Goal: Task Accomplishment & Management: Use online tool/utility

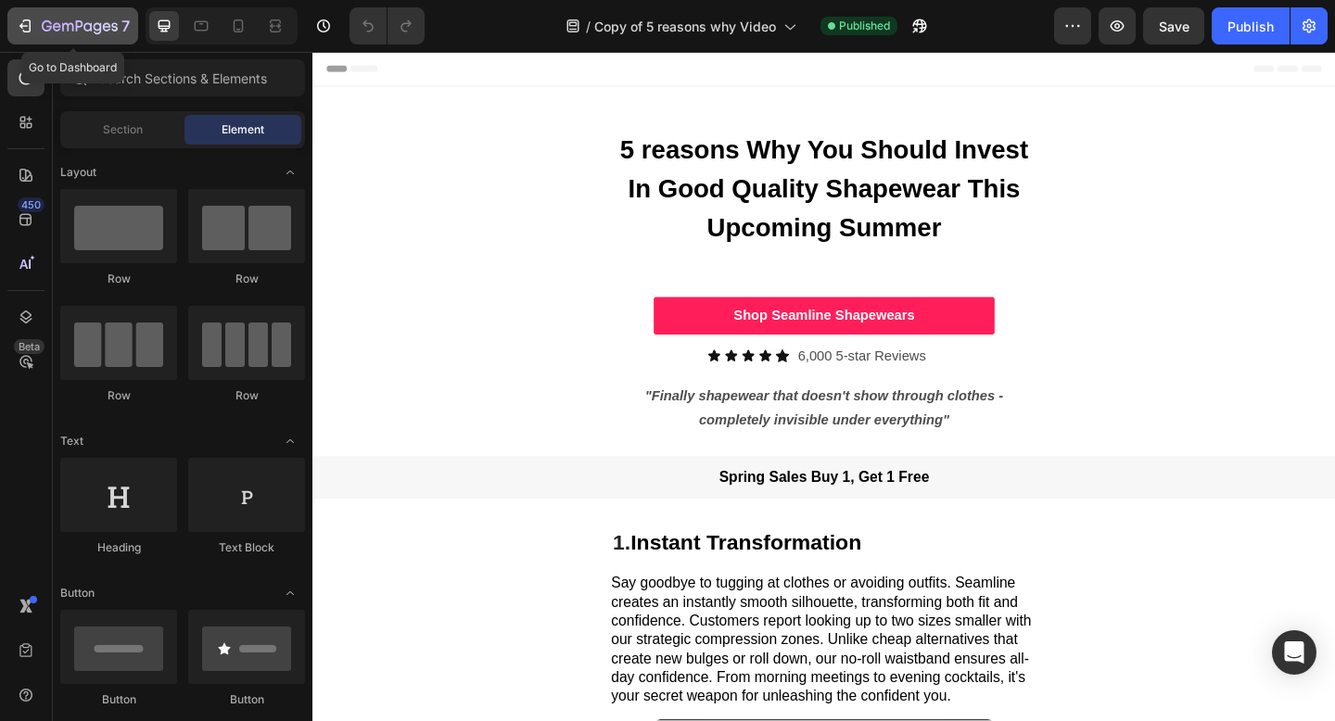
click at [30, 17] on icon "button" at bounding box center [25, 26] width 19 height 19
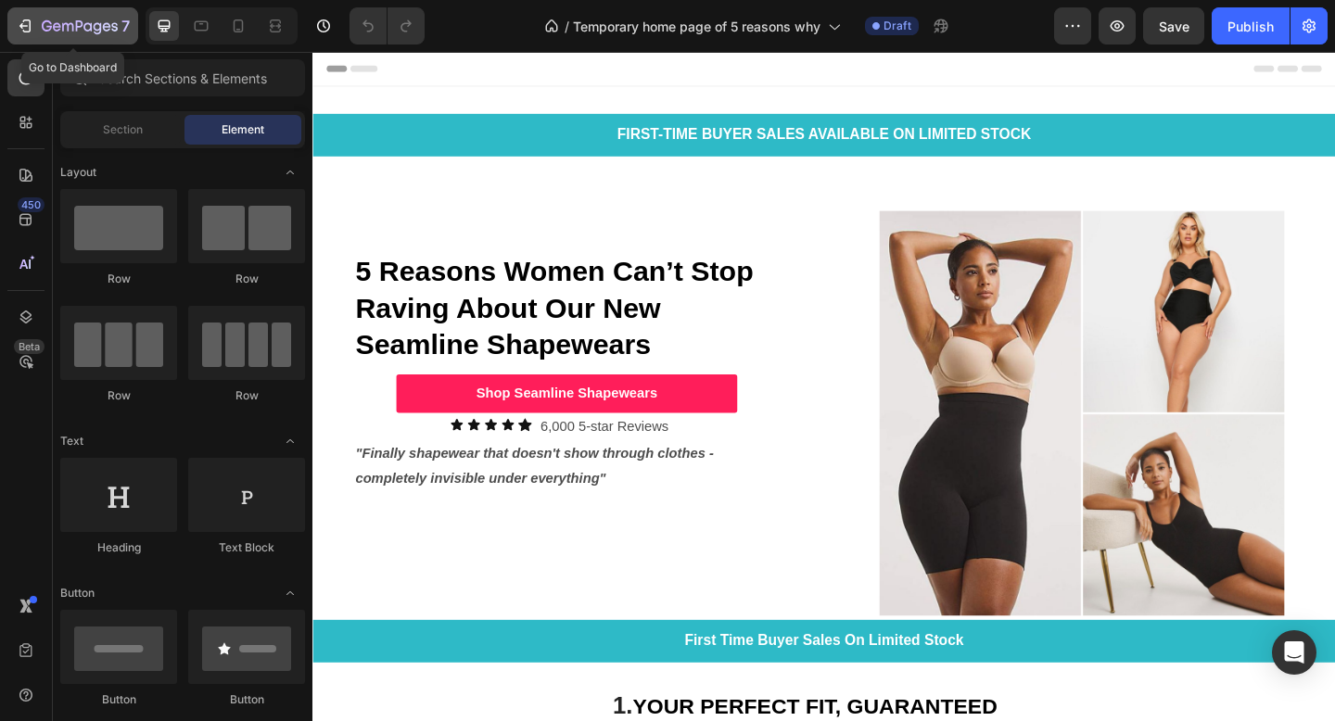
click at [46, 33] on icon "button" at bounding box center [80, 27] width 76 height 16
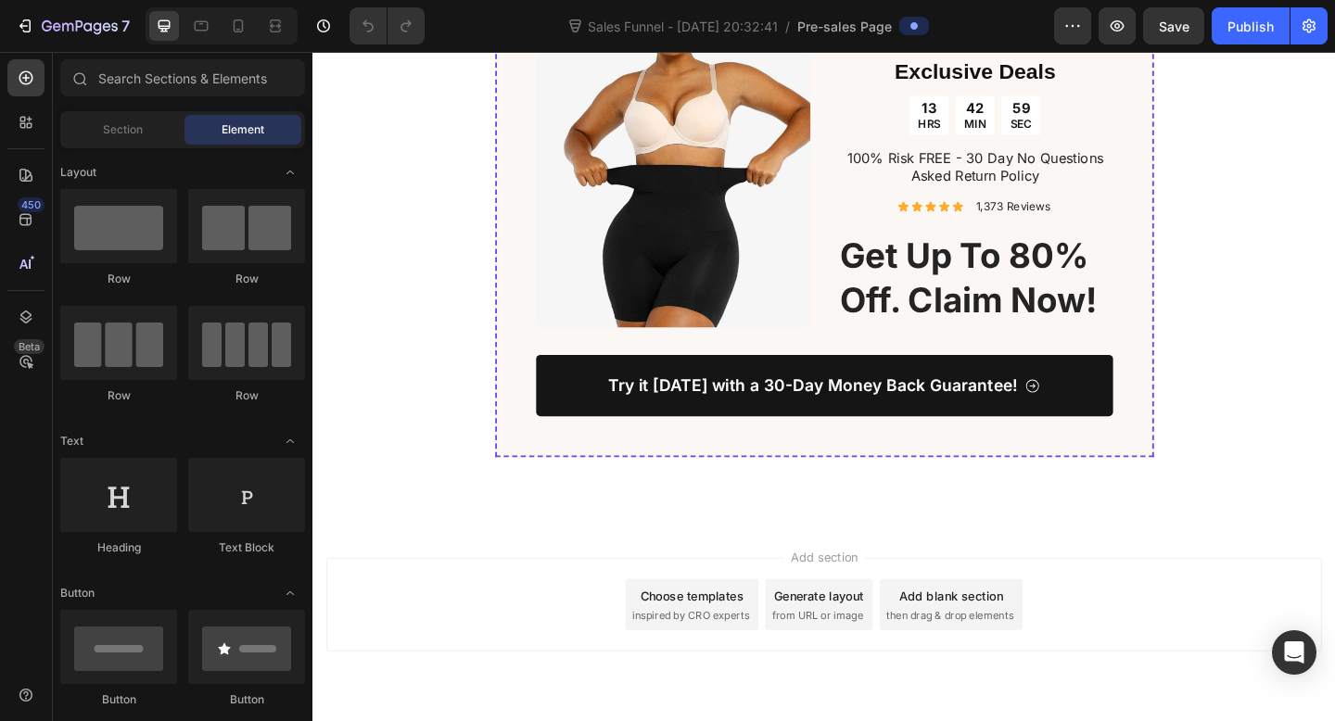
scroll to position [4280, 0]
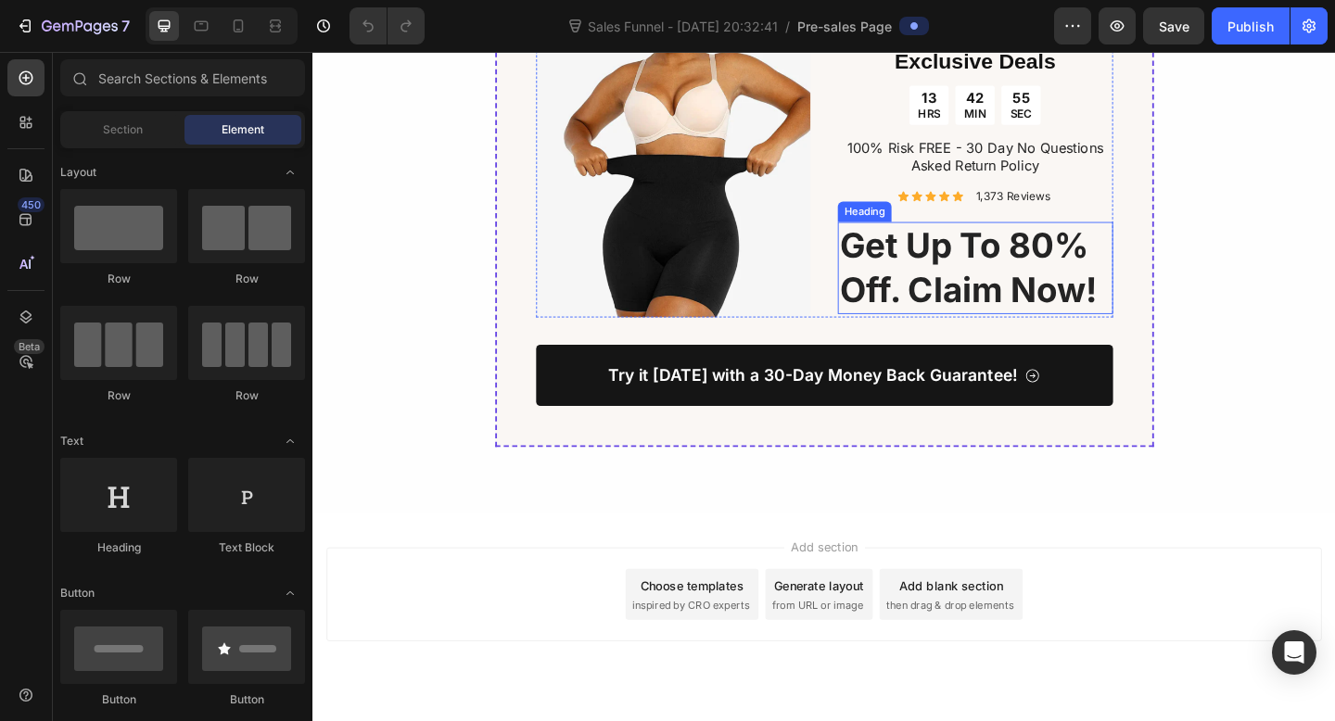
click at [954, 312] on h2 "get up to 80% off. claim now!" at bounding box center [1032, 287] width 299 height 100
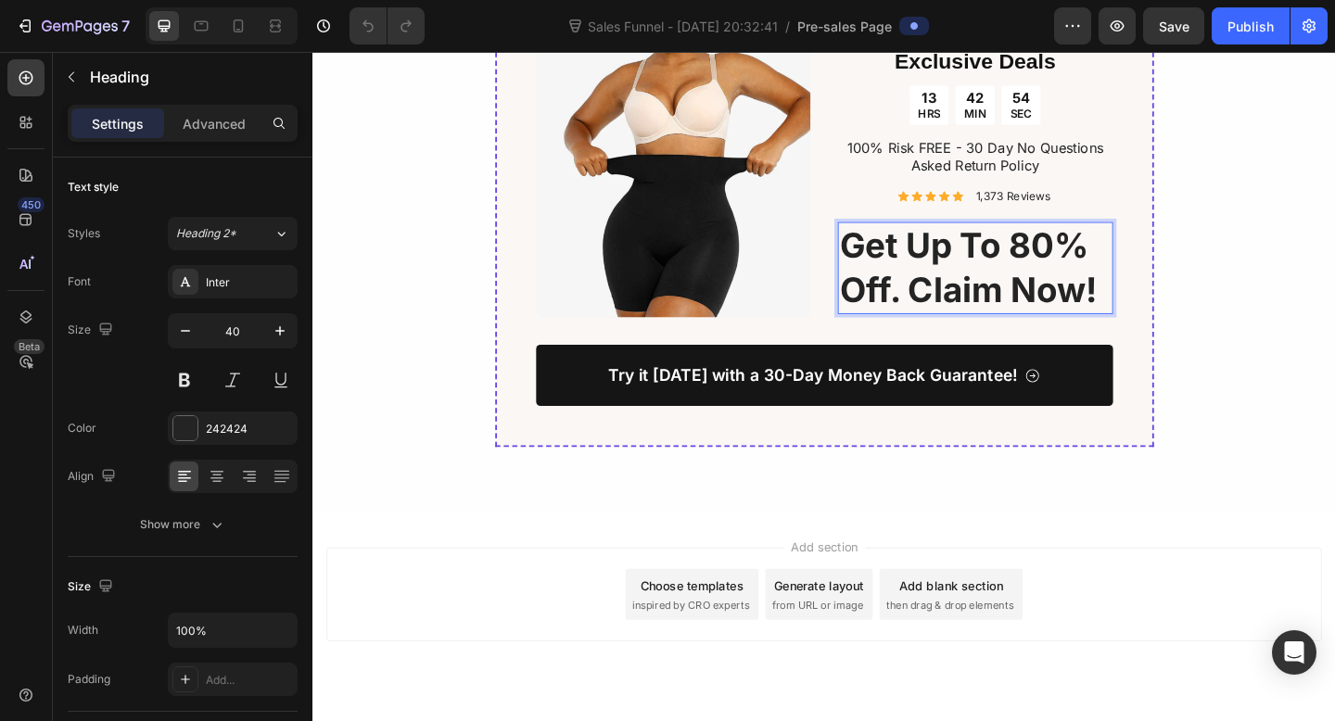
click at [960, 319] on h2 "get up to 80% off. claim now!" at bounding box center [1032, 287] width 299 height 100
click at [1293, 405] on div "Image Exclusive Deals Heading 13 HRS 42 MIN 51 SEC Countdown Timer 100% Risk FR…" at bounding box center [868, 261] width 1112 height 529
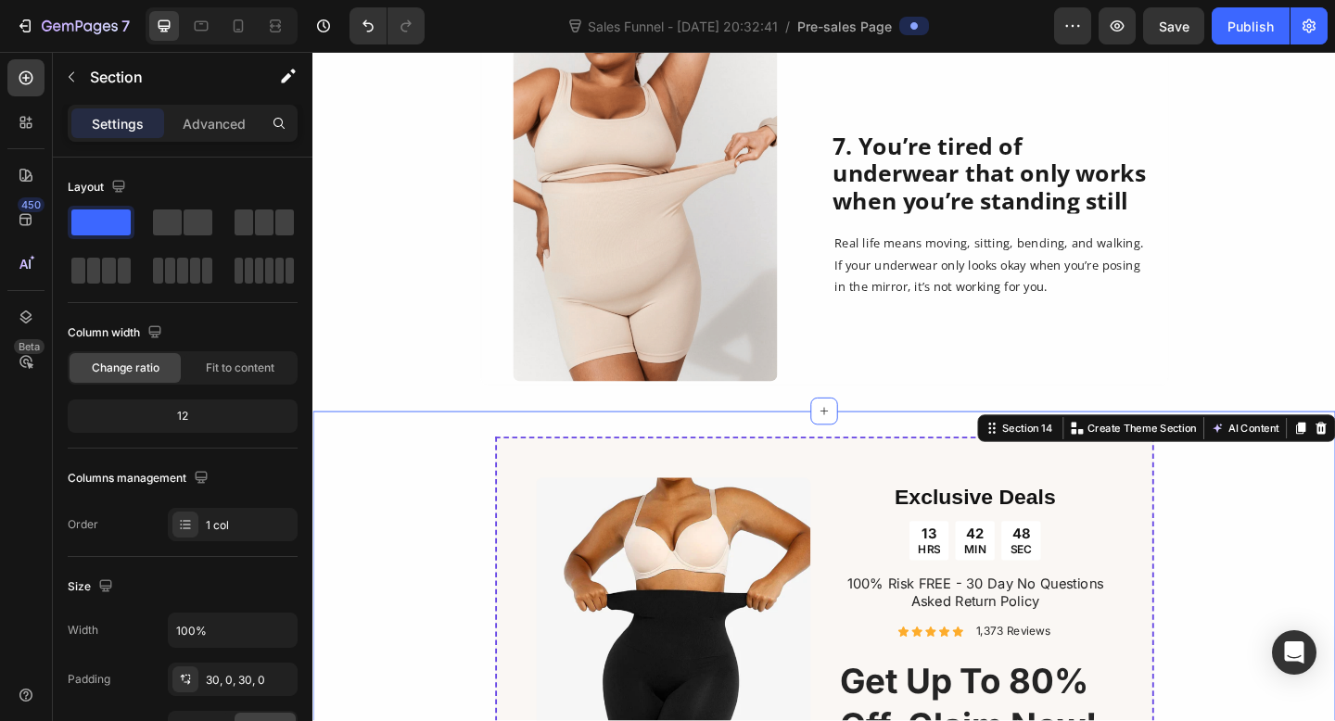
scroll to position [3802, 0]
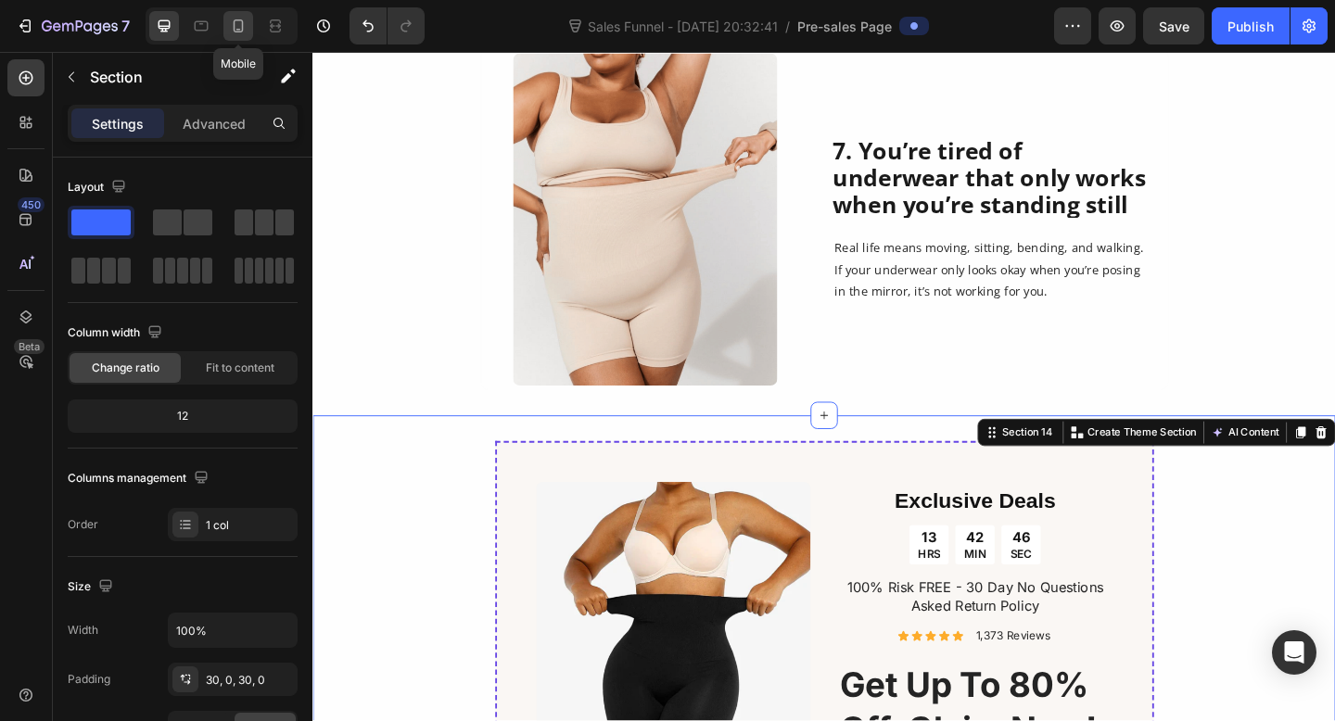
click at [247, 32] on icon at bounding box center [238, 26] width 19 height 19
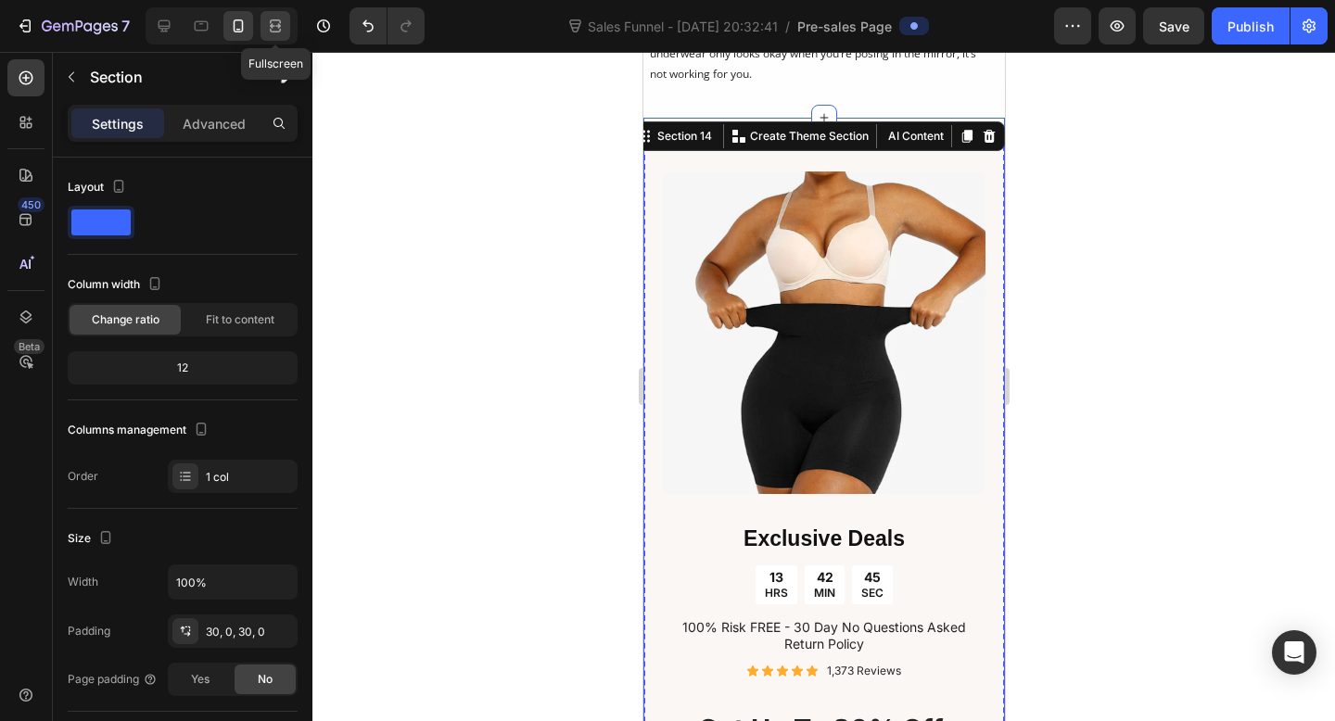
click at [274, 32] on icon at bounding box center [275, 31] width 11 height 4
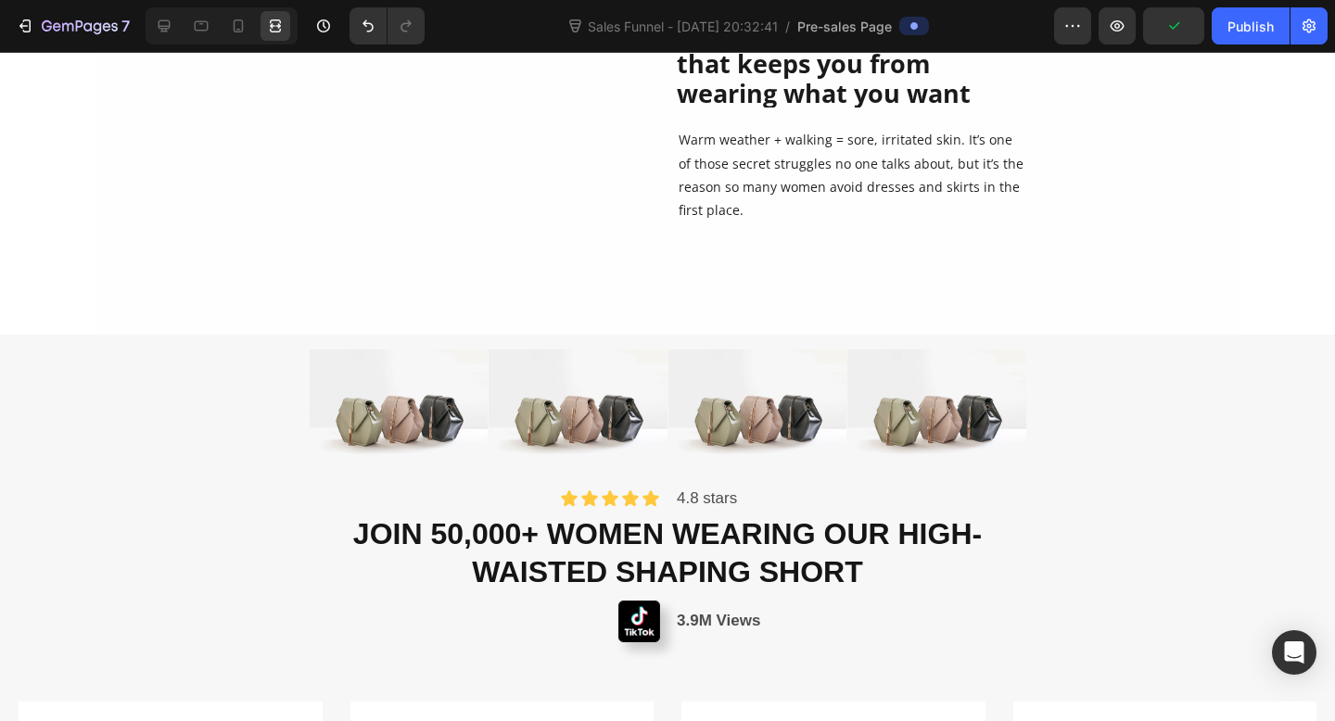
scroll to position [1849, 0]
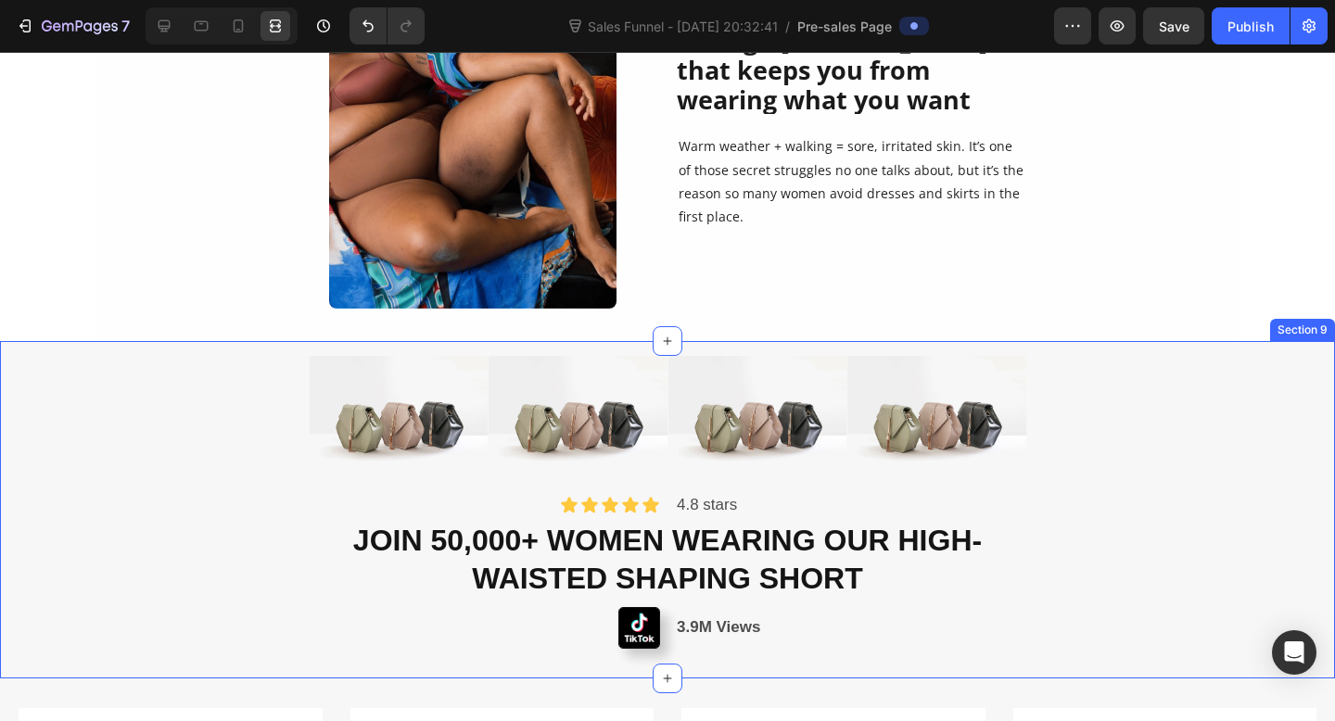
click at [569, 352] on div "Image Image Image Image Row Icon Icon Icon Icon Icon Icon List 4.8 stars Text B…" at bounding box center [667, 509] width 1335 height 337
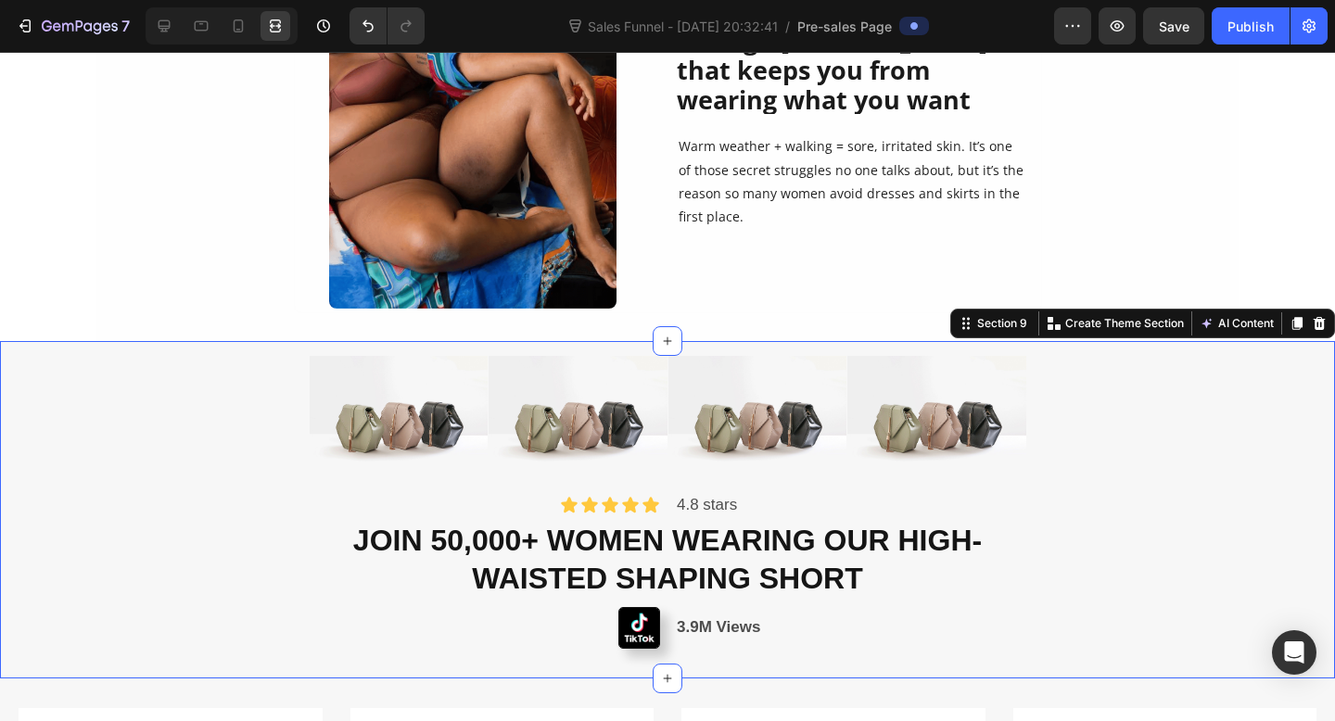
click at [697, 346] on div "Image Image Image Image Row Icon Icon Icon Icon Icon Icon List 4.8 stars Text B…" at bounding box center [667, 509] width 1335 height 337
click at [704, 363] on img at bounding box center [757, 422] width 179 height 133
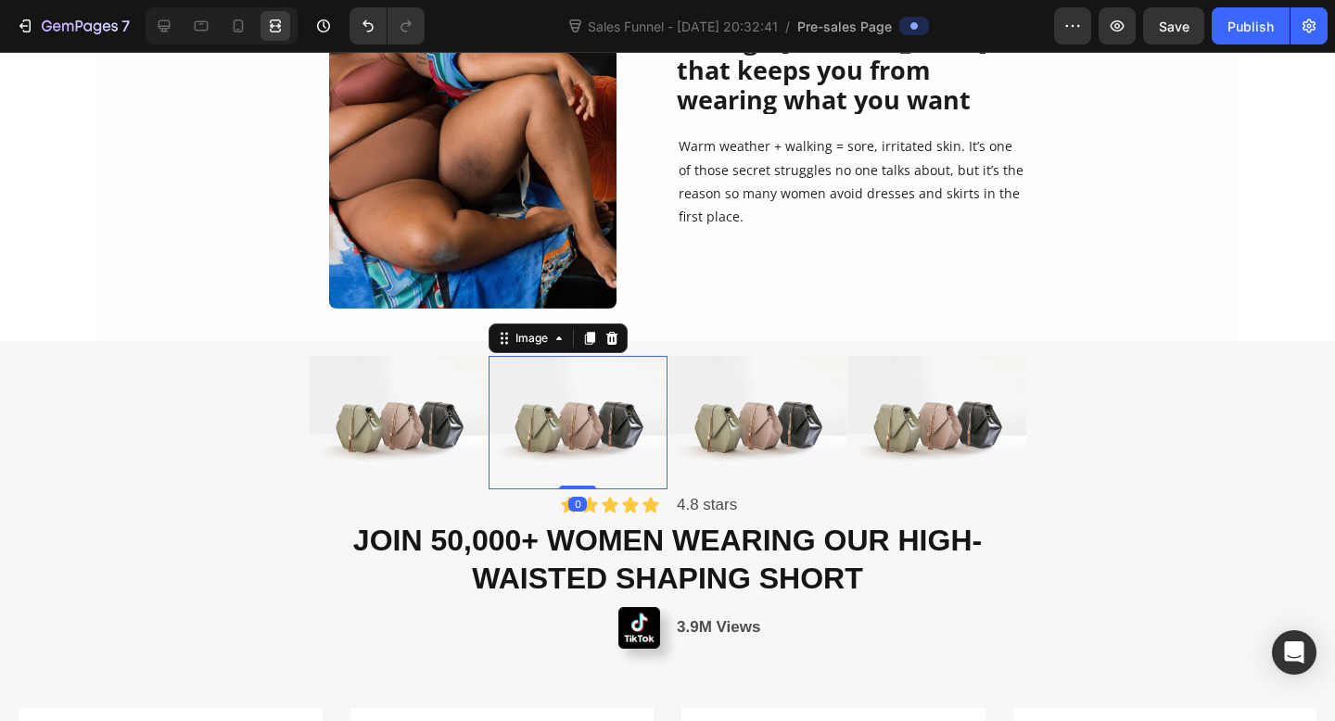
click at [660, 356] on img at bounding box center [578, 422] width 179 height 133
click at [668, 360] on img at bounding box center [757, 422] width 179 height 133
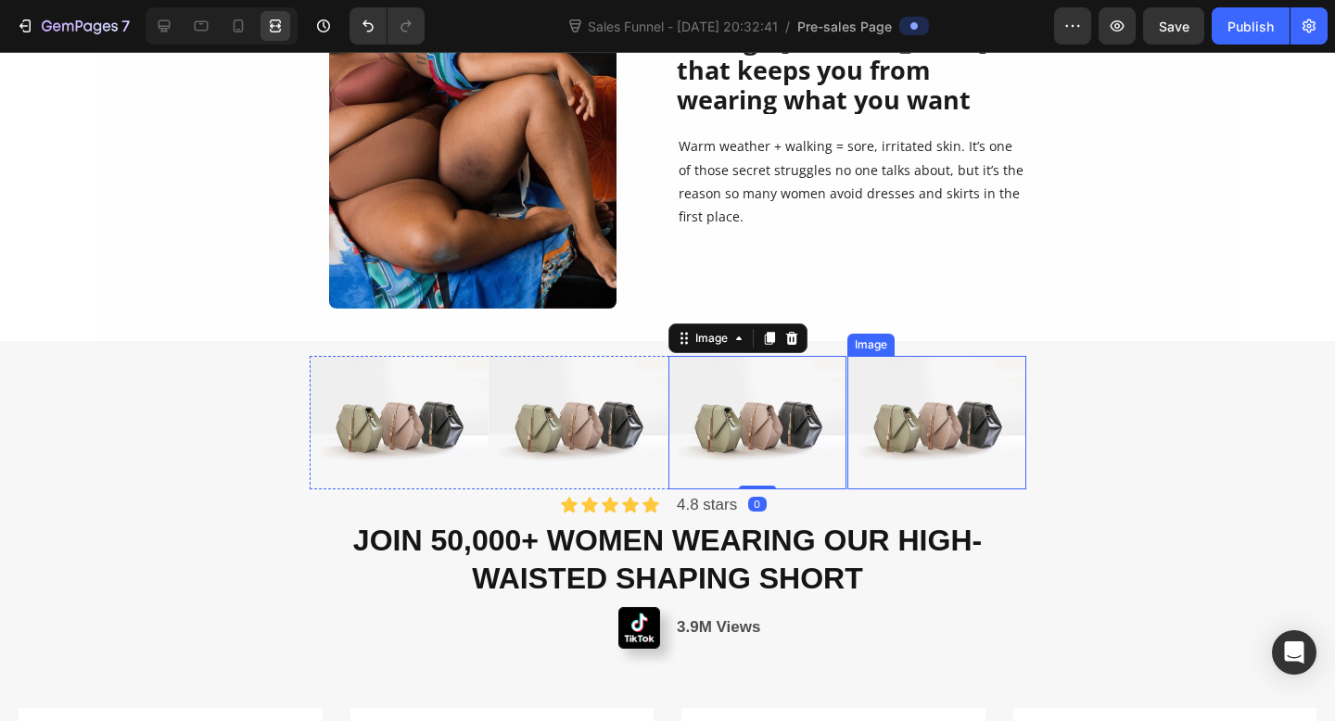
click at [1016, 485] on img at bounding box center [936, 422] width 179 height 133
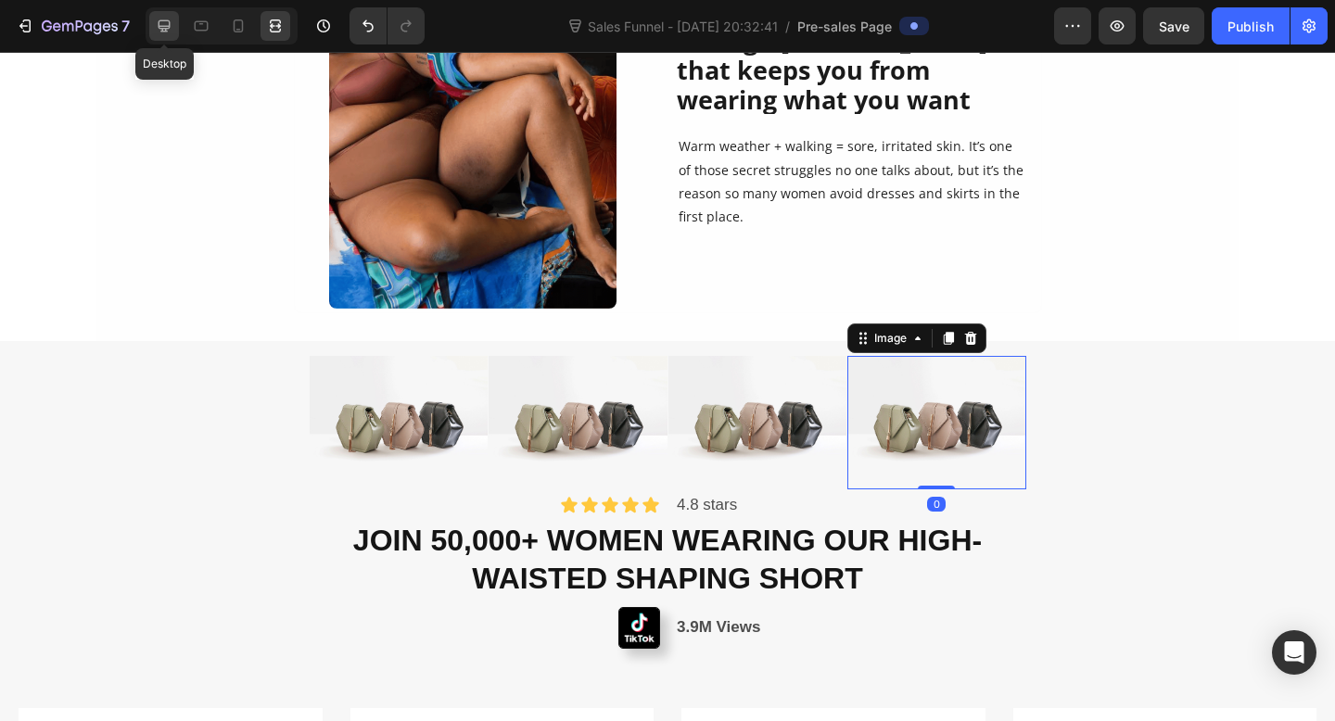
click at [163, 31] on icon at bounding box center [165, 26] width 12 height 12
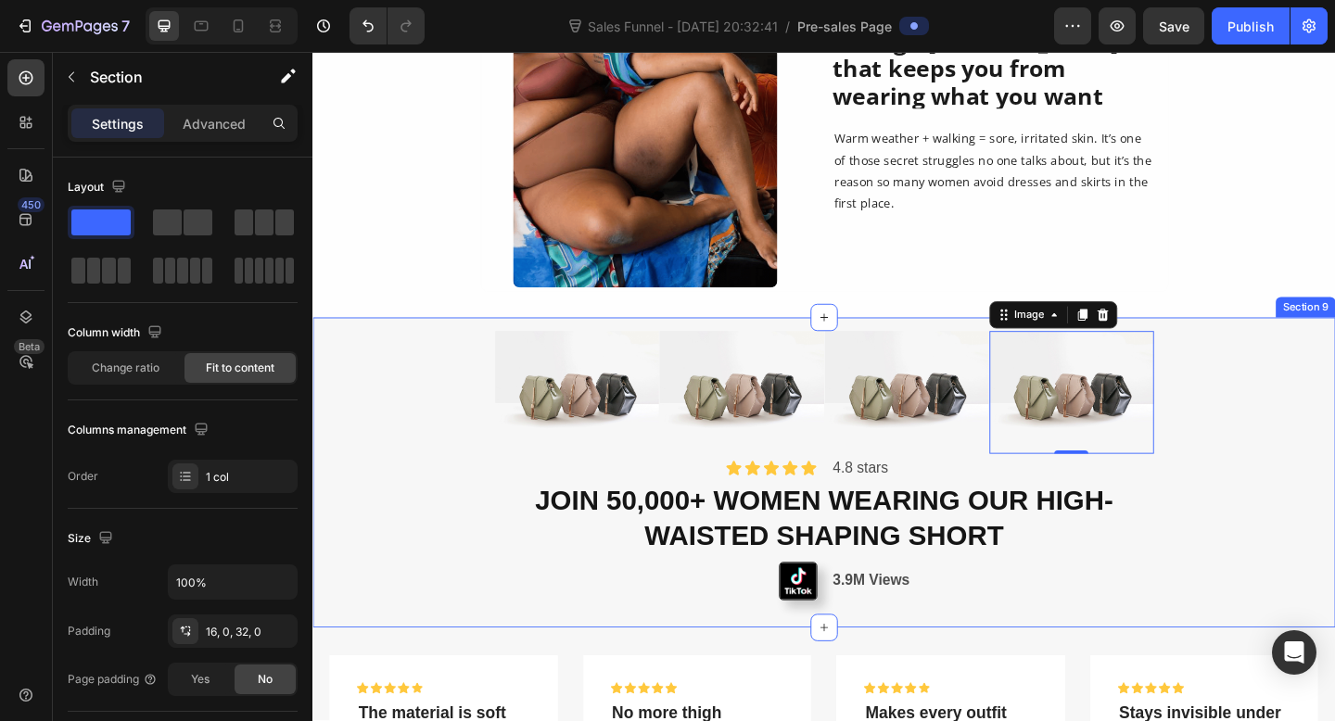
click at [691, 349] on div "Image Image Image Image 0 Row Icon Icon Icon Icon Icon Icon List 4.8 stars Text…" at bounding box center [868, 509] width 1112 height 337
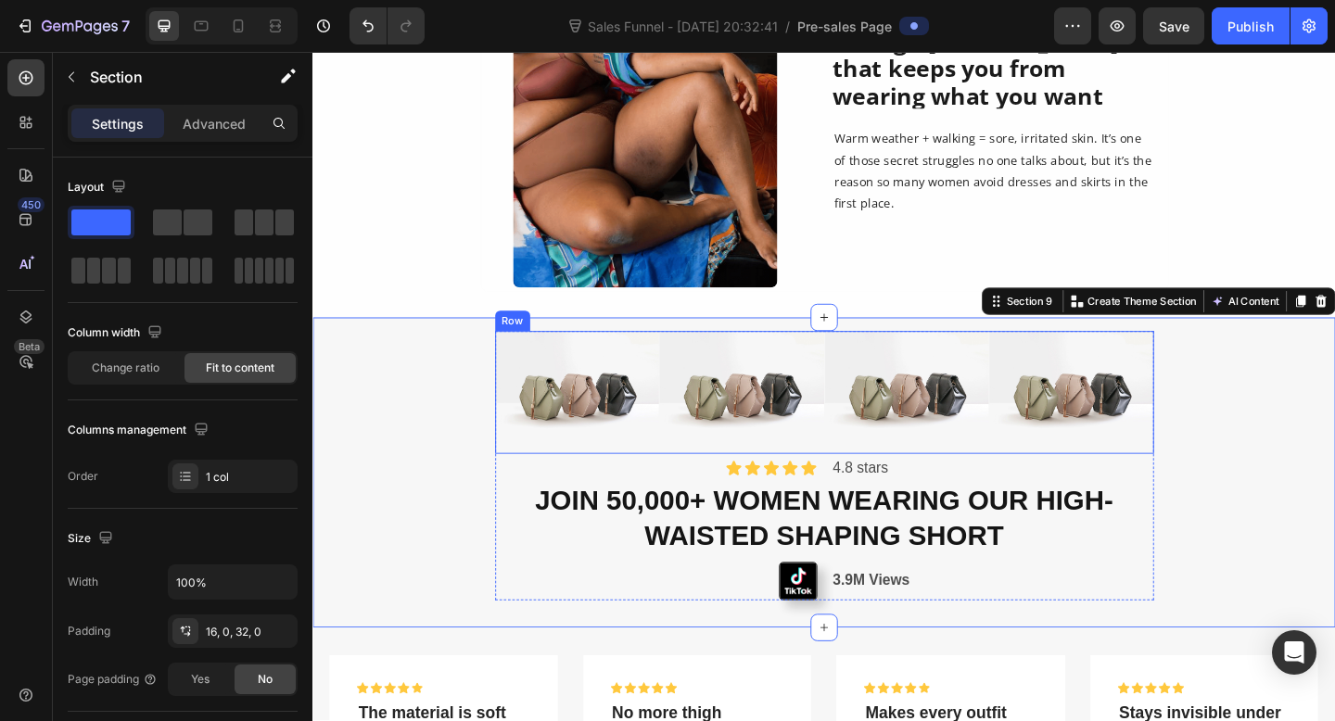
click at [689, 478] on div "Image Image Image Image Row" at bounding box center [869, 422] width 717 height 133
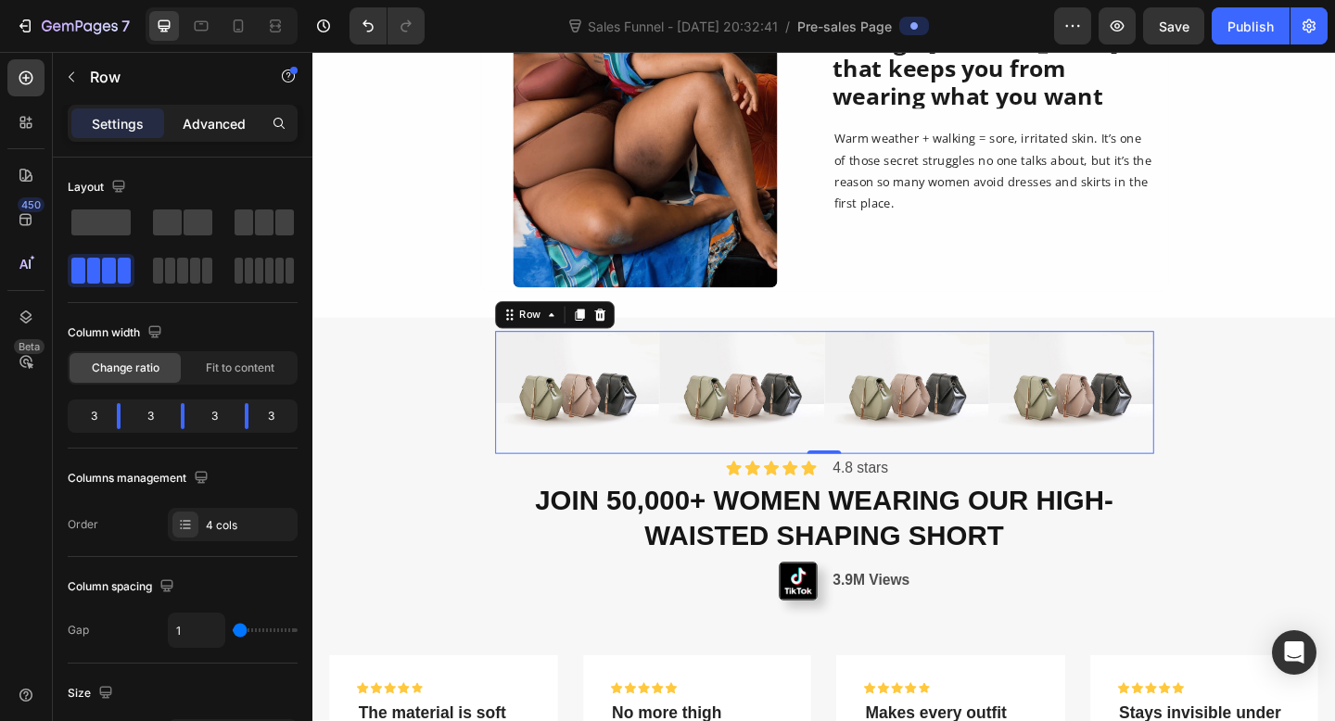
click at [207, 128] on p "Advanced" at bounding box center [214, 123] width 63 height 19
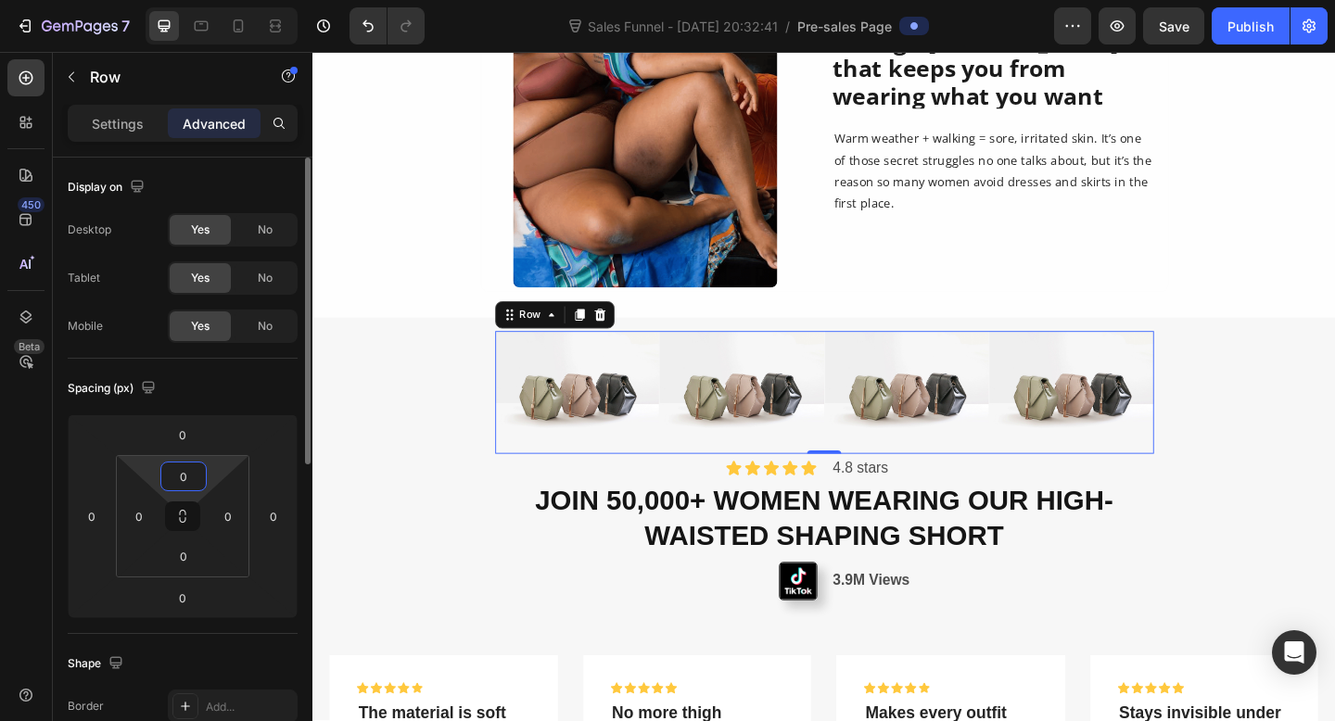
click at [177, 489] on input "0" at bounding box center [183, 477] width 37 height 28
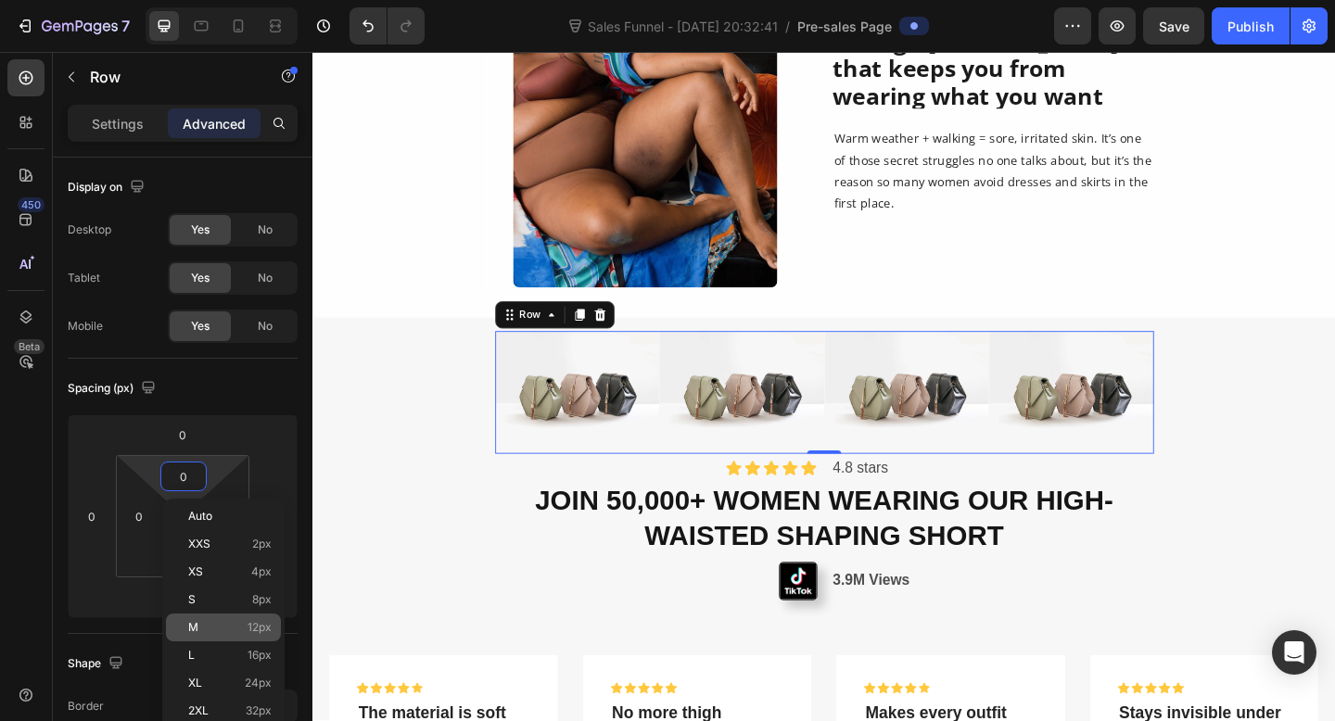
click at [225, 628] on p "M 12px" at bounding box center [229, 627] width 83 height 13
type input "12"
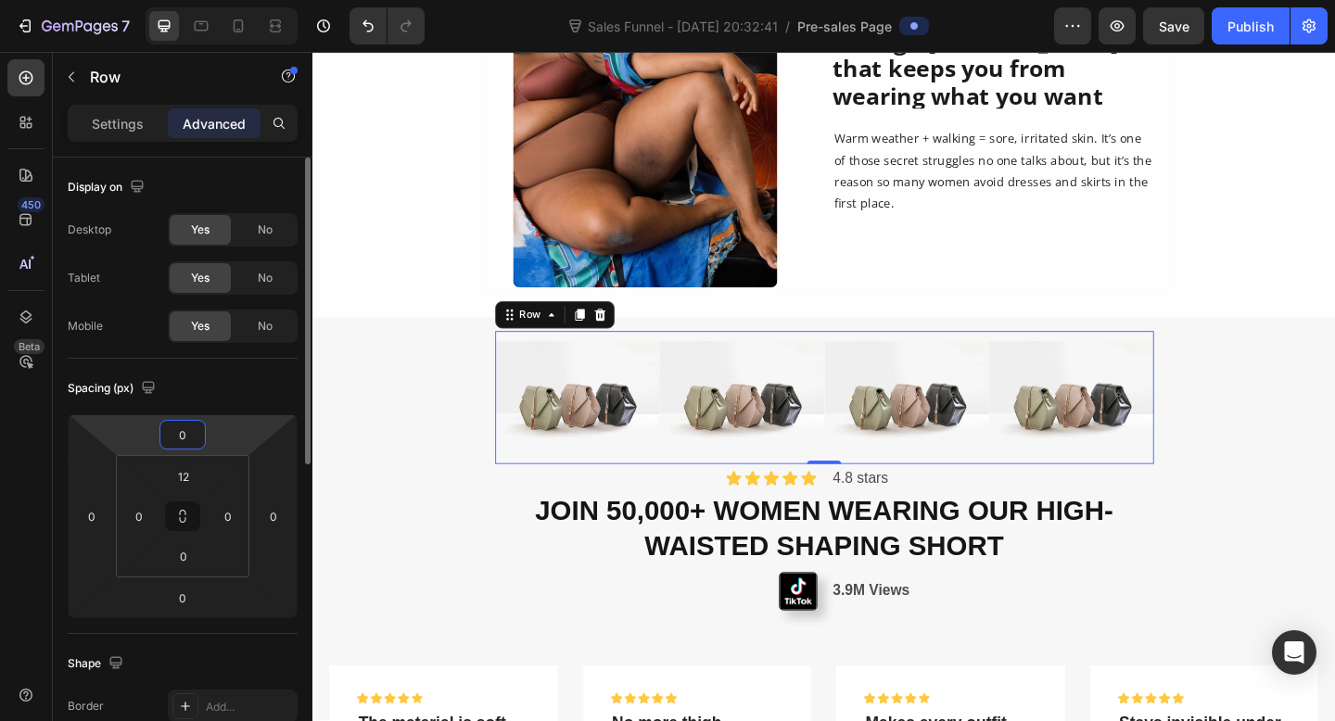
click at [186, 440] on input "0" at bounding box center [182, 435] width 37 height 28
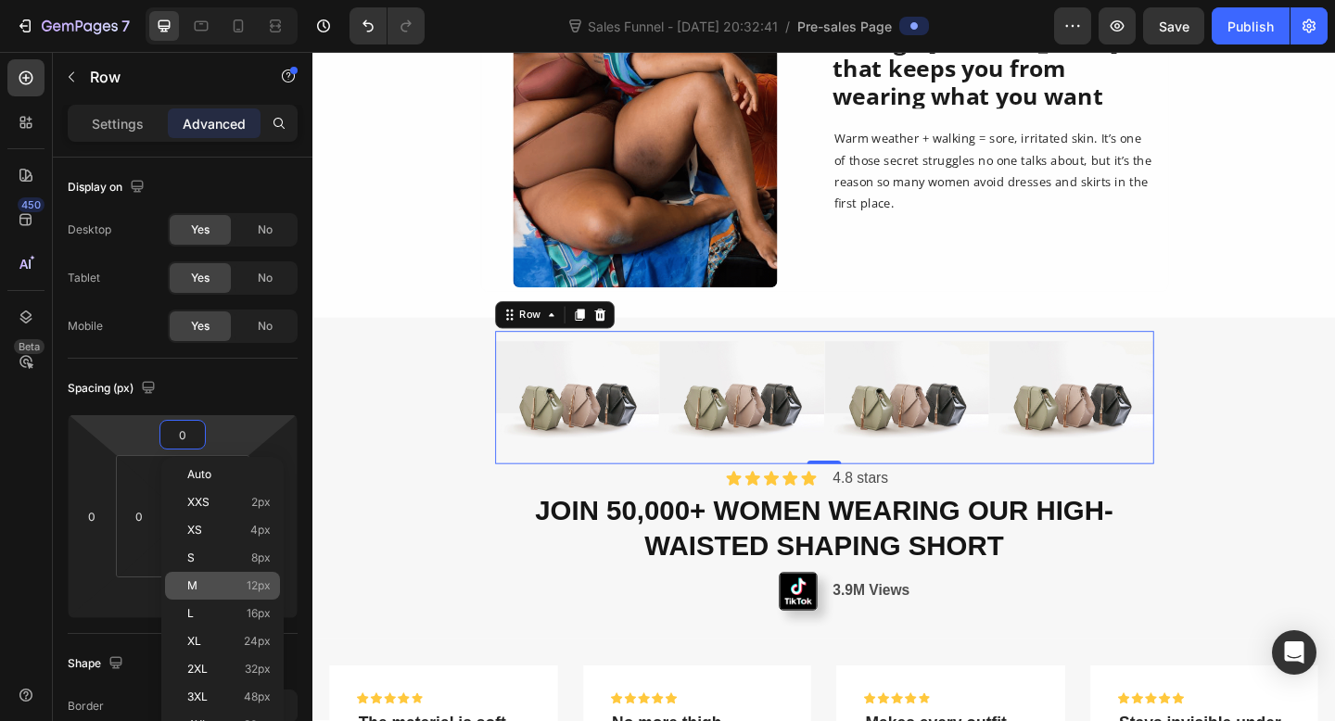
click at [209, 585] on p "M 12px" at bounding box center [228, 585] width 83 height 13
type input "12"
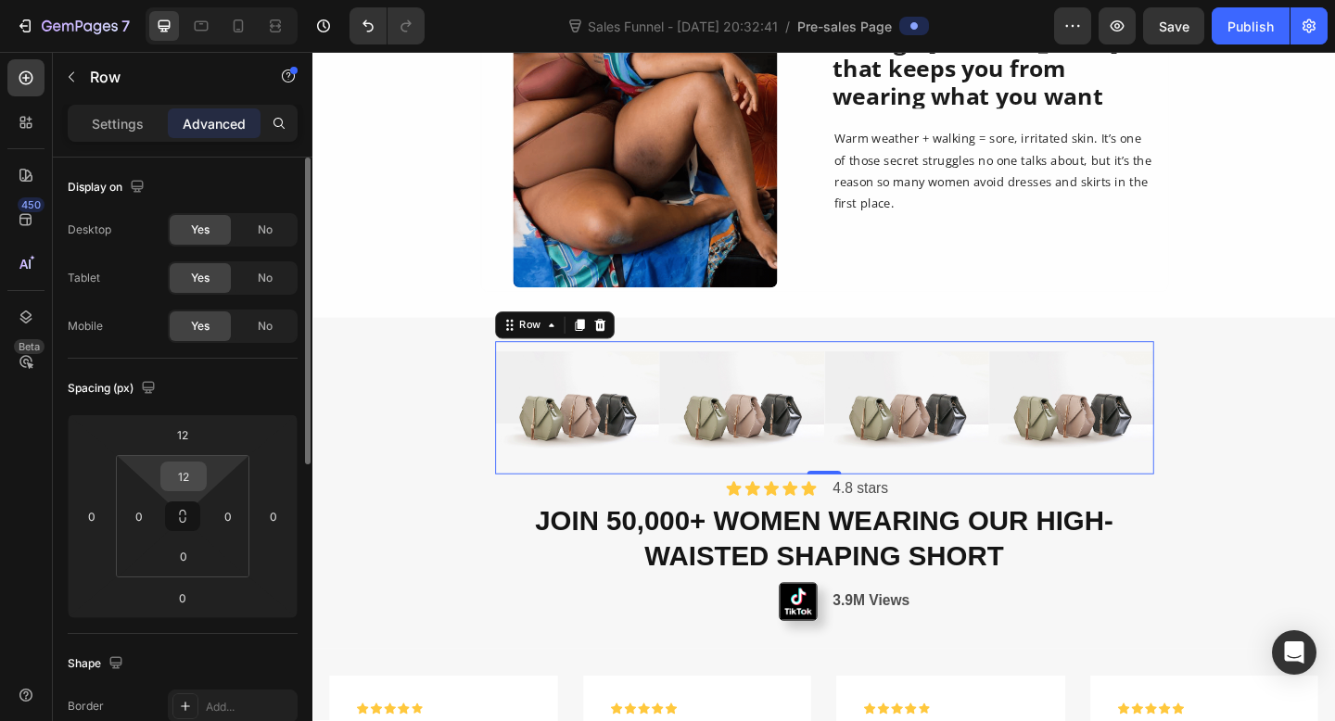
click at [192, 480] on input "12" at bounding box center [183, 477] width 37 height 28
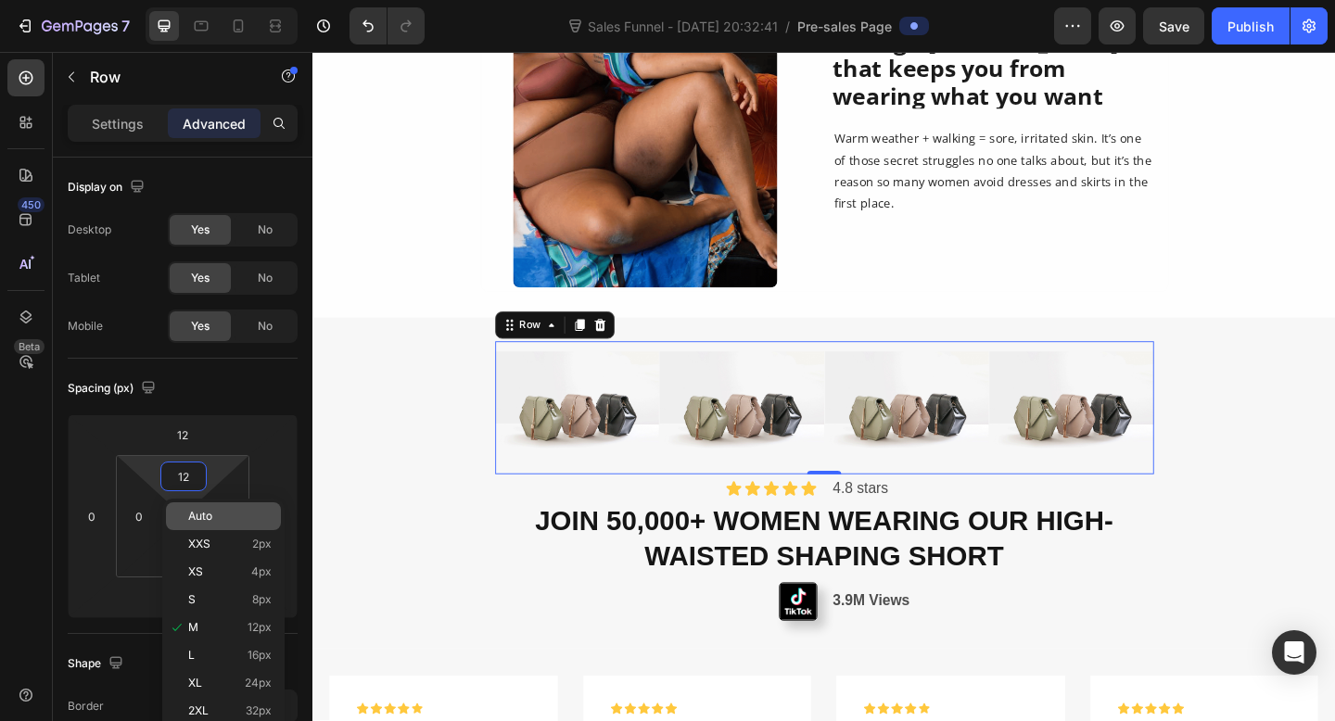
type input "0"
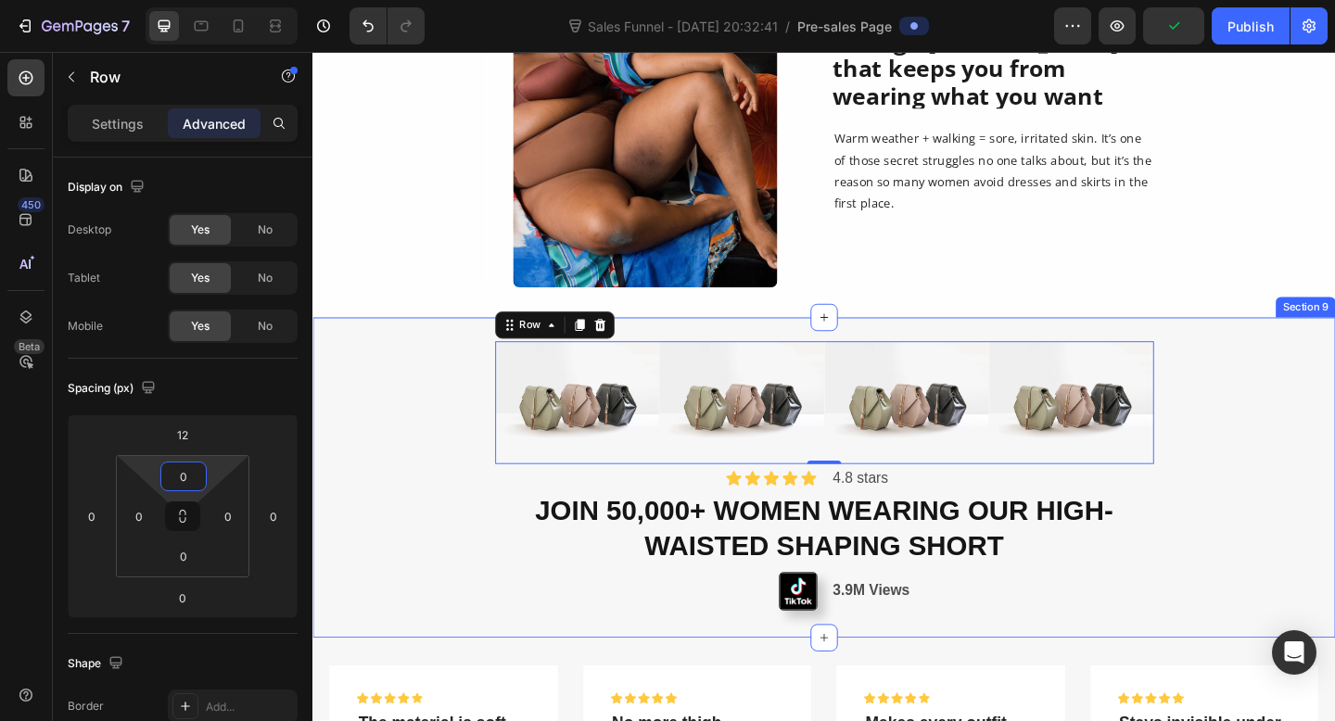
click at [410, 578] on div "Image Image Image Image Row 0 Icon Icon Icon Icon Icon Icon List 4.8 stars Text…" at bounding box center [868, 515] width 1112 height 349
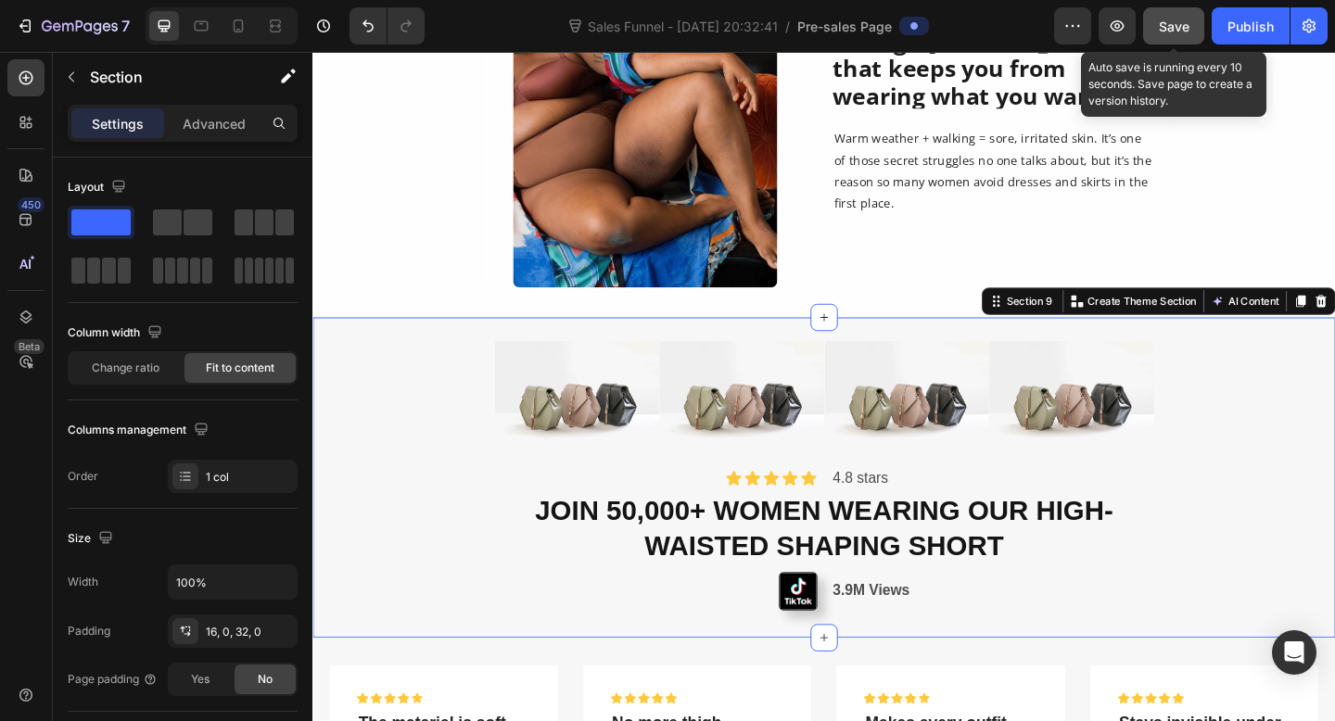
click at [1162, 29] on span "Save" at bounding box center [1174, 27] width 31 height 16
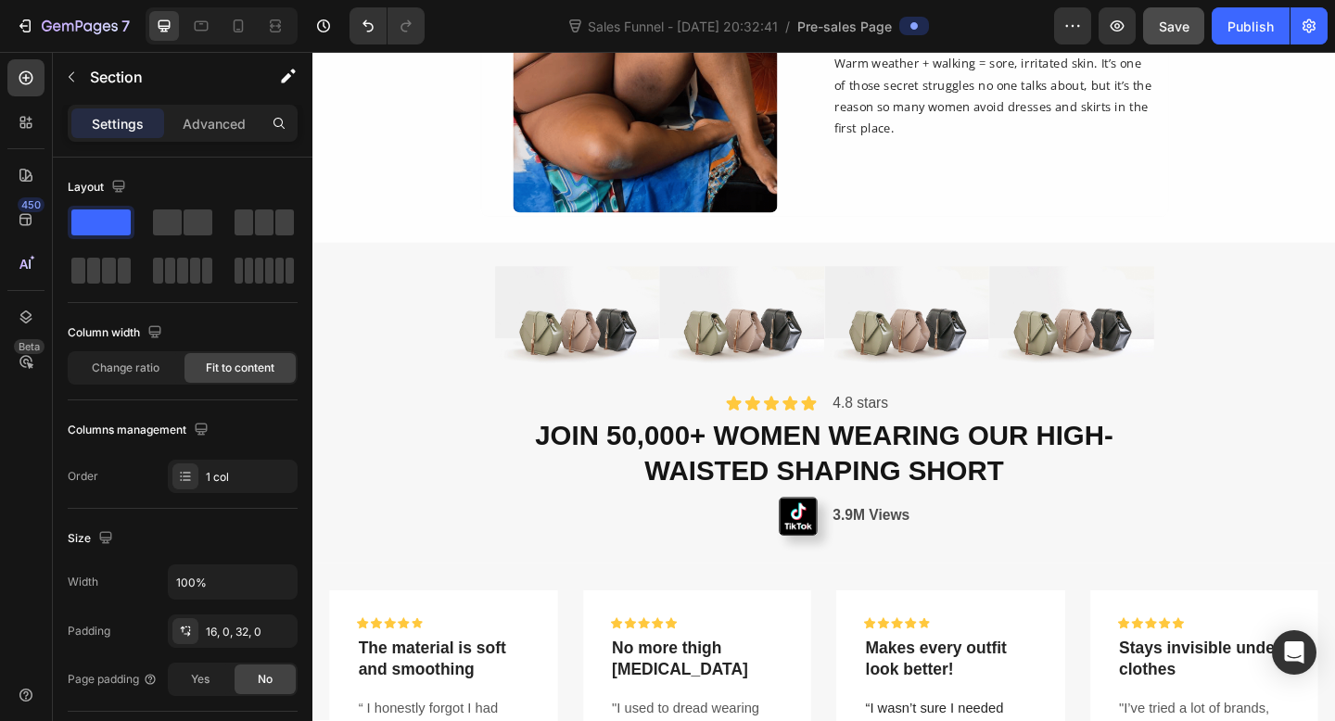
scroll to position [1930, 0]
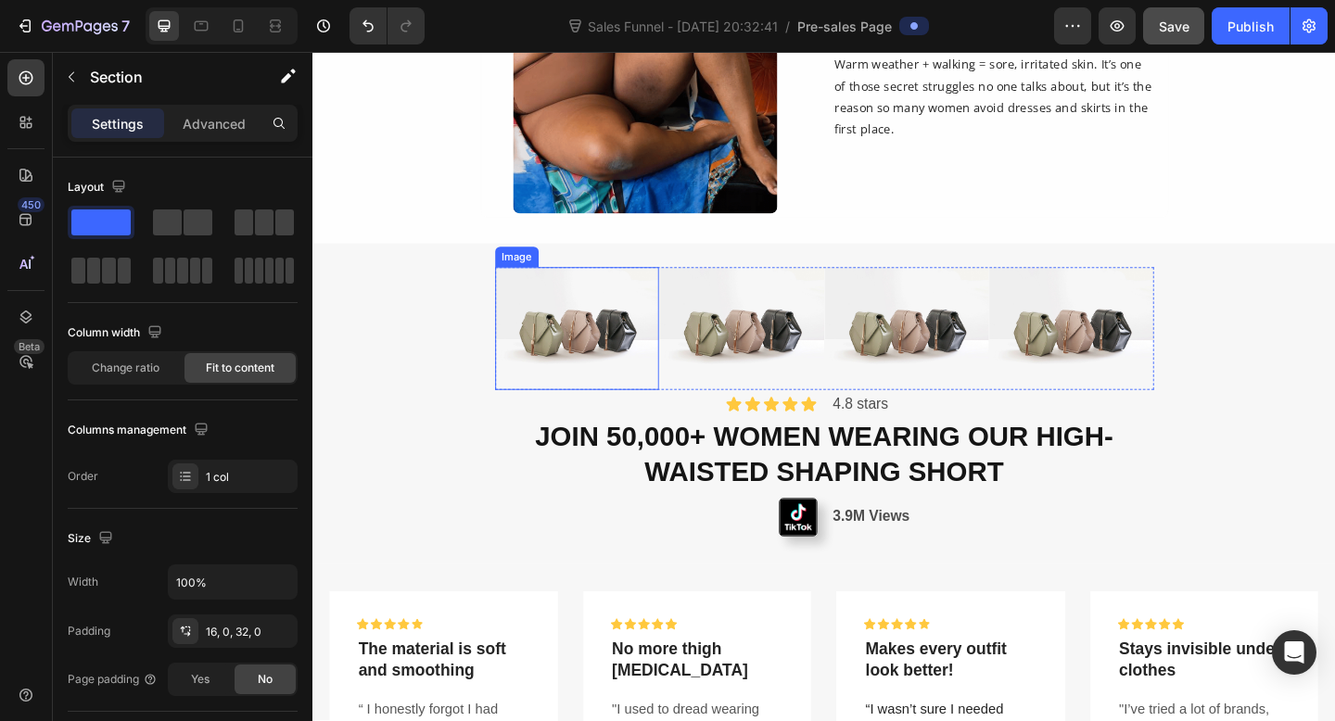
click at [590, 350] on img at bounding box center [600, 352] width 179 height 133
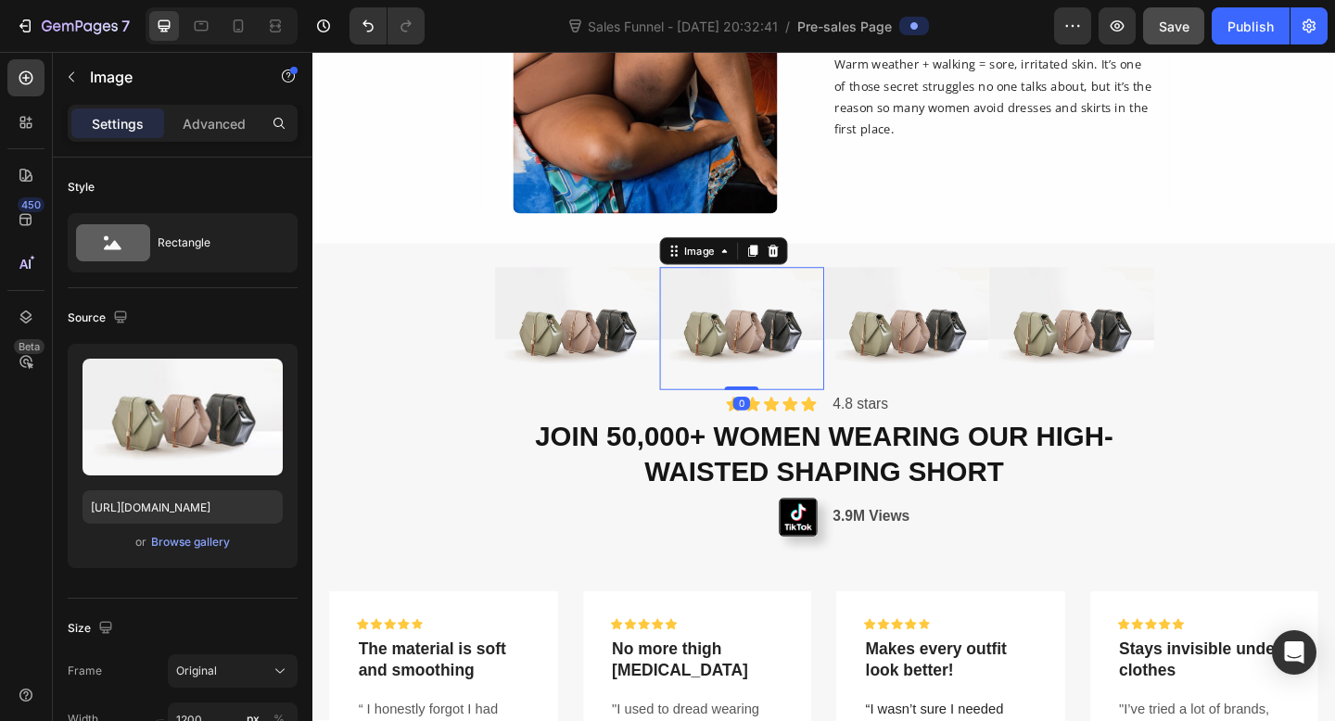
click at [764, 337] on img at bounding box center [779, 352] width 179 height 133
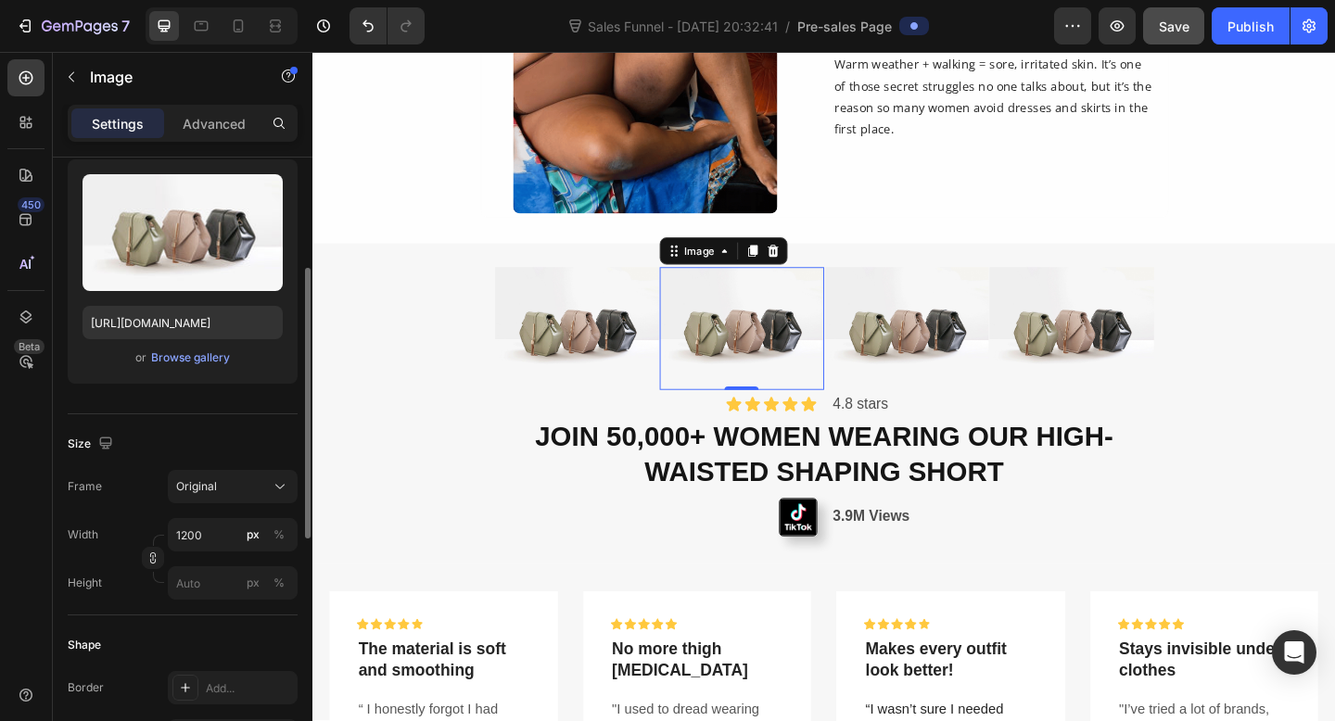
scroll to position [205, 0]
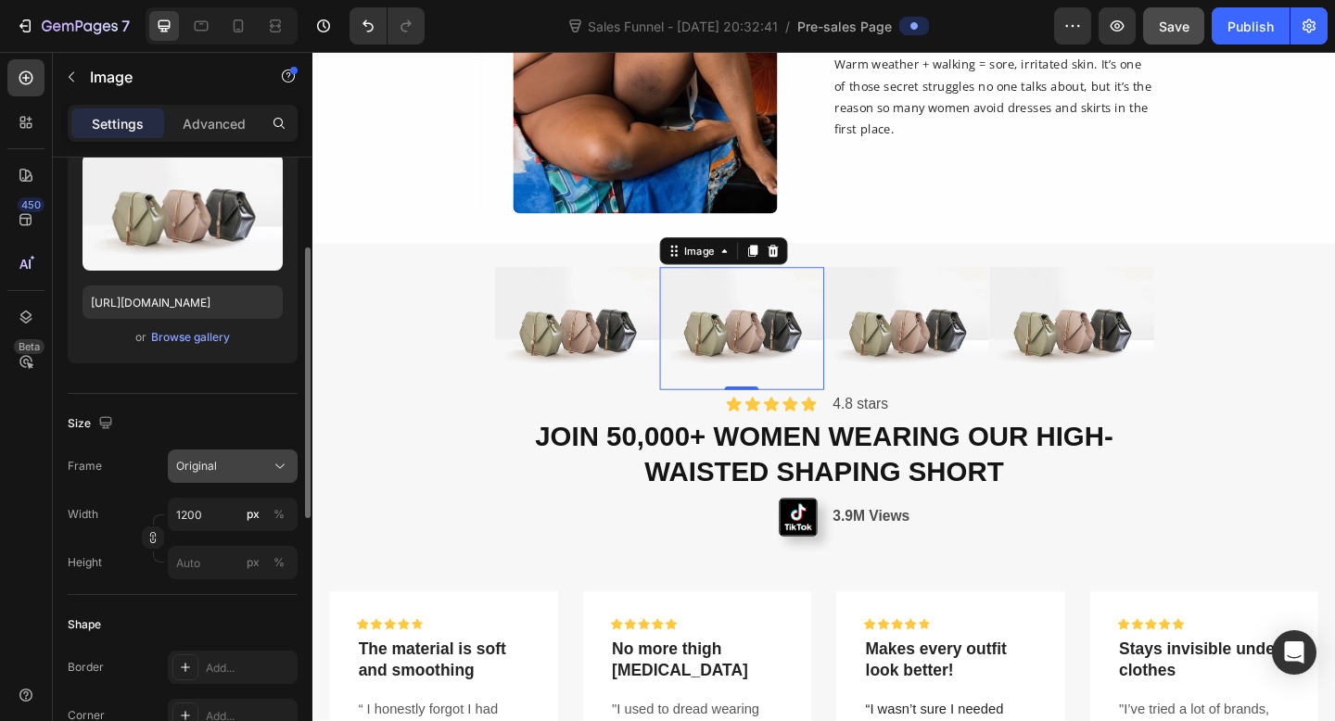
click at [285, 467] on icon at bounding box center [280, 466] width 19 height 19
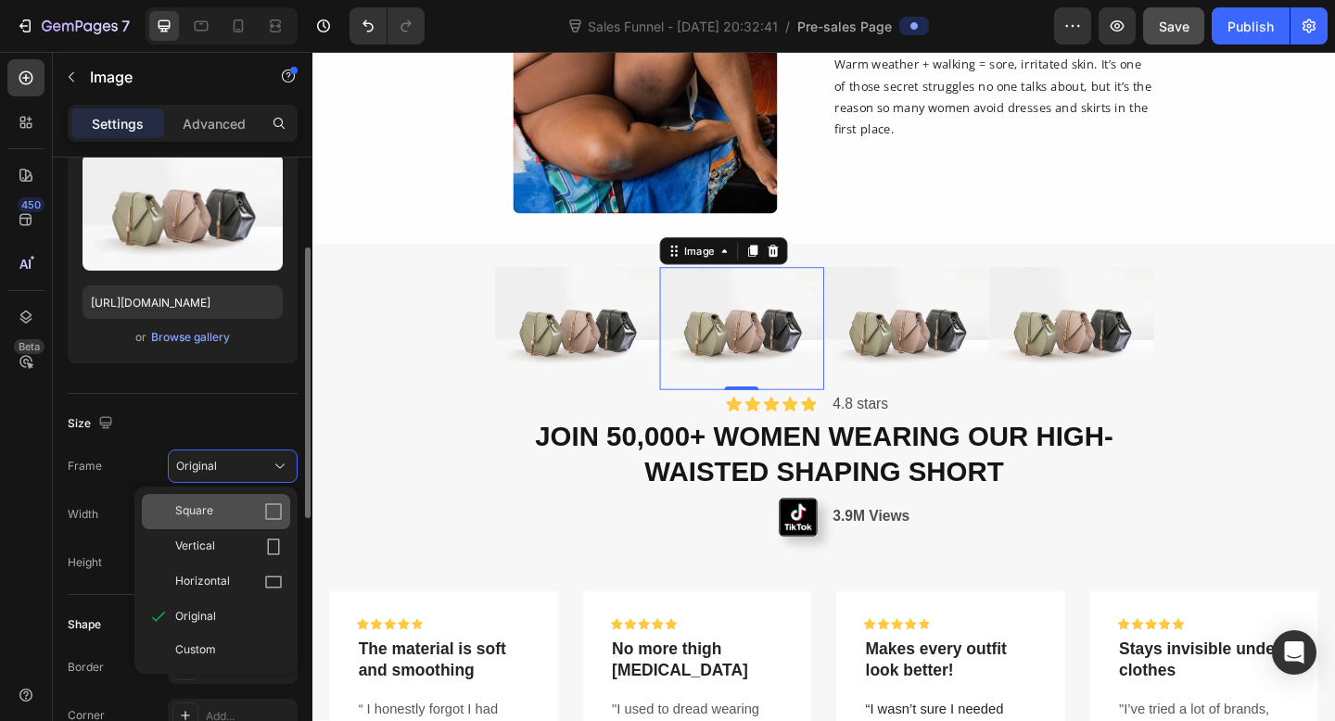
click at [273, 521] on div "Square" at bounding box center [216, 511] width 148 height 35
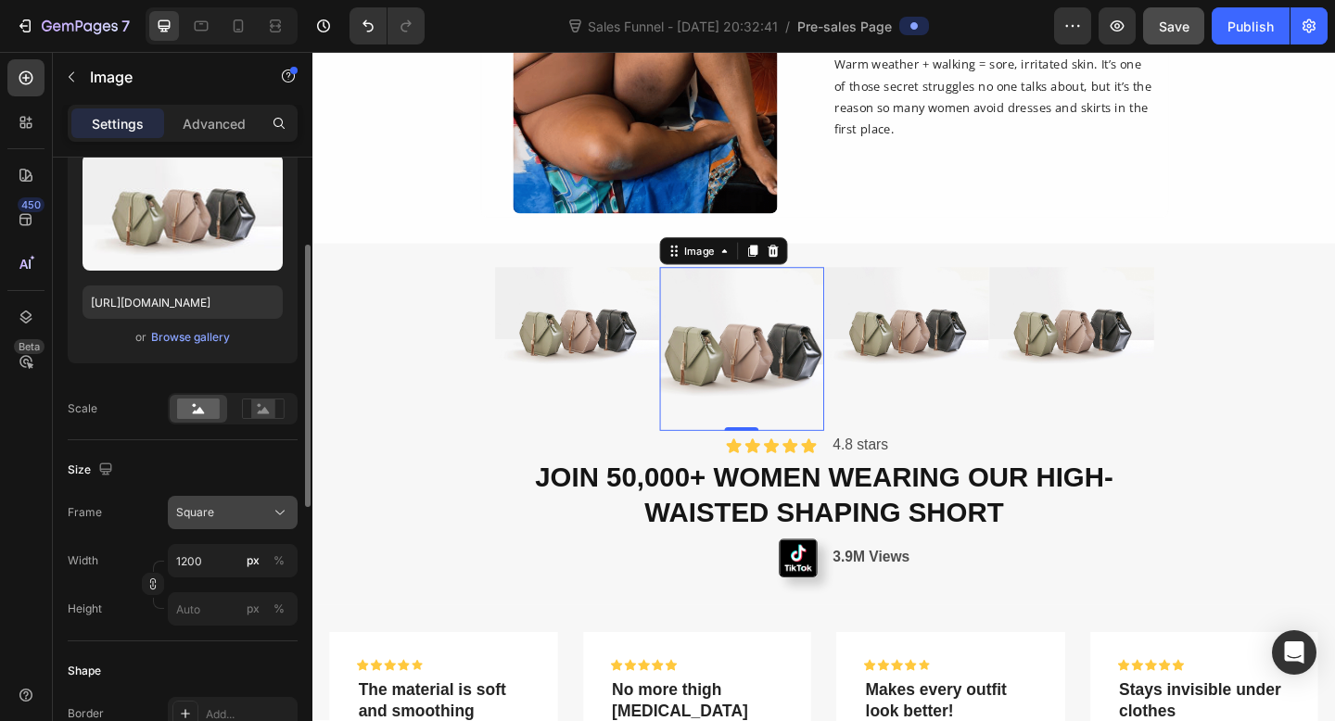
click at [279, 517] on icon at bounding box center [280, 512] width 19 height 19
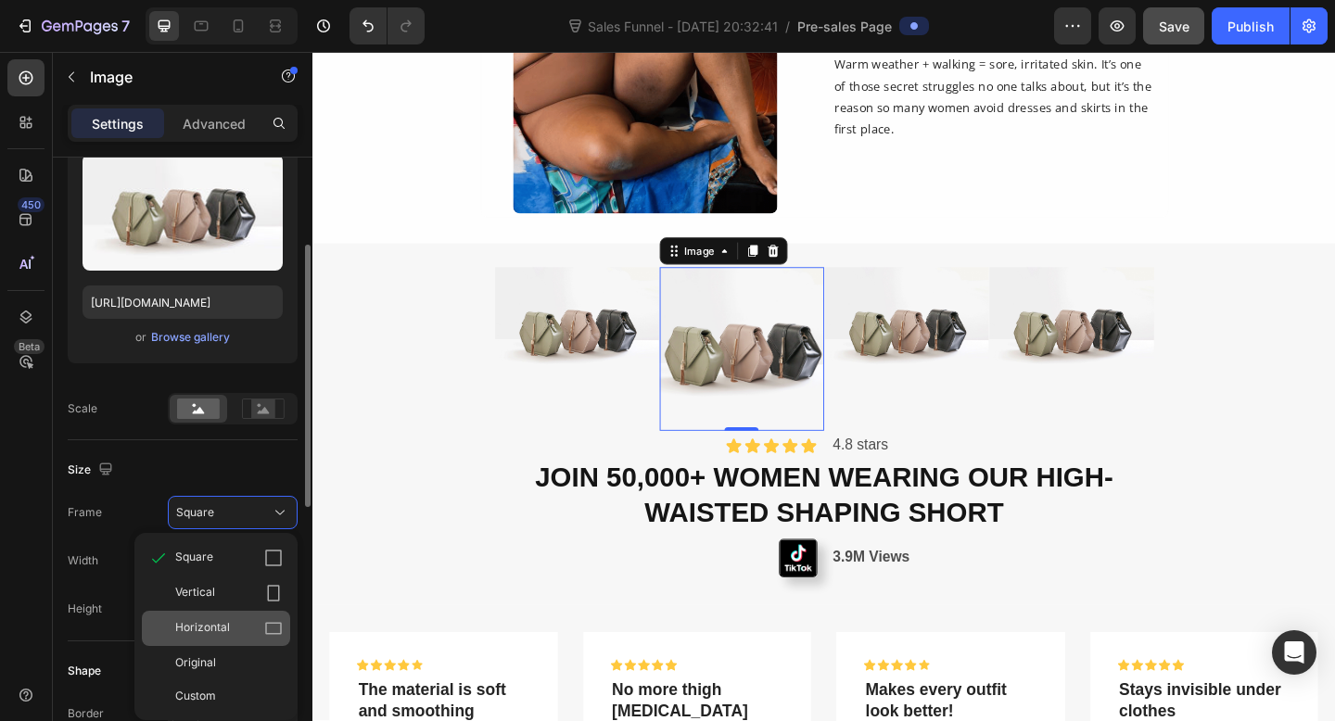
click at [258, 629] on div "Horizontal" at bounding box center [229, 628] width 108 height 19
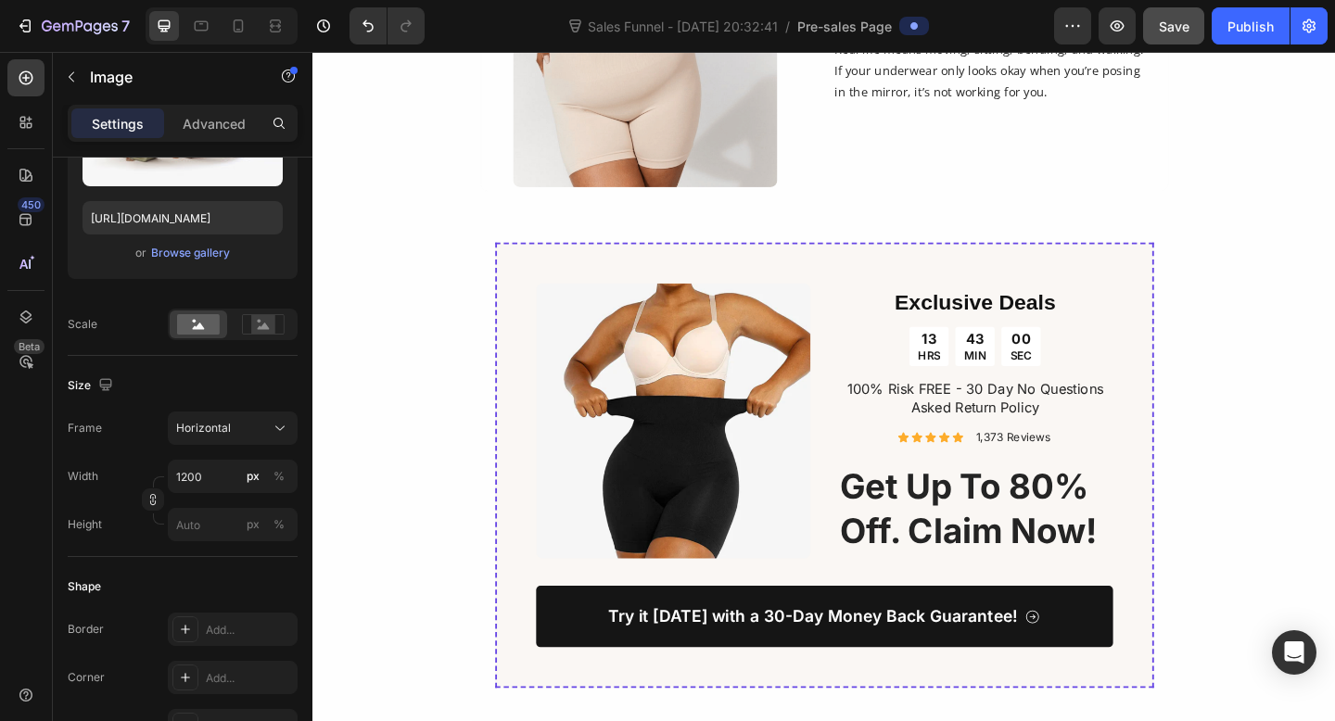
scroll to position [4161, 0]
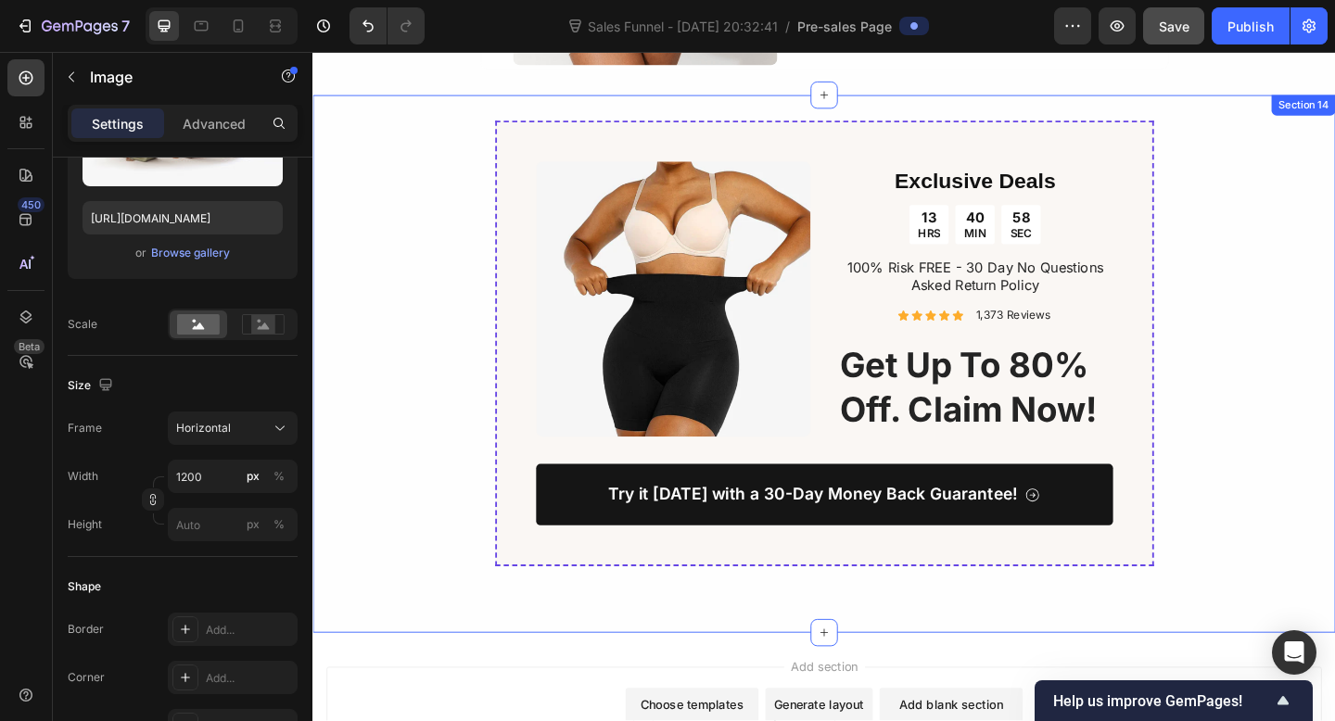
click at [397, 540] on div "Image Exclusive Deals Heading 13 HRS 40 MIN 58 SEC Countdown Timer 100% Risk FR…" at bounding box center [868, 391] width 1112 height 529
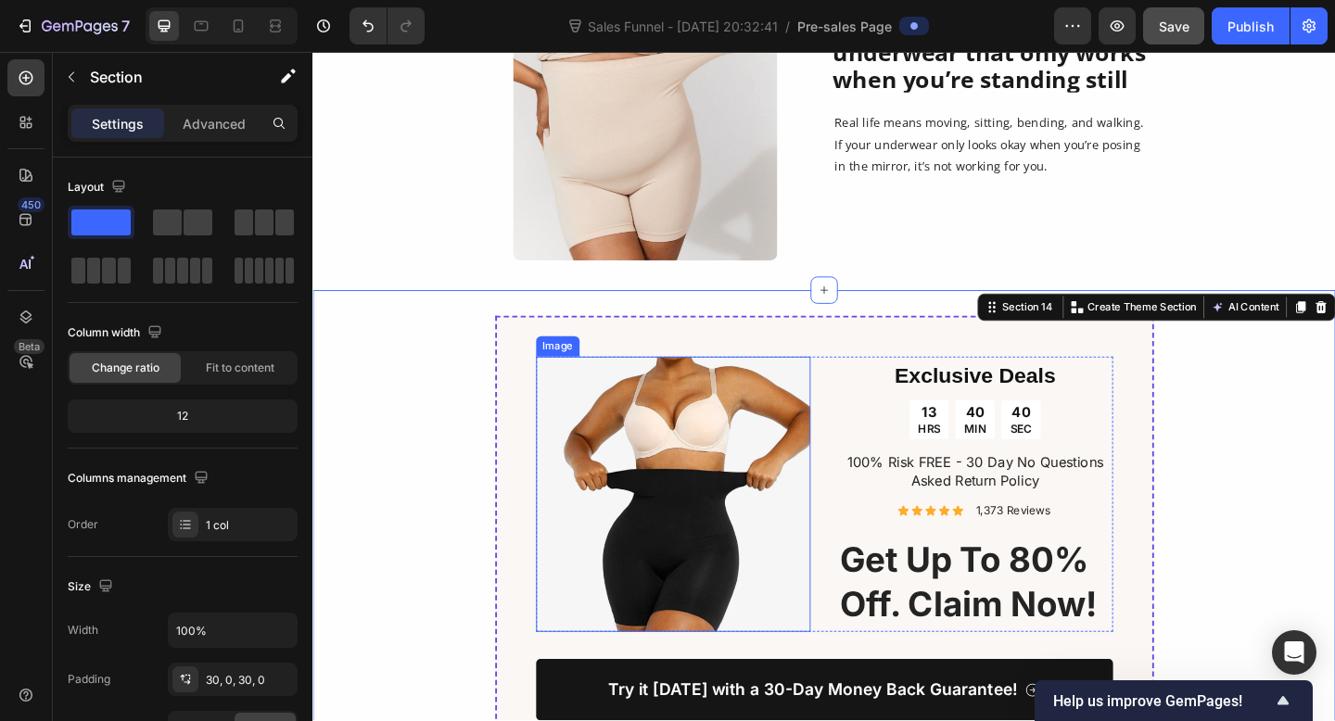
scroll to position [3888, 0]
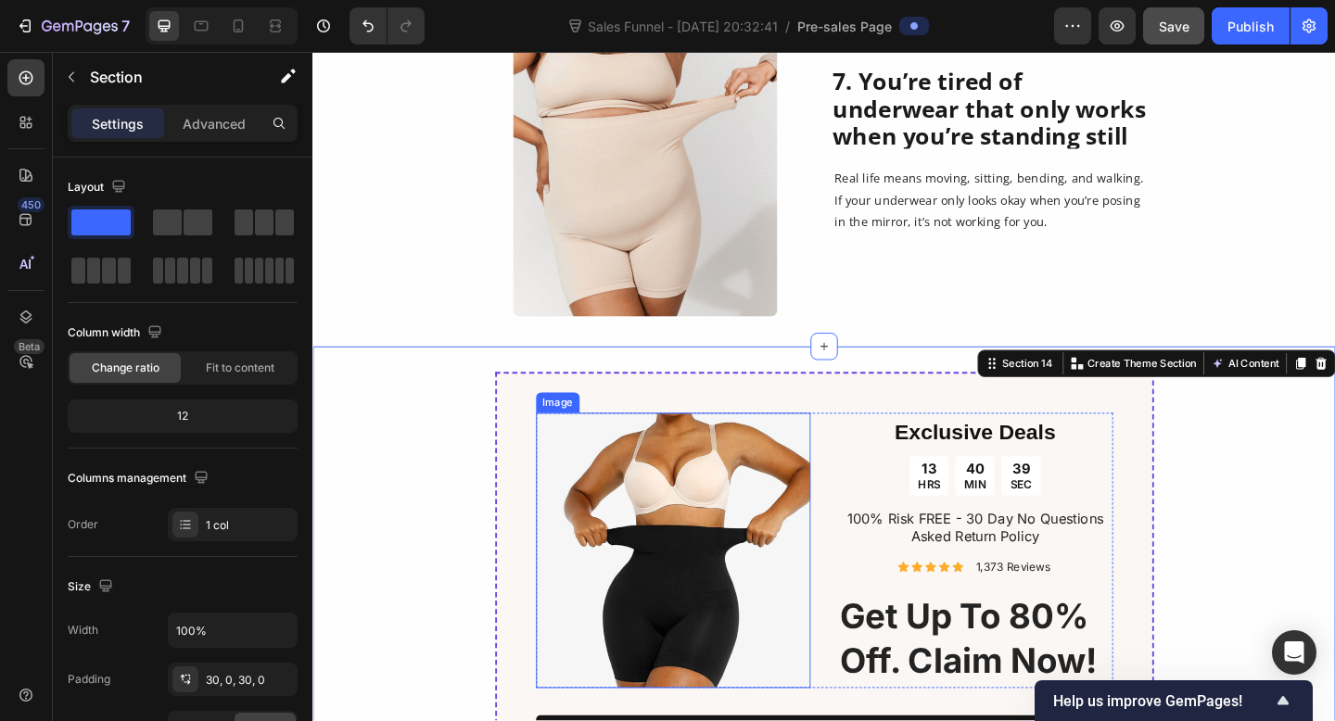
click at [556, 510] on img at bounding box center [704, 594] width 299 height 299
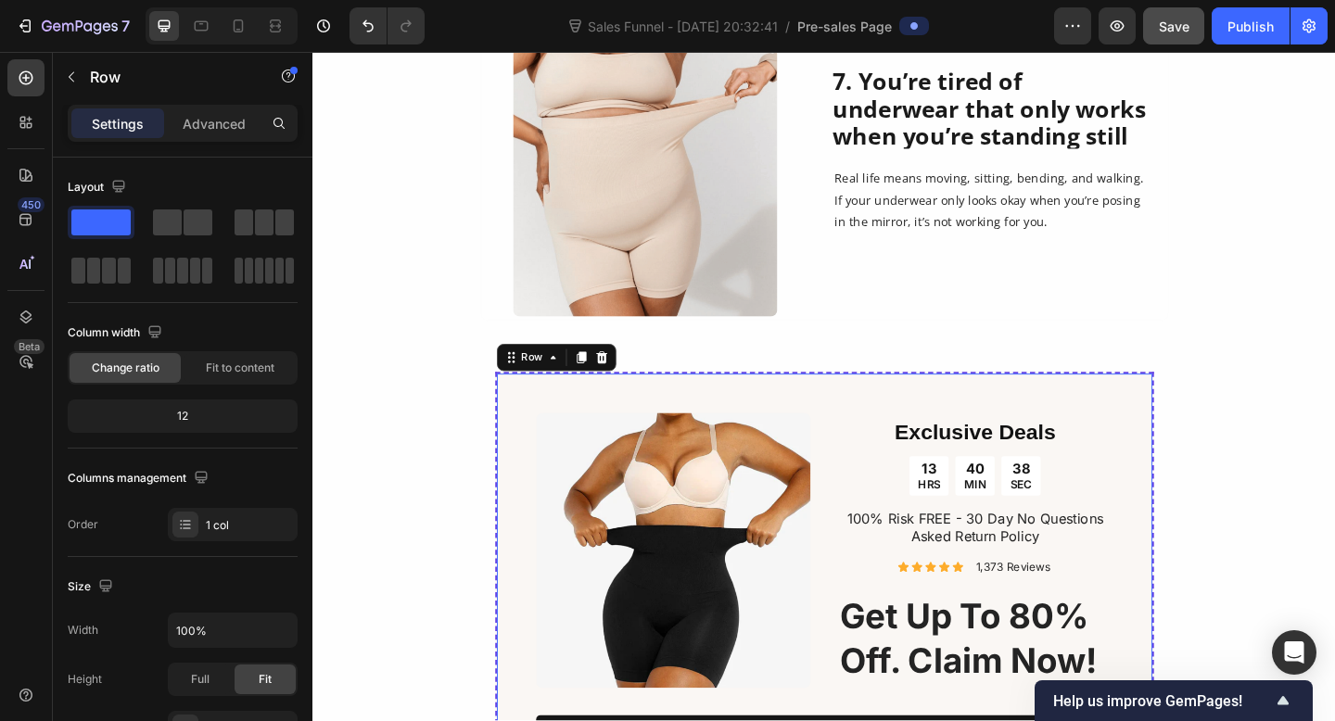
click at [524, 479] on div "Image Exclusive Deals Heading 13 HRS 40 MIN 38 SEC Countdown Timer 100% Risk FR…" at bounding box center [869, 642] width 717 height 485
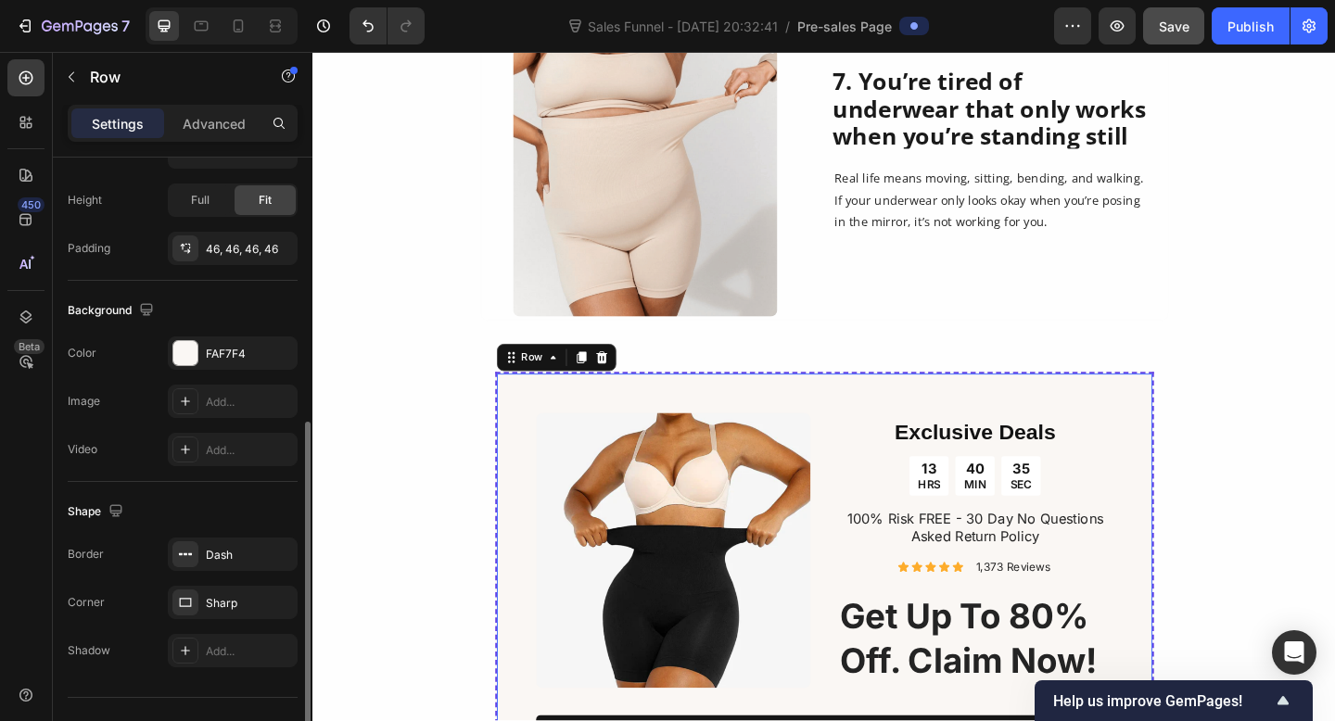
scroll to position [482, 0]
click at [229, 556] on div "Dash" at bounding box center [233, 552] width 54 height 17
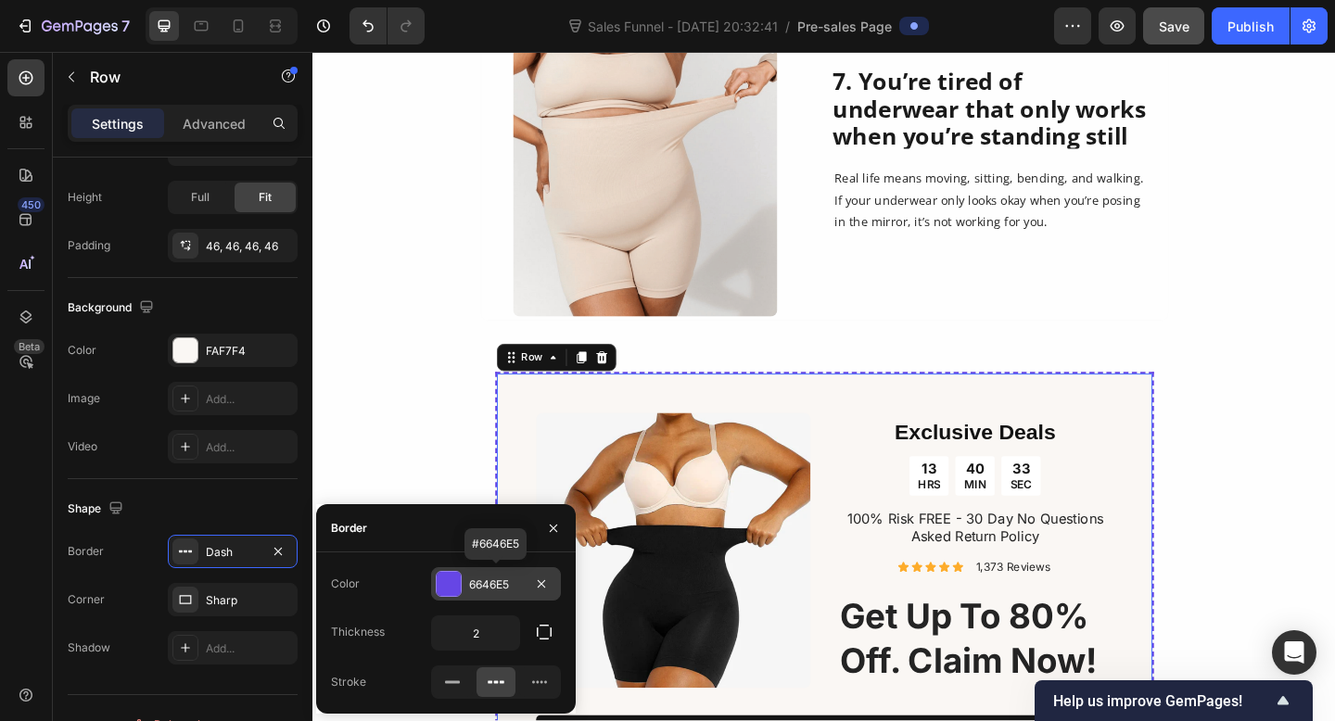
click at [463, 581] on div "6646E5" at bounding box center [496, 583] width 130 height 33
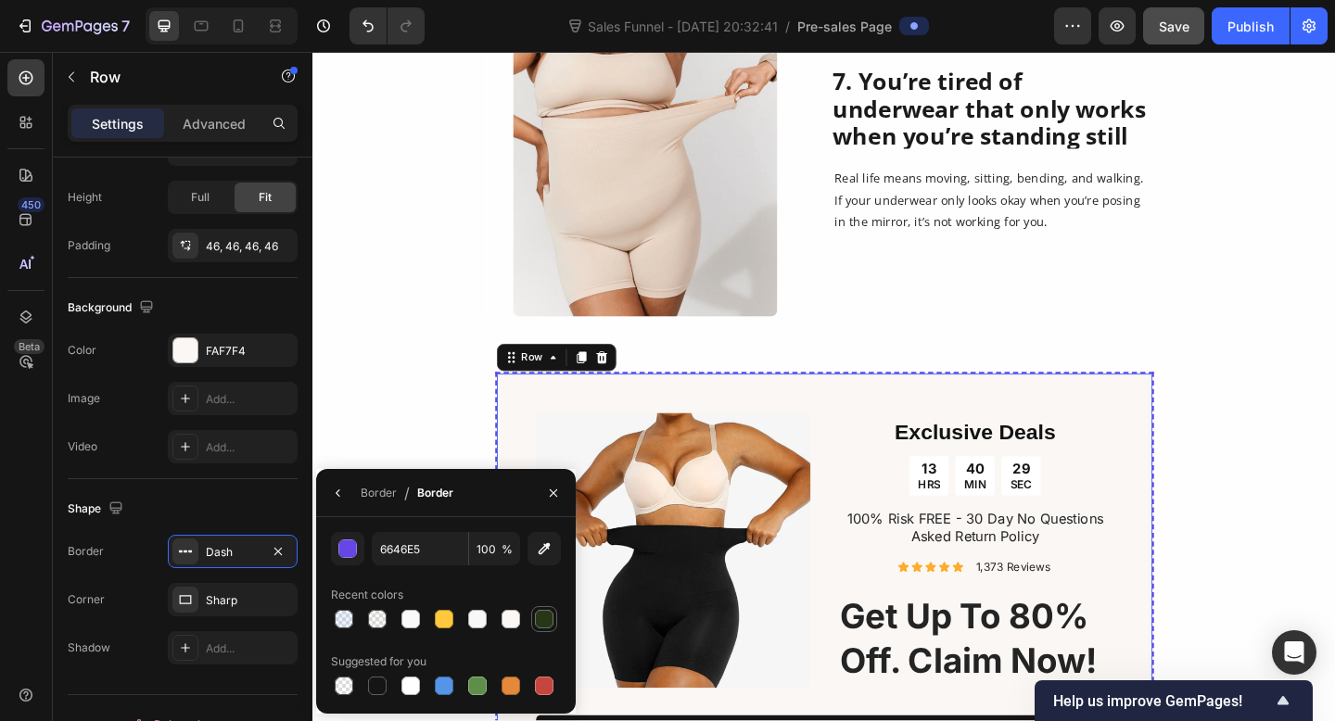
click at [551, 629] on div at bounding box center [544, 619] width 22 height 22
type input "283618"
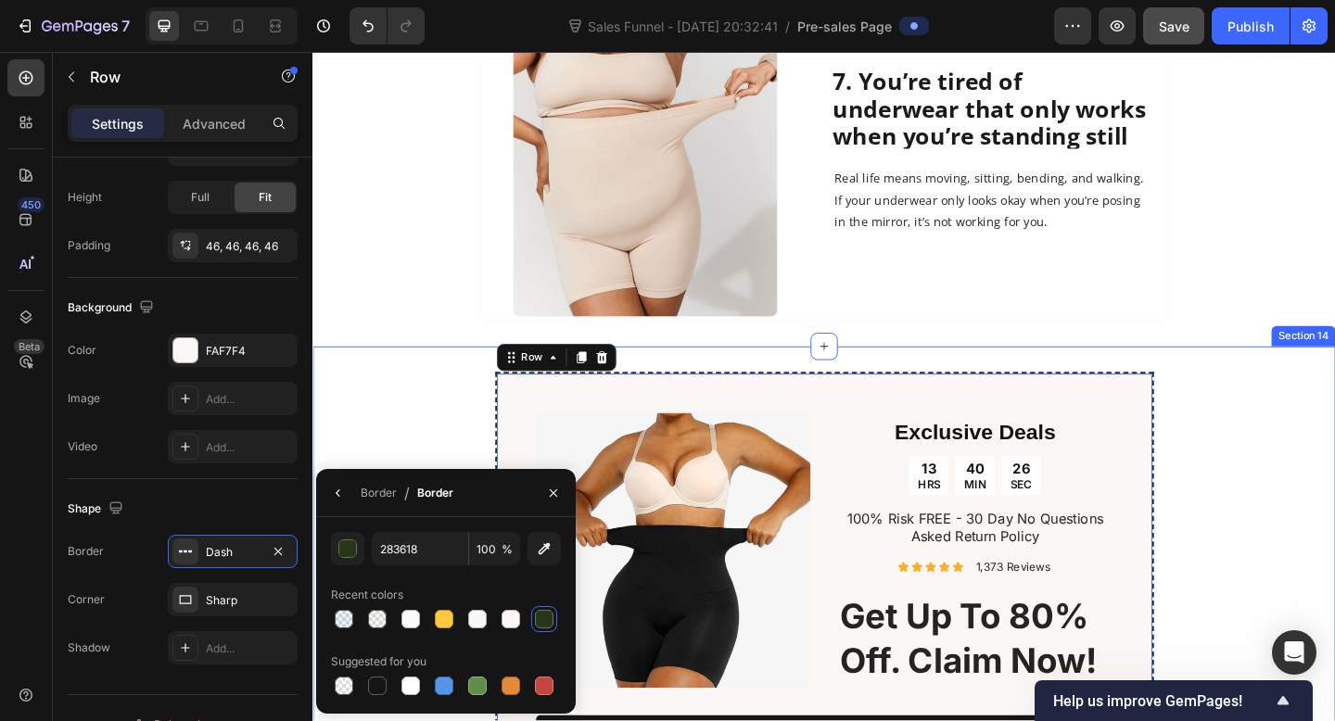
click at [435, 444] on div "Image Exclusive Deals Heading 13 HRS 40 MIN 26 SEC Countdown Timer 100% Risk FR…" at bounding box center [868, 664] width 1112 height 529
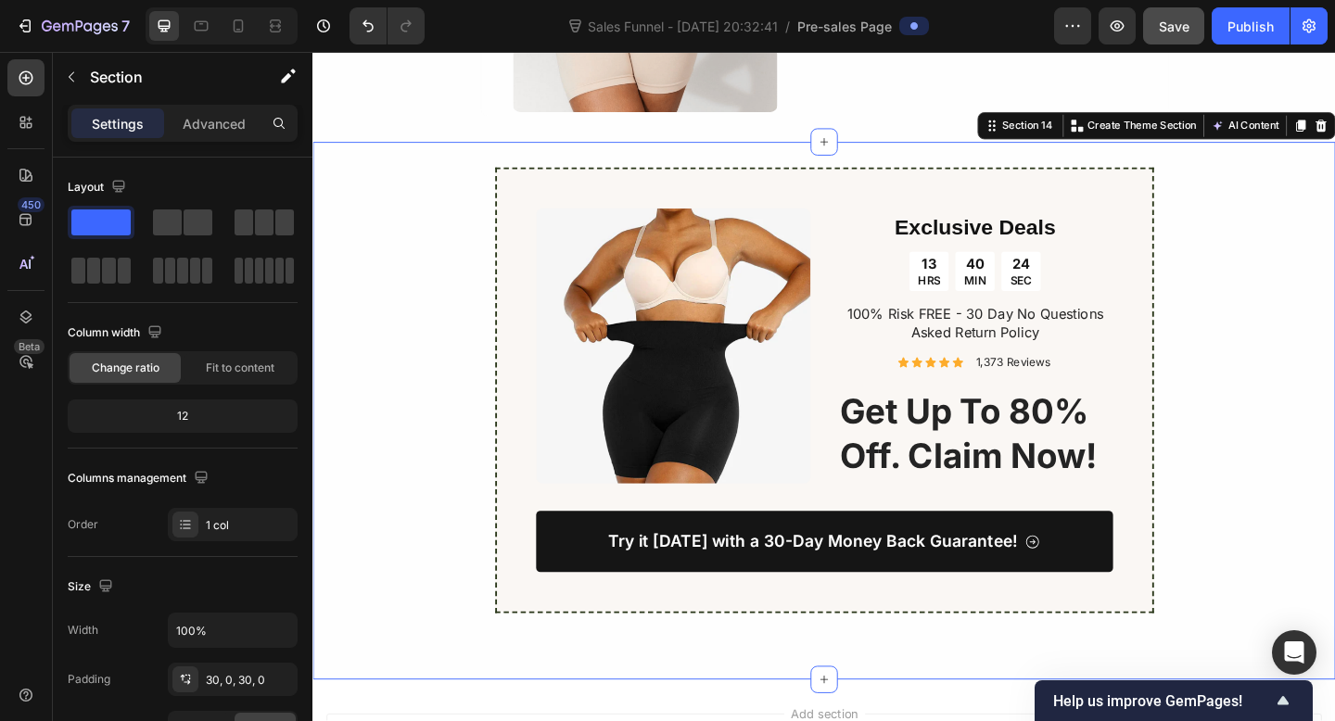
scroll to position [4131, 0]
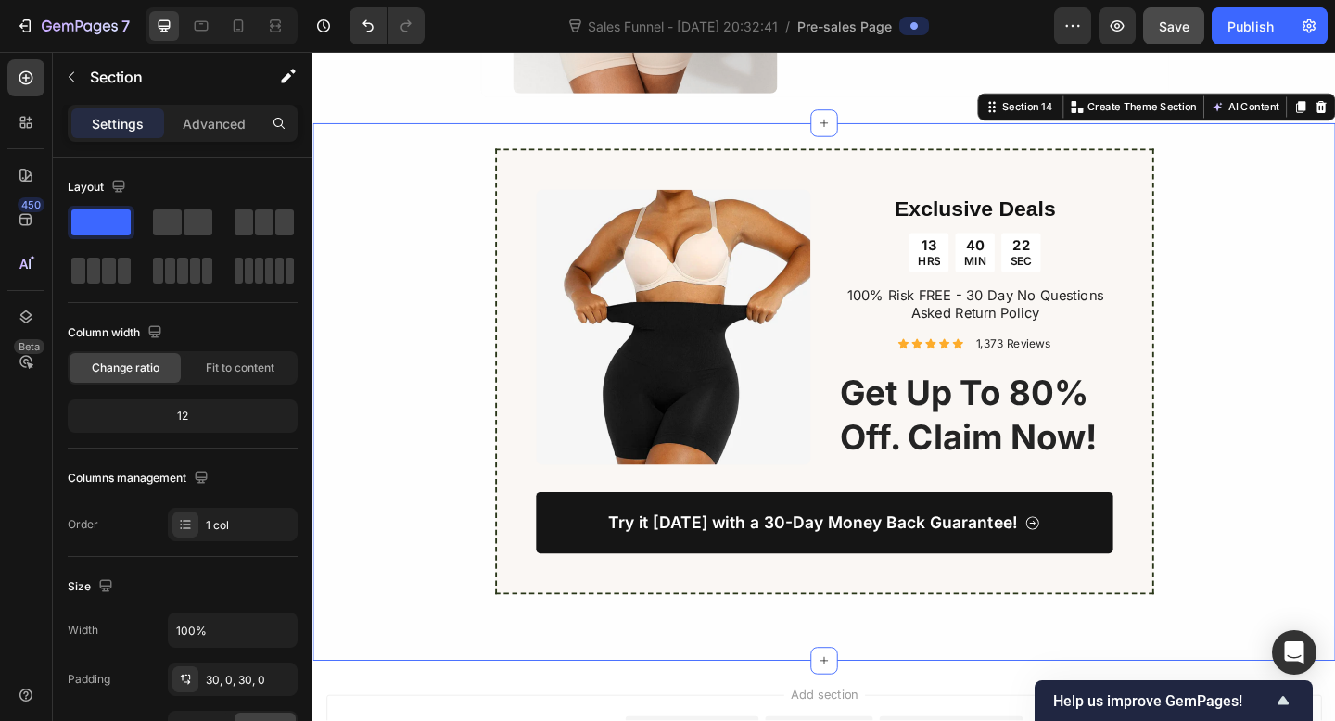
click at [509, 425] on div "Image Exclusive Deals Heading 13 HRS 40 MIN 22 SEC Countdown Timer 100% Risk FR…" at bounding box center [868, 422] width 1112 height 529
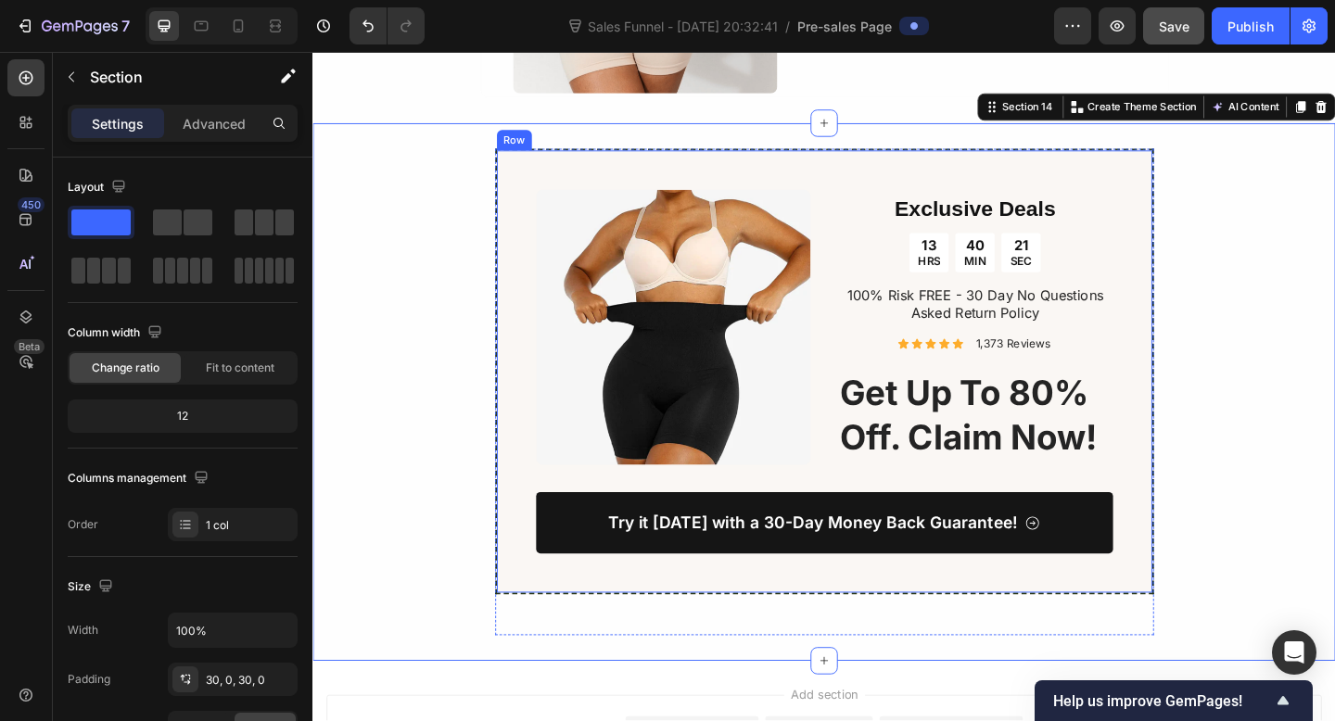
click at [544, 241] on div "Image Exclusive Deals Heading 13 HRS 40 MIN 21 SEC Countdown Timer 100% Risk FR…" at bounding box center [869, 400] width 717 height 485
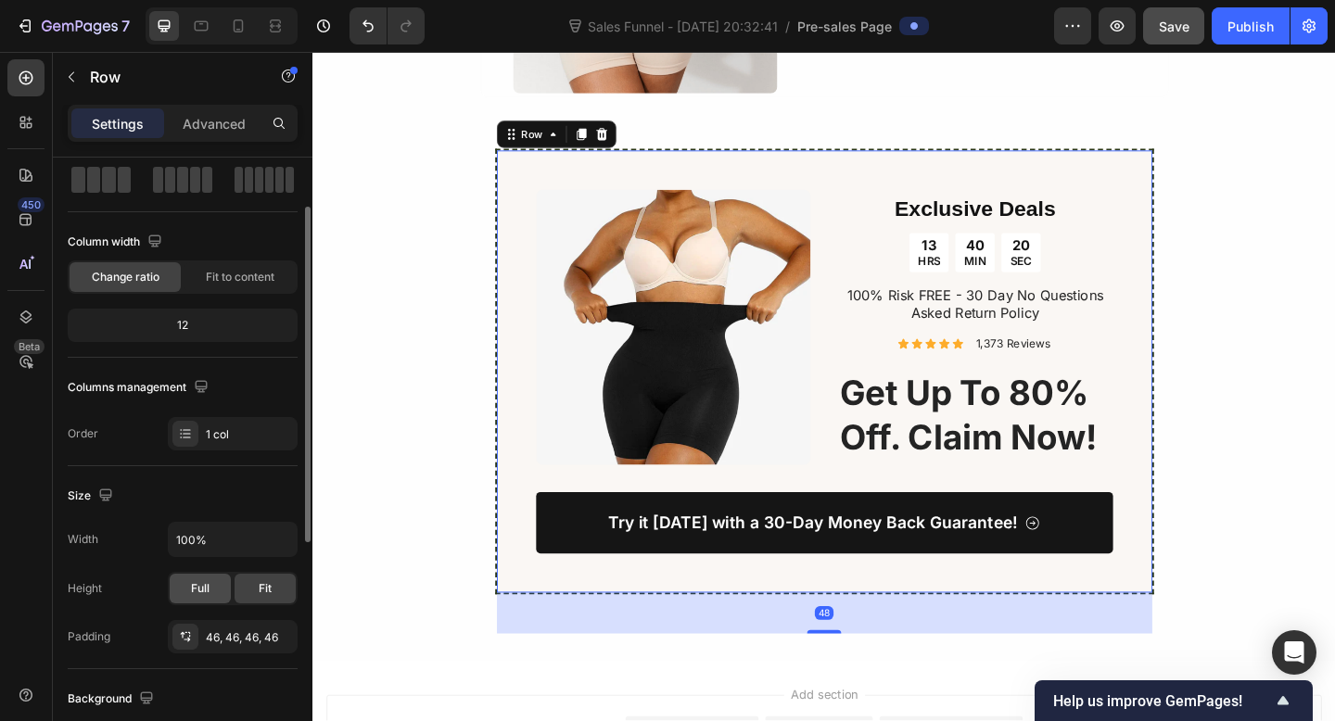
scroll to position [348, 0]
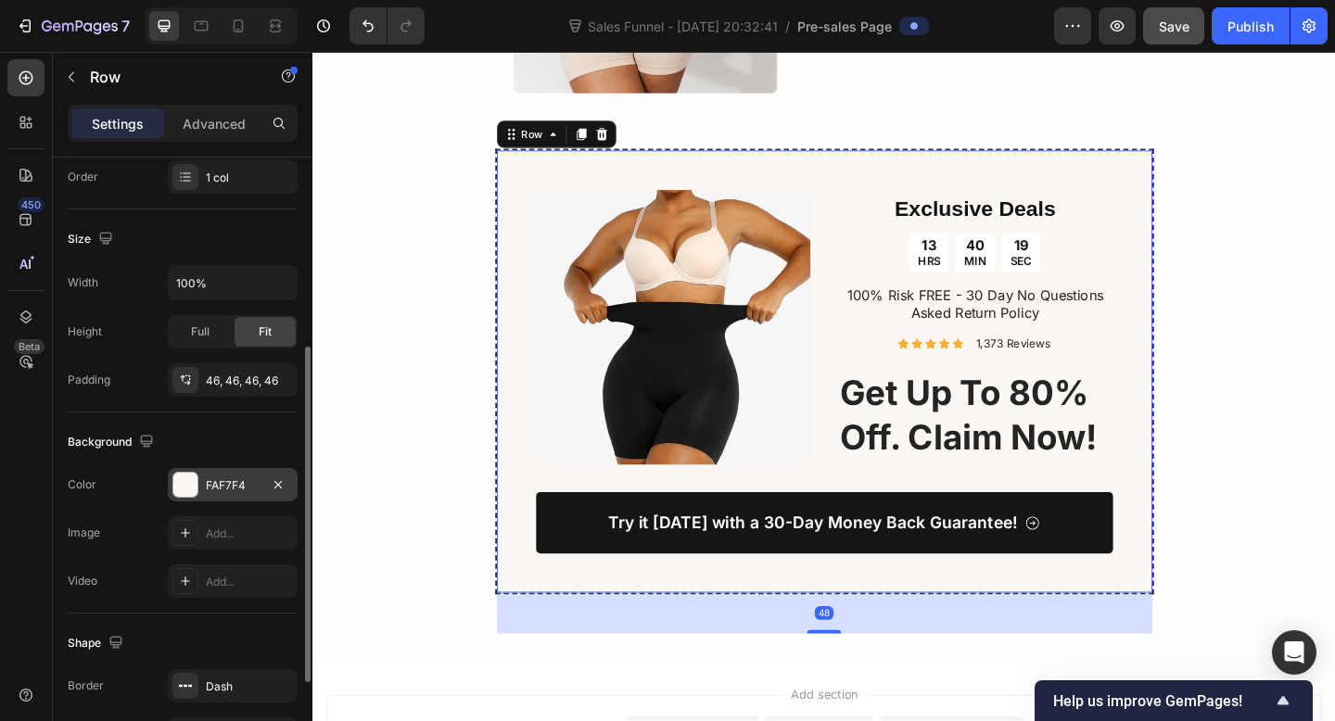
click at [216, 487] on div "FAF7F4" at bounding box center [233, 485] width 54 height 17
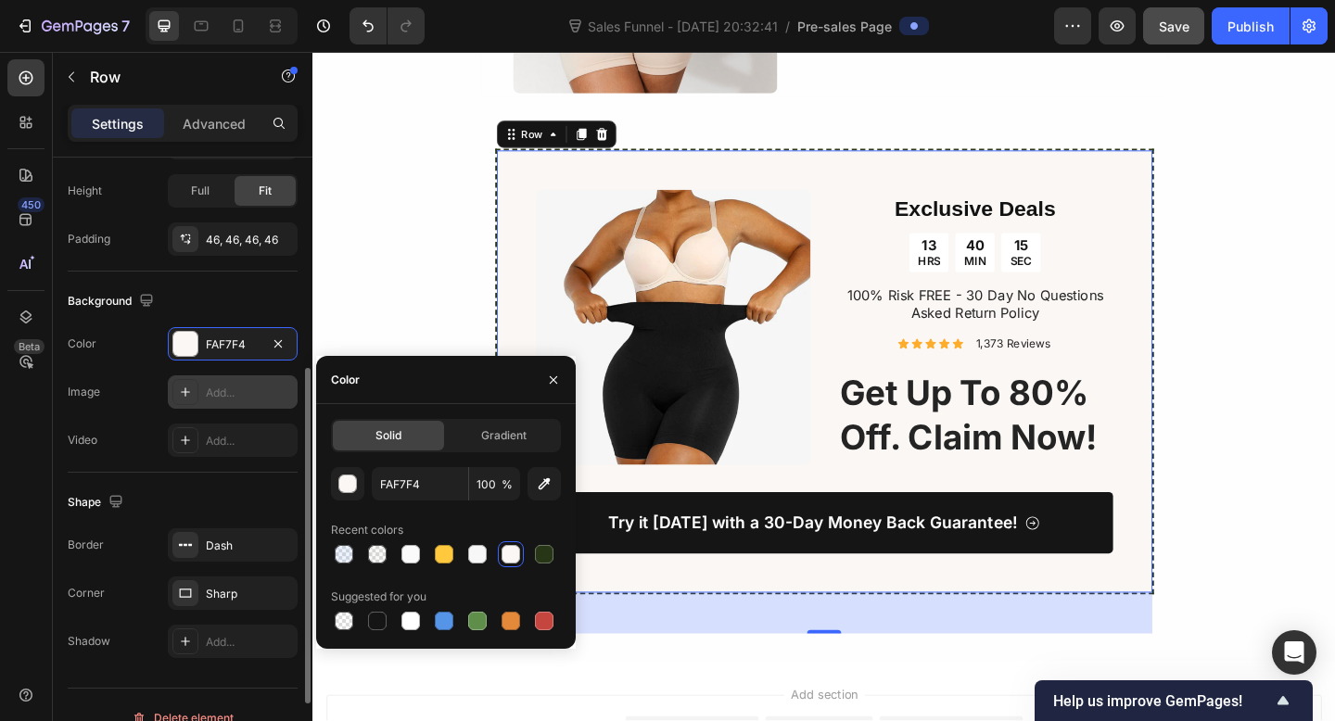
scroll to position [514, 0]
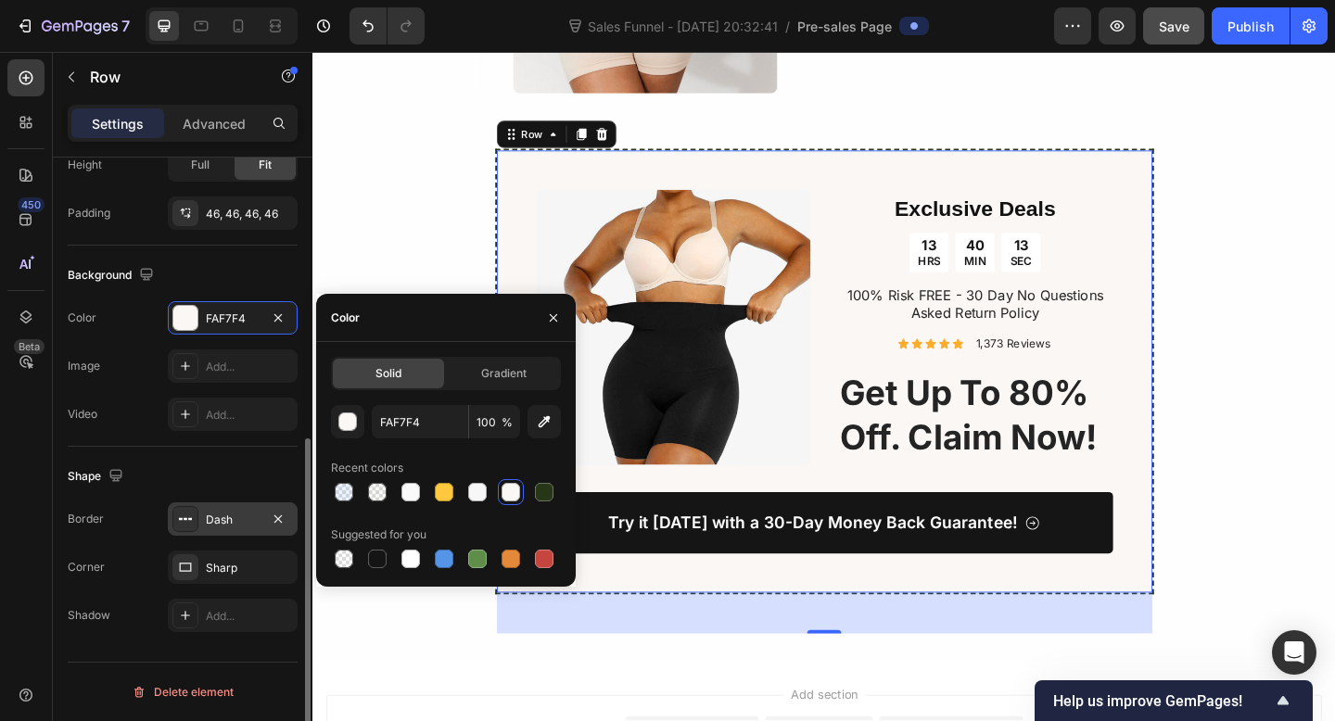
click at [221, 515] on div "Dash" at bounding box center [233, 520] width 54 height 17
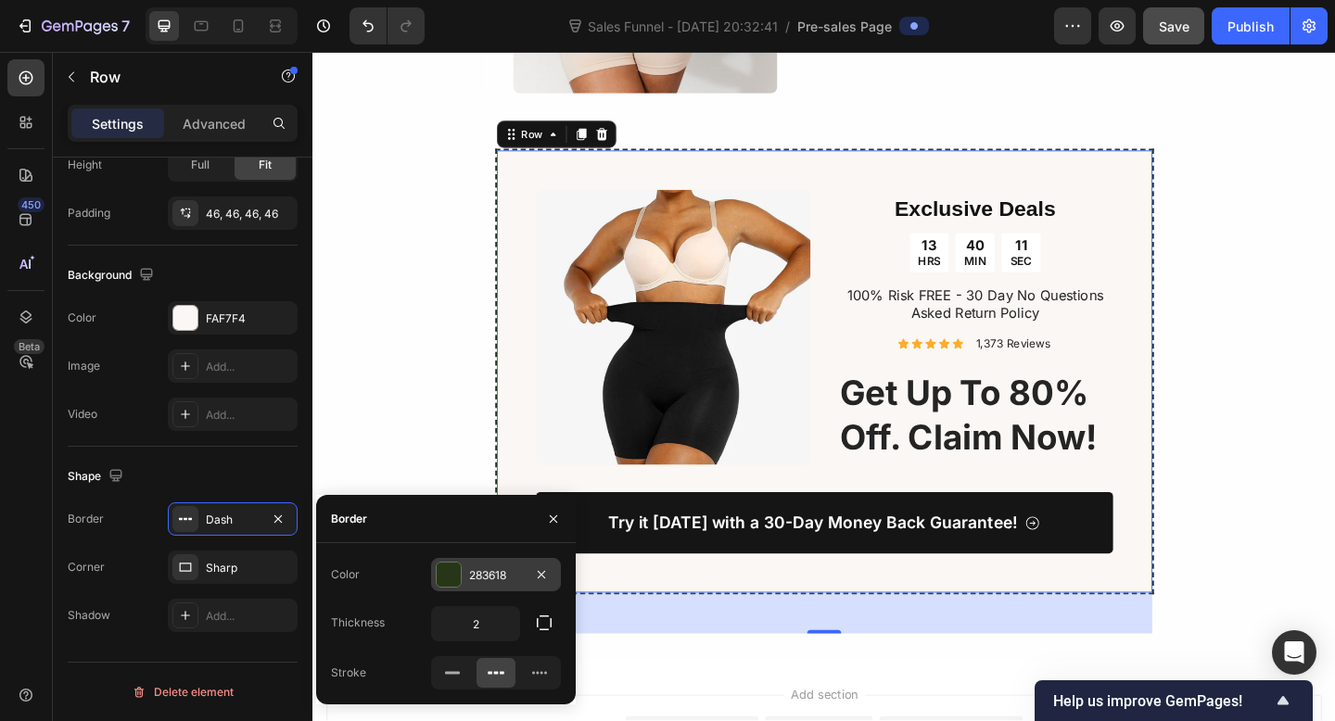
click at [463, 569] on div "283618" at bounding box center [496, 574] width 130 height 33
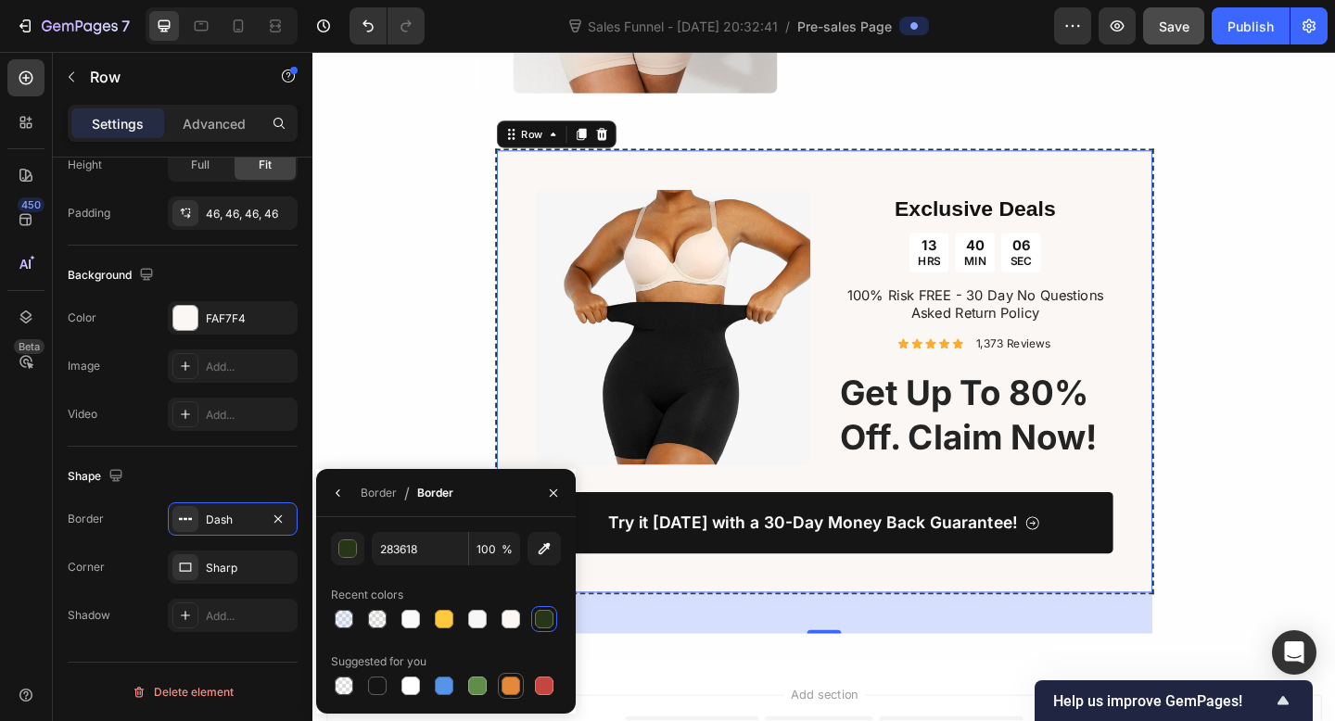
click at [514, 690] on div at bounding box center [511, 686] width 19 height 19
type input "E4893A"
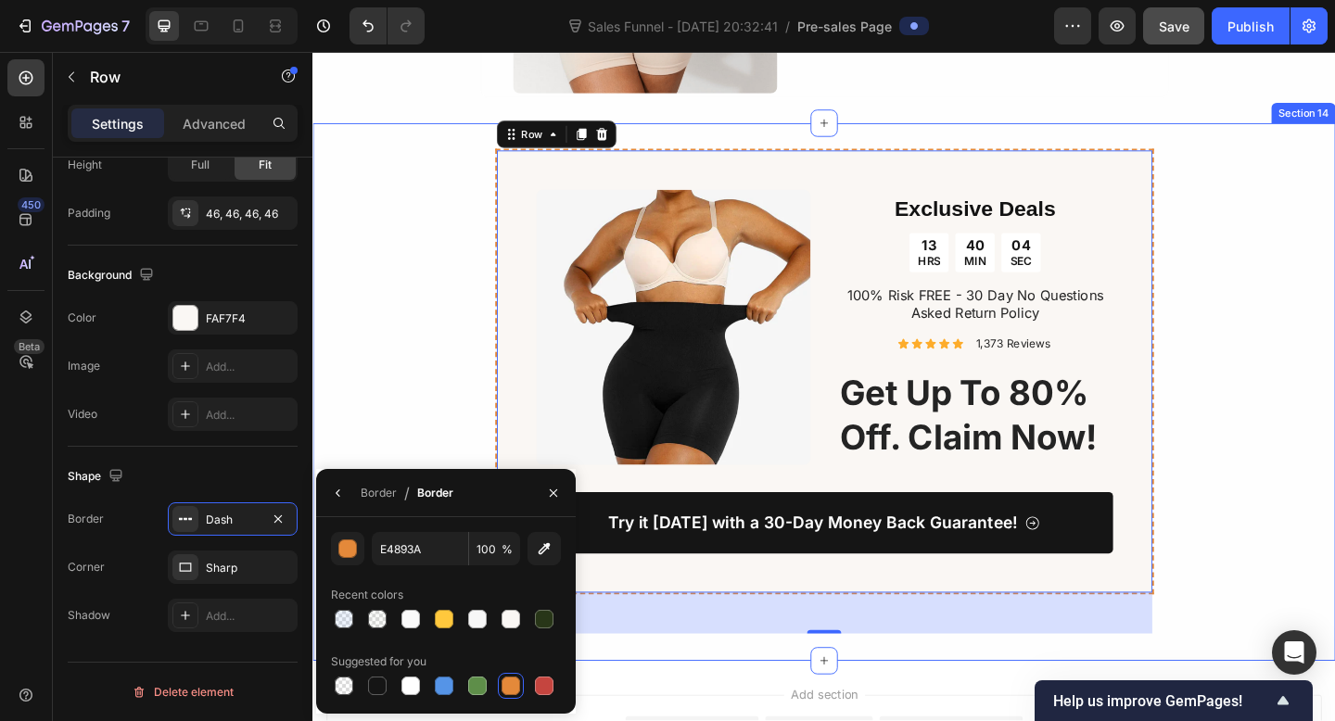
click at [472, 452] on div "Image Exclusive Deals Heading 13 HRS 40 MIN 04 SEC Countdown Timer 100% Risk FR…" at bounding box center [868, 422] width 1112 height 529
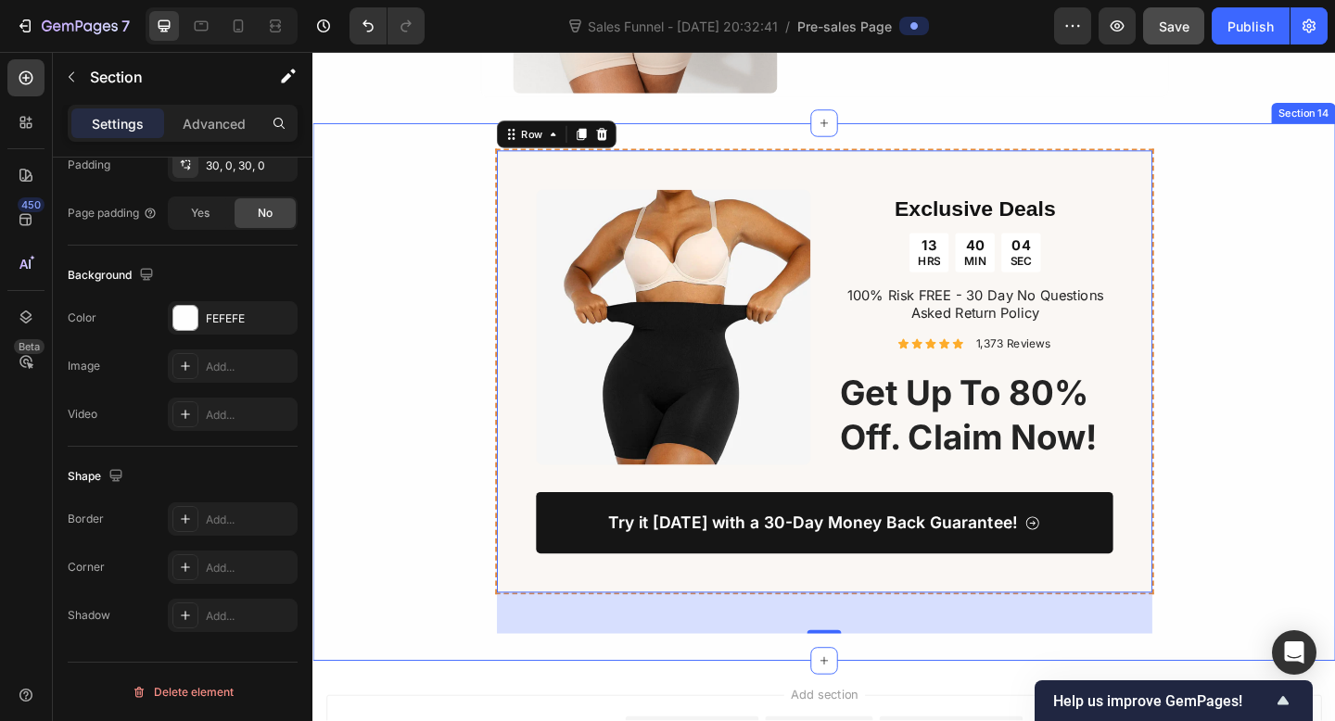
scroll to position [0, 0]
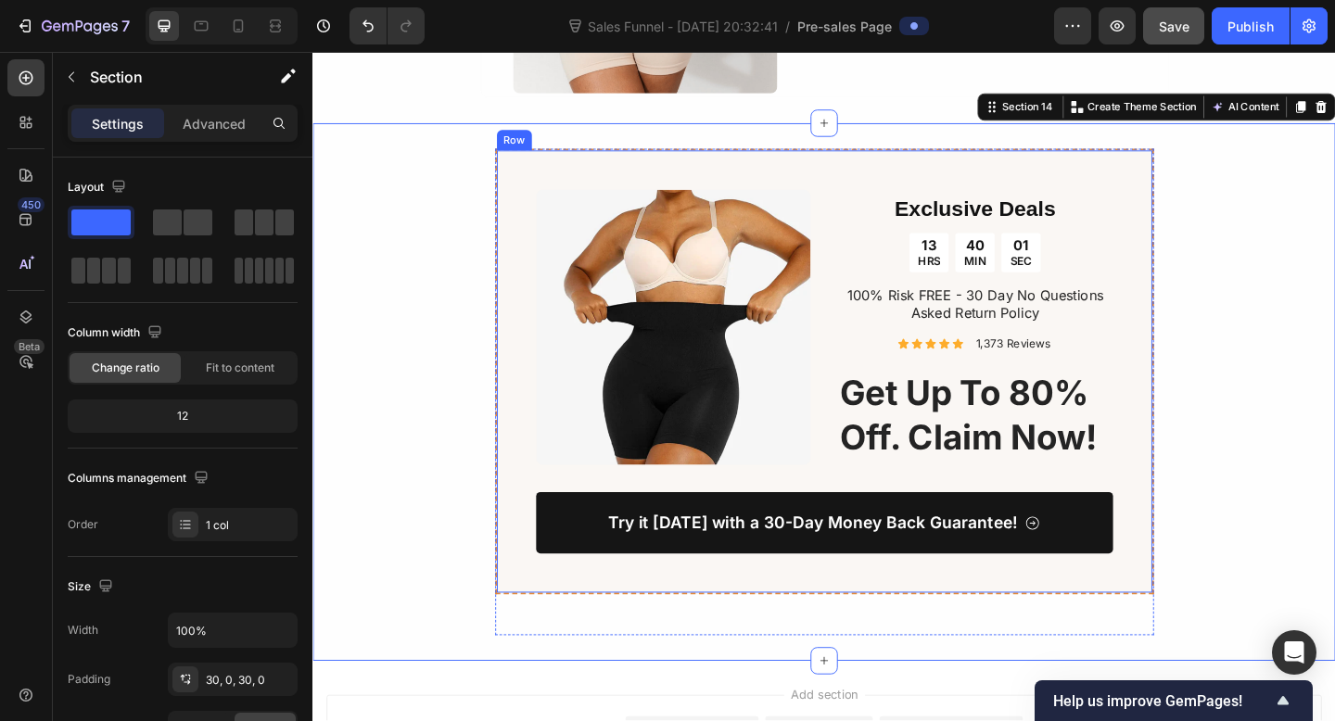
click at [532, 462] on div "Image Exclusive Deals Heading 13 HRS 40 MIN 01 SEC Countdown Timer 100% Risk FR…" at bounding box center [869, 400] width 717 height 485
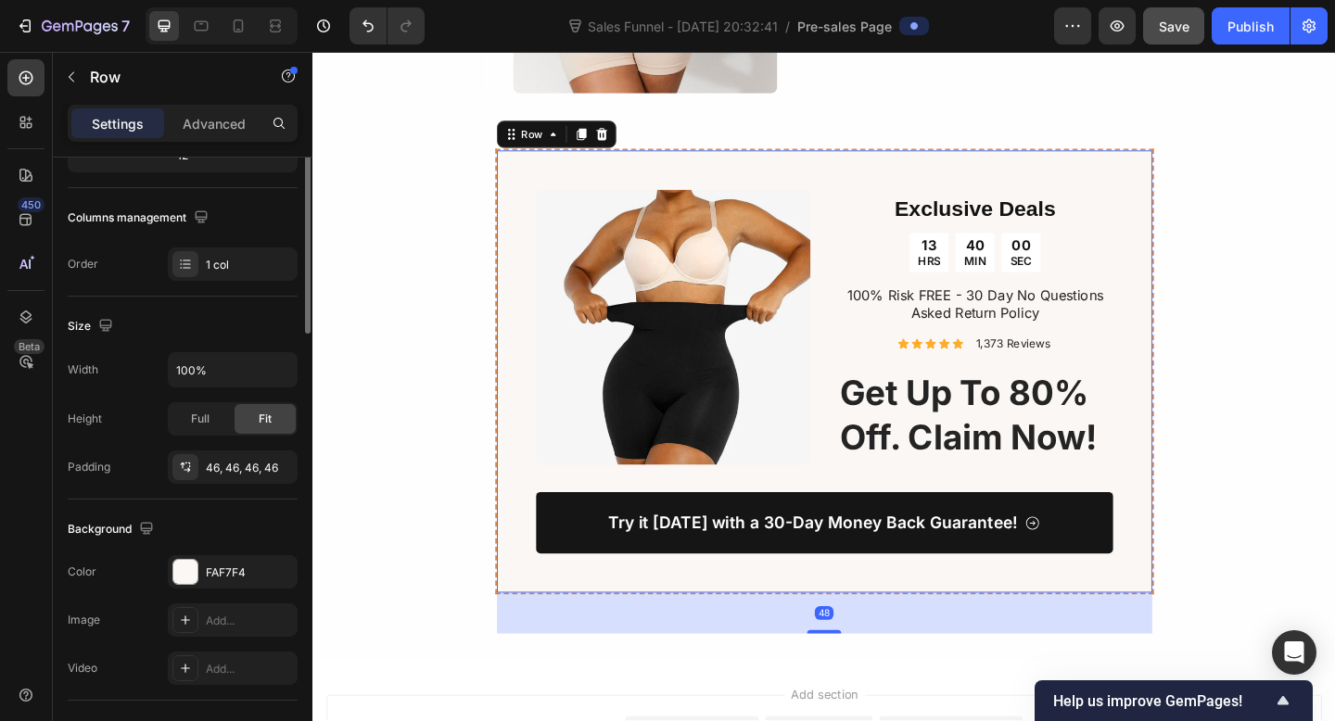
scroll to position [290, 0]
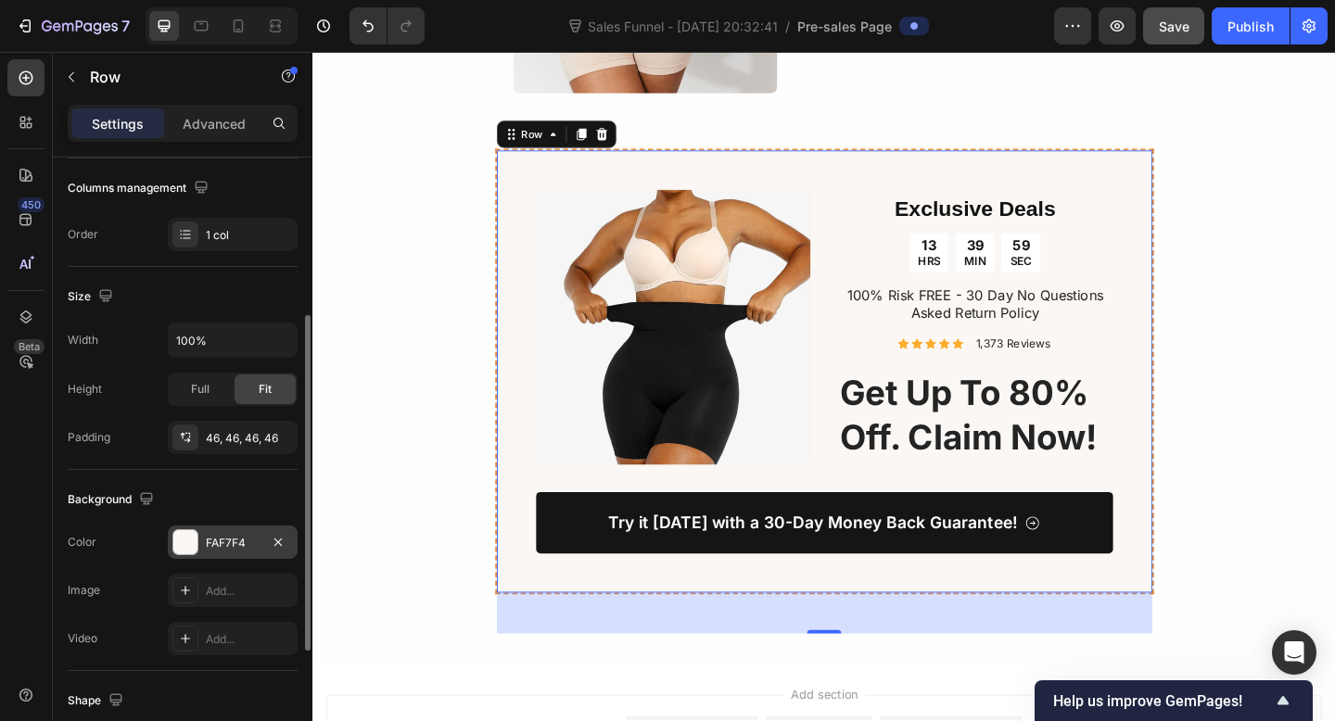
click at [241, 543] on div "FAF7F4" at bounding box center [233, 543] width 54 height 17
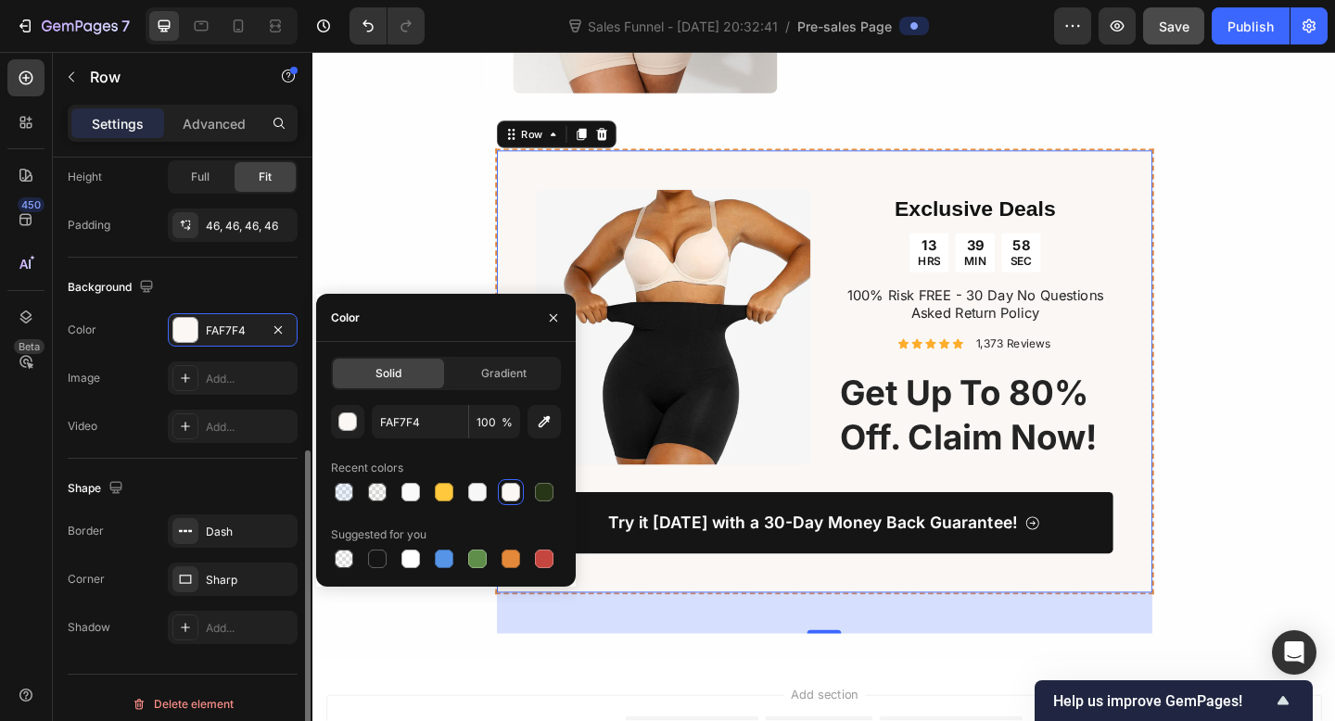
scroll to position [514, 0]
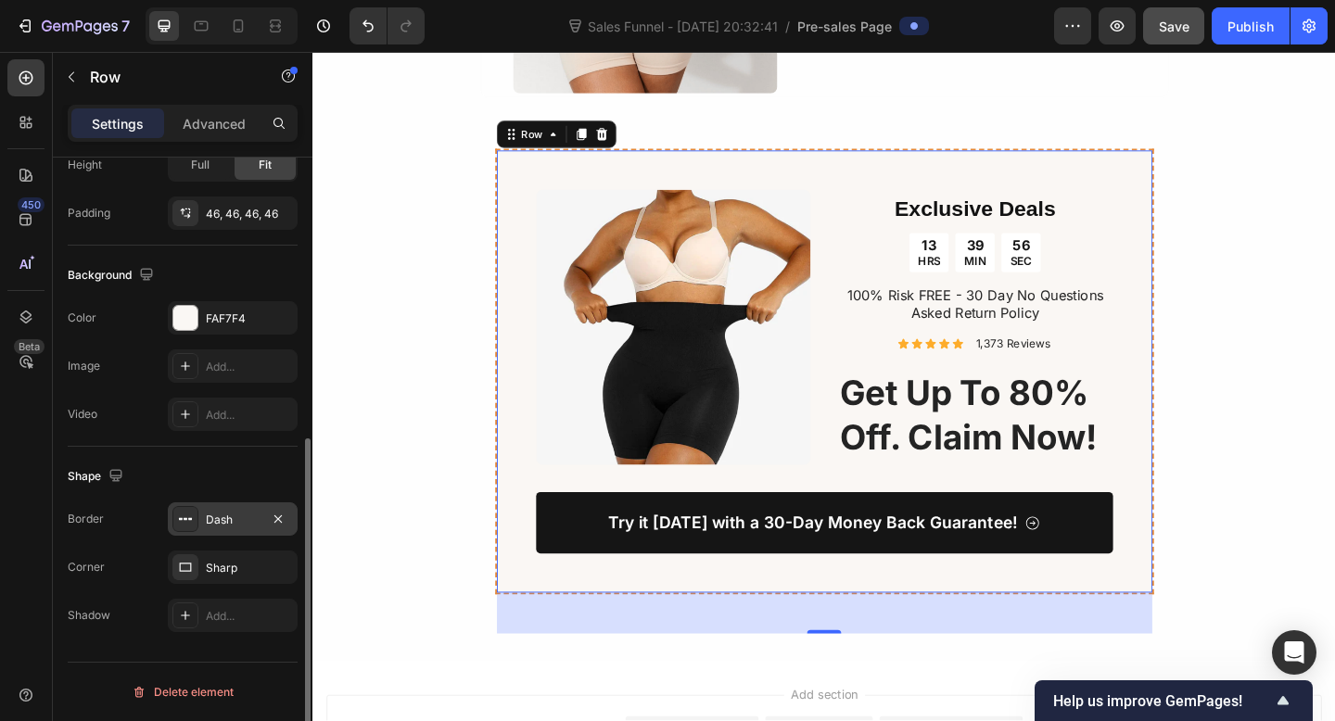
click at [237, 520] on div "Dash" at bounding box center [233, 520] width 54 height 17
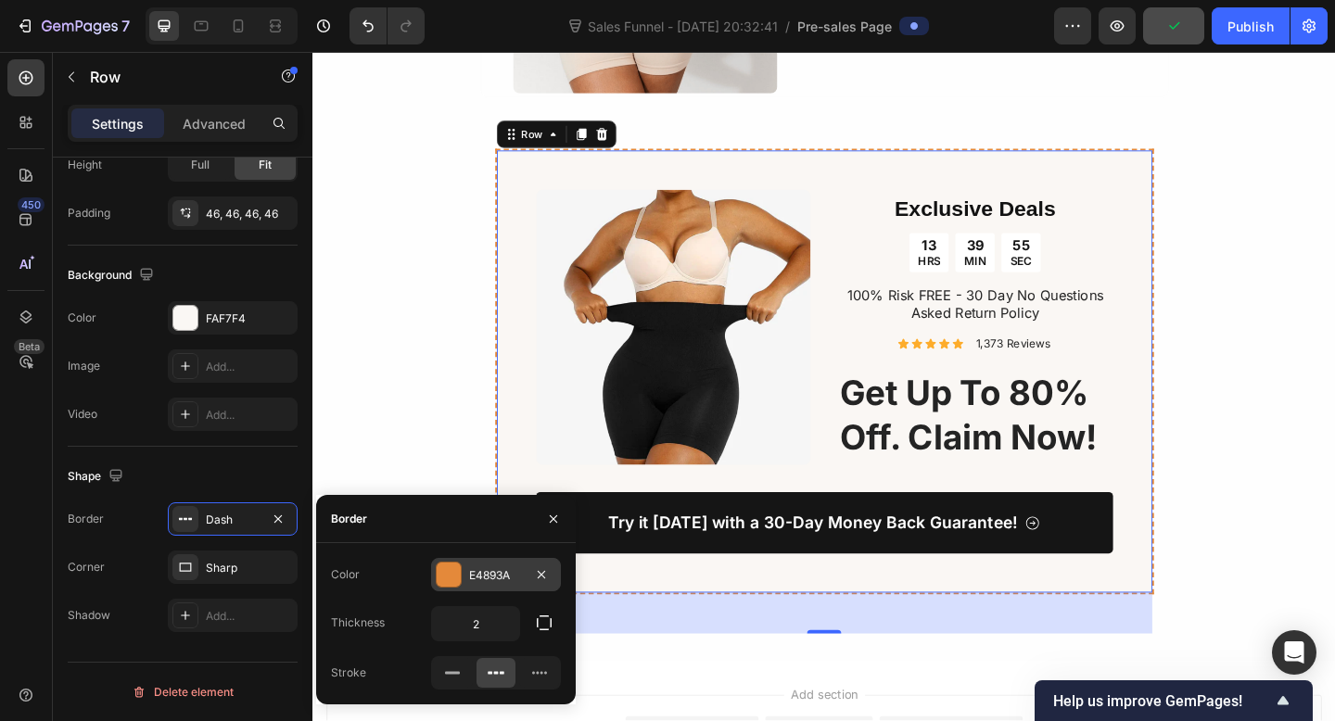
click at [476, 577] on div "E4893A" at bounding box center [496, 575] width 54 height 17
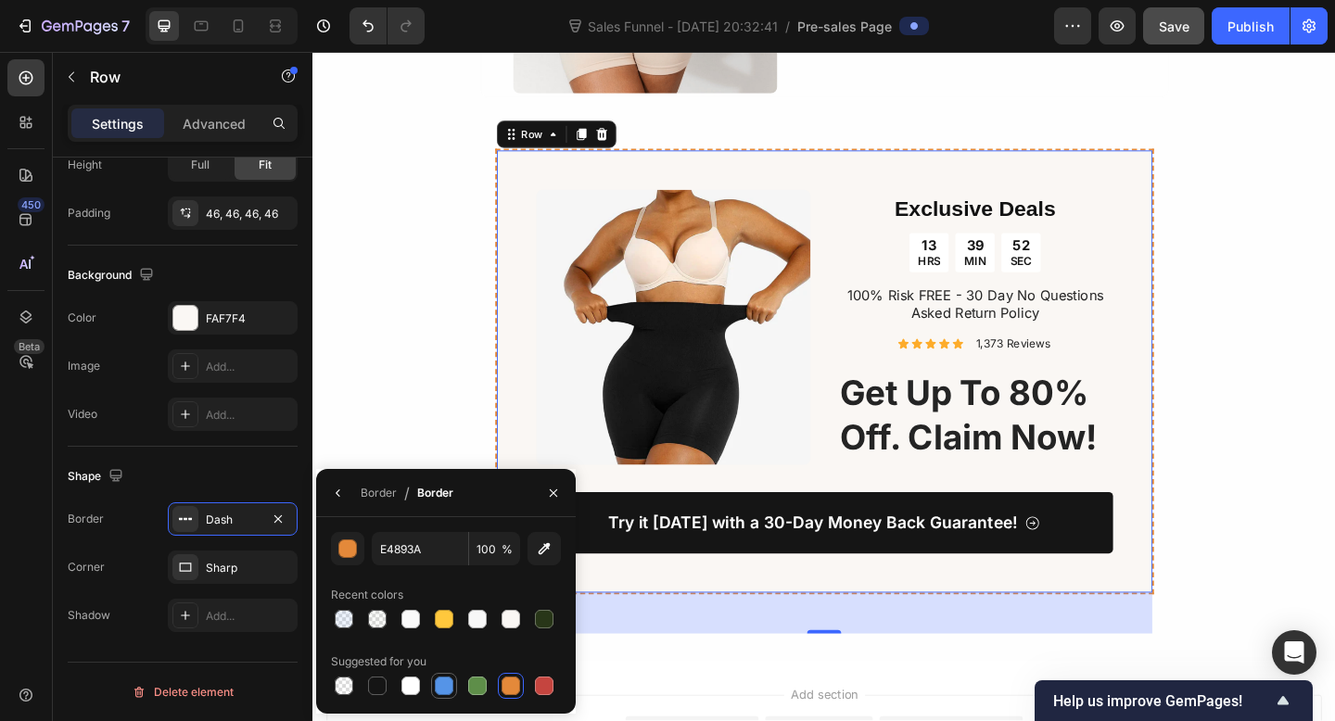
click at [446, 689] on div at bounding box center [444, 686] width 19 height 19
type input "5594E7"
click at [489, 551] on input "100" at bounding box center [494, 548] width 51 height 33
click at [487, 548] on input "100" at bounding box center [494, 548] width 51 height 33
type input "50"
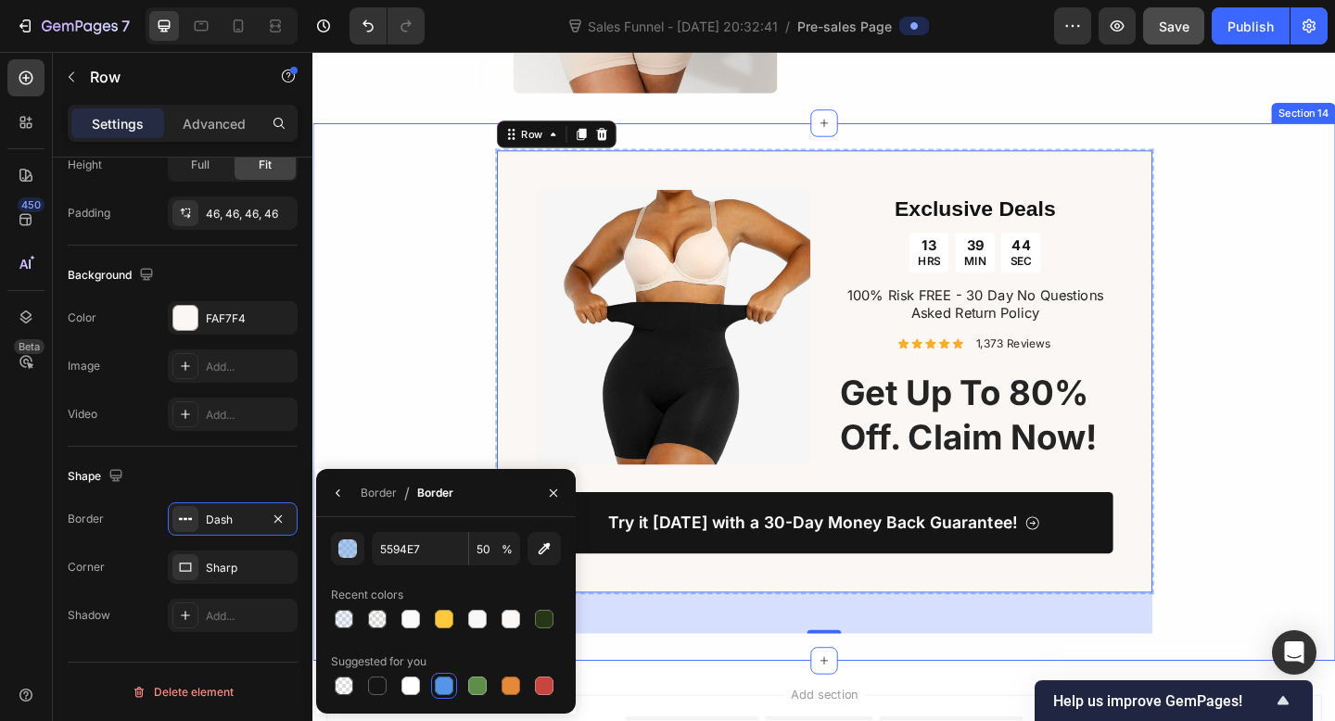
click at [462, 464] on div "Image Exclusive Deals Heading 13 HRS 39 MIN 44 SEC Countdown Timer 100% Risk FR…" at bounding box center [868, 422] width 1112 height 529
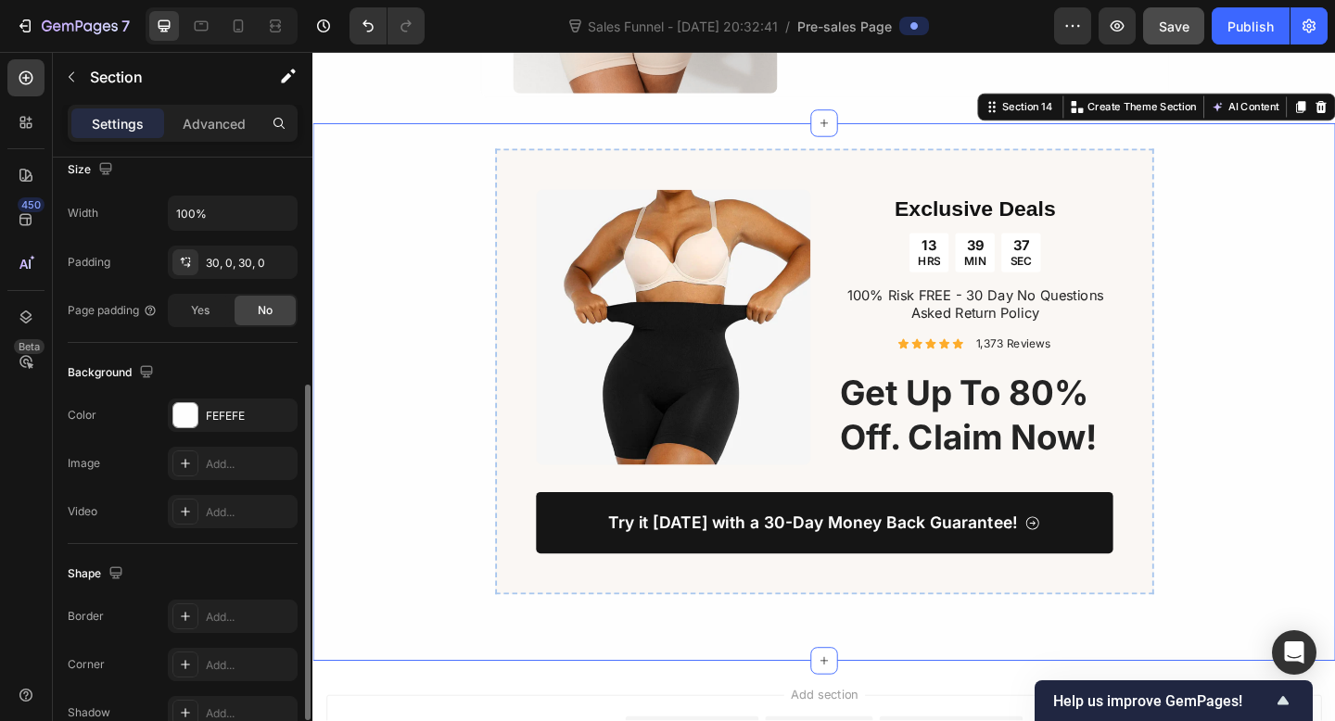
scroll to position [451, 0]
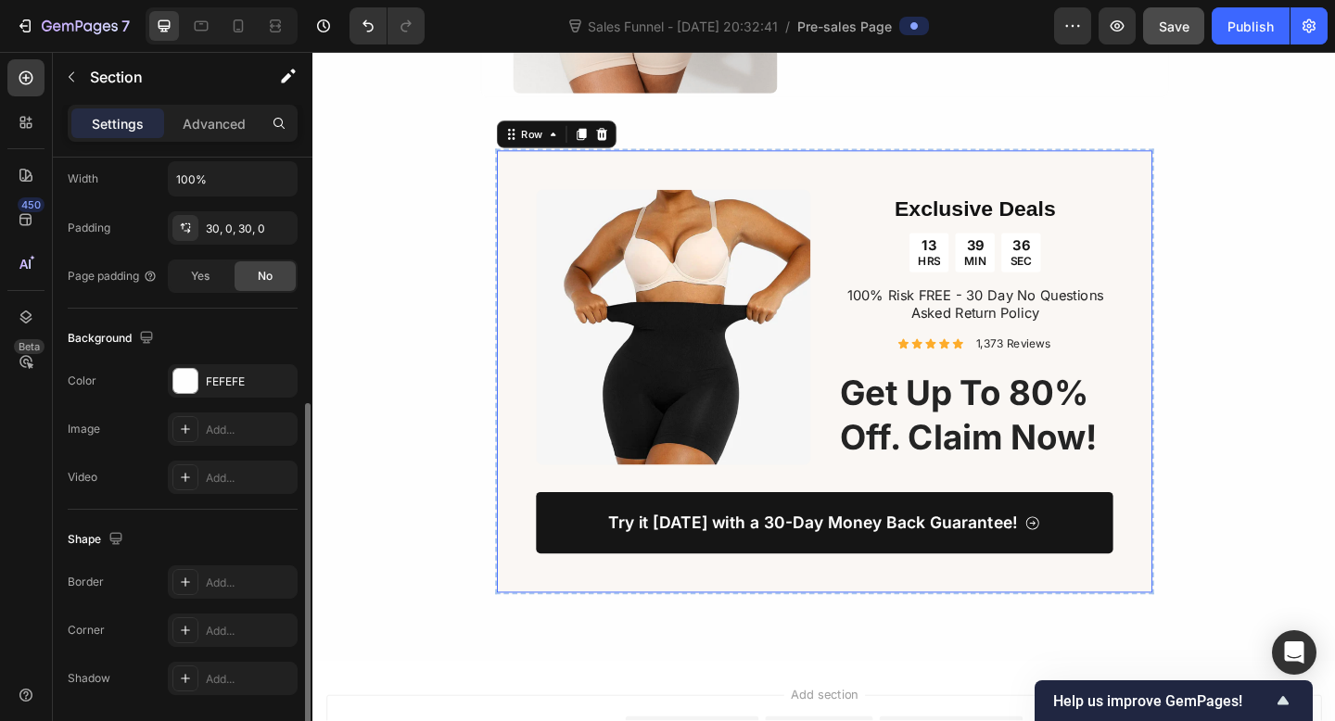
click at [550, 357] on div "Image Exclusive Deals Heading 13 HRS 39 MIN 36 SEC Countdown Timer 100% Risk FR…" at bounding box center [869, 400] width 717 height 485
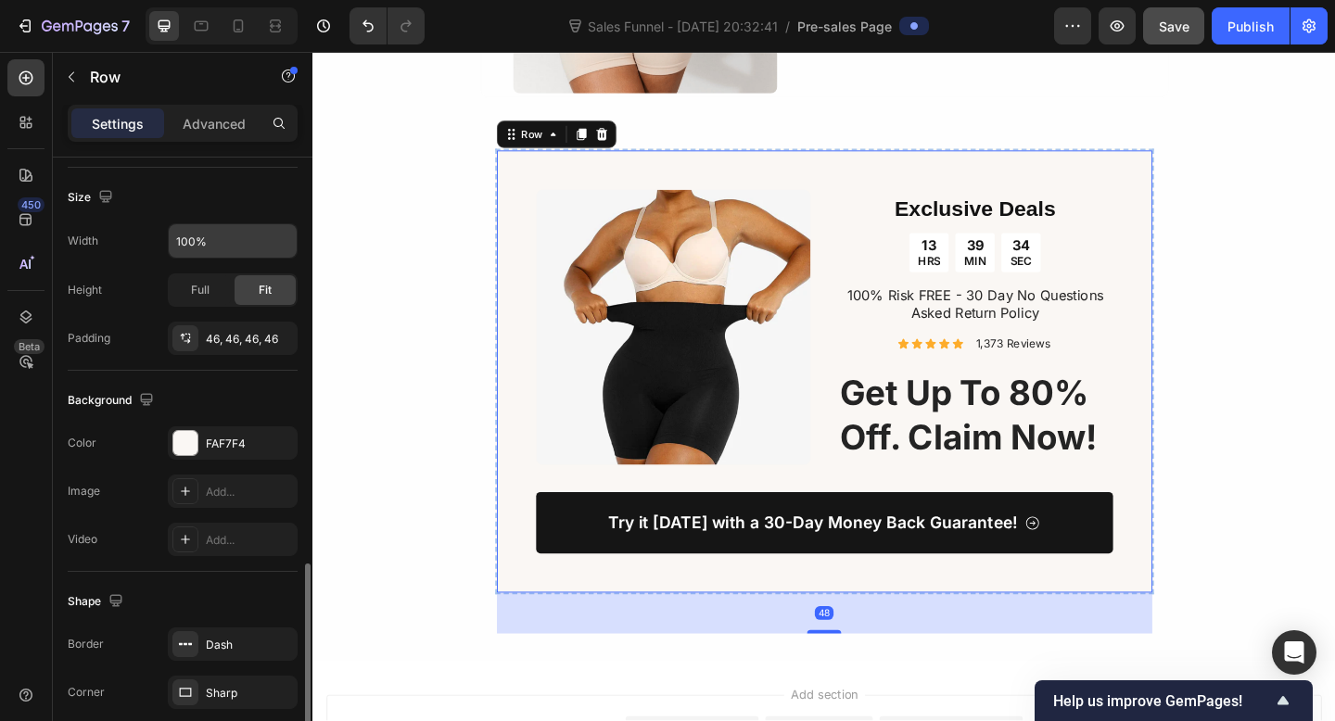
scroll to position [514, 0]
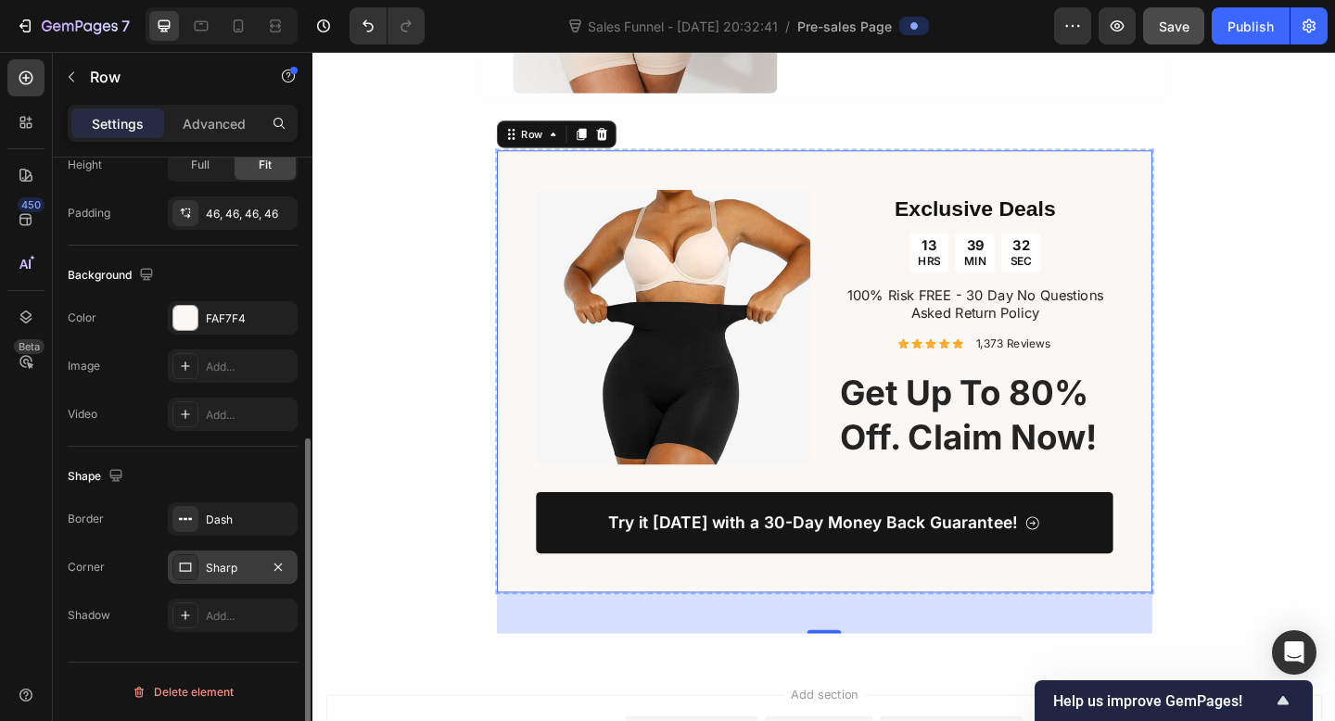
click at [233, 570] on div "Sharp" at bounding box center [233, 568] width 54 height 17
click at [241, 534] on div "Dash" at bounding box center [233, 518] width 130 height 33
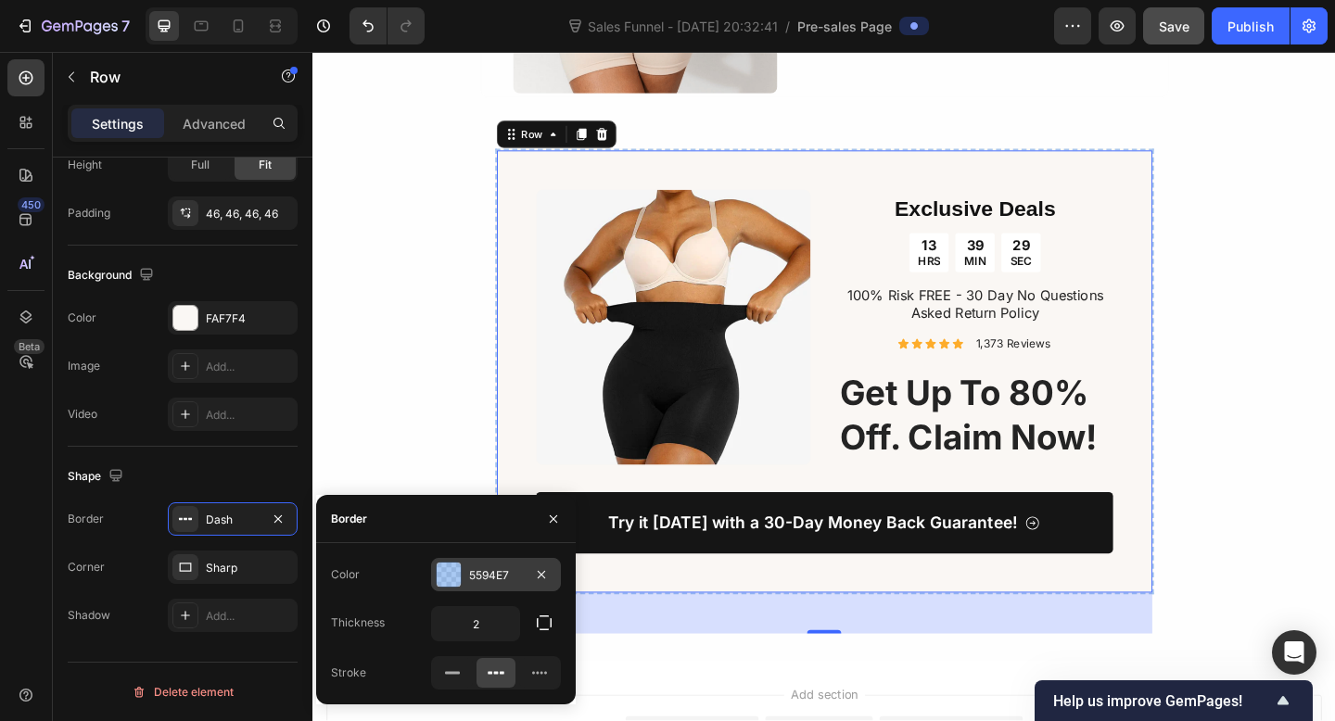
click at [451, 578] on div at bounding box center [449, 575] width 24 height 24
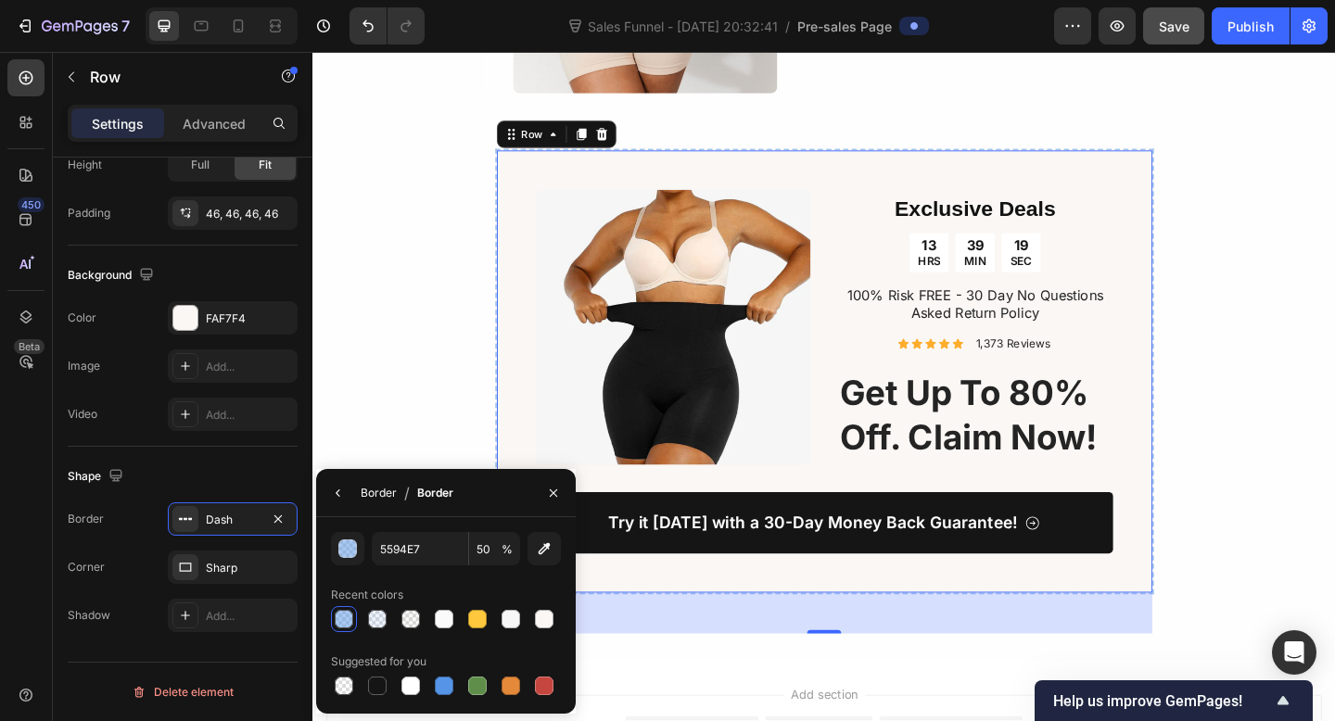
click at [370, 493] on div "Border" at bounding box center [379, 493] width 36 height 17
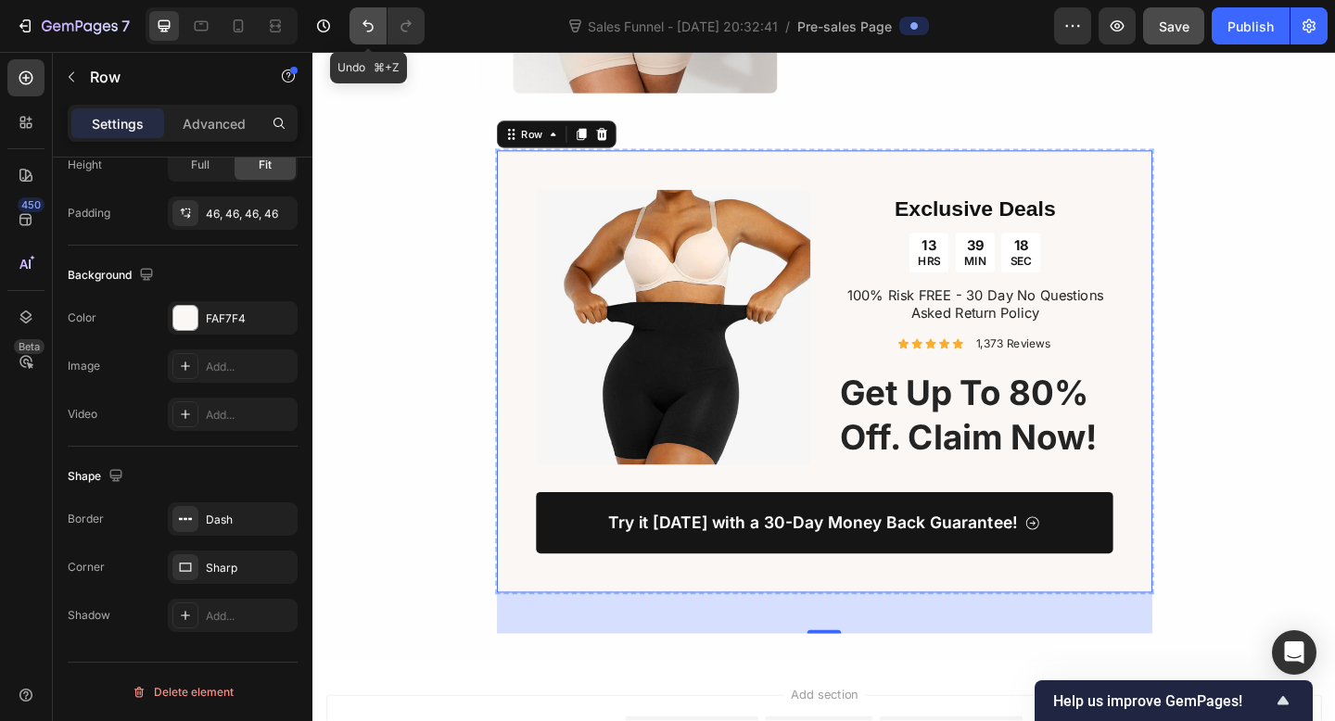
click at [365, 25] on icon "Undo/Redo" at bounding box center [367, 26] width 11 height 12
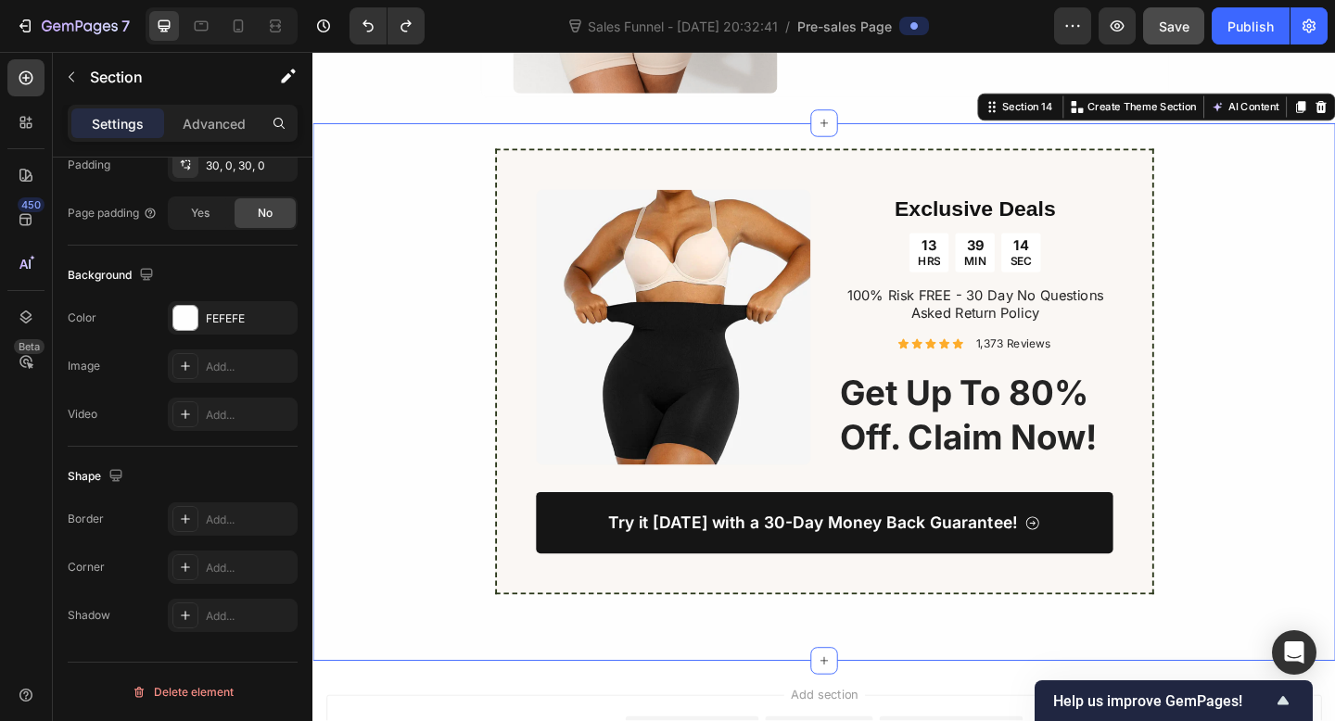
click at [439, 316] on div "Image Exclusive Deals Heading 13 HRS 39 MIN 14 SEC Countdown Timer 100% Risk FR…" at bounding box center [868, 422] width 1112 height 529
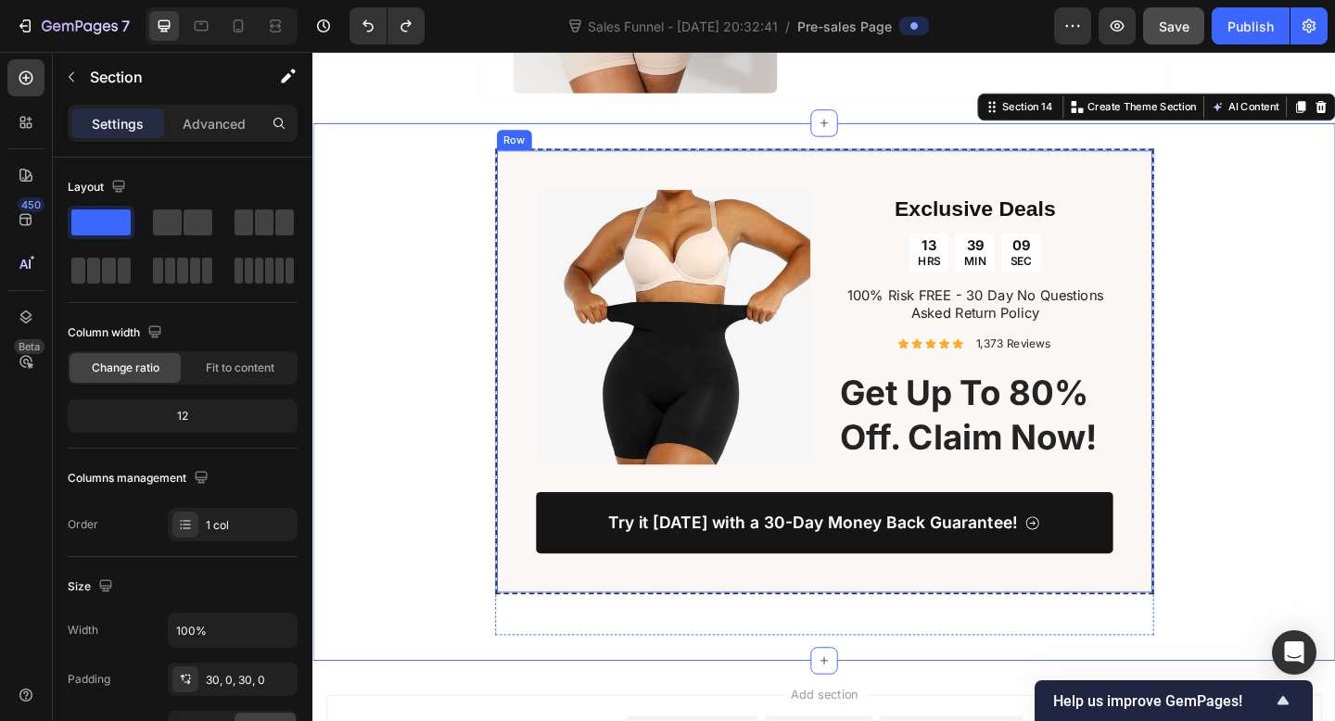
click at [514, 347] on div "Image Exclusive Deals Heading 13 HRS 39 MIN 09 SEC Countdown Timer 100% Risk FR…" at bounding box center [869, 400] width 717 height 485
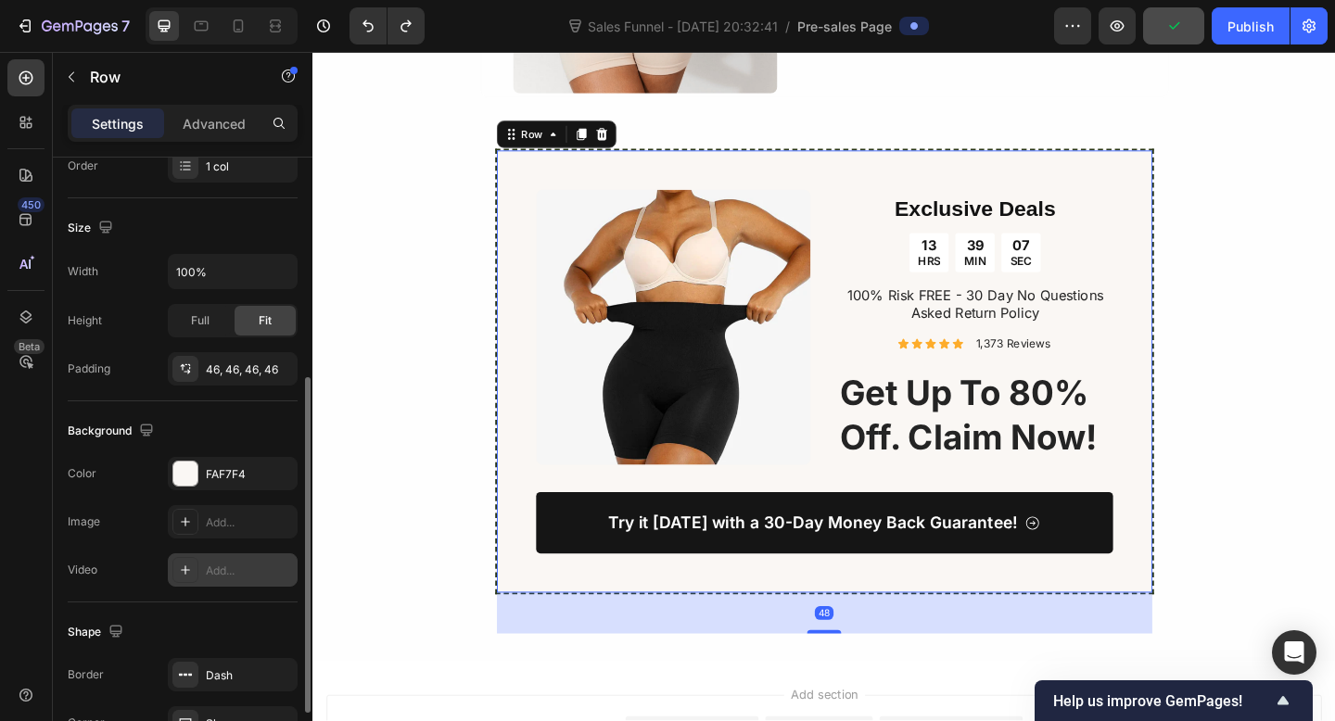
scroll to position [381, 0]
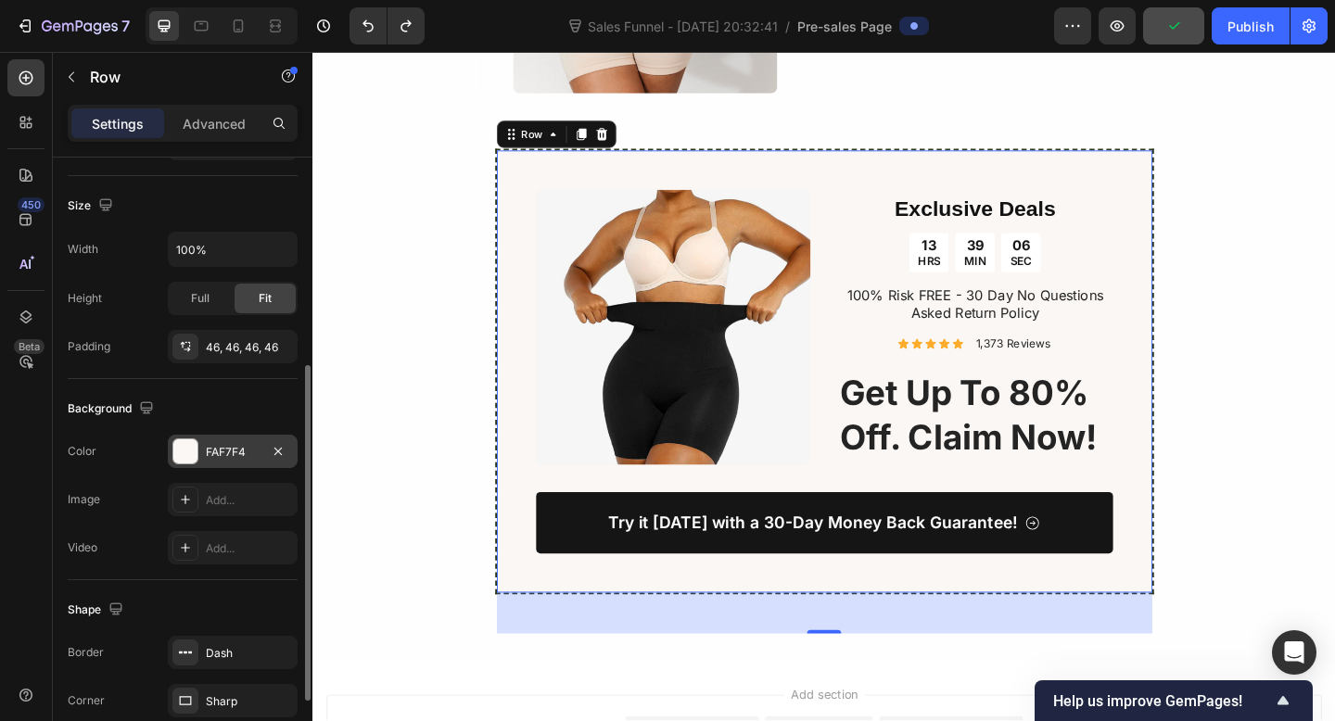
click at [218, 444] on div "FAF7F4" at bounding box center [233, 452] width 54 height 17
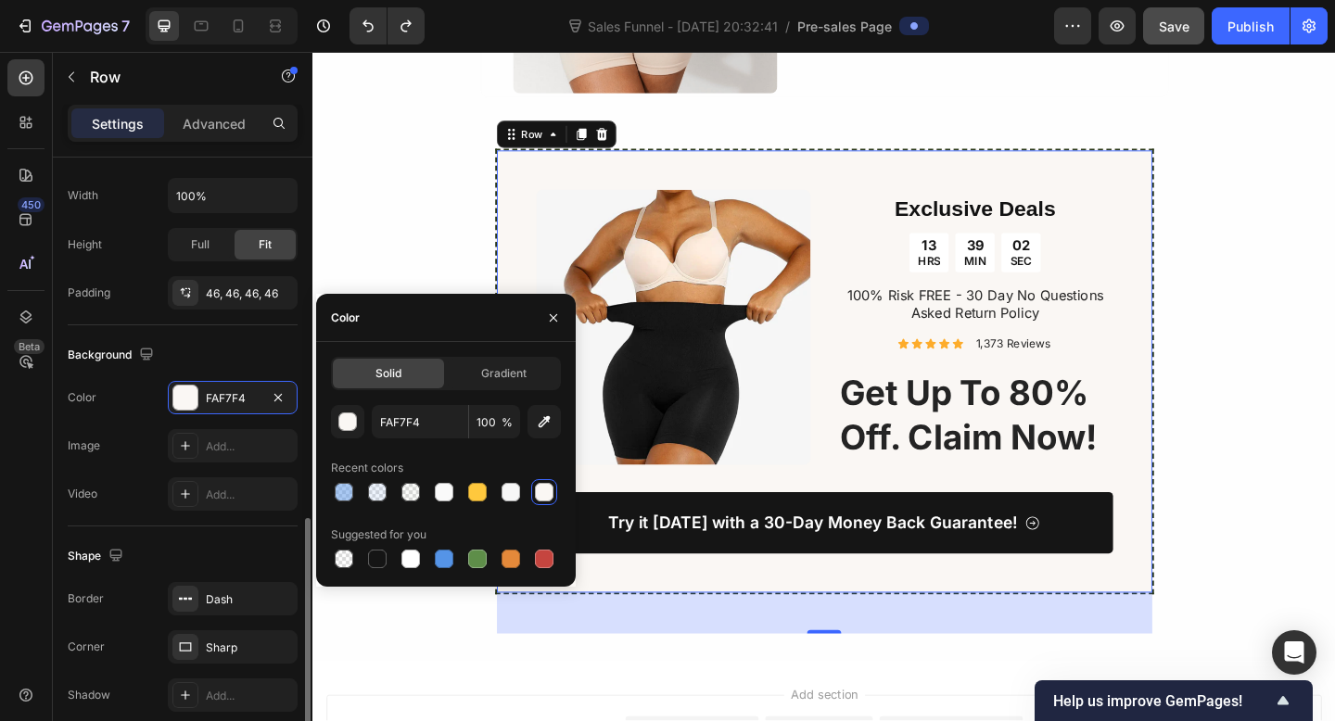
scroll to position [514, 0]
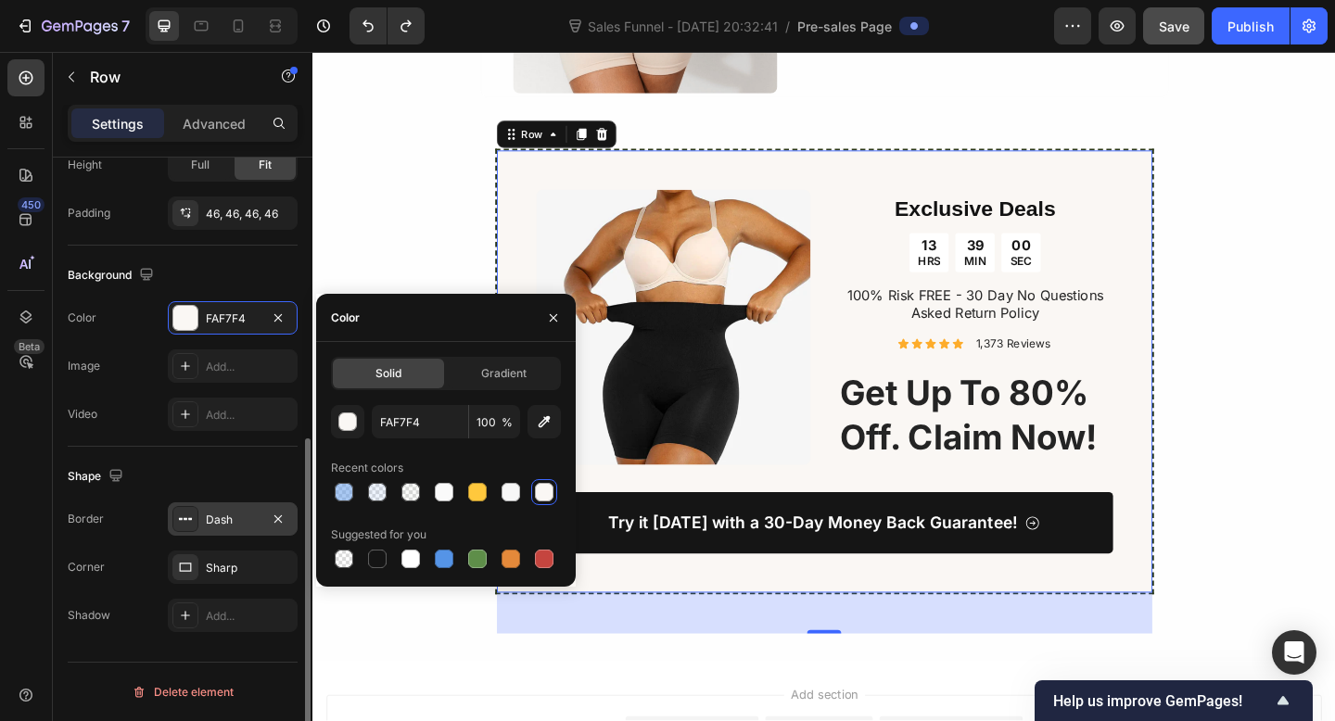
click at [234, 530] on div "Dash" at bounding box center [233, 518] width 130 height 33
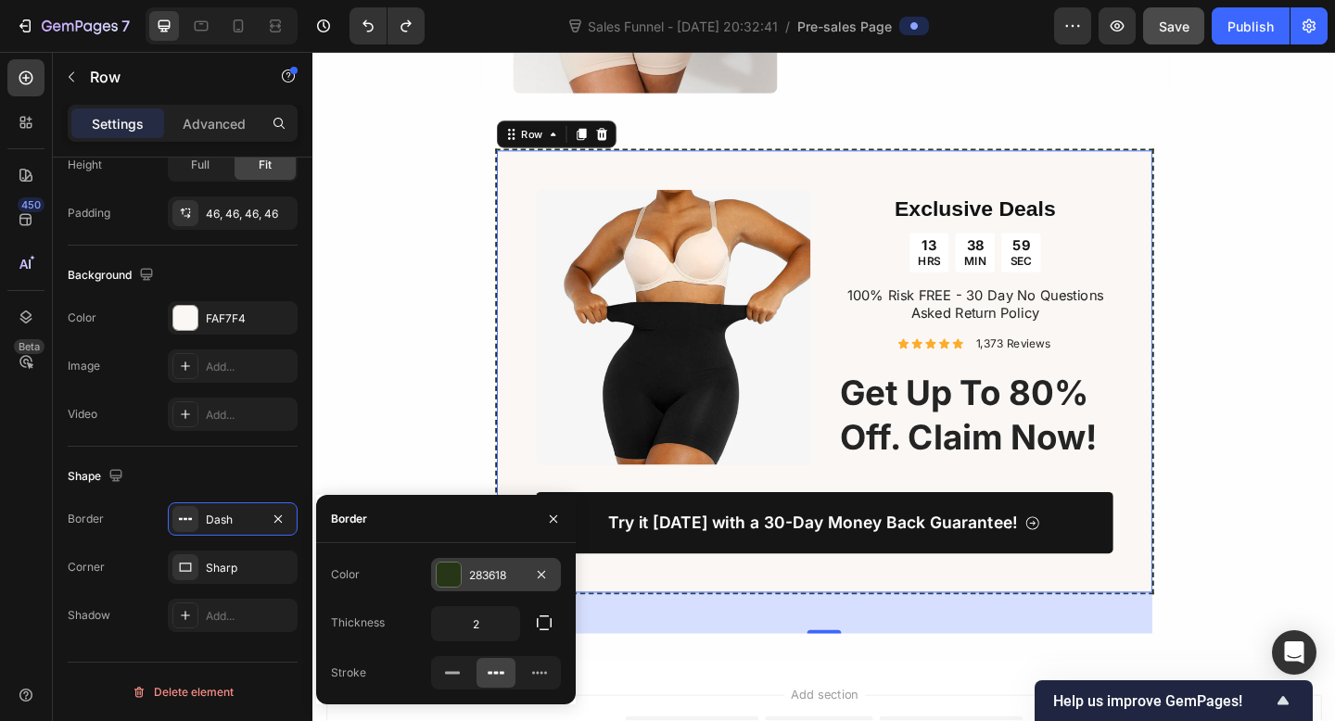
click at [469, 578] on div "283618" at bounding box center [496, 575] width 54 height 17
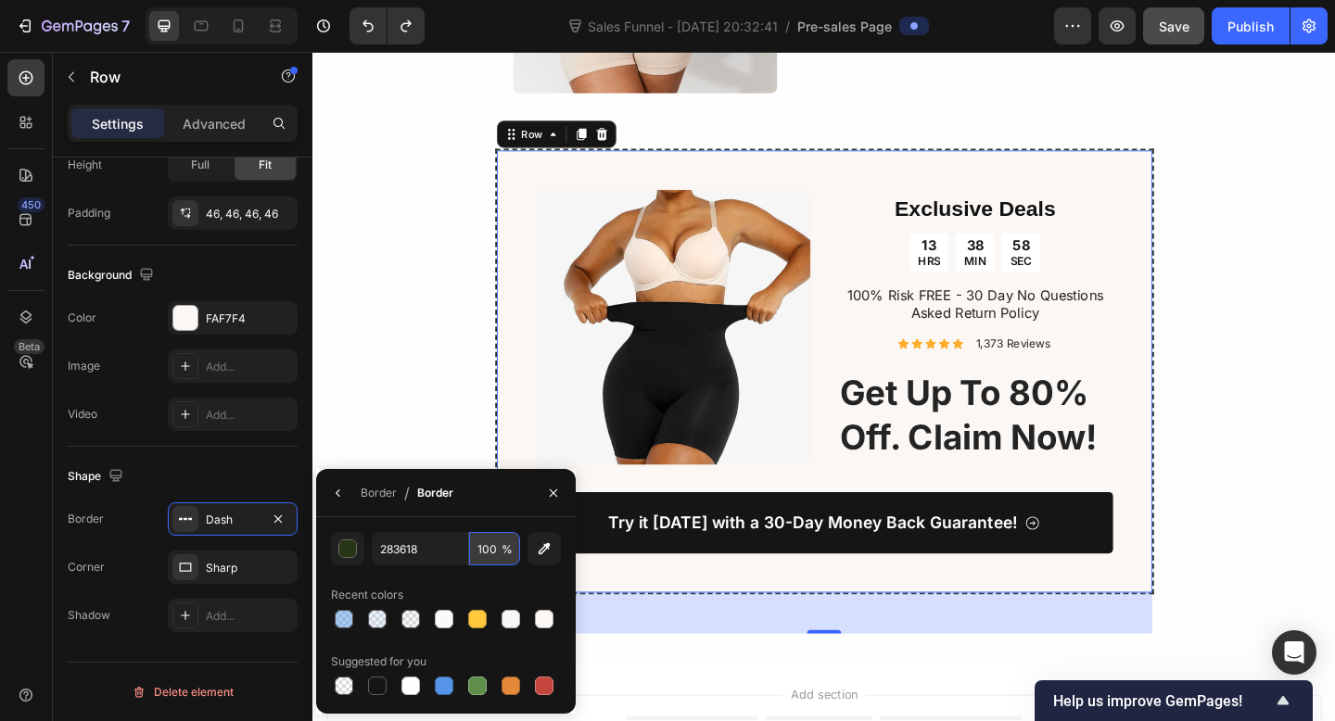
click at [490, 552] on input "100" at bounding box center [494, 548] width 51 height 33
click at [486, 553] on input "100" at bounding box center [494, 548] width 51 height 33
type input "70"
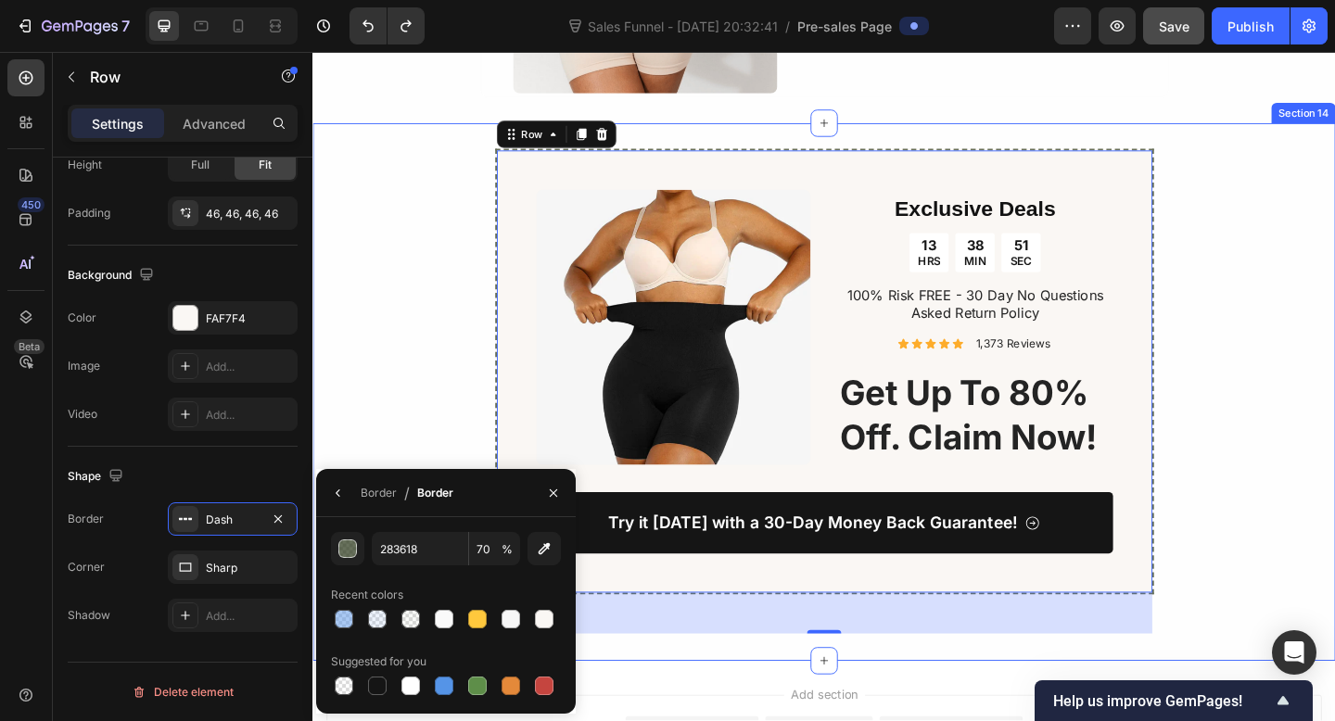
click at [470, 434] on div "Image Exclusive Deals Heading 13 HRS 38 MIN 51 SEC Countdown Timer 100% Risk FR…" at bounding box center [868, 422] width 1112 height 529
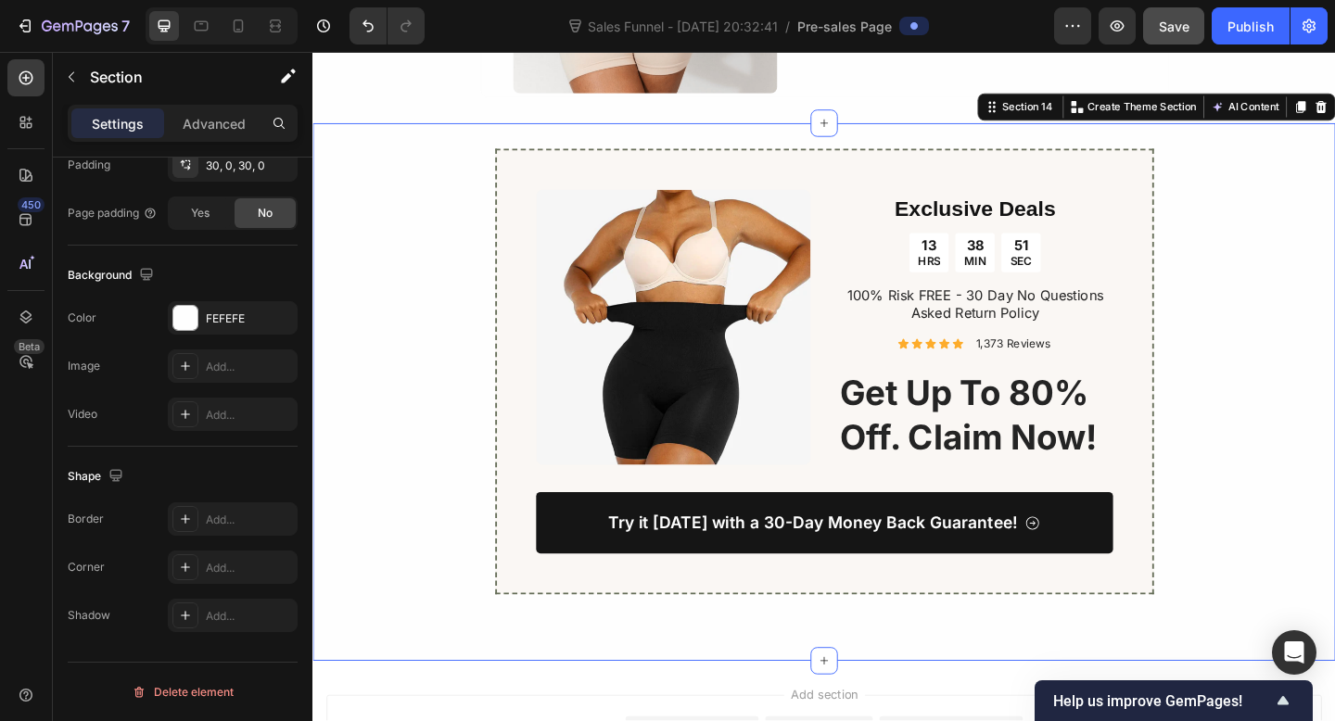
scroll to position [0, 0]
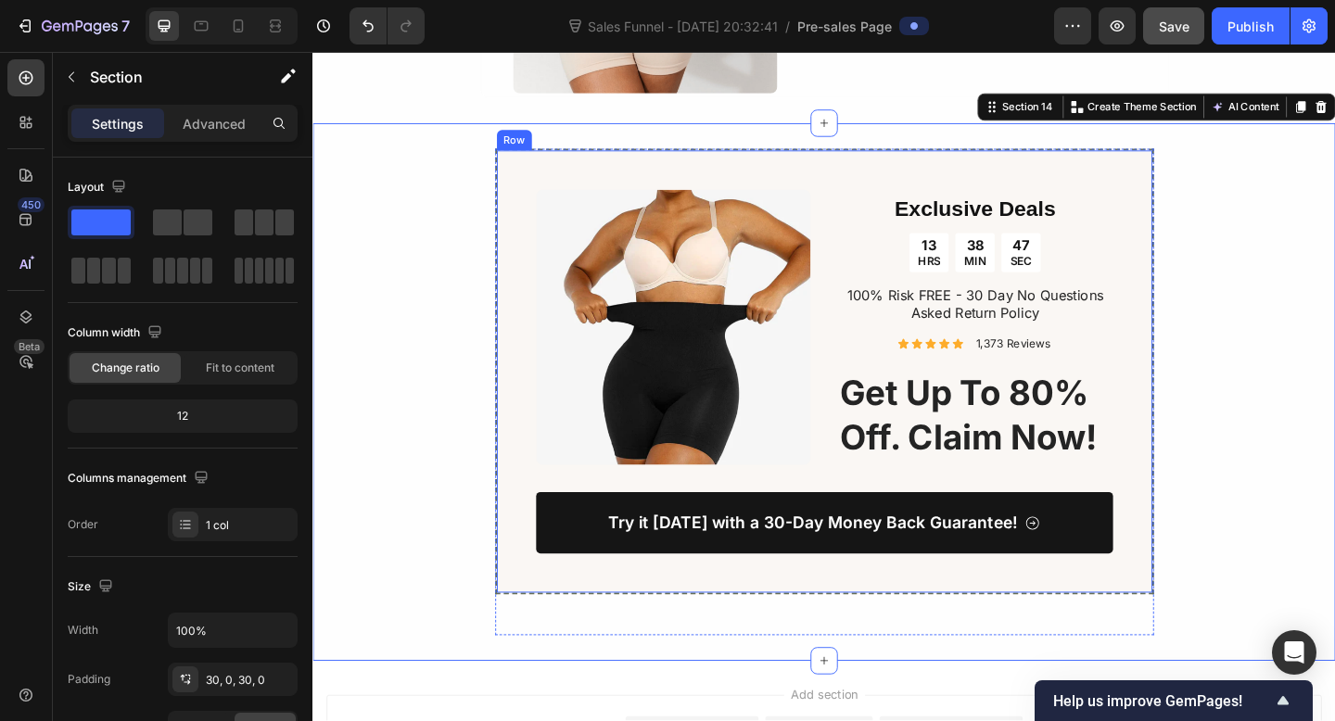
click at [518, 492] on div "Image Exclusive Deals Heading 13 HRS 38 MIN 47 SEC Countdown Timer 100% Risk FR…" at bounding box center [869, 400] width 717 height 485
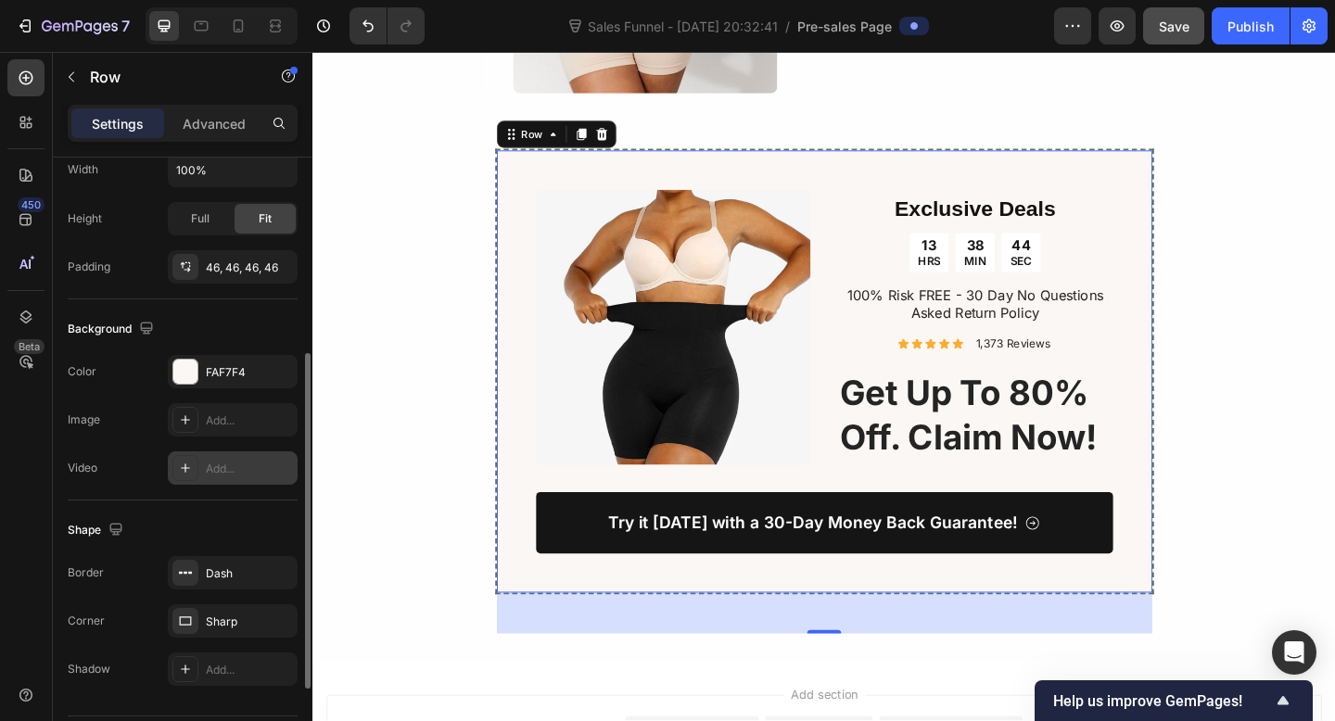
scroll to position [485, 0]
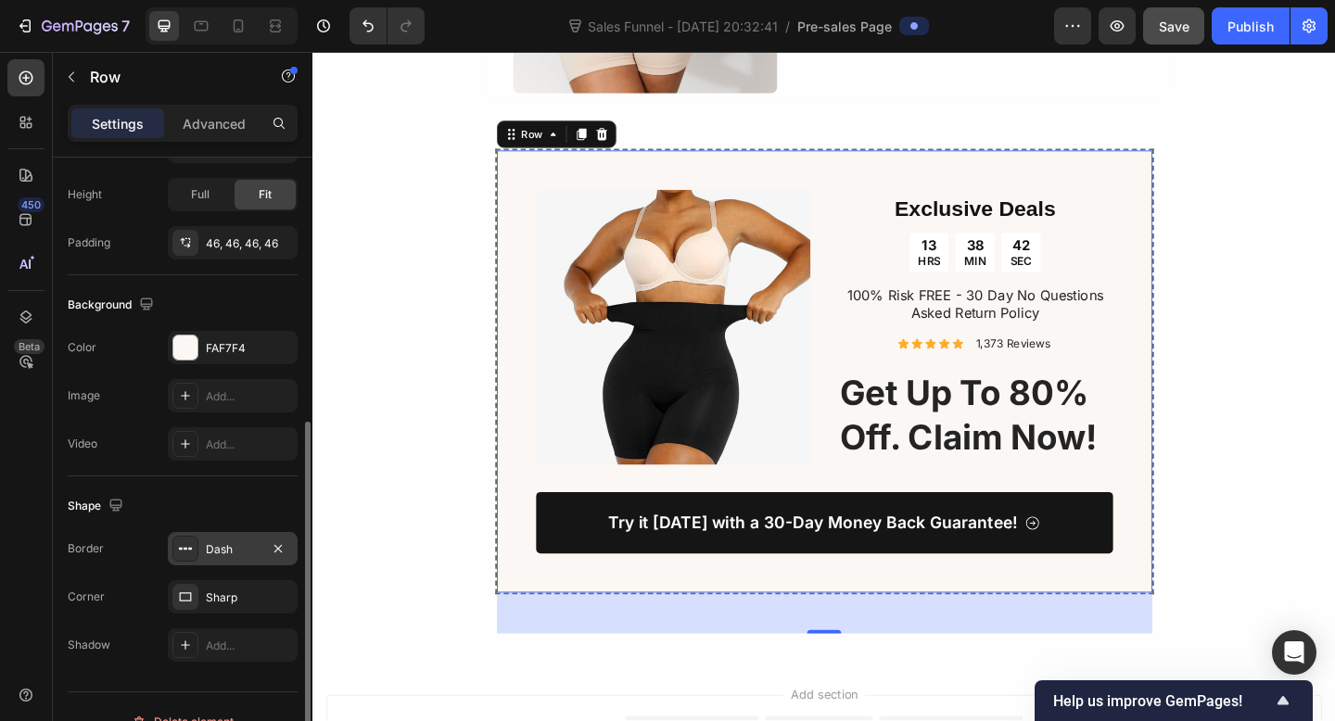
click at [226, 557] on div "Dash" at bounding box center [233, 549] width 54 height 17
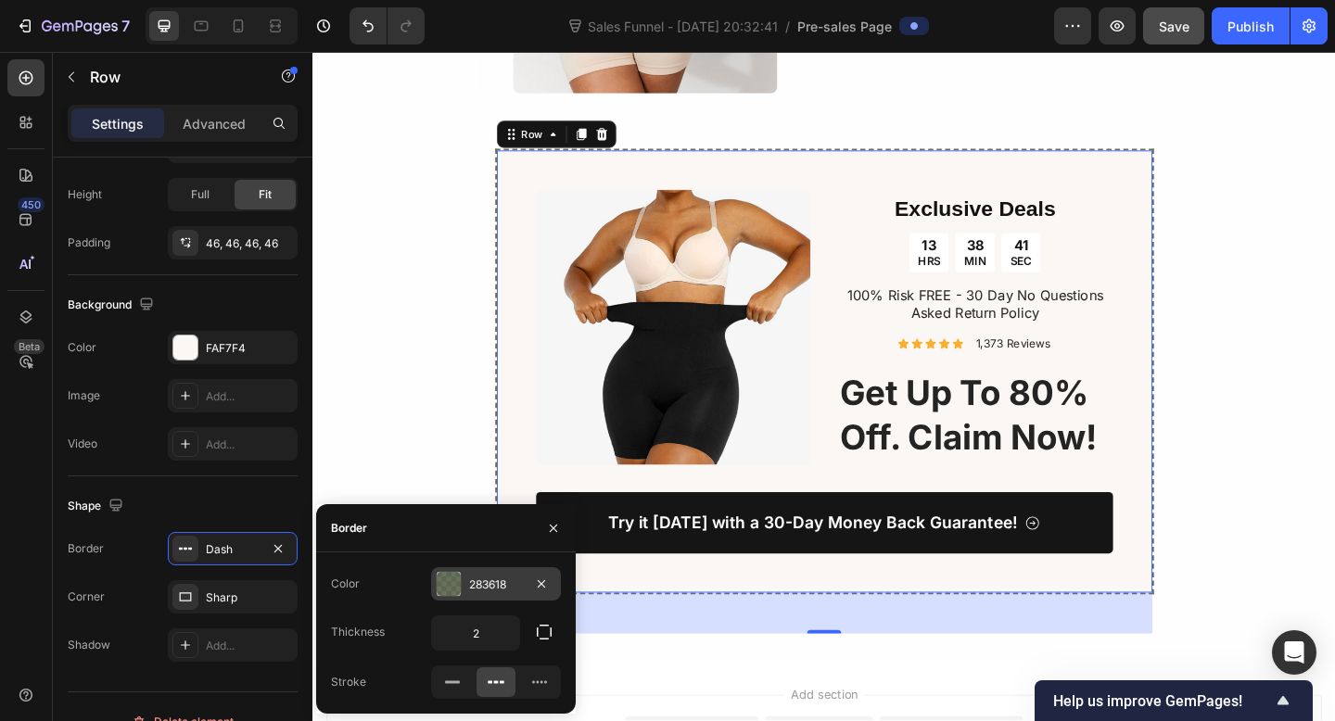
click at [452, 587] on div at bounding box center [449, 584] width 24 height 24
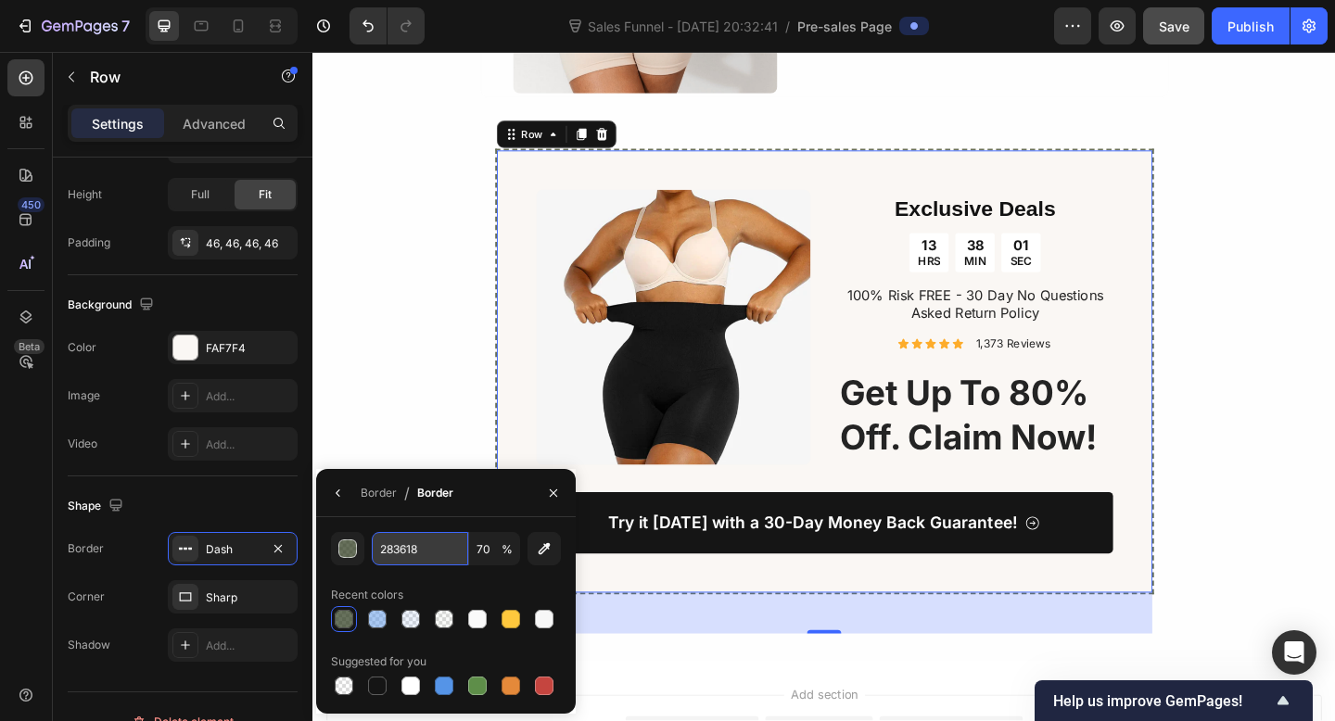
click at [398, 542] on input "283618" at bounding box center [420, 548] width 96 height 33
paste input "#38b6ff"
type input "#38b6ff"
type input "100"
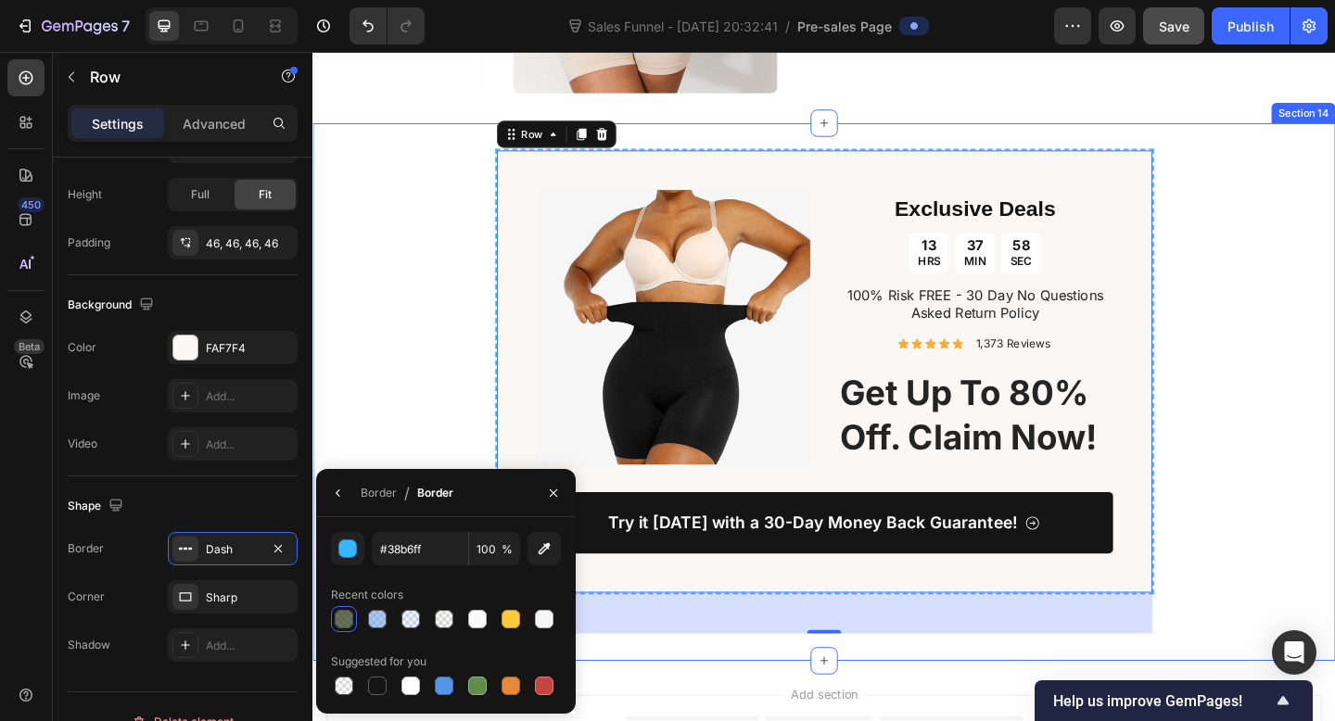
click at [435, 457] on div "Image Exclusive Deals Heading 13 HRS 37 MIN 58 SEC Countdown Timer 100% Risk FR…" at bounding box center [868, 422] width 1112 height 529
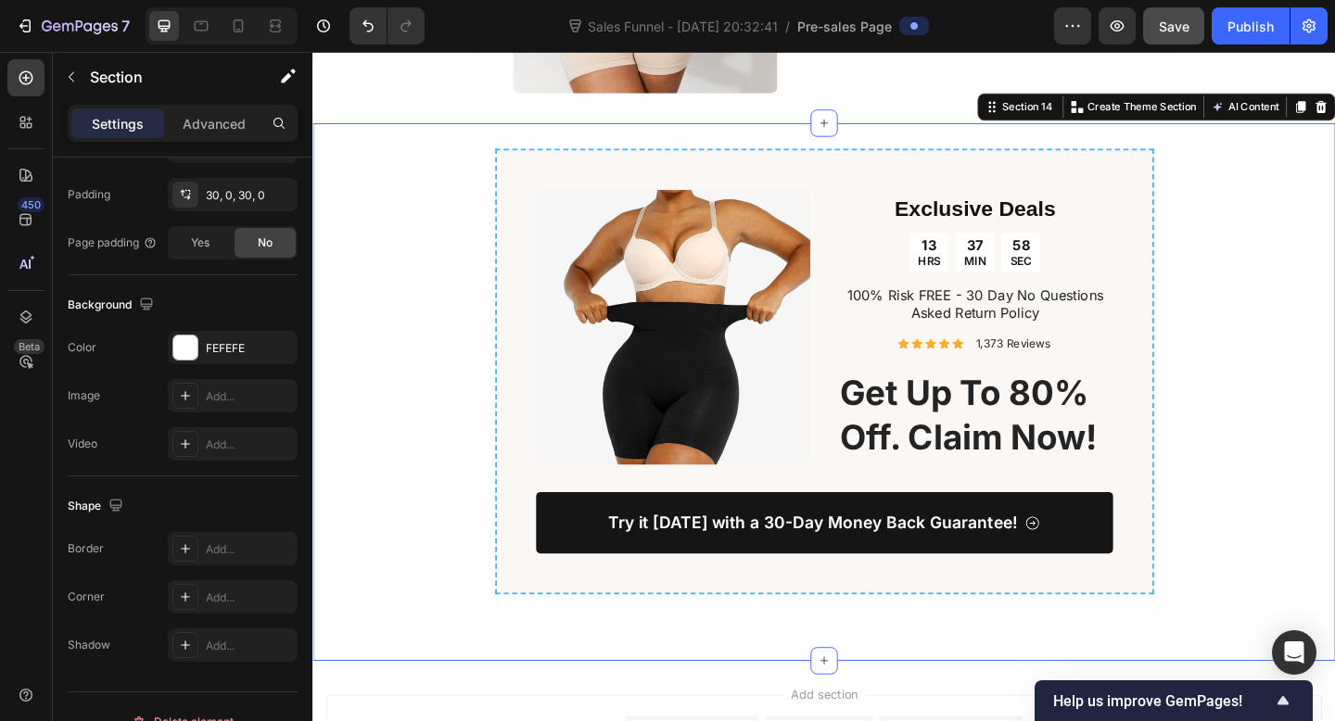
scroll to position [0, 0]
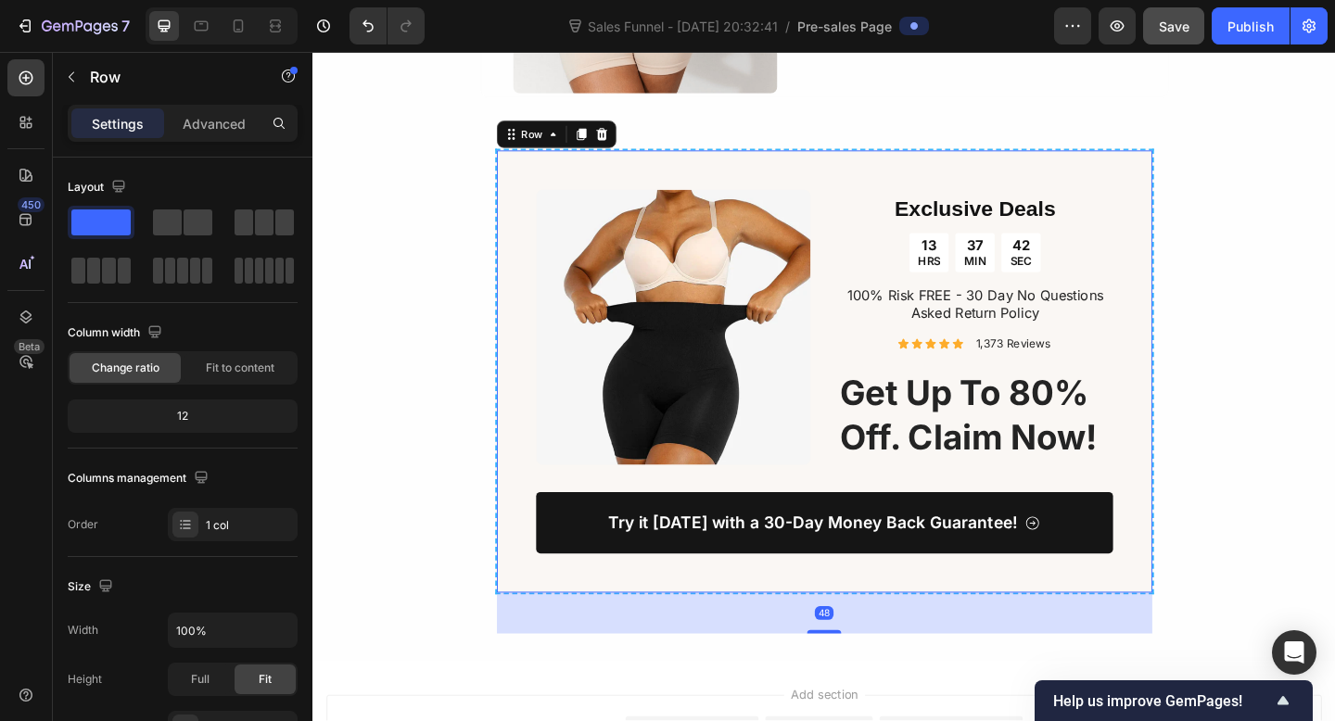
click at [541, 160] on div "Image Exclusive Deals Heading 13 HRS 37 MIN 42 SEC Countdown Timer 100% Risk FR…" at bounding box center [869, 400] width 717 height 485
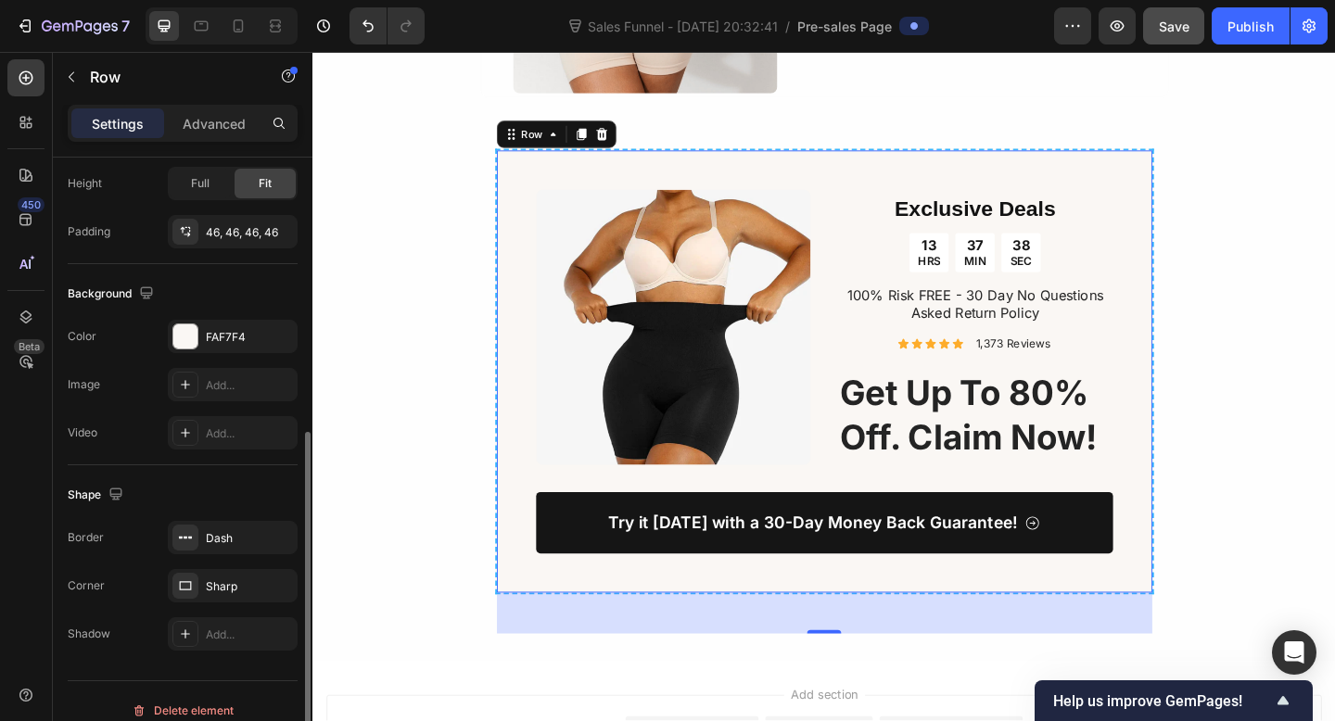
scroll to position [501, 0]
click at [219, 554] on div "Border Dash Corner Sharp Shadow Add..." at bounding box center [183, 581] width 230 height 130
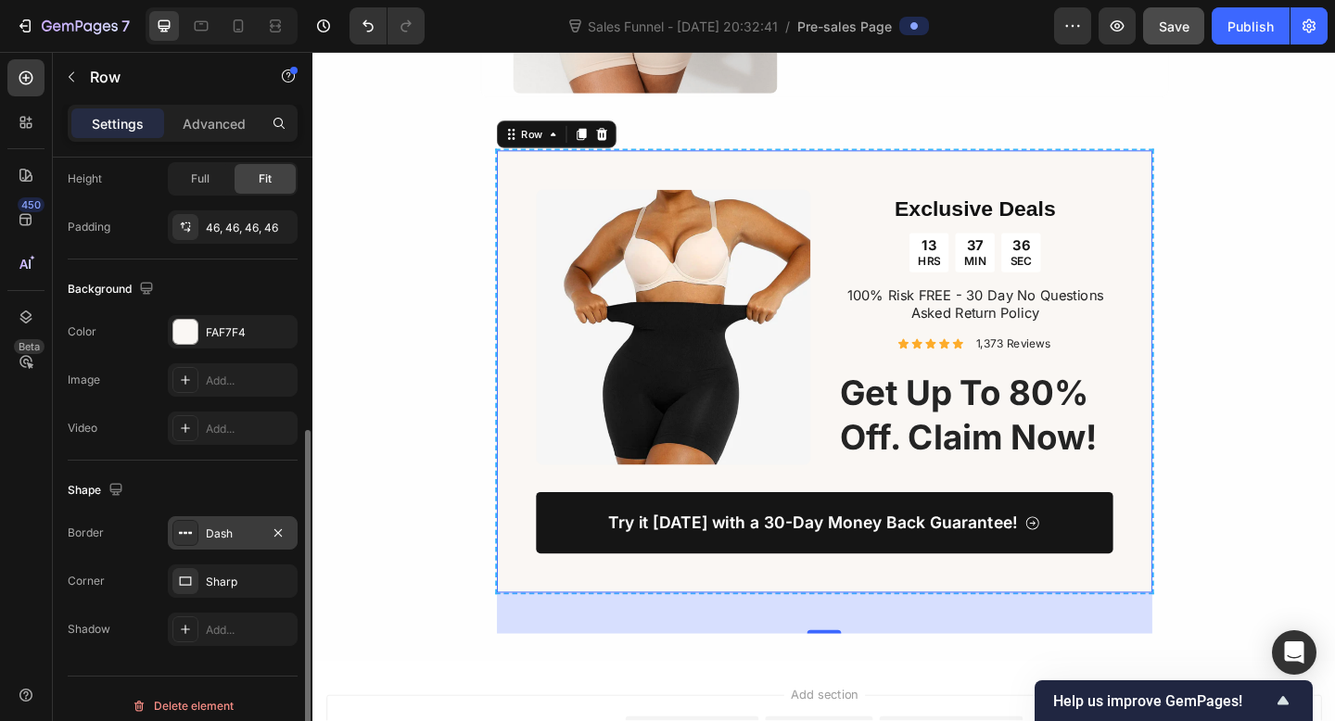
click at [229, 534] on div "Dash" at bounding box center [233, 534] width 54 height 17
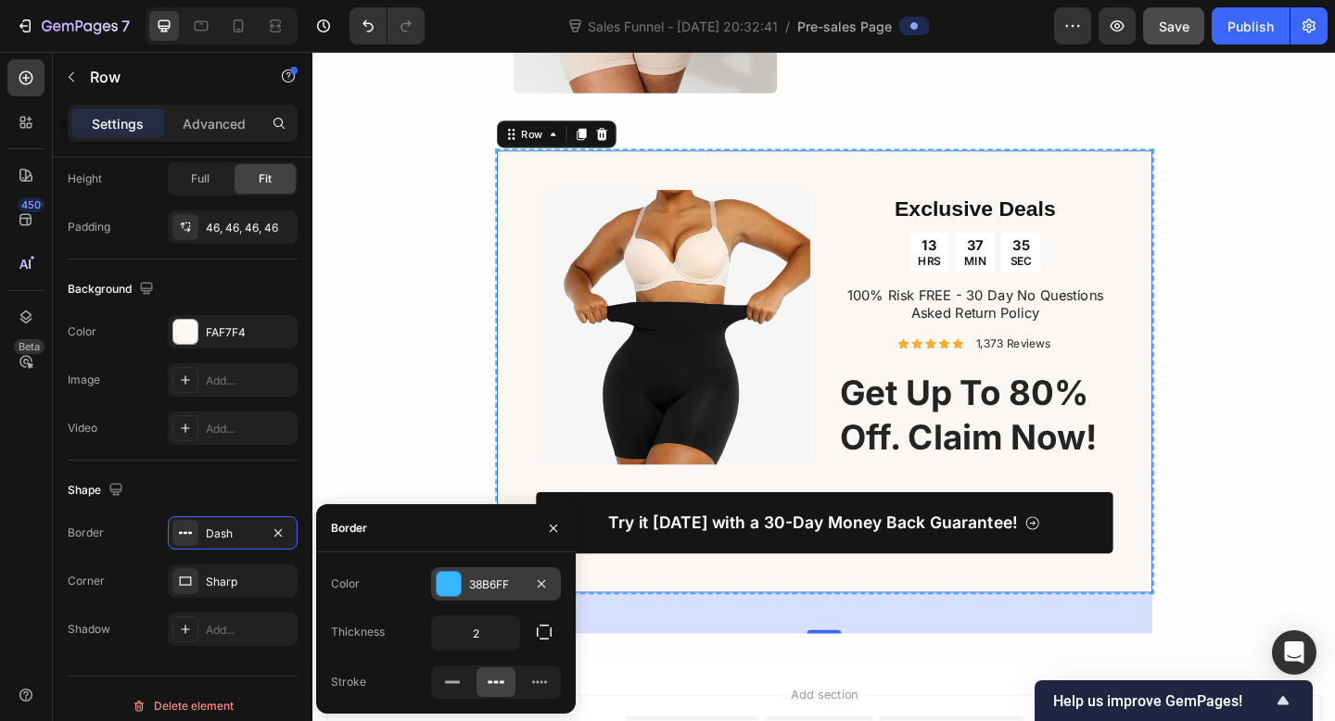
click at [475, 578] on div "38B6FF" at bounding box center [496, 585] width 54 height 17
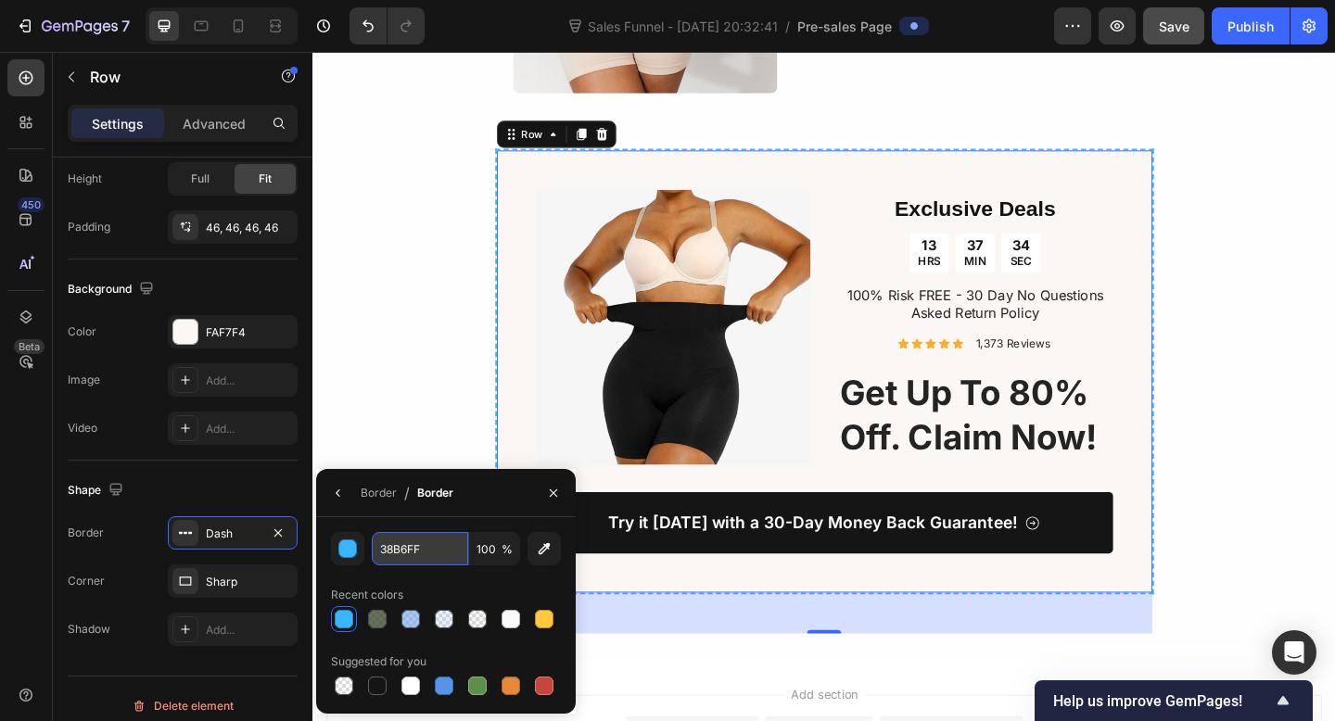
click at [393, 552] on input "38B6FF" at bounding box center [420, 548] width 96 height 33
paste input "#2b491d"
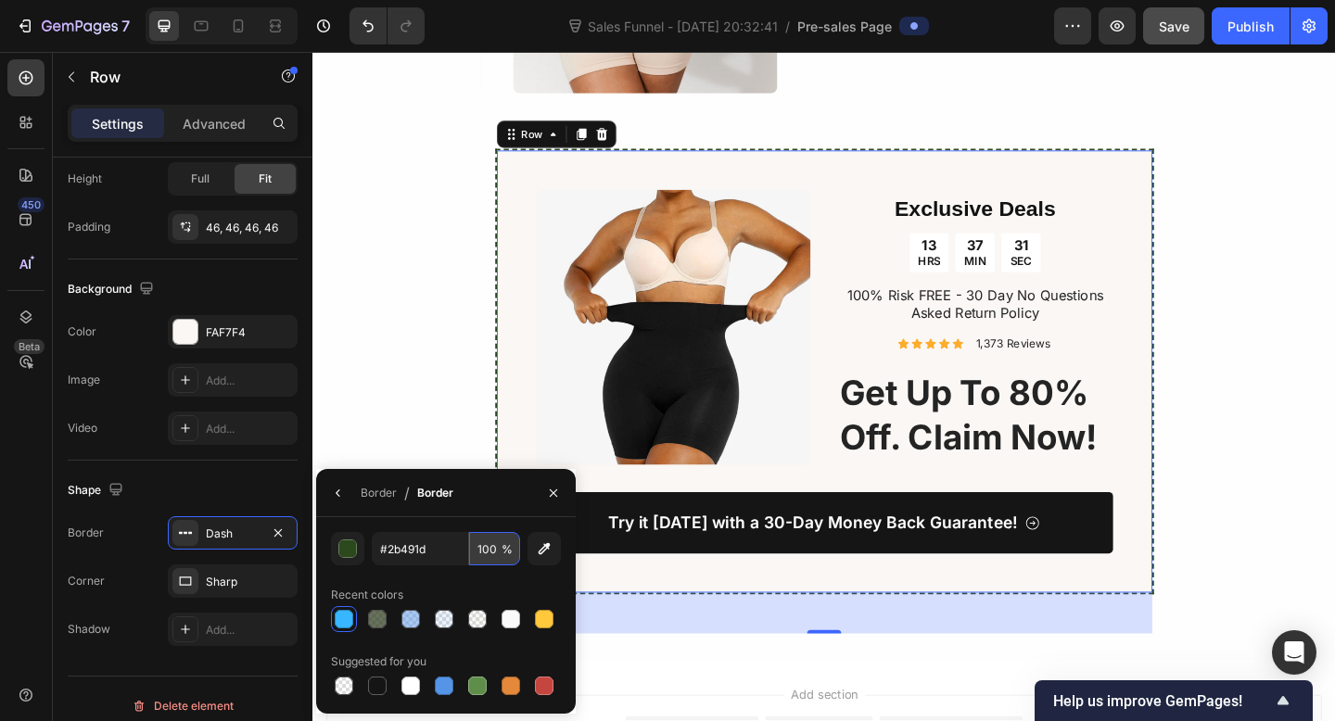
click at [488, 552] on input "100" at bounding box center [494, 548] width 51 height 33
type input "2B491D"
click at [487, 545] on input "100" at bounding box center [494, 548] width 51 height 33
type input "50"
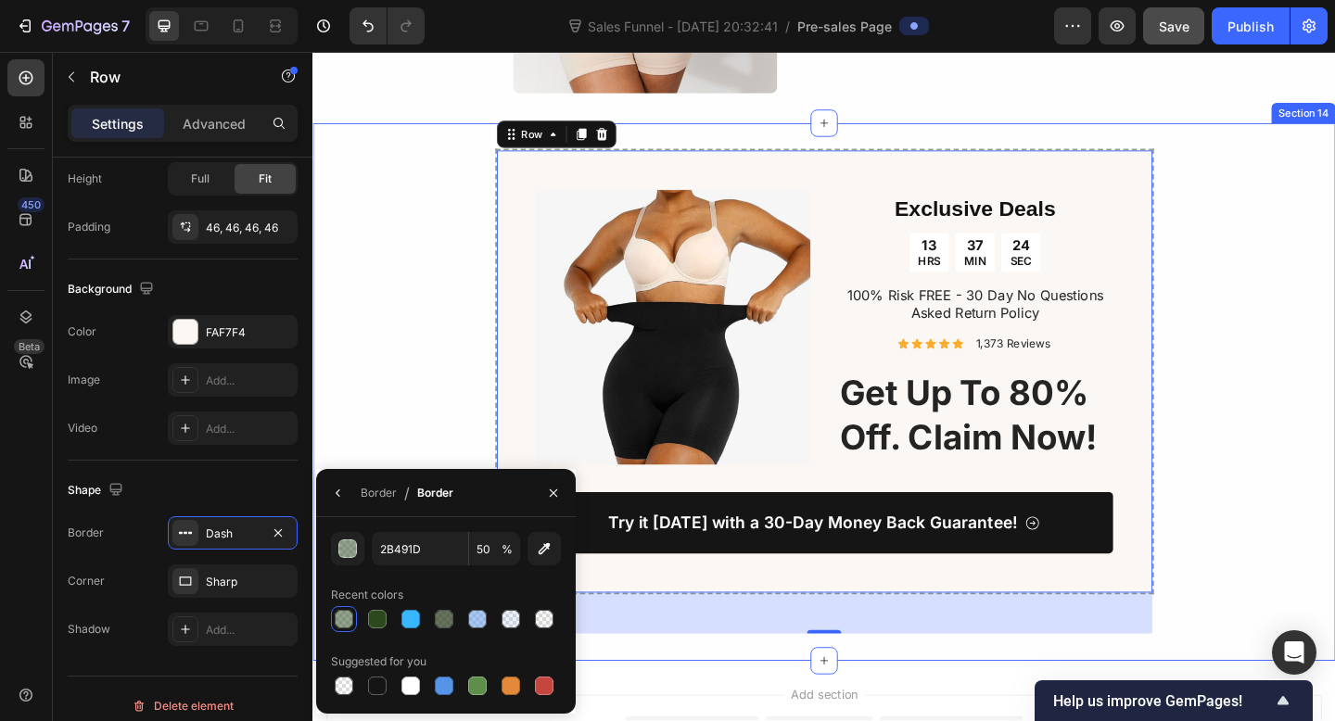
click at [441, 407] on div "Image Exclusive Deals Heading 13 HRS 37 MIN 24 SEC Countdown Timer 100% Risk FR…" at bounding box center [868, 422] width 1112 height 529
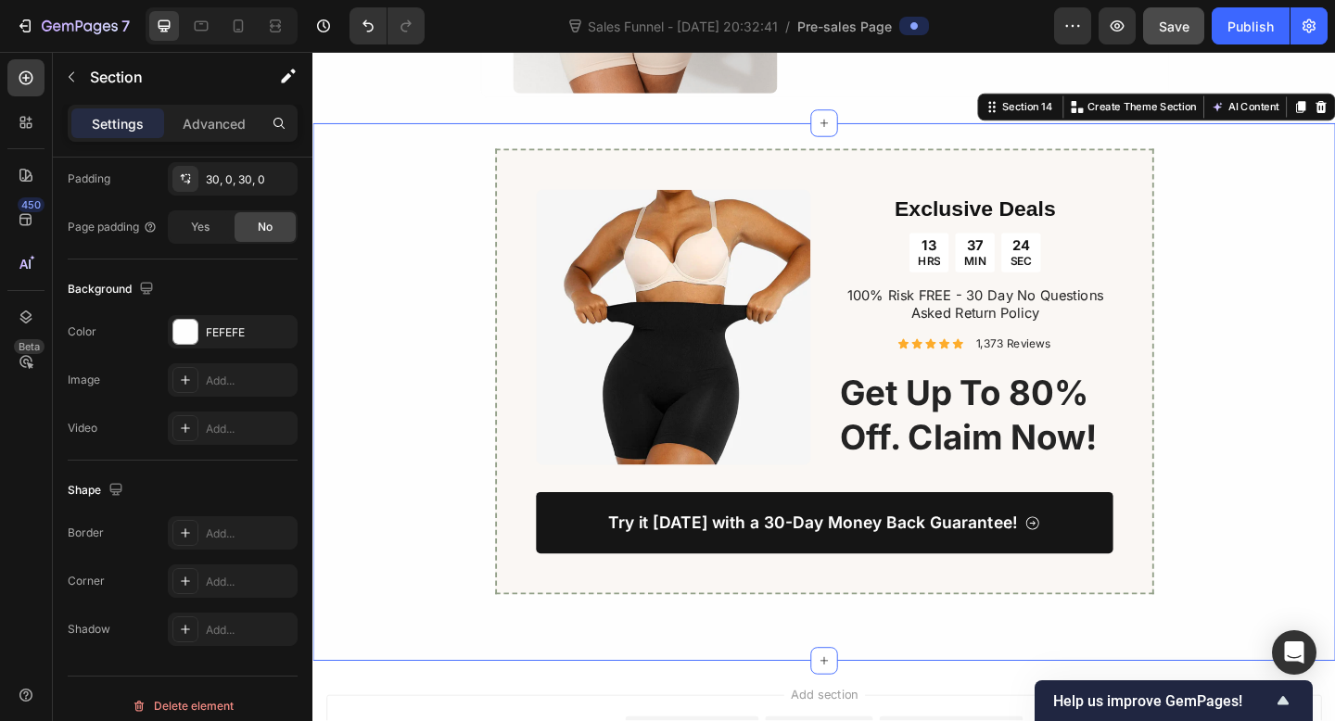
scroll to position [0, 0]
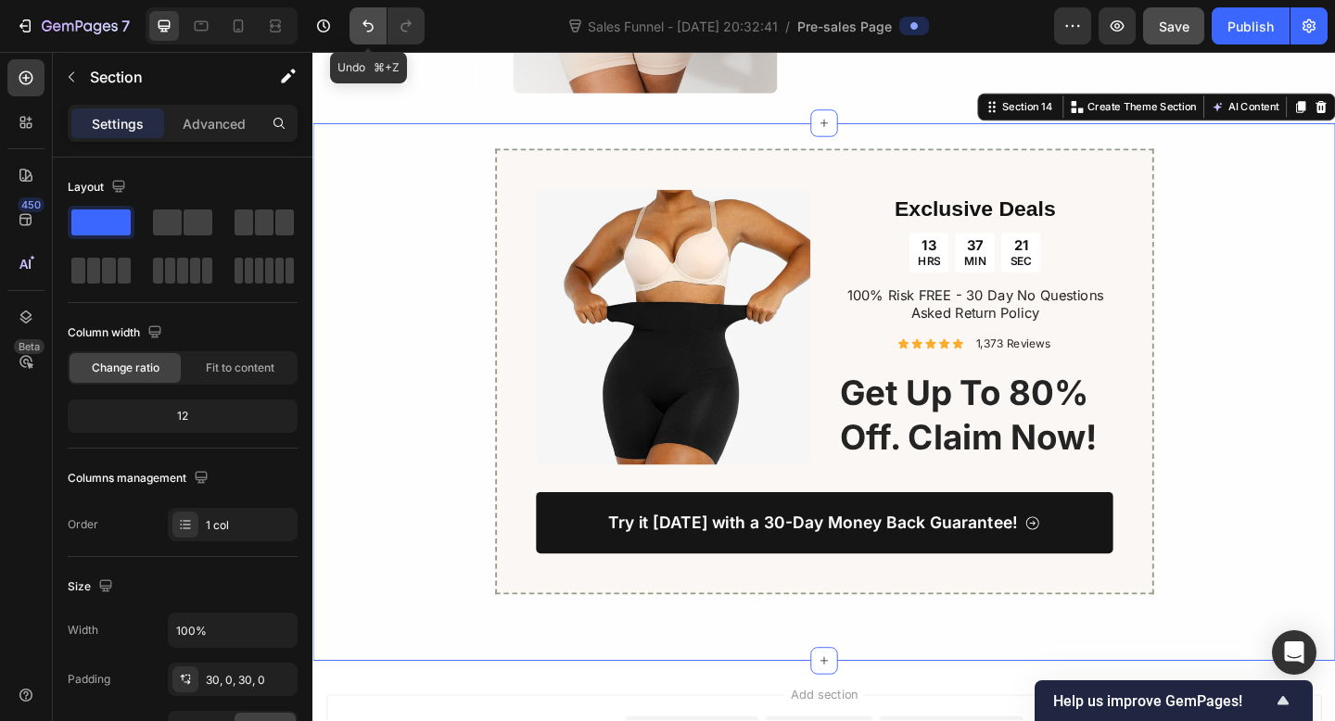
click at [363, 31] on icon "Undo/Redo" at bounding box center [368, 26] width 19 height 19
click at [408, 265] on div "Image Exclusive Deals Heading 13 HRS 37 MIN 19 SEC Countdown Timer 100% Risk FR…" at bounding box center [868, 422] width 1112 height 529
click at [373, 28] on icon "Undo/Redo" at bounding box center [367, 26] width 11 height 12
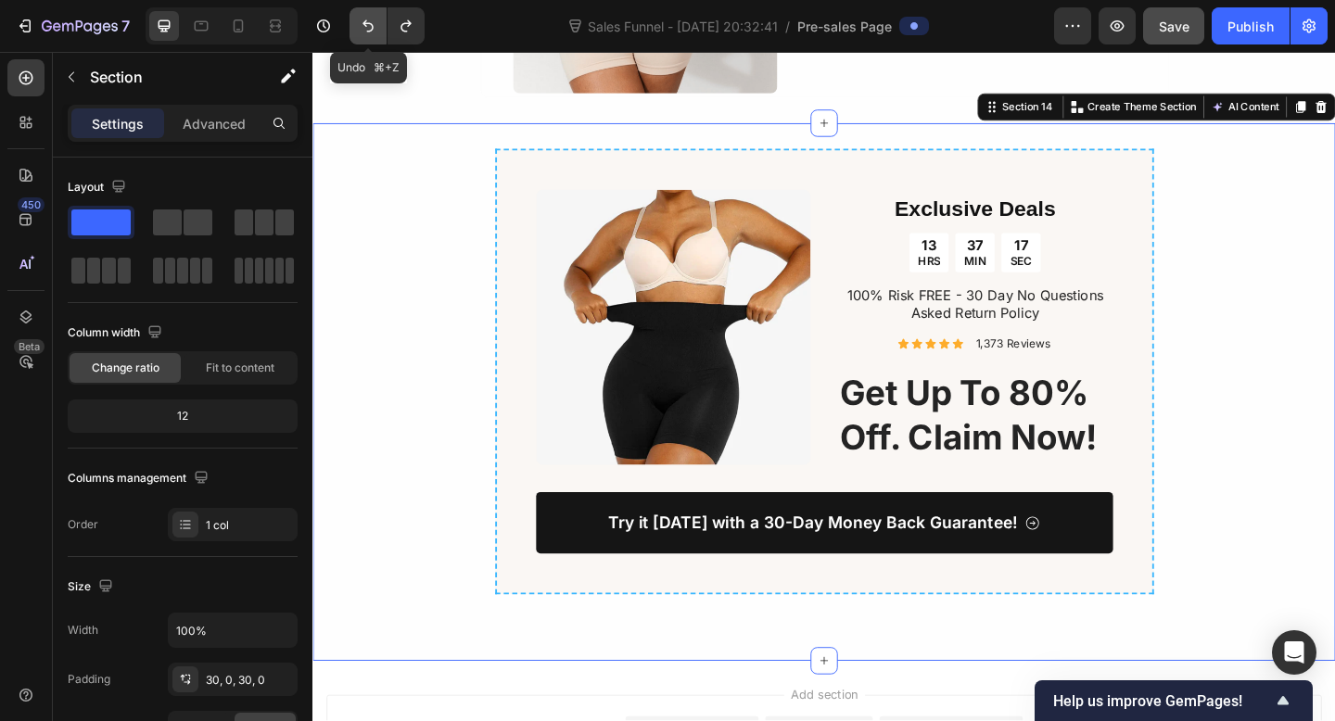
click at [373, 28] on icon "Undo/Redo" at bounding box center [367, 26] width 11 height 12
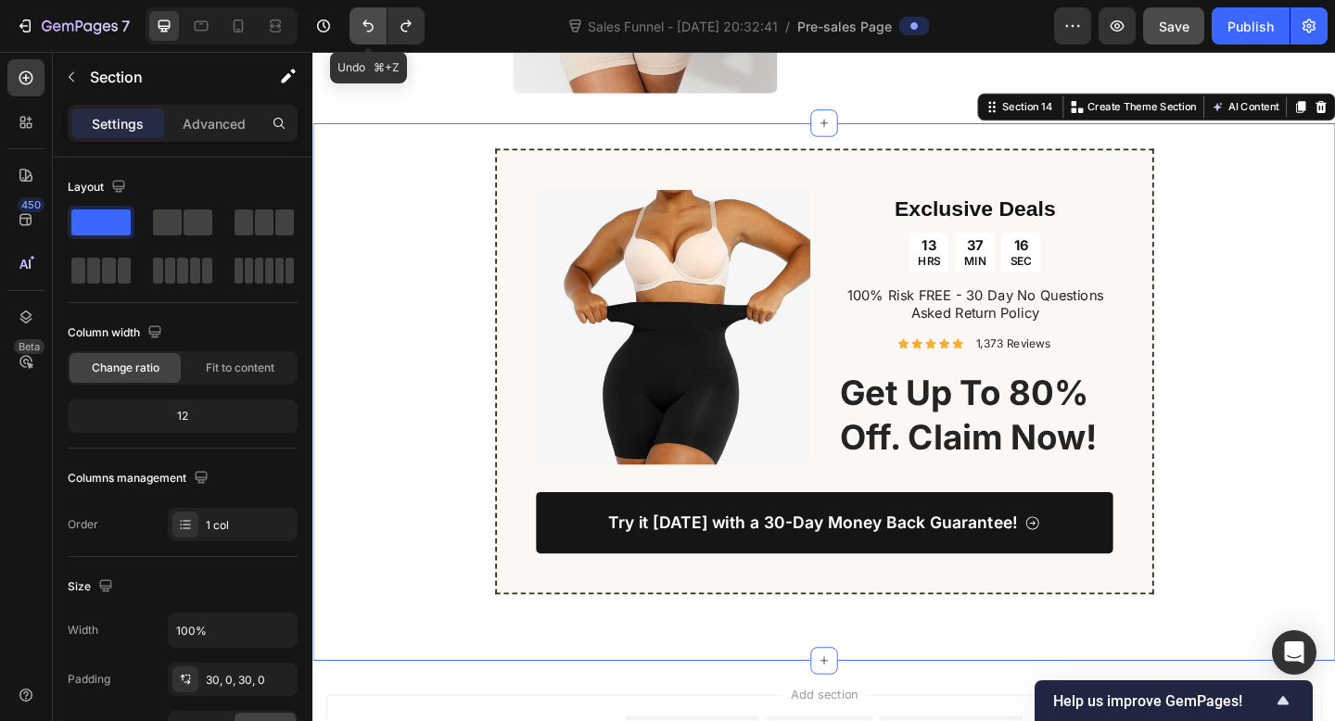
click at [373, 28] on icon "Undo/Redo" at bounding box center [367, 26] width 11 height 12
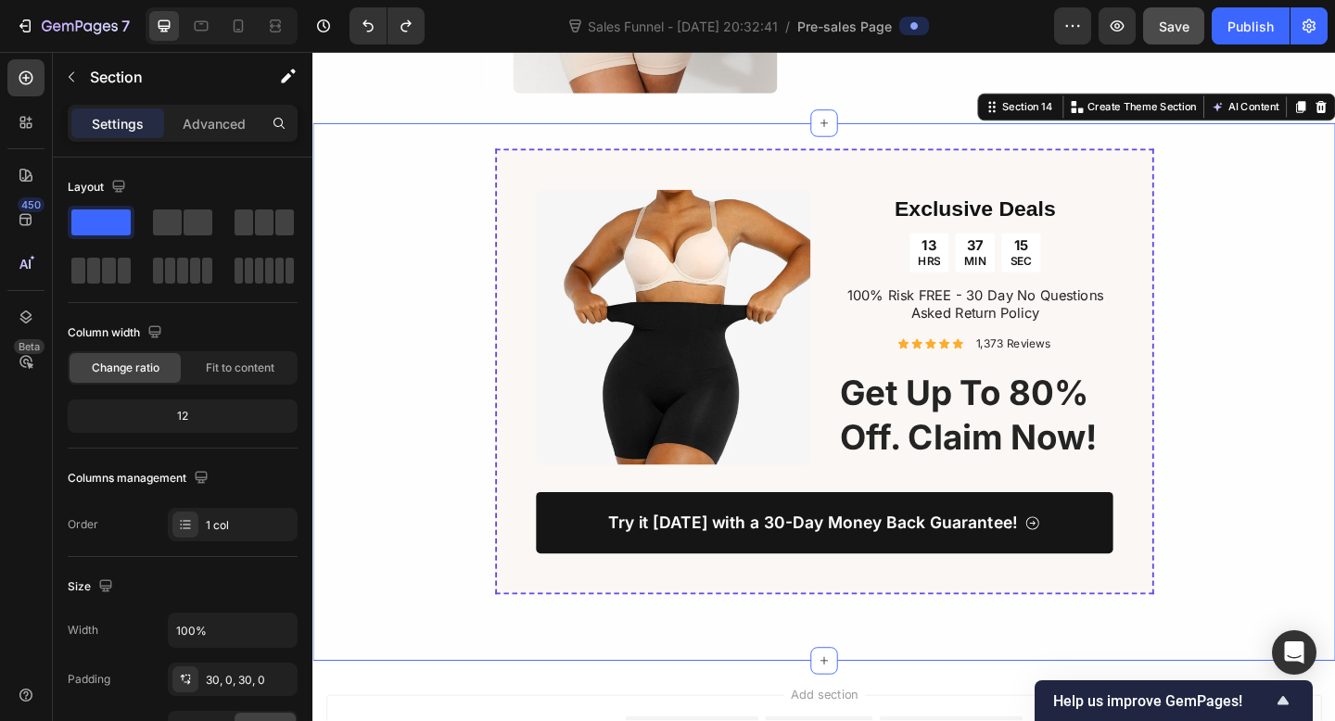
click at [445, 328] on div "Image Exclusive Deals Heading 13 HRS 37 MIN 15 SEC Countdown Timer 100% Risk FR…" at bounding box center [868, 422] width 1112 height 529
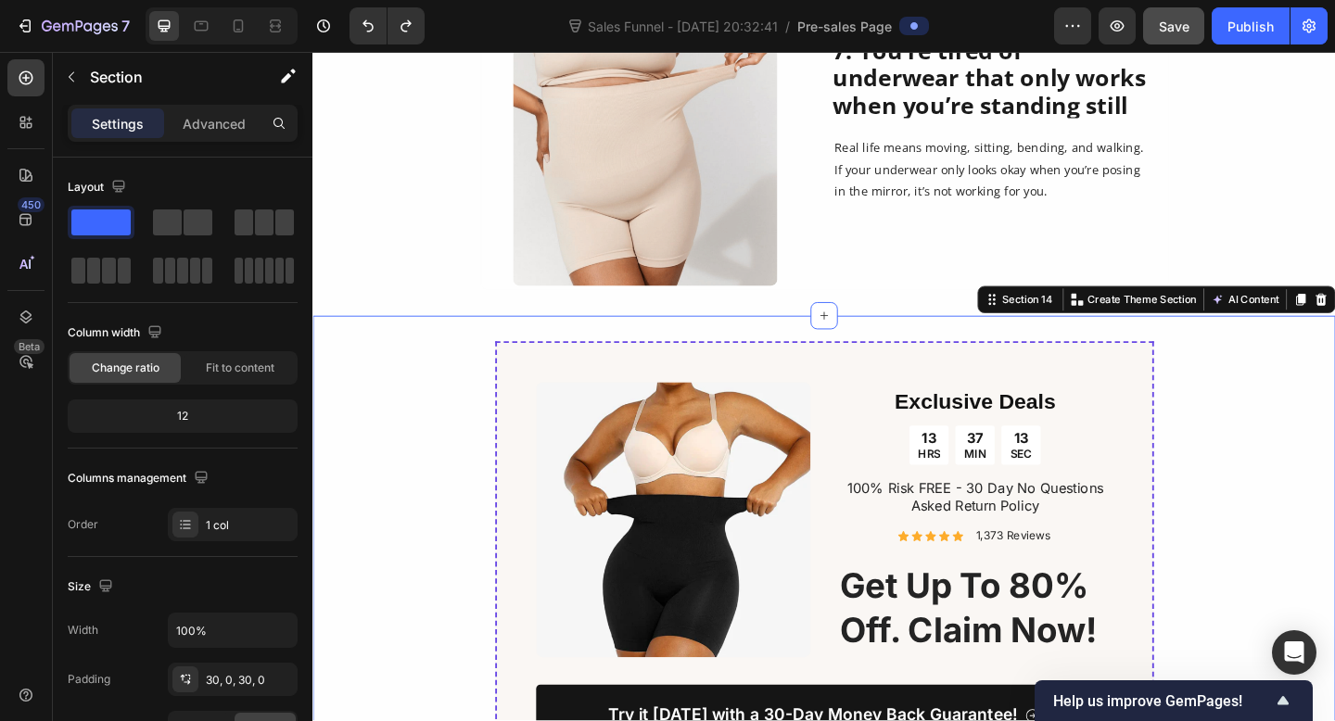
scroll to position [3885, 0]
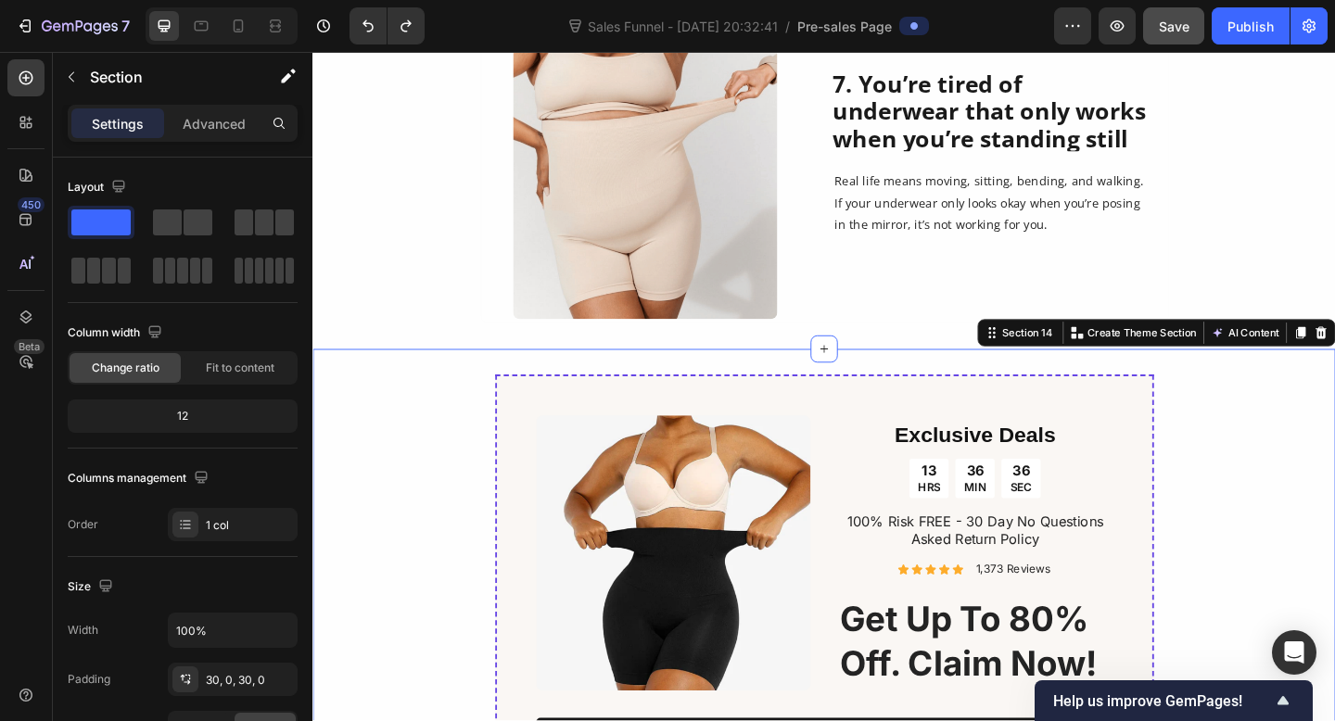
click at [415, 445] on div "Image Exclusive Deals Heading 13 HRS 36 MIN 36 SEC Countdown Timer 100% Risk FR…" at bounding box center [868, 667] width 1112 height 529
click at [405, 320] on div "Image 7. You’re tired of underwear that only works when you’re standing still H…" at bounding box center [868, 162] width 1112 height 371
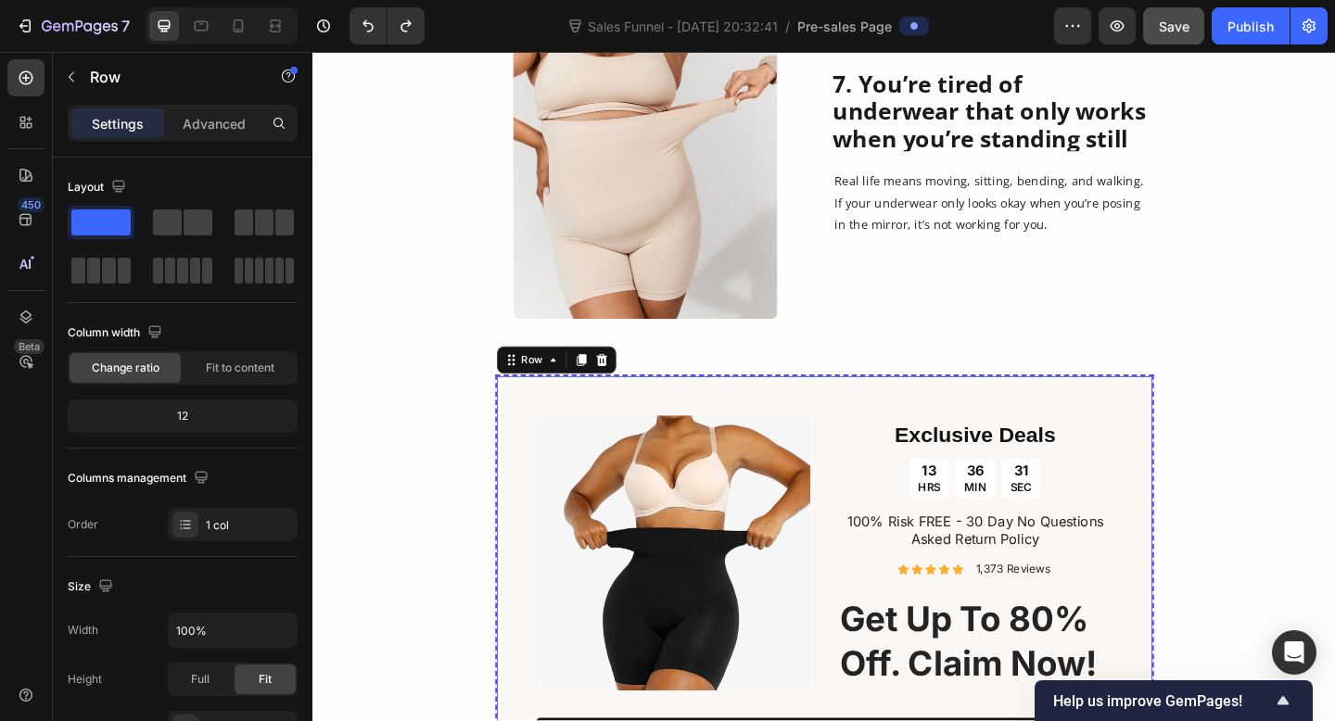
click at [513, 454] on div "Image Exclusive Deals Heading 13 HRS 36 MIN 31 SEC Countdown Timer 100% Risk FR…" at bounding box center [869, 645] width 717 height 485
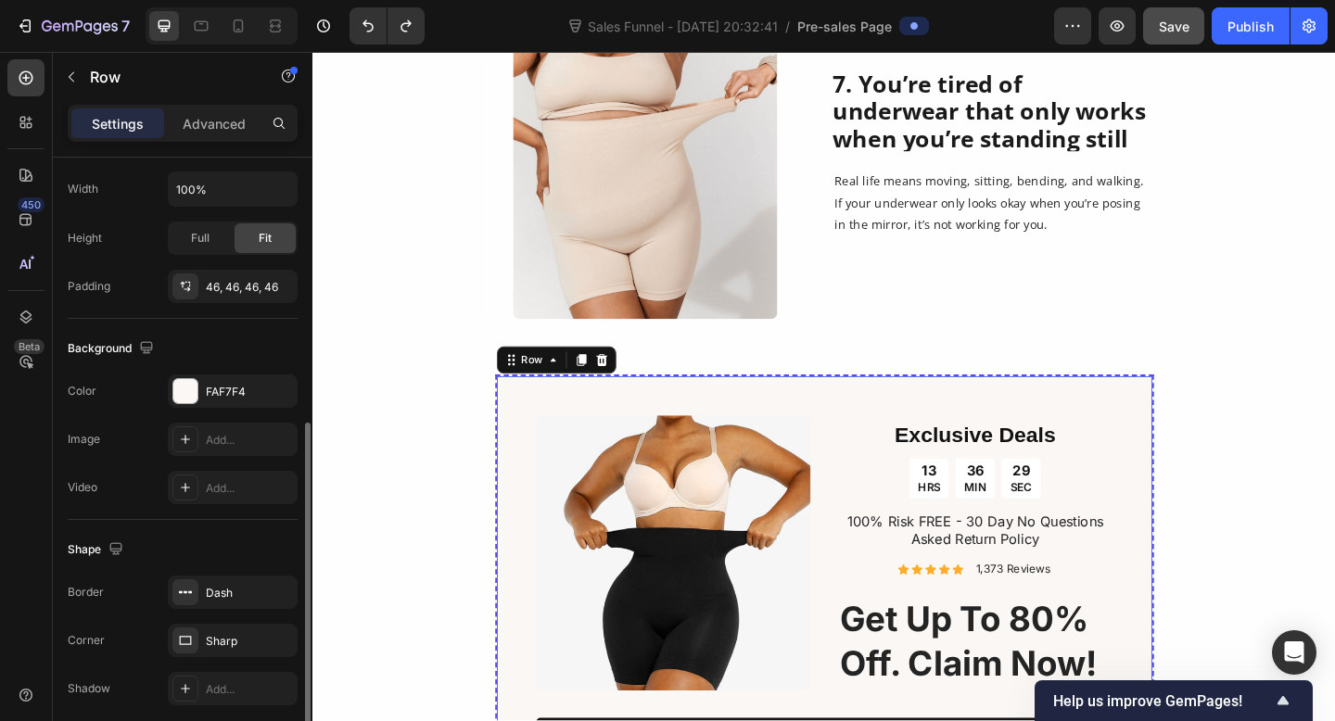
scroll to position [457, 0]
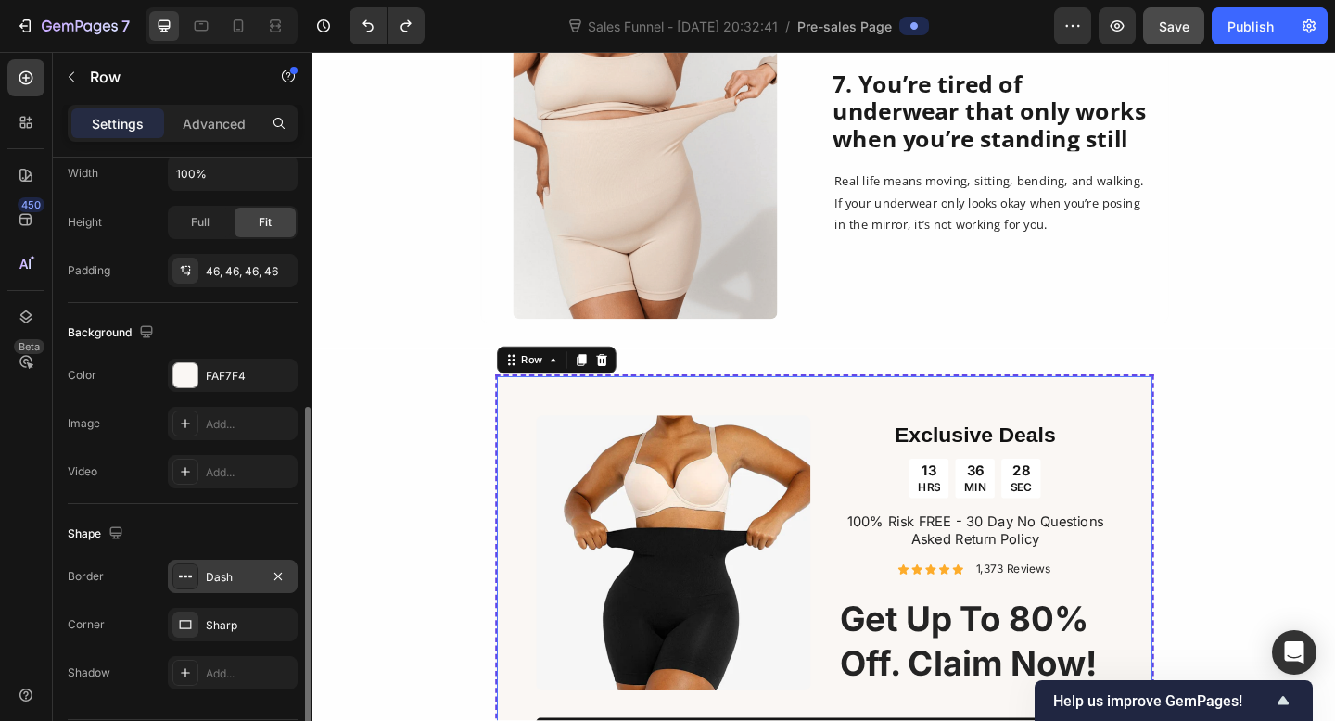
click at [222, 583] on div "Dash" at bounding box center [233, 577] width 54 height 17
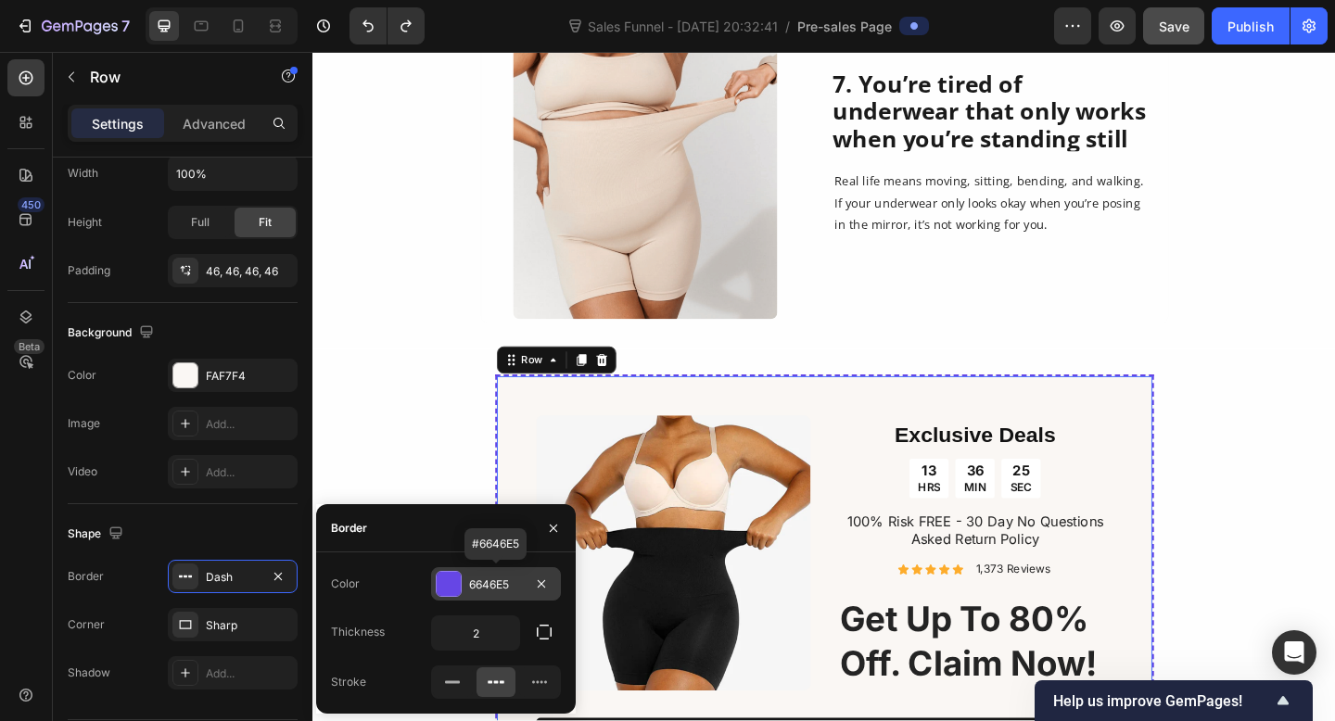
click at [490, 581] on div "6646E5" at bounding box center [496, 585] width 54 height 17
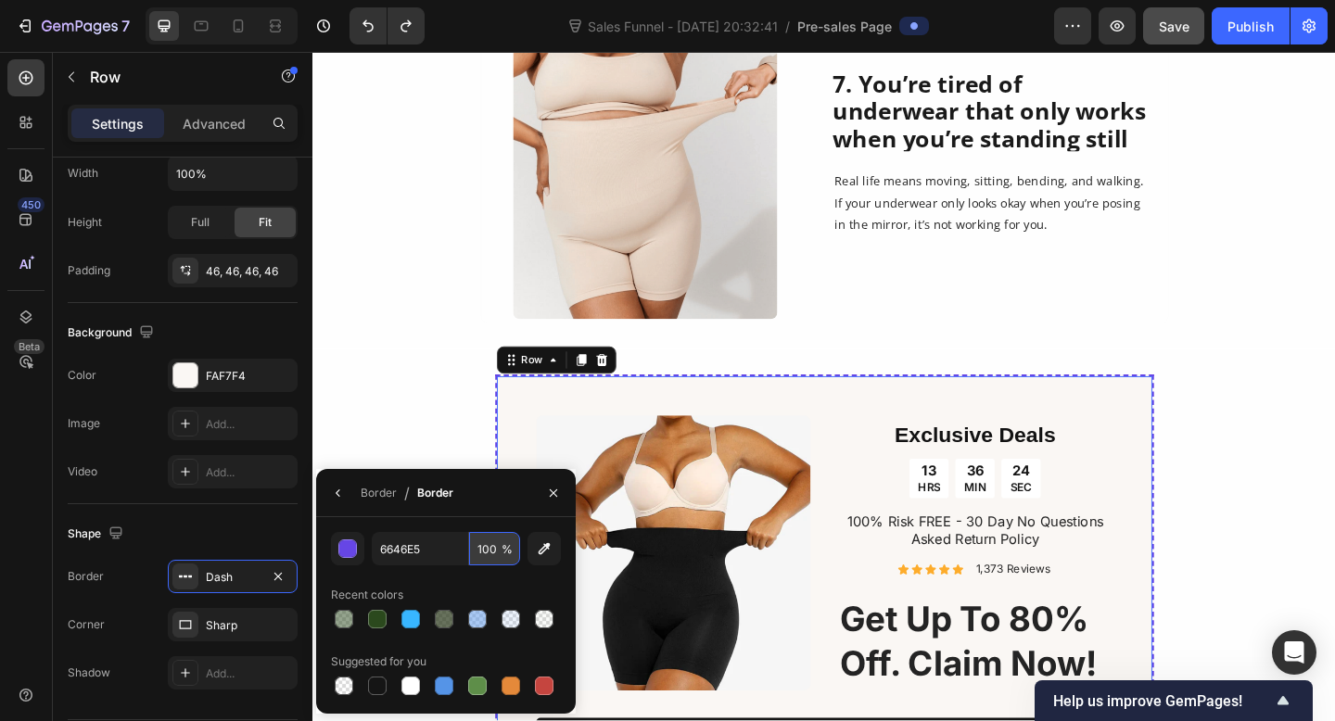
click at [489, 552] on input "100" at bounding box center [494, 548] width 51 height 33
type input "60"
click at [444, 471] on div "Image Exclusive Deals Heading 13 HRS 36 MIN 16 SEC Countdown Timer 100% Risk FR…" at bounding box center [868, 667] width 1112 height 529
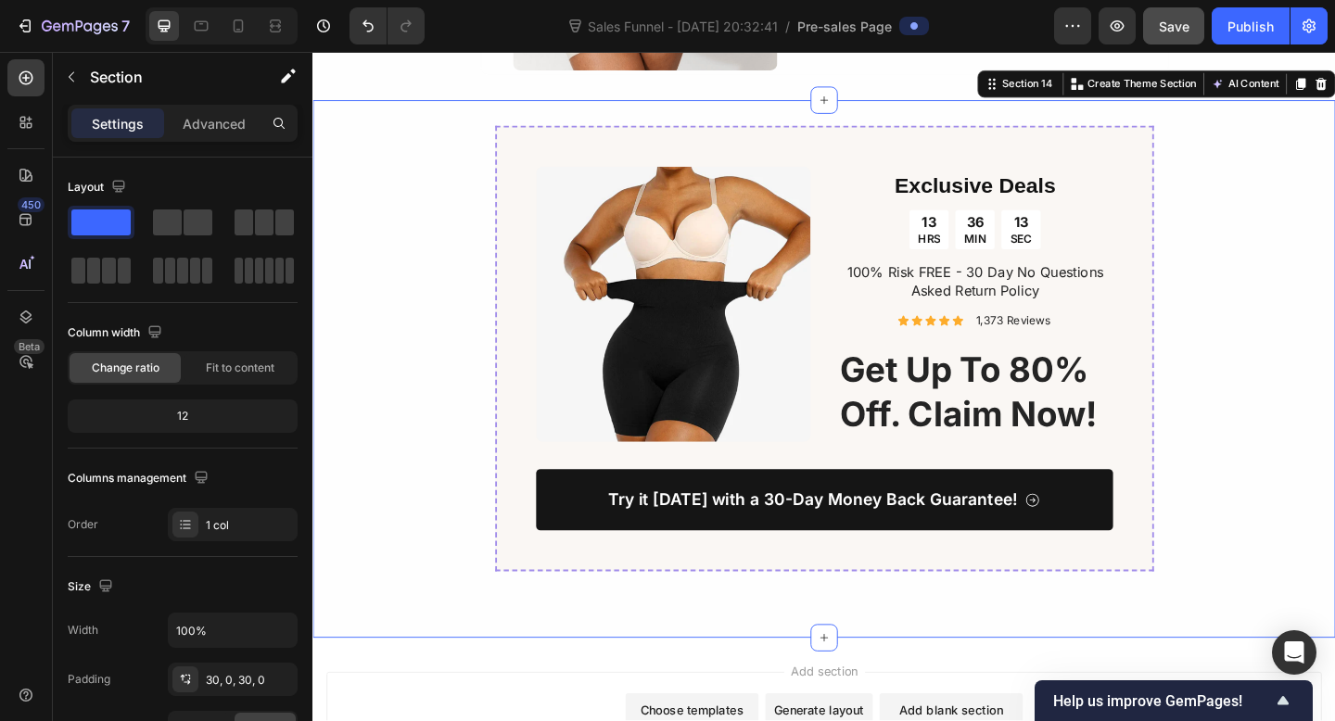
scroll to position [4158, 0]
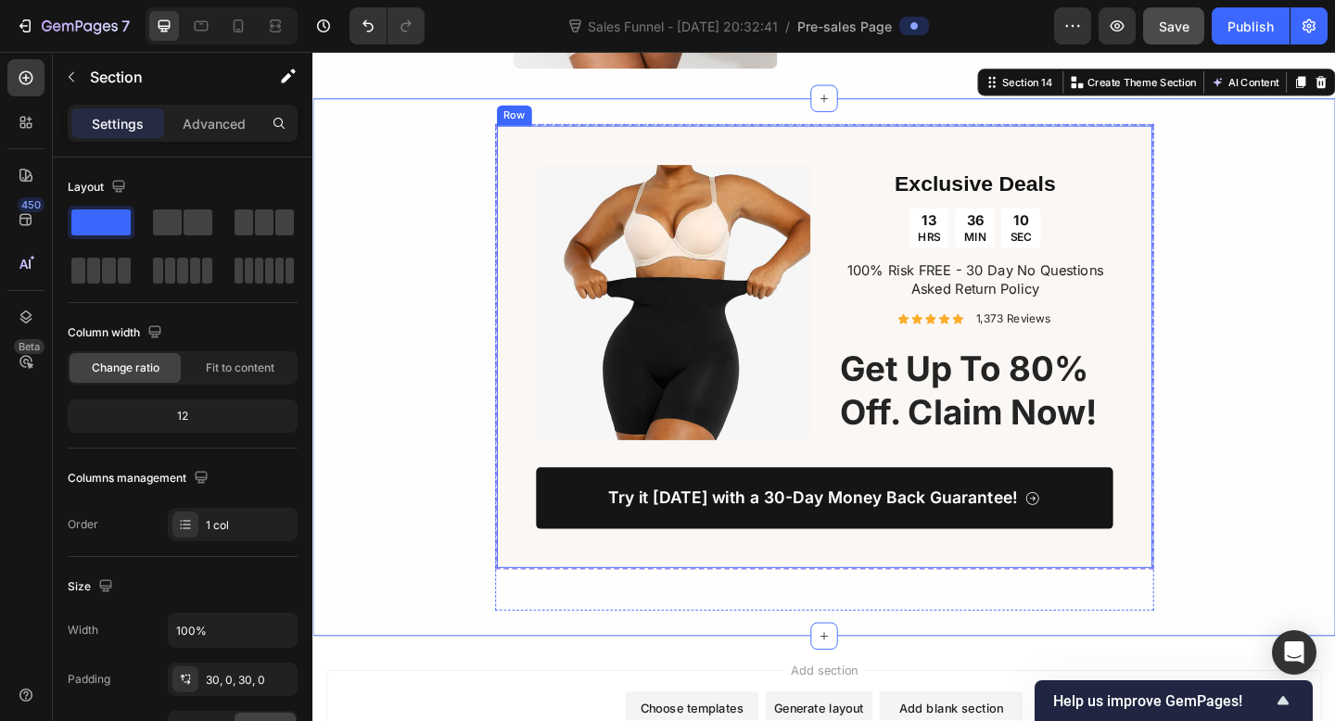
click at [514, 421] on div "Image Exclusive Deals Heading 13 HRS 36 MIN 10 SEC Countdown Timer 100% Risk FR…" at bounding box center [869, 373] width 717 height 485
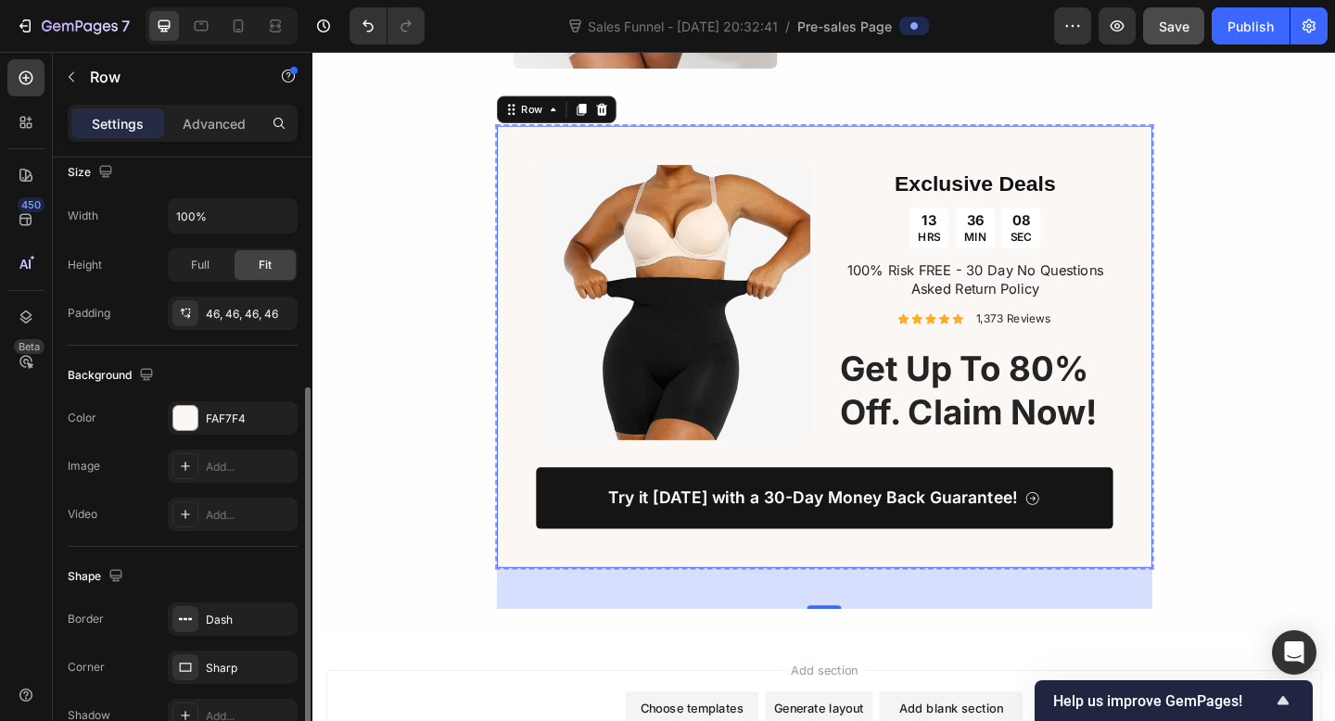
scroll to position [433, 0]
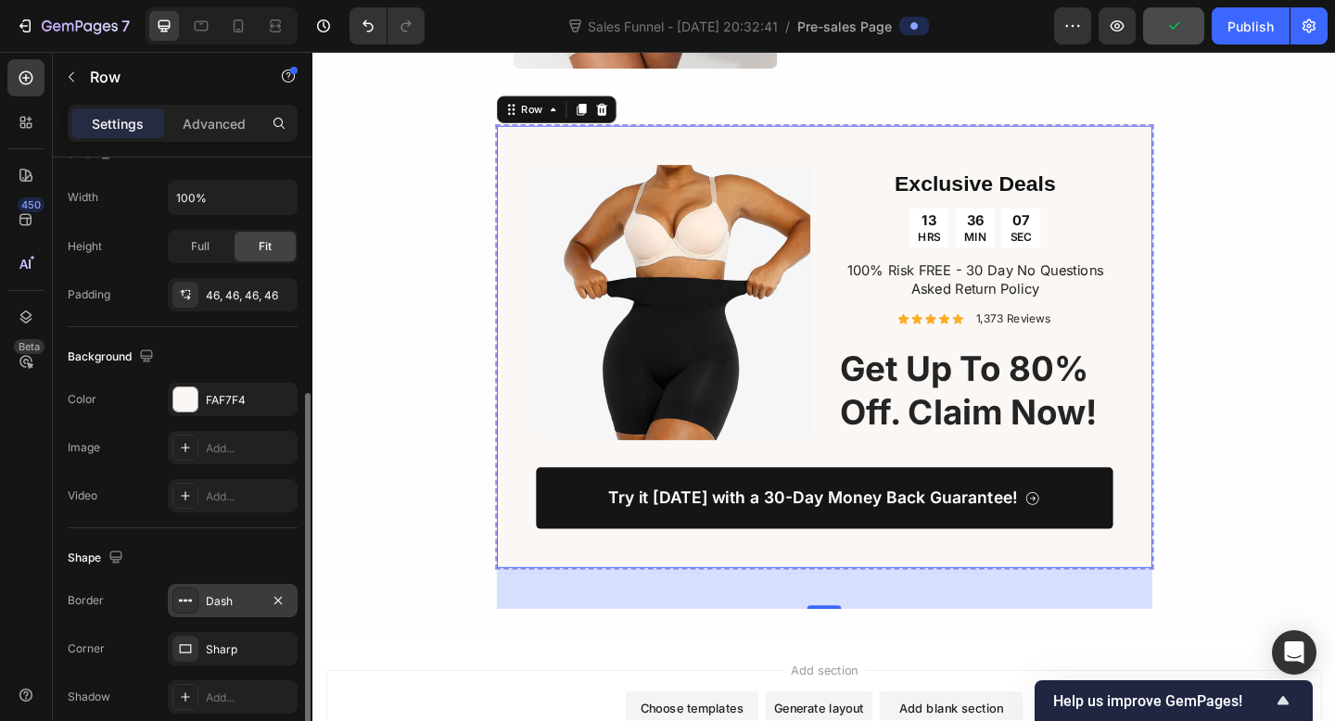
click at [242, 598] on div "Dash" at bounding box center [233, 601] width 54 height 17
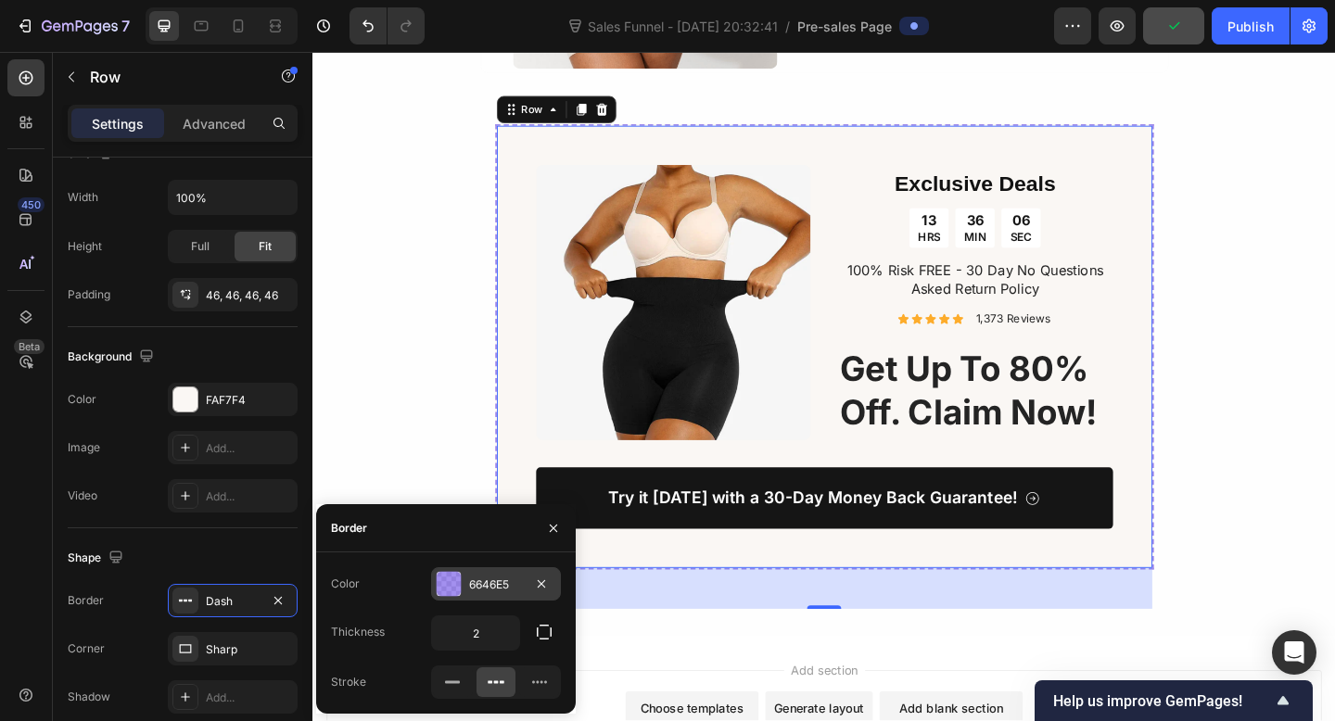
click at [451, 592] on div at bounding box center [449, 584] width 24 height 24
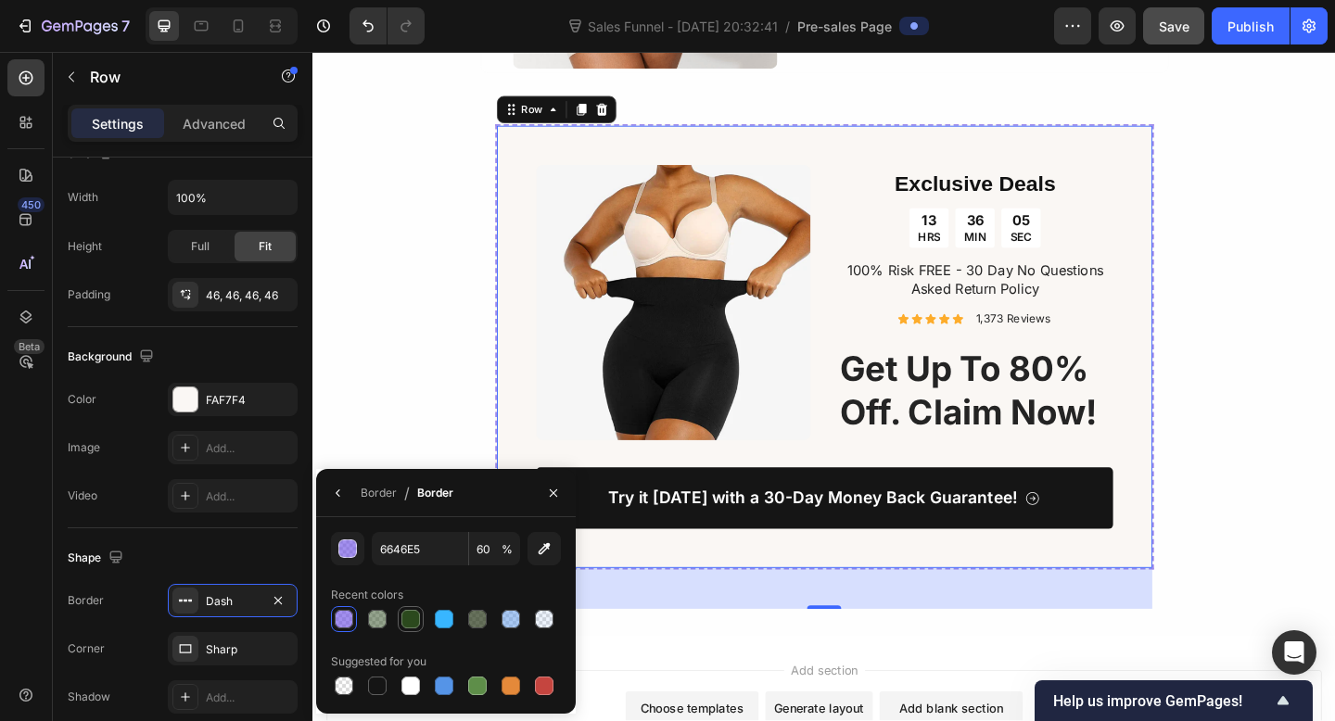
click at [411, 624] on div at bounding box center [410, 619] width 19 height 19
type input "2B491D"
type input "100"
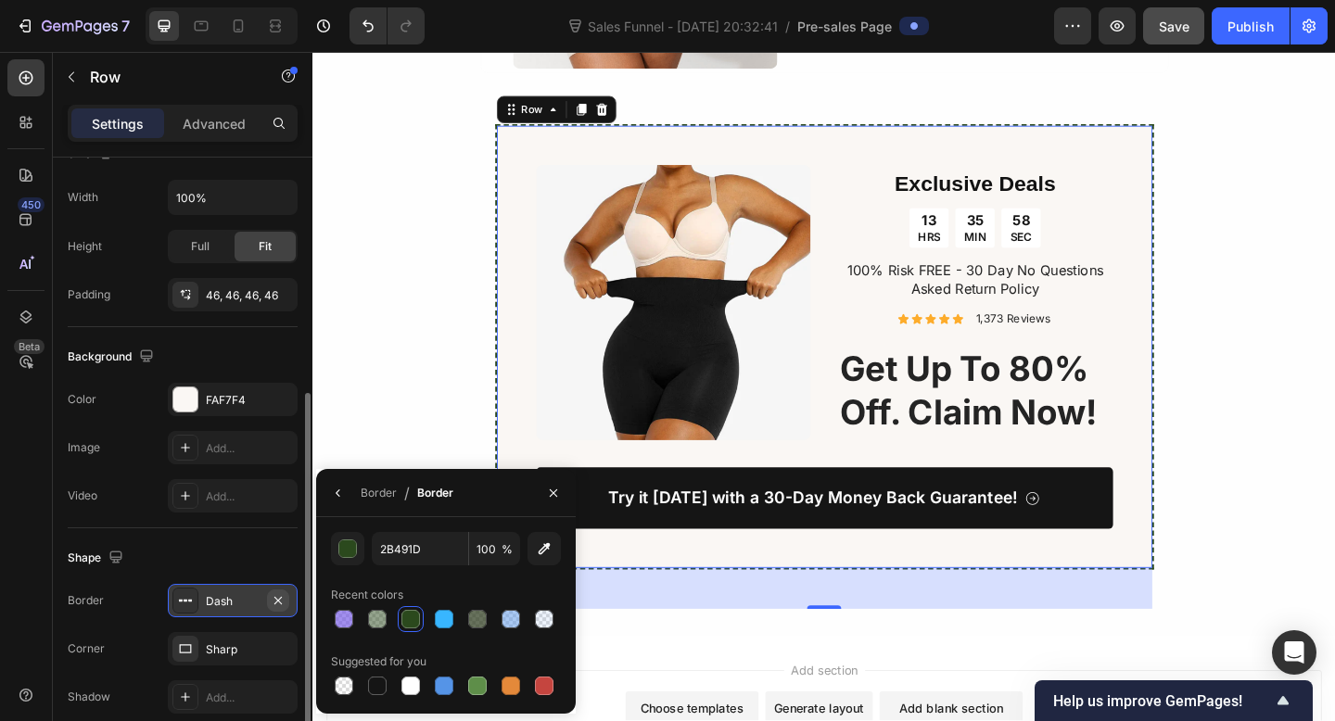
click at [281, 601] on icon "button" at bounding box center [278, 600] width 15 height 15
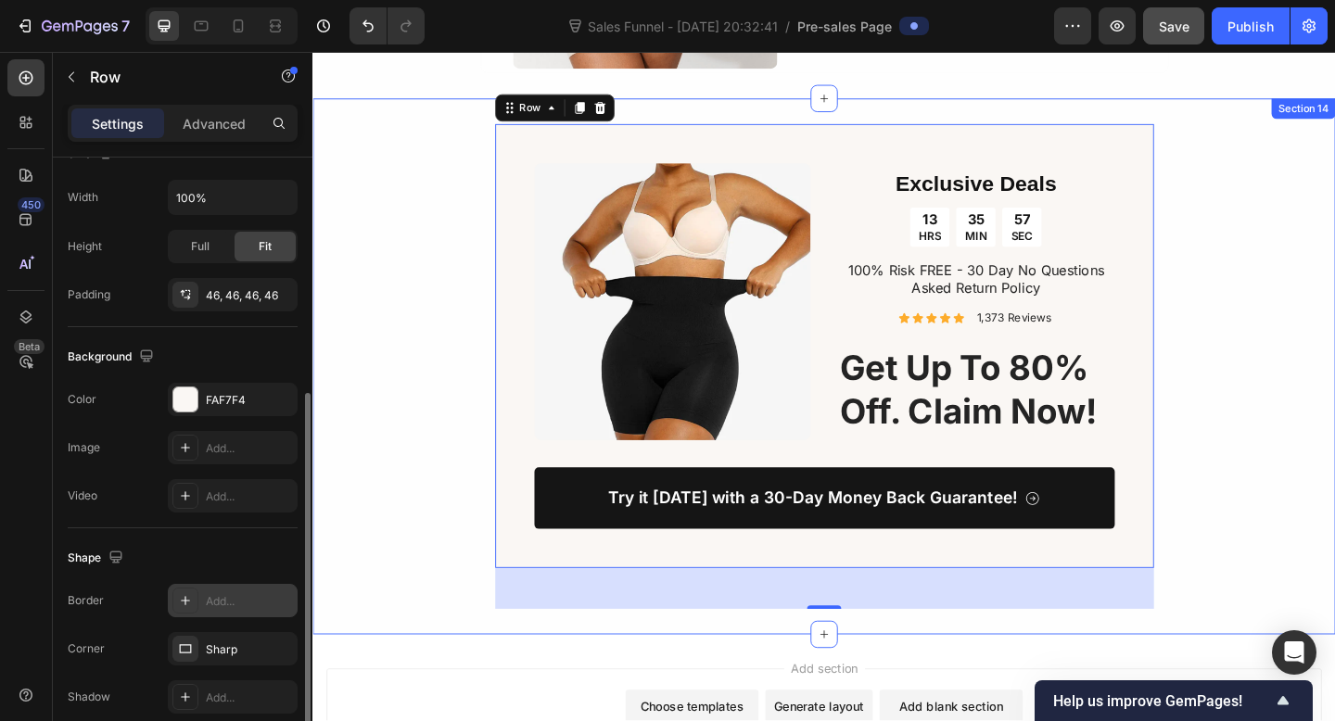
click at [379, 502] on div "Image Exclusive Deals Heading 13 HRS 35 MIN 57 SEC Countdown Timer 100% Risk FR…" at bounding box center [868, 394] width 1112 height 527
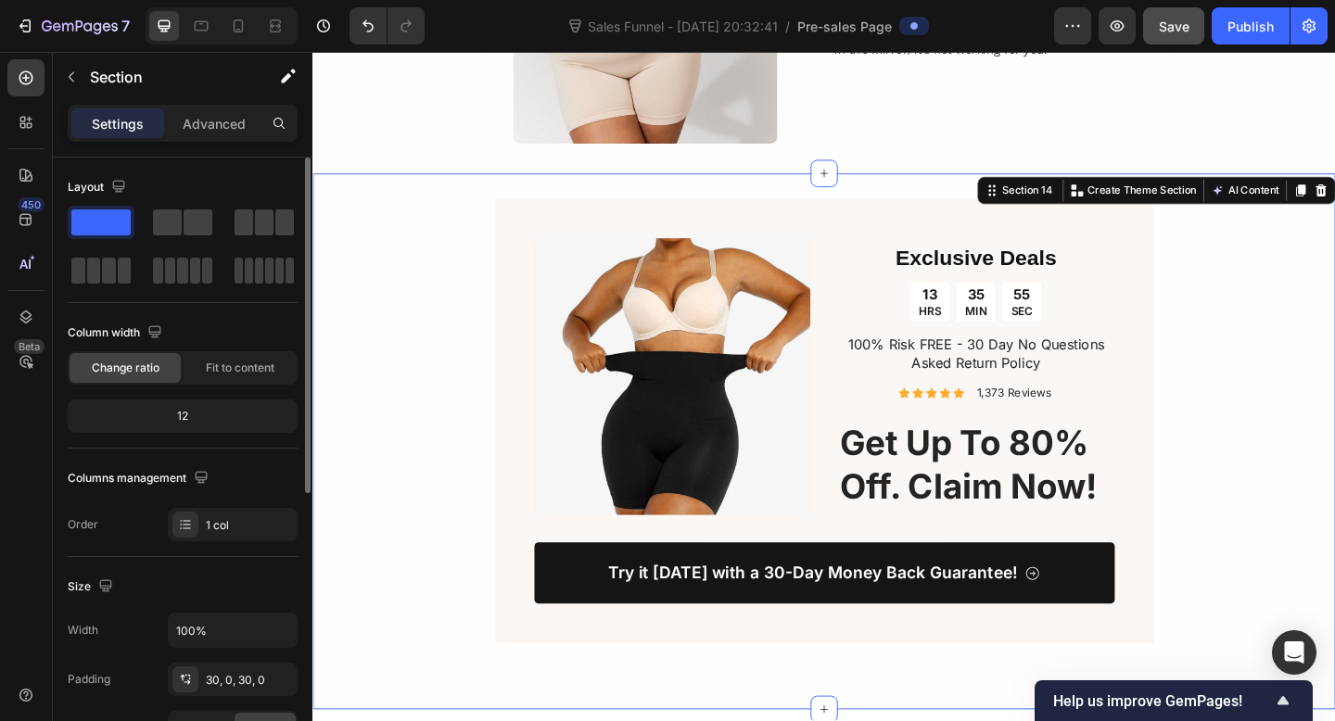
scroll to position [4028, 0]
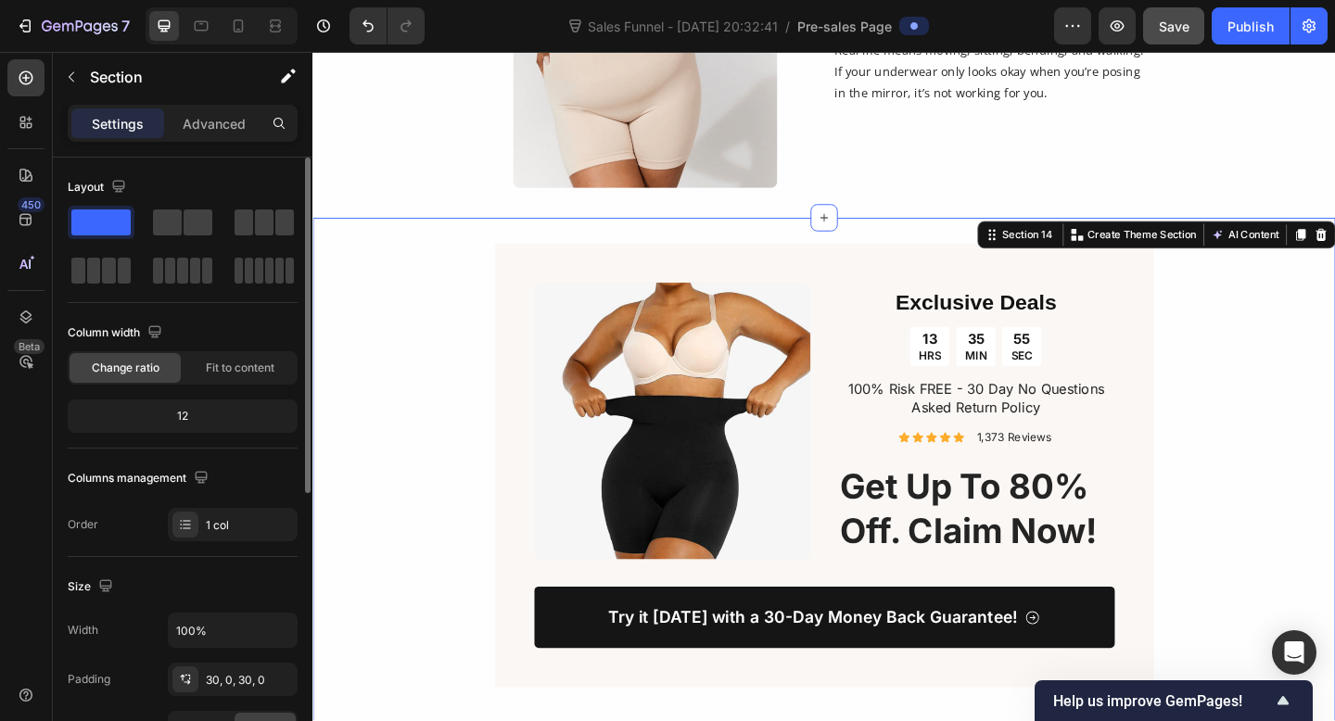
click at [397, 502] on div "Image Exclusive Deals Heading 13 HRS 35 MIN 55 SEC Countdown Timer 100% Risk FR…" at bounding box center [868, 523] width 1112 height 527
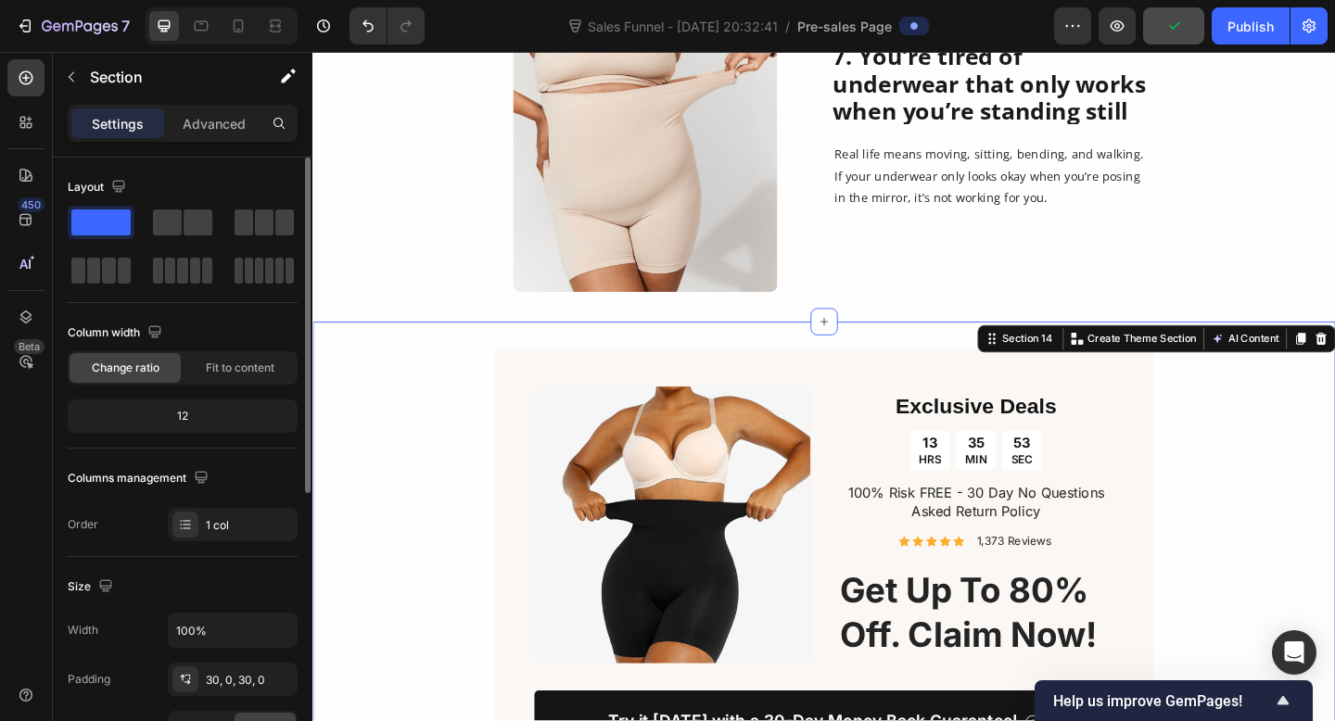
scroll to position [3911, 0]
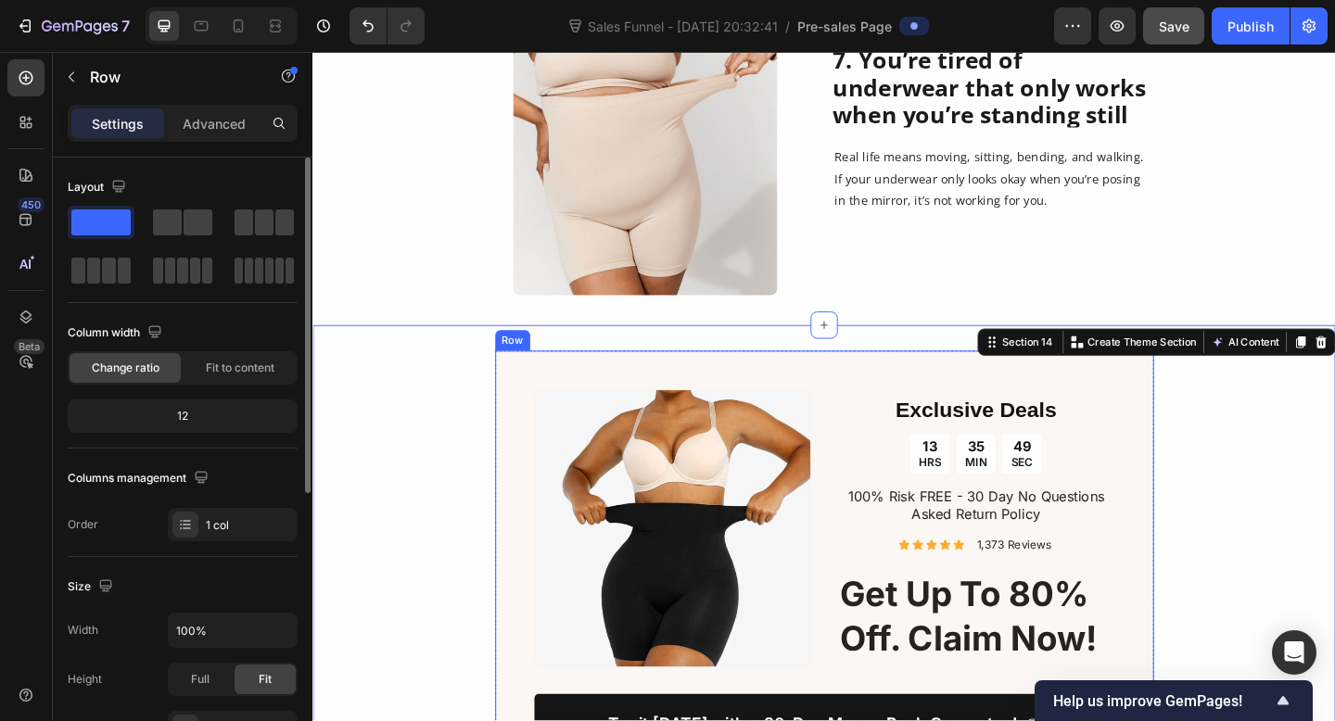
click at [549, 459] on div "Image Exclusive Deals Heading 13 HRS 35 MIN 49 SEC Countdown Timer 100% Risk FR…" at bounding box center [869, 618] width 717 height 483
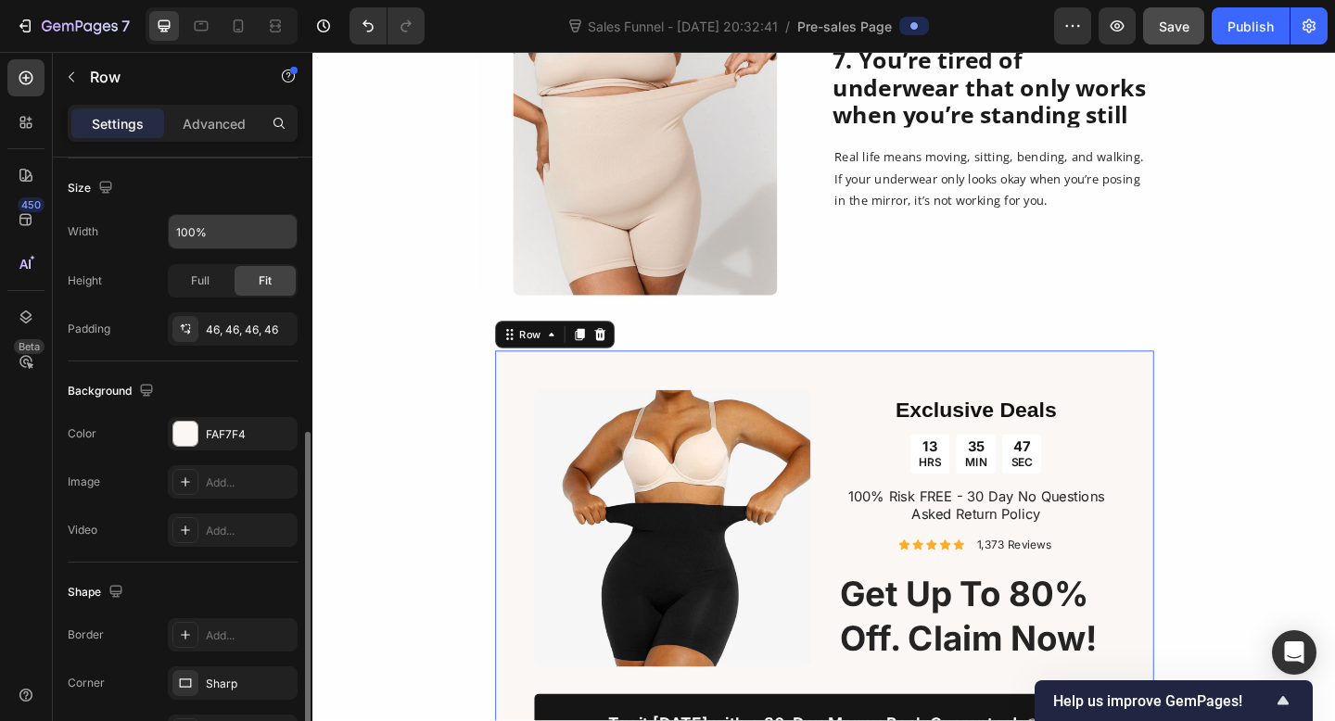
scroll to position [436, 0]
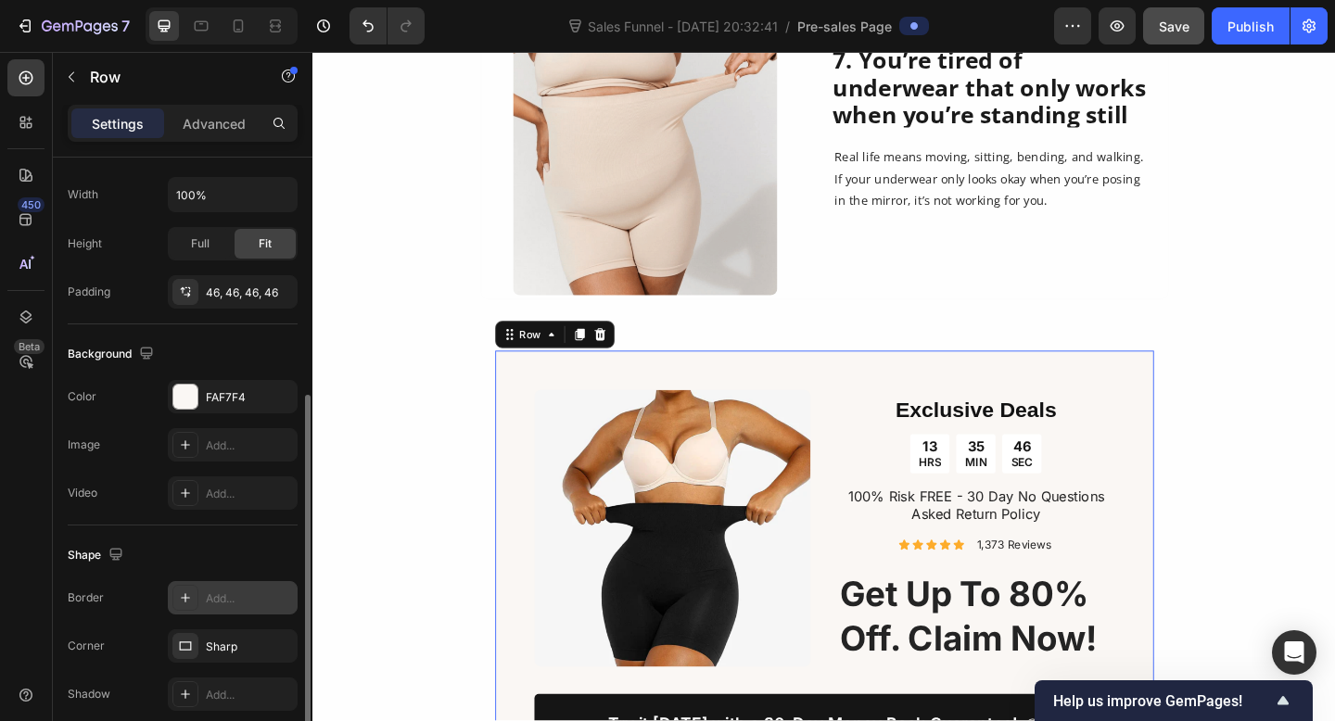
click at [223, 606] on div "Add..." at bounding box center [249, 598] width 87 height 17
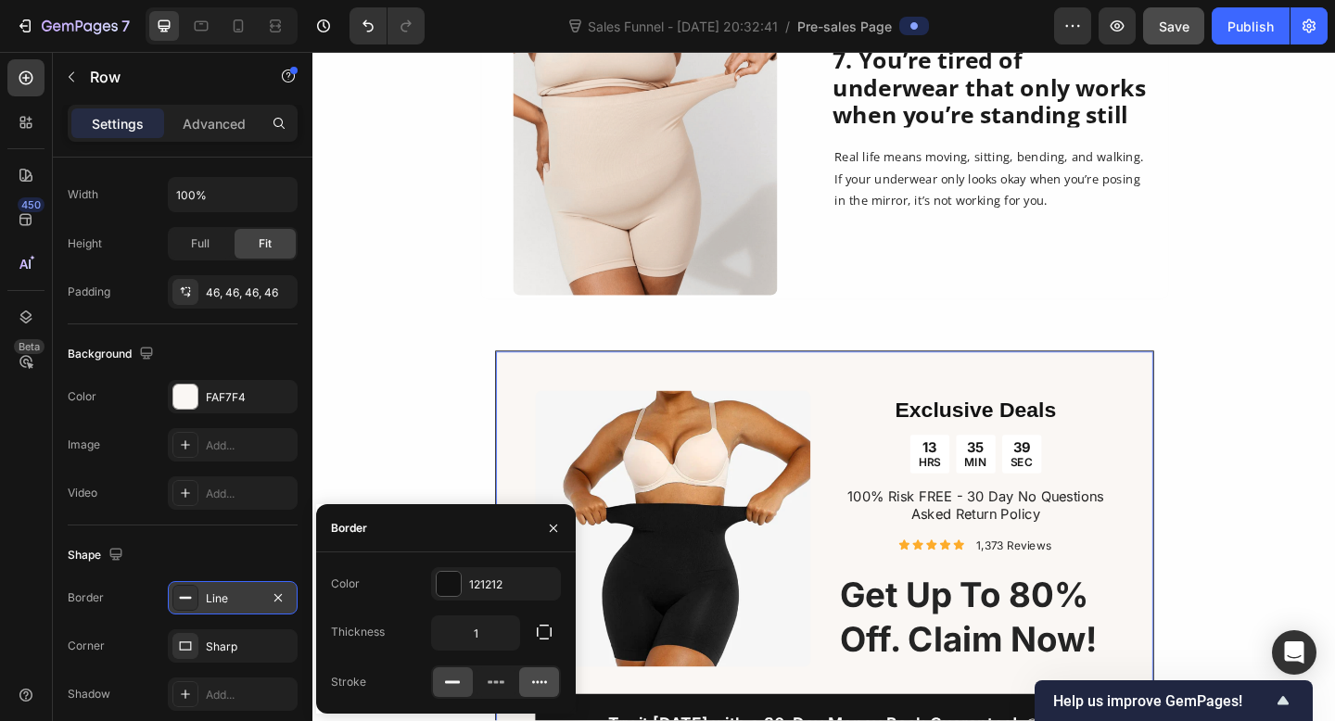
click at [546, 689] on icon at bounding box center [539, 682] width 19 height 19
click at [458, 585] on div at bounding box center [449, 584] width 24 height 24
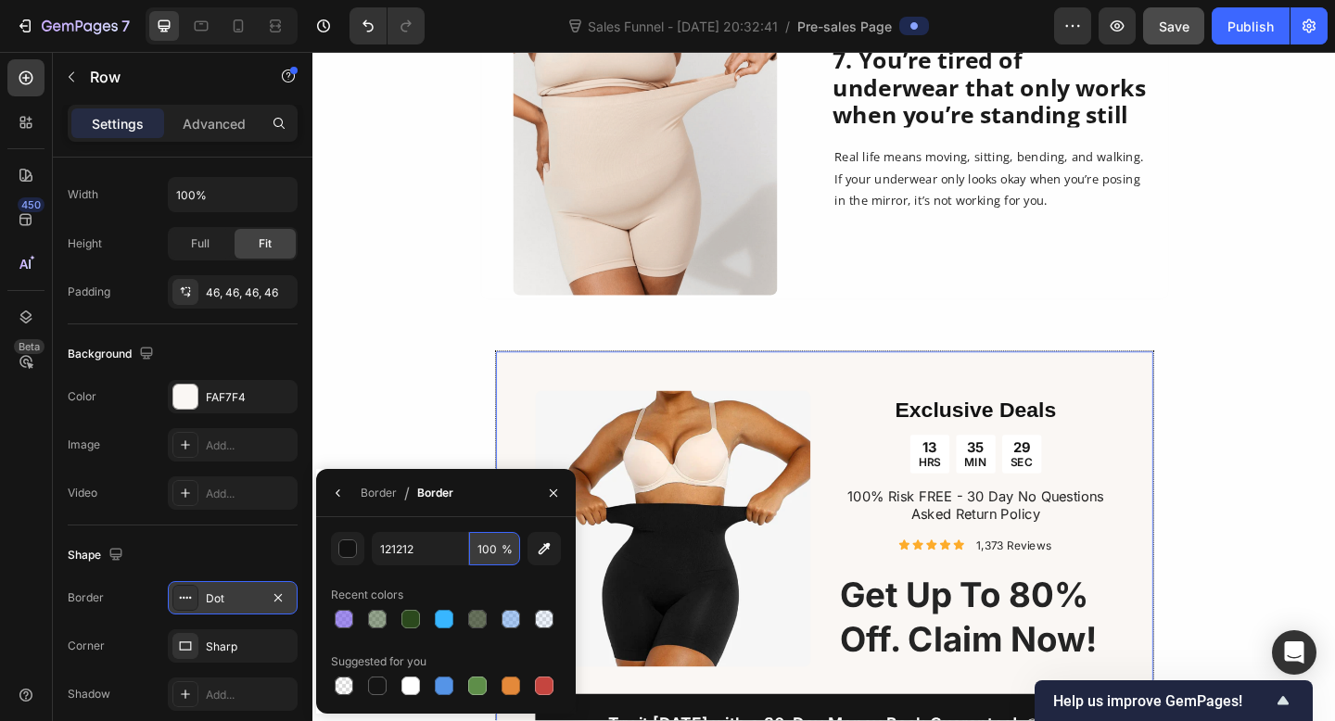
click at [486, 552] on input "100" at bounding box center [494, 548] width 51 height 33
type input "50"
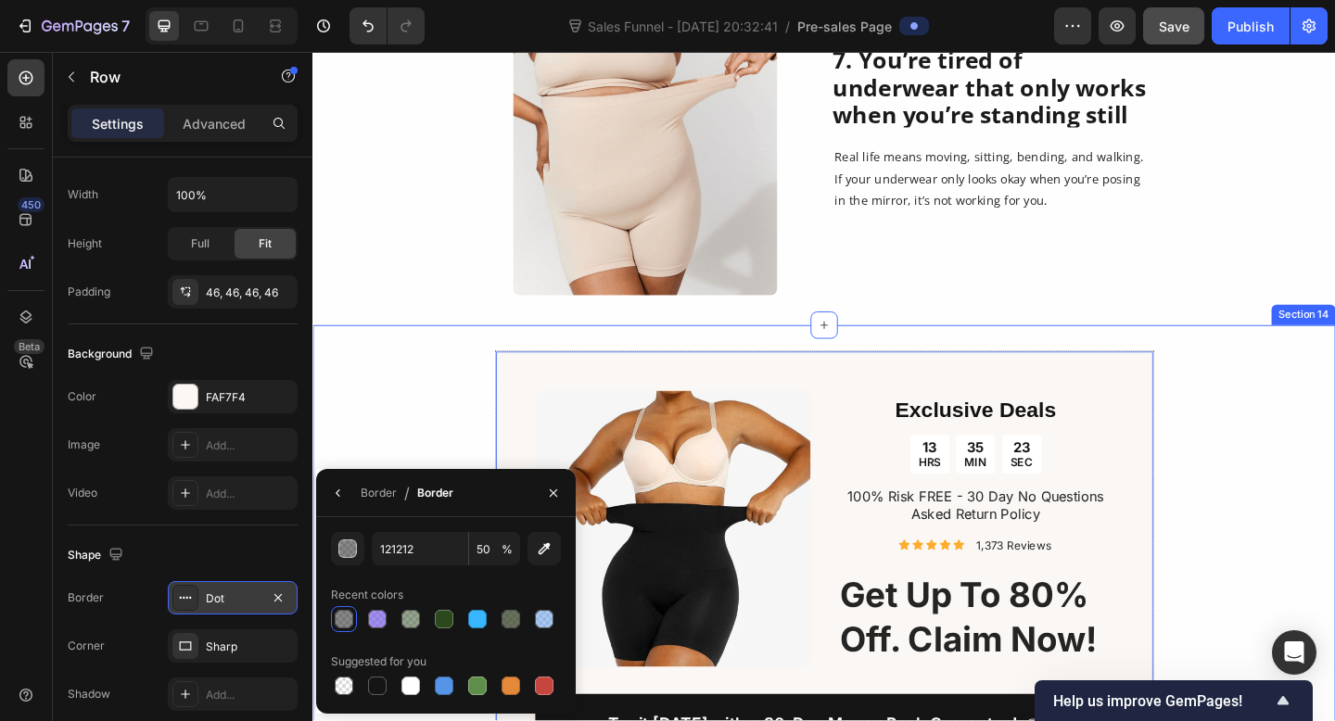
click at [422, 400] on div "Image Exclusive Deals Heading 13 HRS 35 MIN 23 SEC Countdown Timer 100% Risk FR…" at bounding box center [868, 641] width 1112 height 528
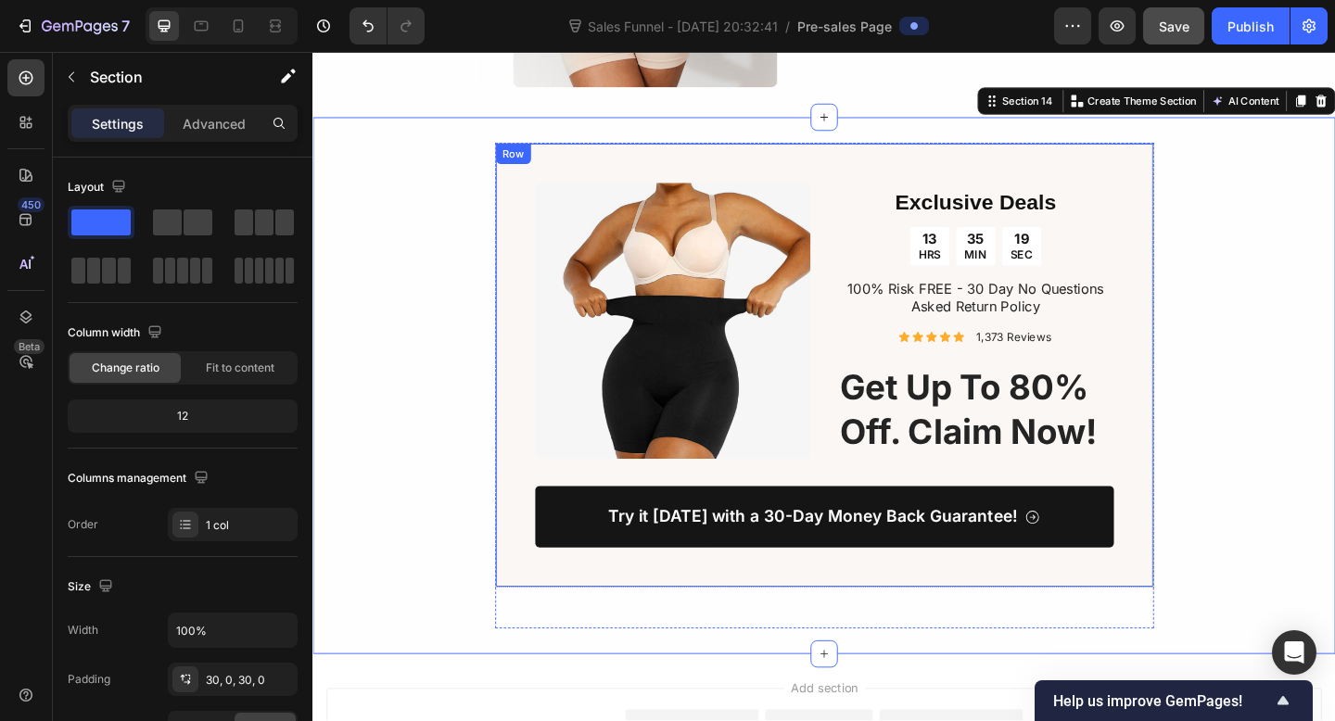
scroll to position [4167, 0]
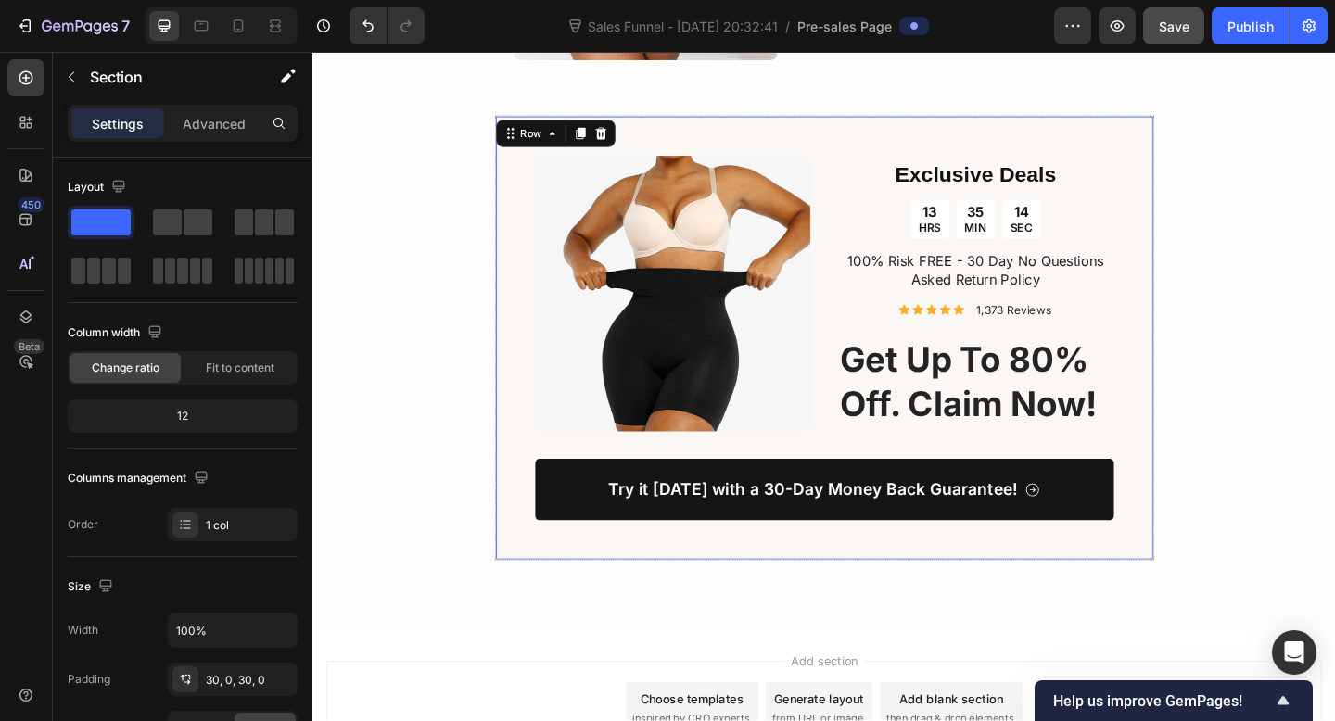
click at [529, 466] on div "Image Exclusive Deals Heading 13 HRS 35 MIN 14 SEC Countdown Timer 100% Risk FR…" at bounding box center [869, 363] width 717 height 484
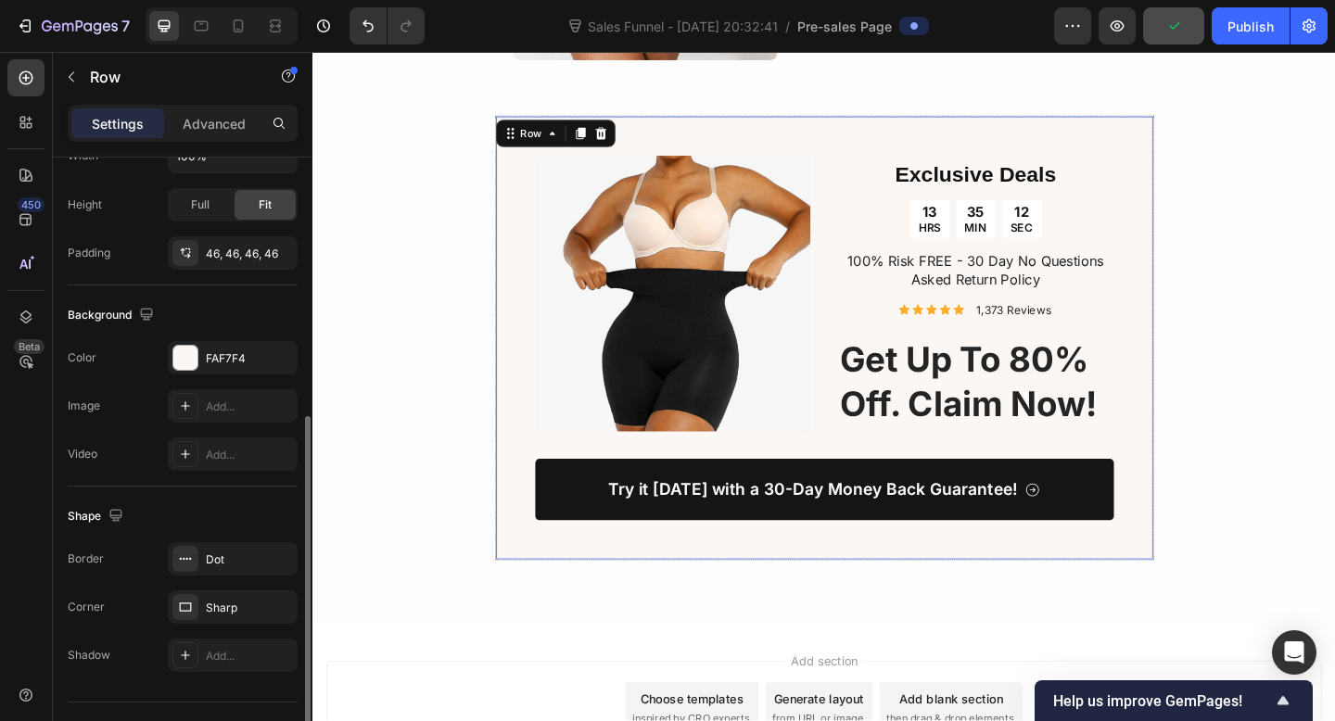
scroll to position [514, 0]
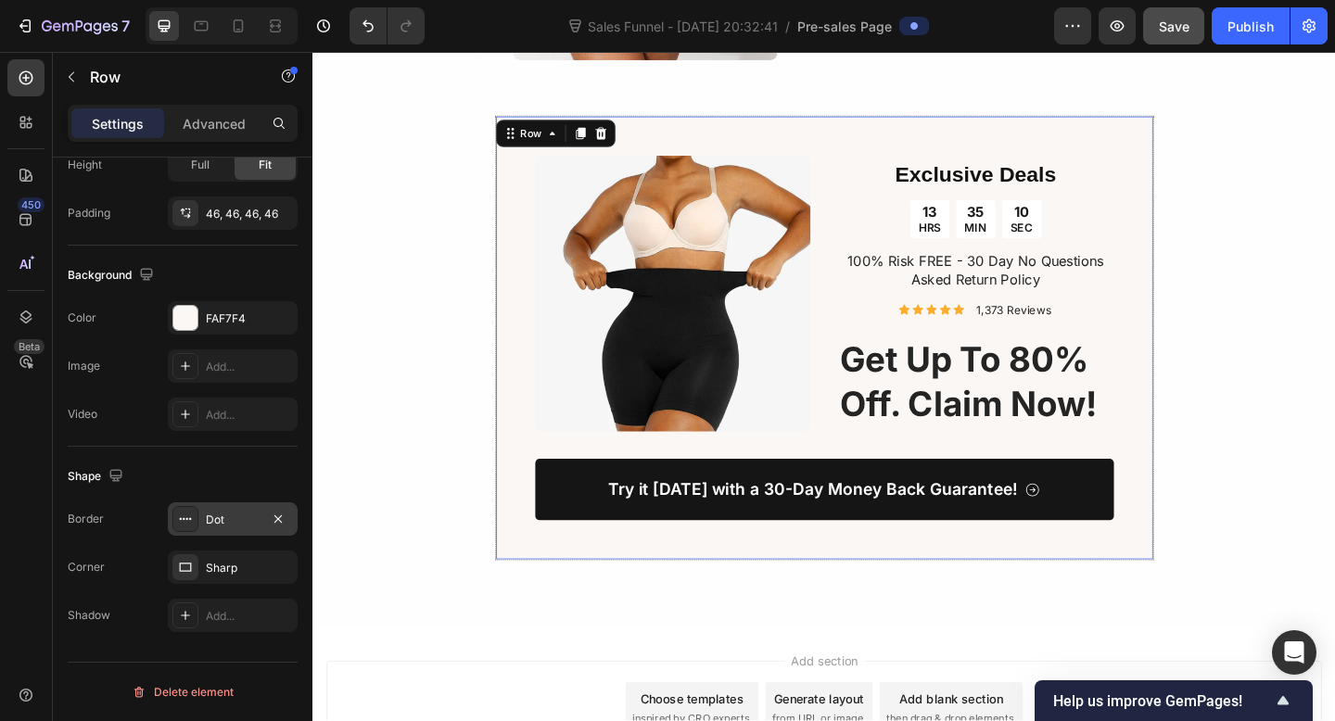
click at [222, 522] on div "Dot" at bounding box center [233, 520] width 54 height 17
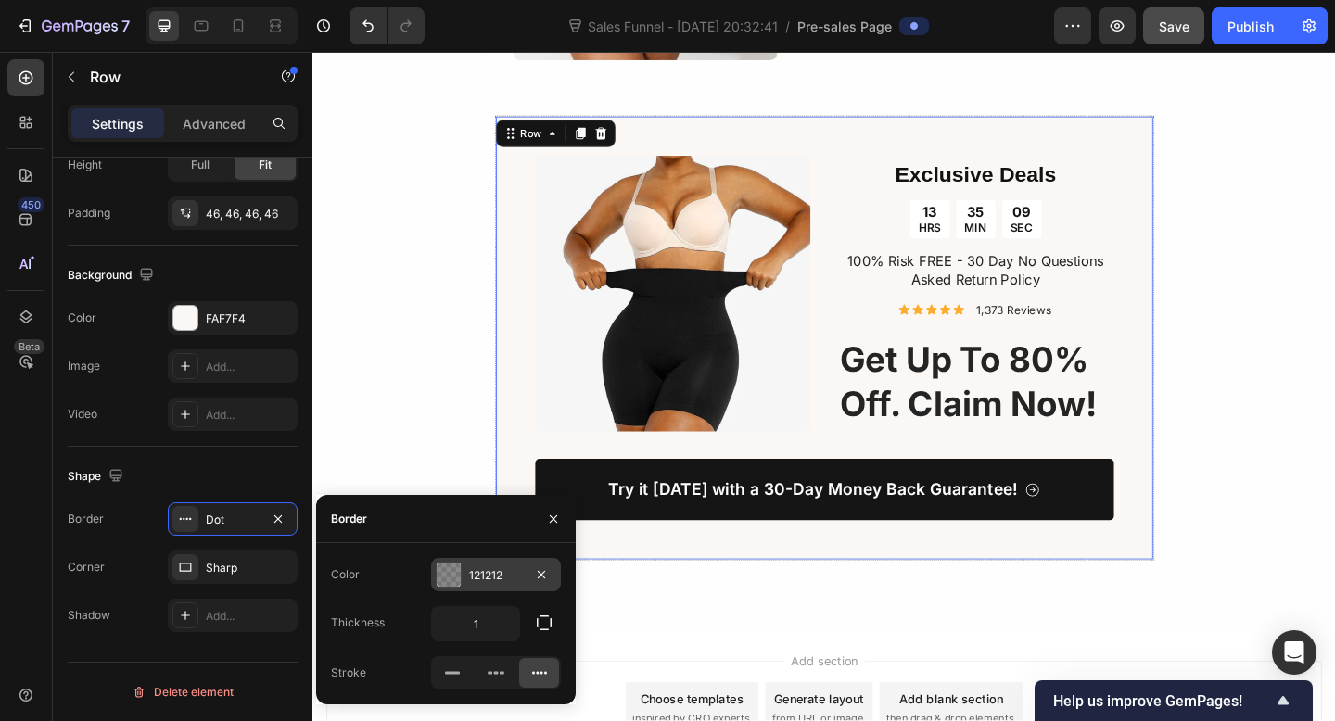
click at [481, 569] on div "121212" at bounding box center [496, 575] width 54 height 17
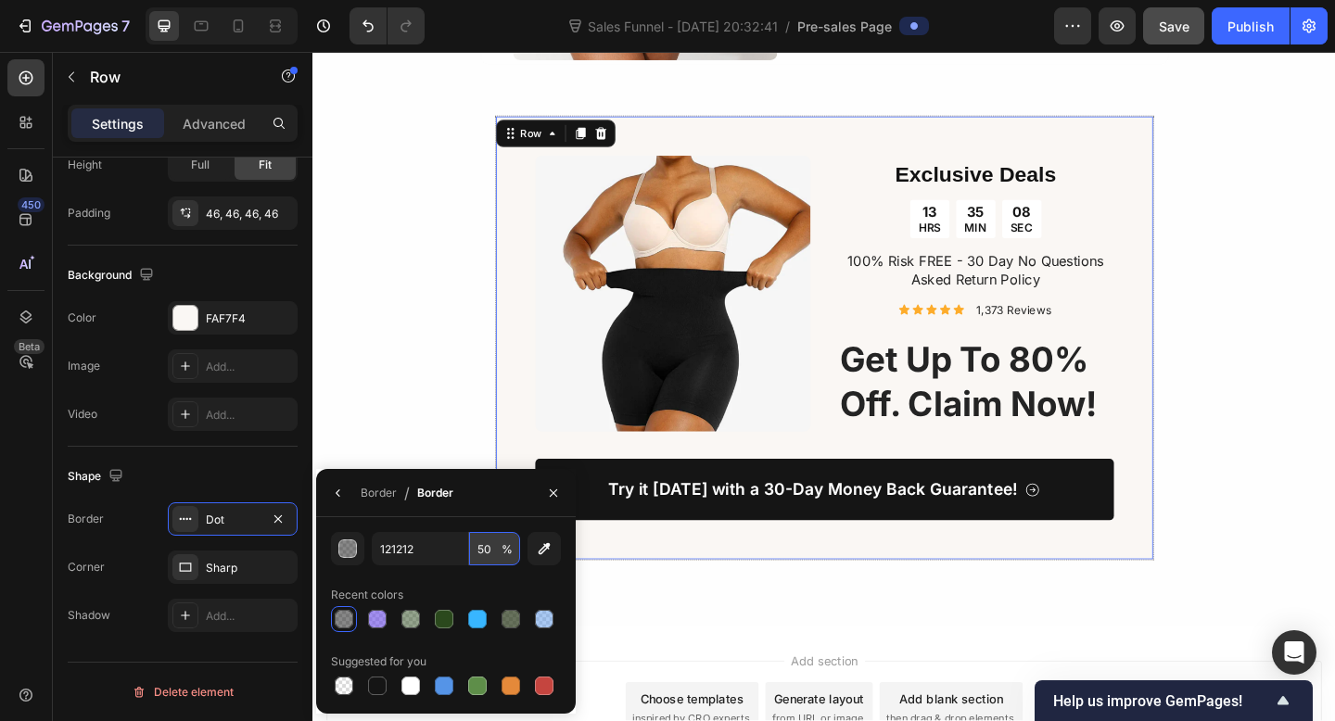
click at [482, 547] on input "50" at bounding box center [494, 548] width 51 height 33
type input "60"
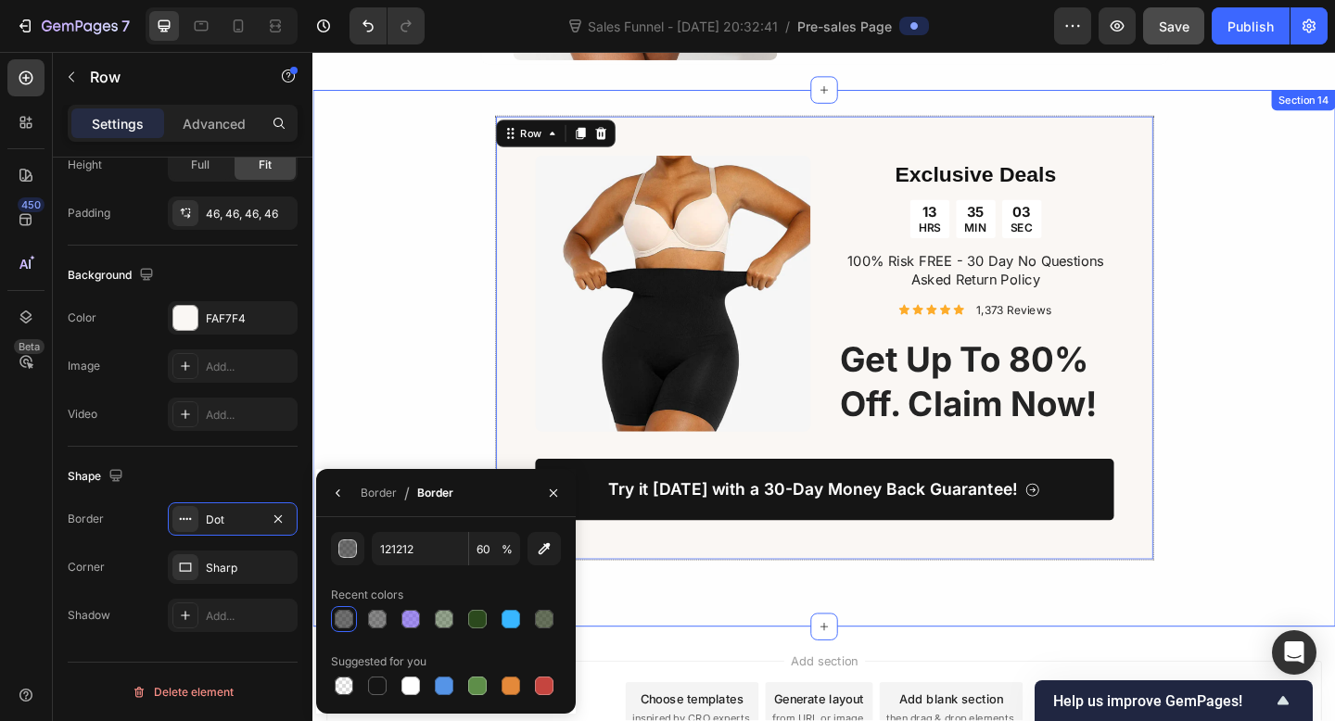
click at [442, 415] on div "Image Exclusive Deals Heading 13 HRS 35 MIN 03 SEC Countdown Timer 100% Risk FR…" at bounding box center [868, 385] width 1112 height 528
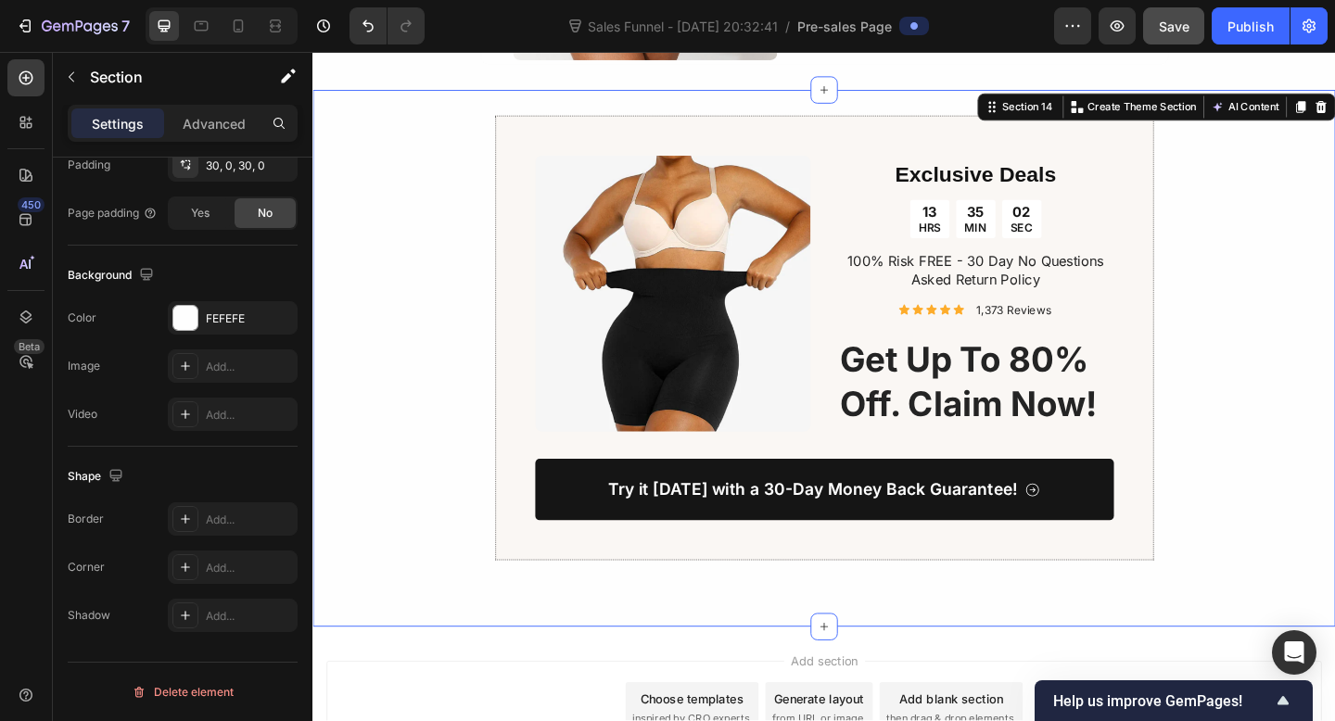
scroll to position [0, 0]
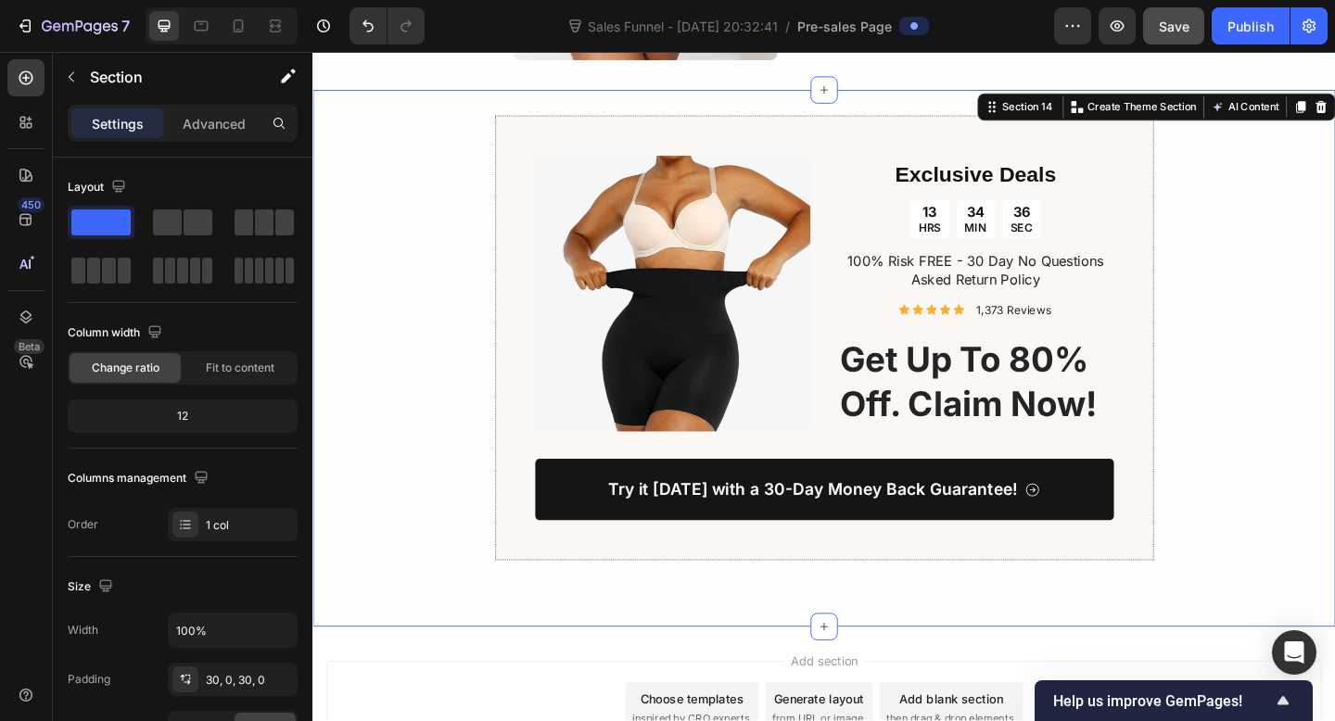
click at [1303, 279] on div "Image Exclusive Deals Heading 13 HRS 34 MIN 36 SEC Countdown Timer 100% Risk FR…" at bounding box center [868, 385] width 1112 height 528
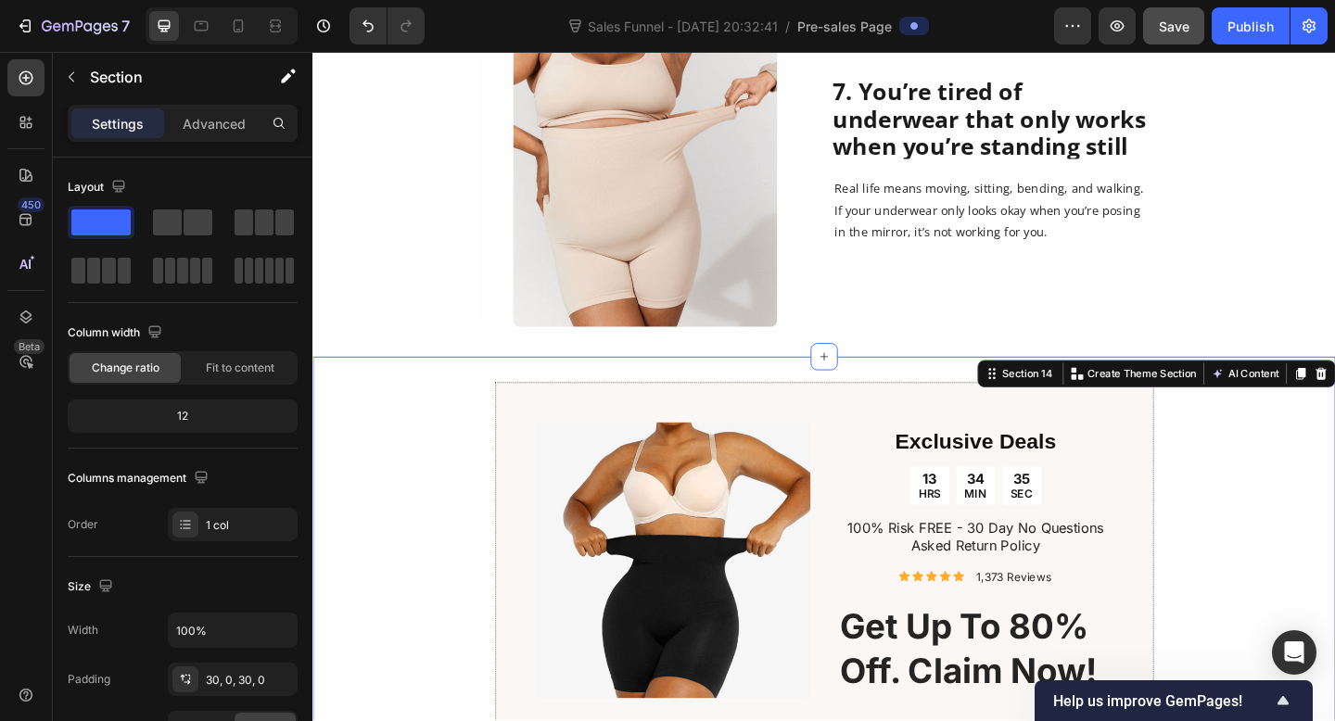
scroll to position [3874, 0]
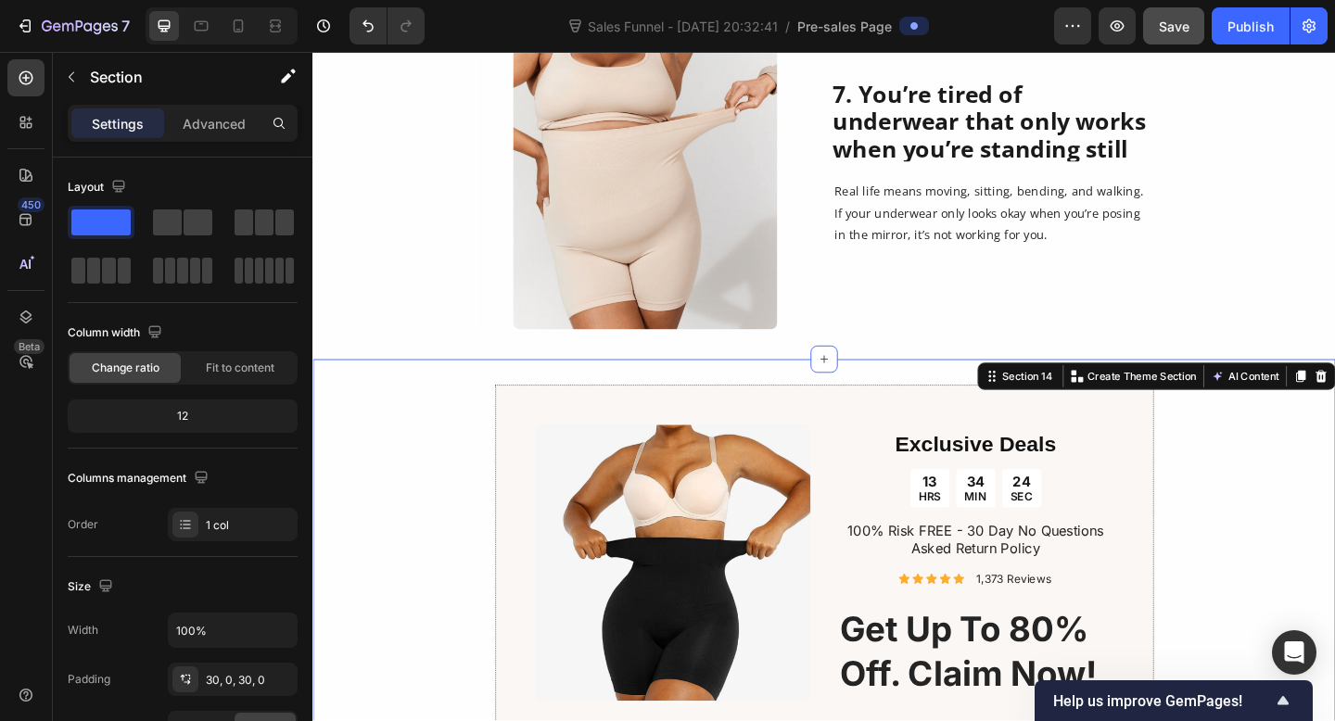
click at [1334, 561] on div "Image Exclusive Deals Heading 13 HRS 34 MIN 24 SEC Countdown Timer 100% Risk FR…" at bounding box center [868, 678] width 1112 height 528
click at [1334, 548] on div "Image Exclusive Deals Heading 13 HRS 33 MIN 31 SEC Countdown Timer 100% Risk FR…" at bounding box center [868, 678] width 1112 height 528
click at [1334, 256] on div "Image 7. You’re tired of underwear that only works when you’re standing still H…" at bounding box center [868, 173] width 1112 height 371
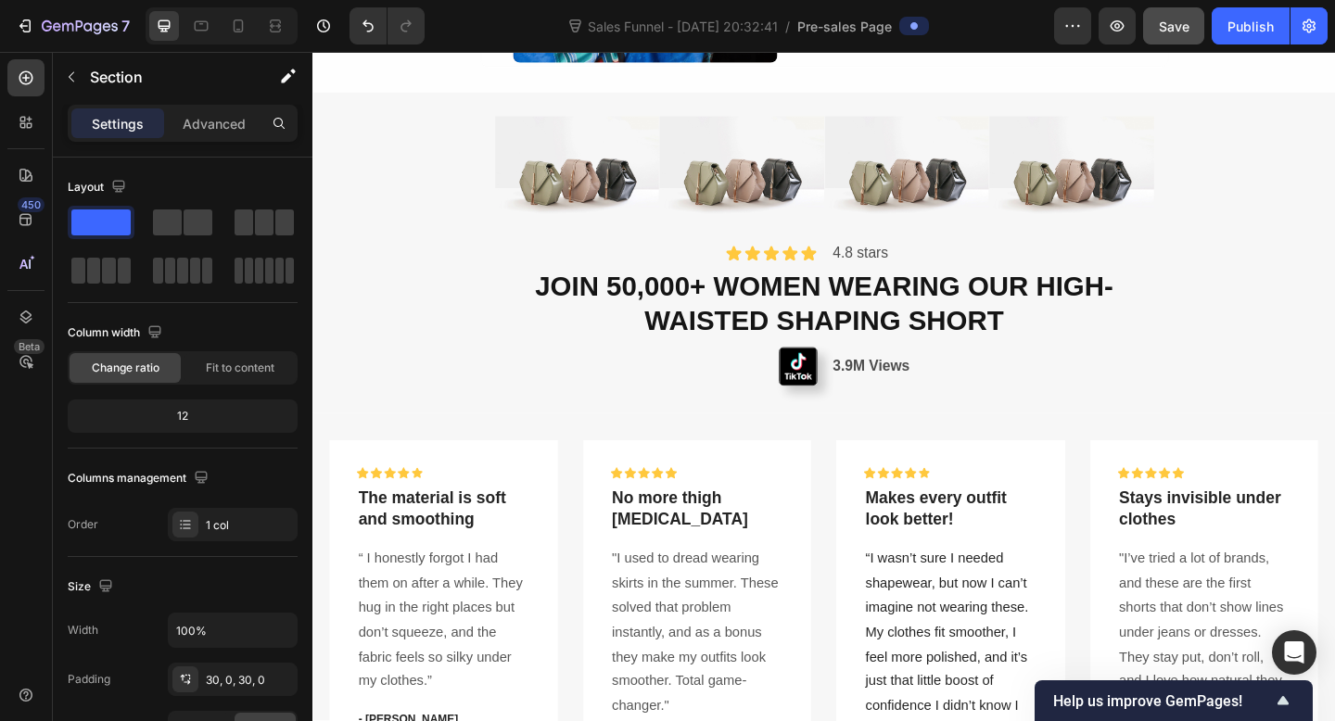
scroll to position [1987, 0]
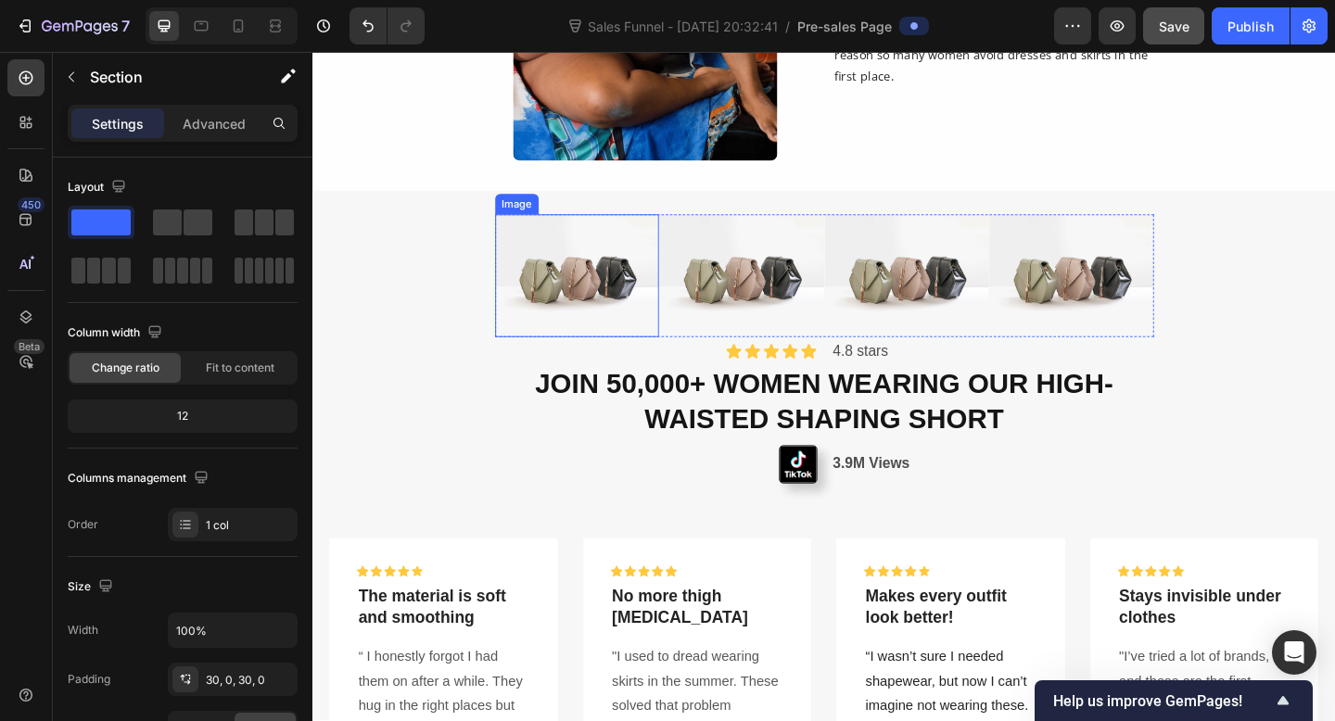
click at [682, 361] on img at bounding box center [600, 295] width 179 height 133
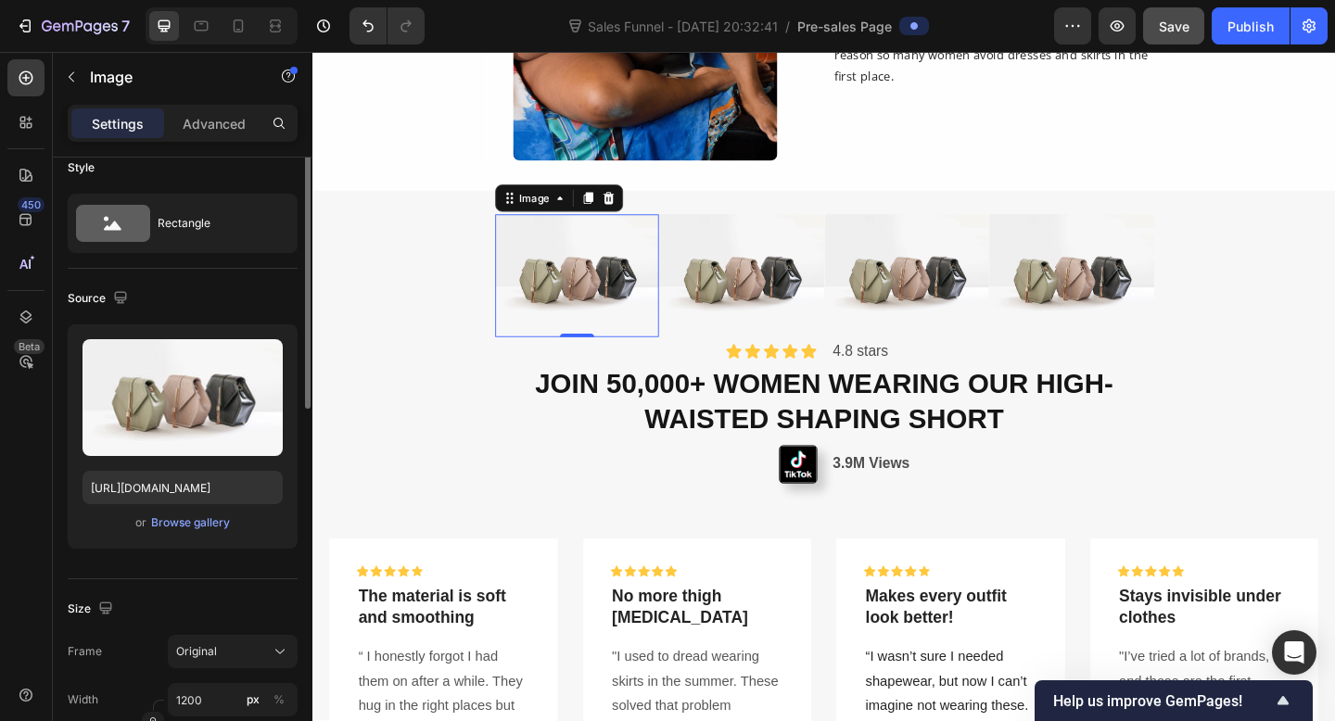
scroll to position [0, 0]
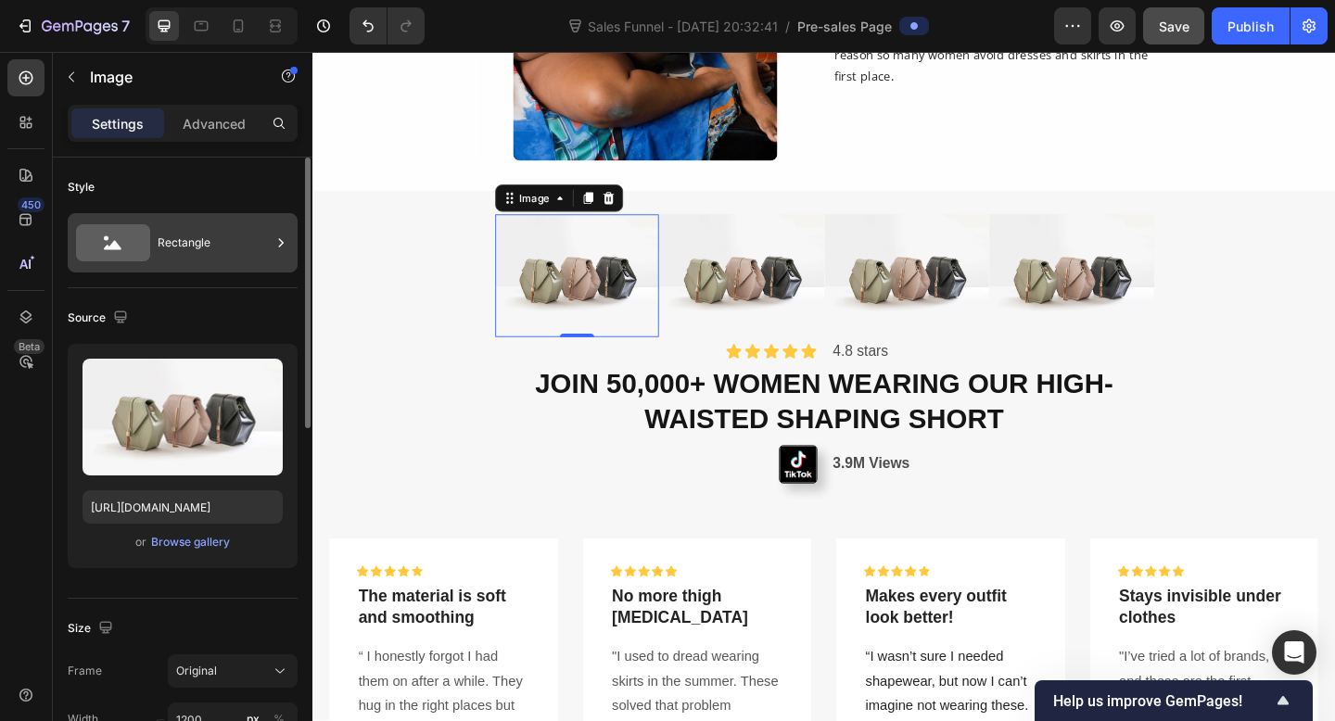
click at [200, 250] on div "Rectangle" at bounding box center [214, 243] width 113 height 43
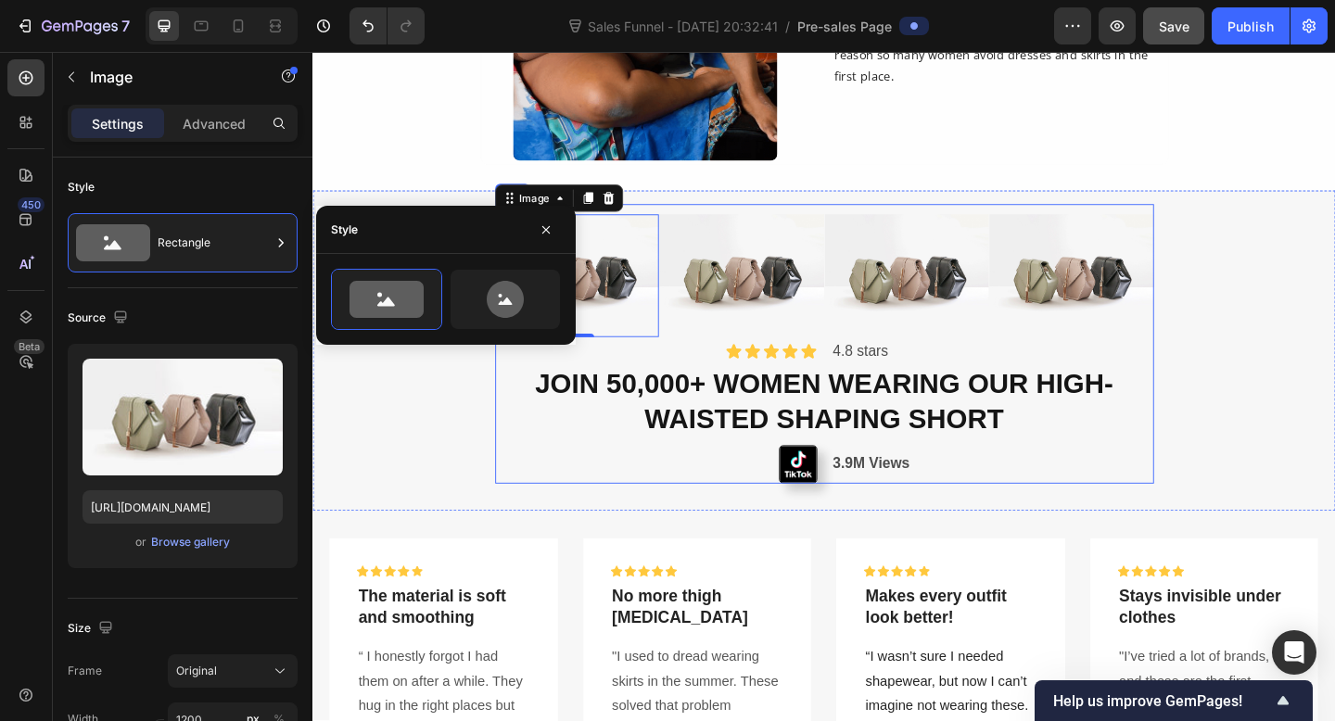
click at [714, 474] on div "JOIN 50,000+ WOMEN WEARING OUR HIGH-WAISTED SHAPING SHORT Button" at bounding box center [869, 437] width 717 height 85
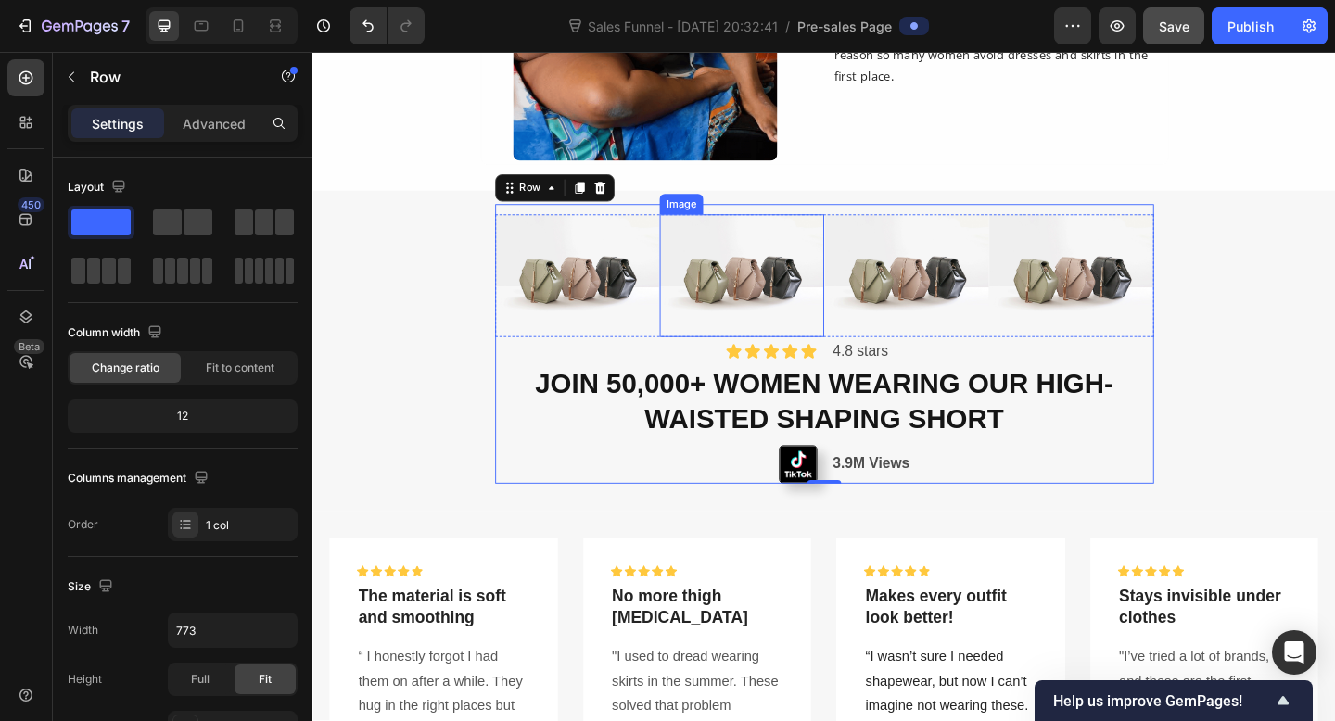
click at [691, 359] on img at bounding box center [779, 295] width 179 height 133
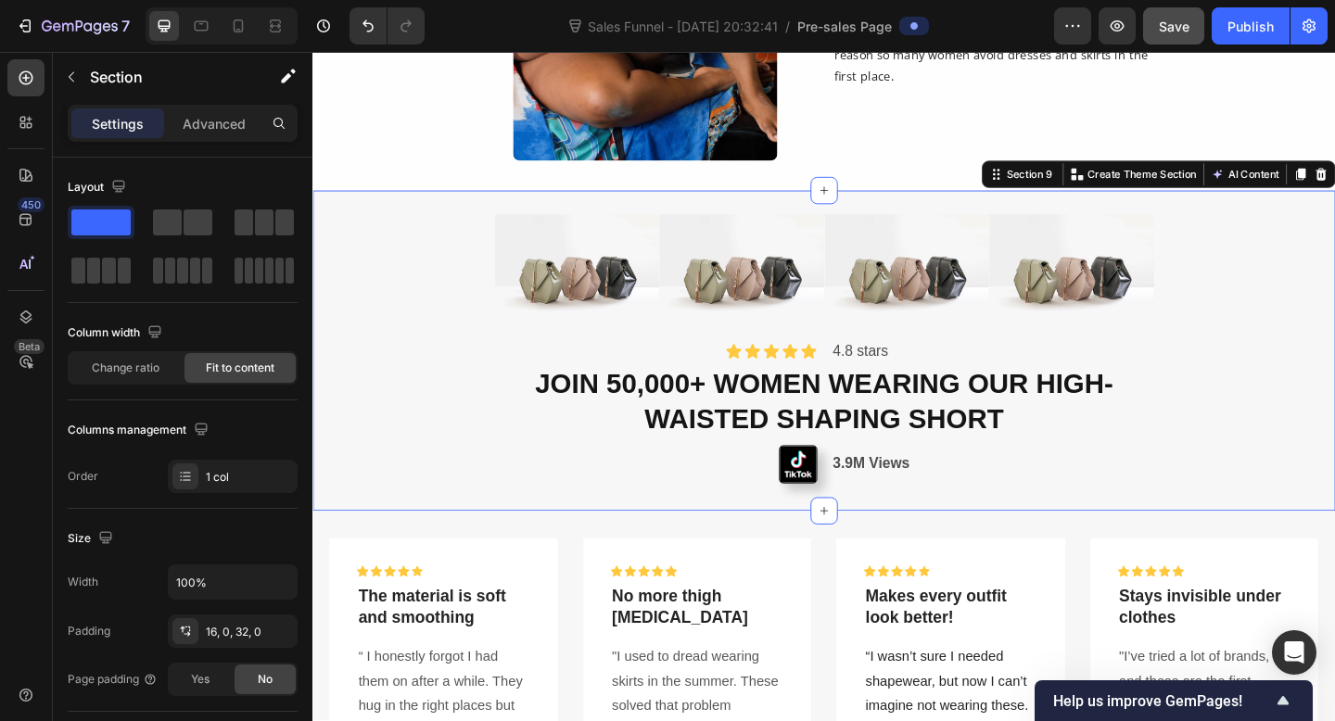
click at [1227, 229] on div "Image Image Image Image Row Icon Icon Icon Icon Icon Icon List 4.8 stars Text B…" at bounding box center [868, 377] width 1112 height 349
click at [1046, 229] on img at bounding box center [959, 295] width 179 height 133
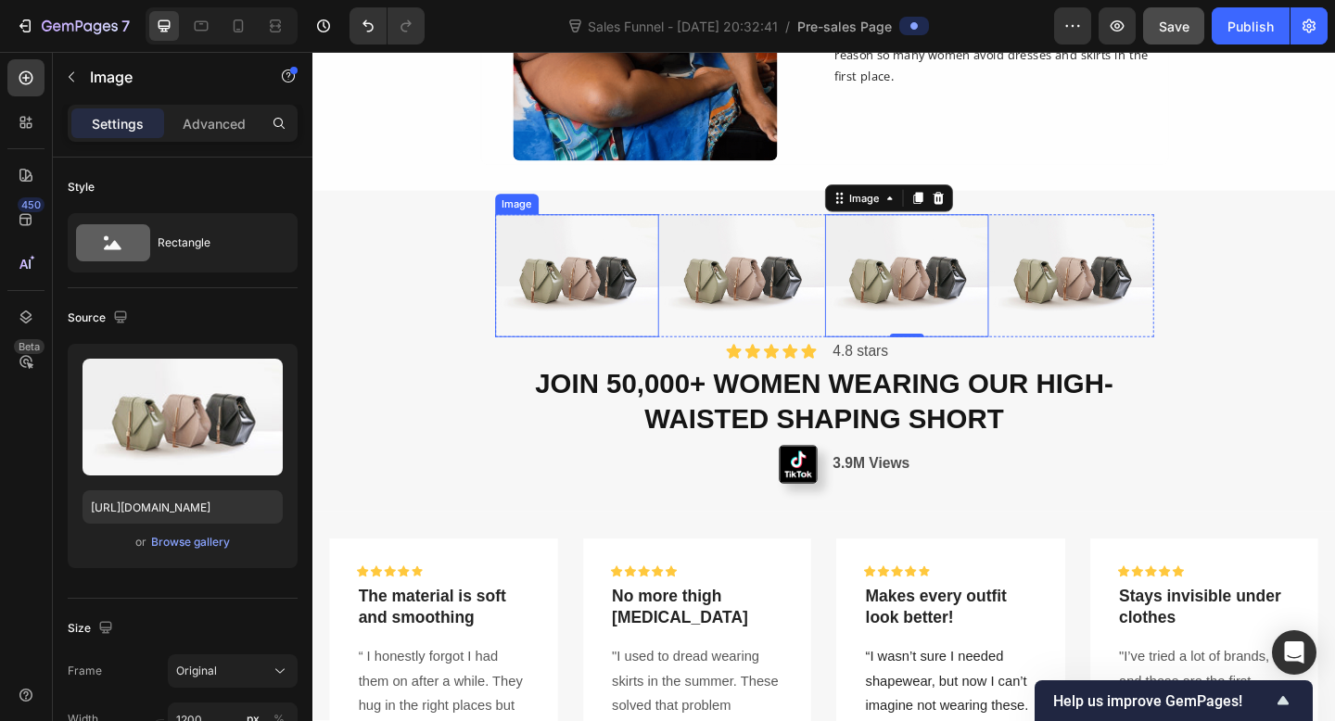
click at [511, 297] on img at bounding box center [600, 295] width 179 height 133
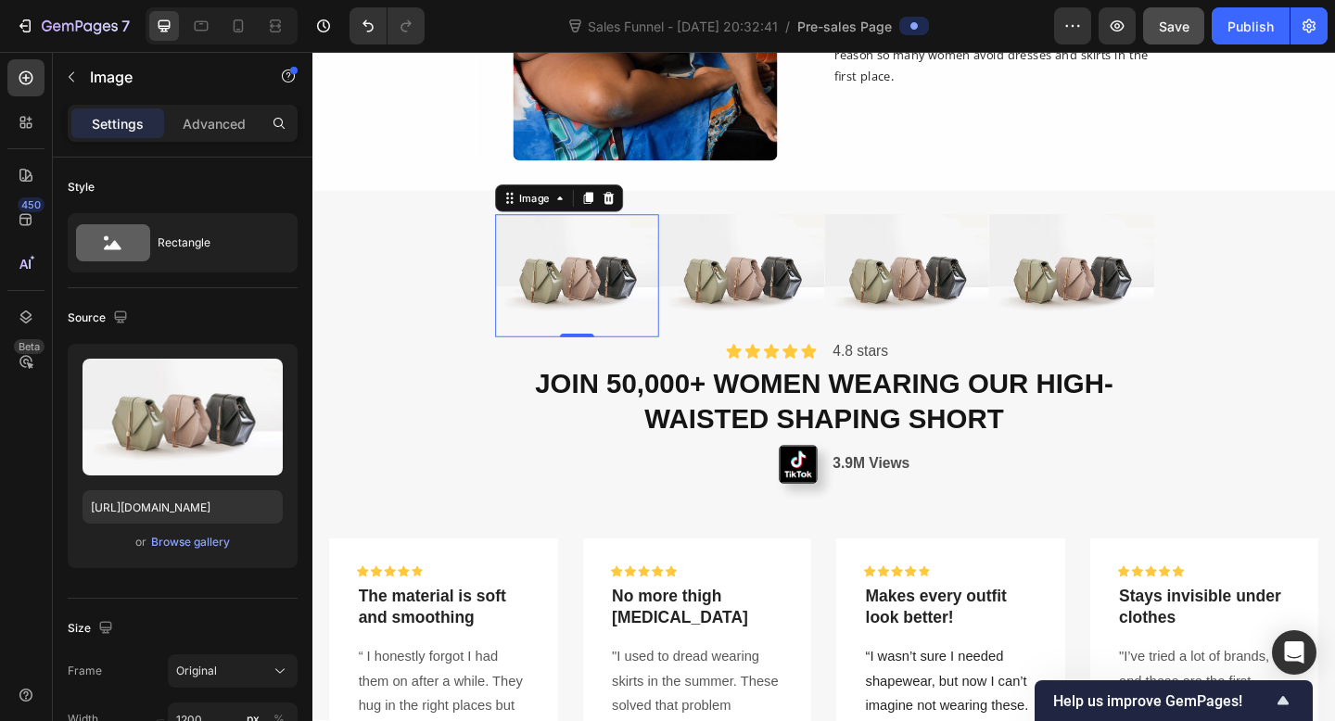
click at [688, 358] on img at bounding box center [600, 295] width 179 height 133
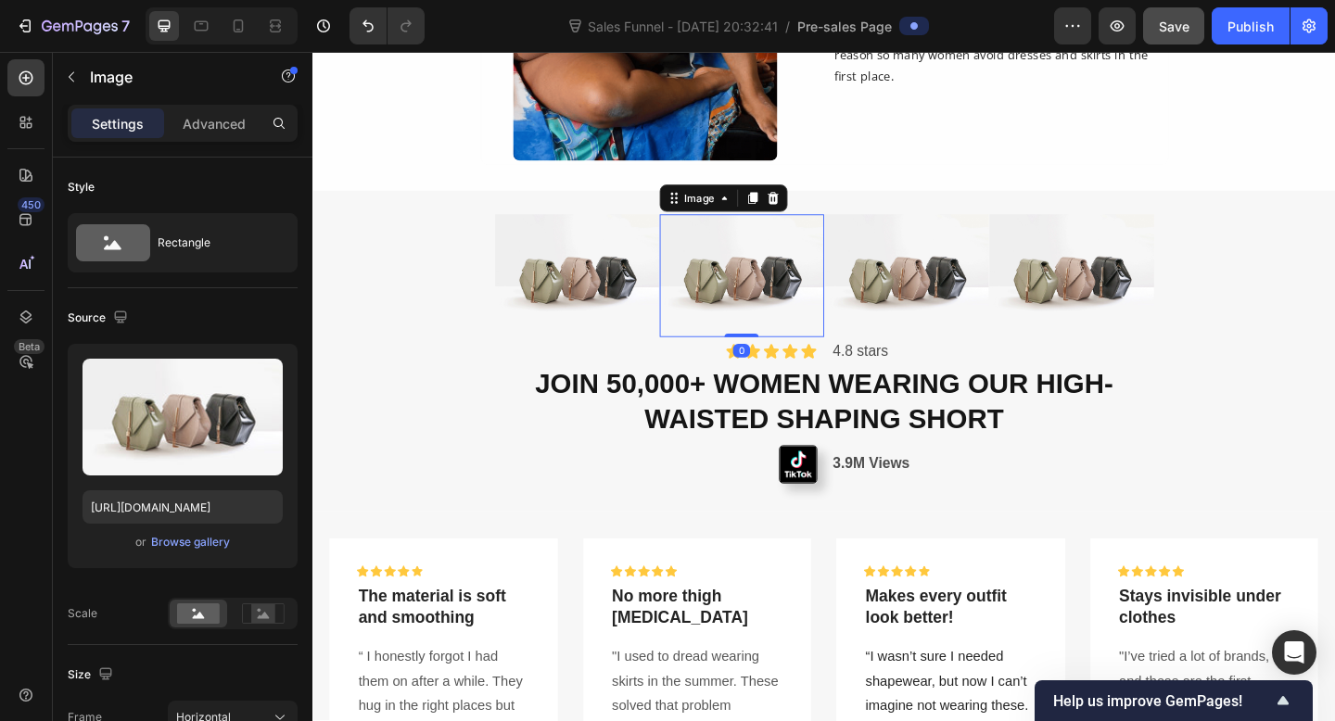
click at [699, 360] on img at bounding box center [779, 295] width 179 height 133
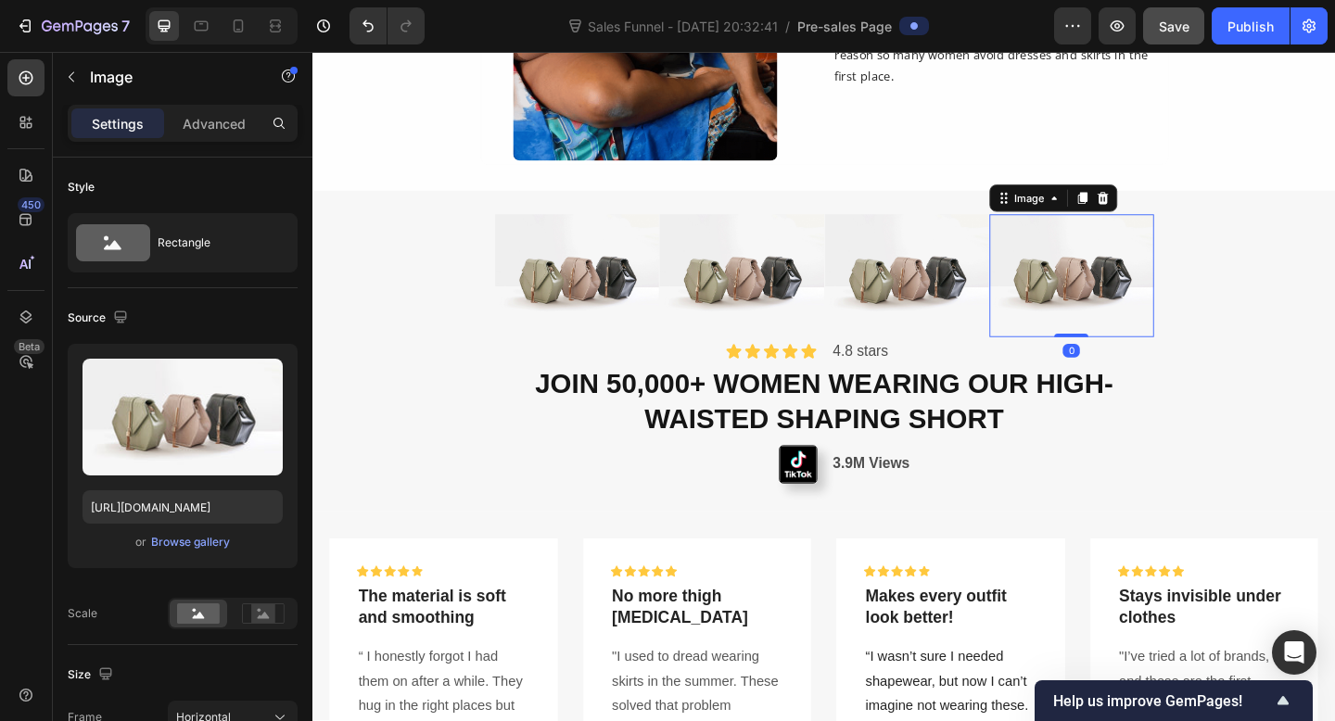
click at [1224, 362] on img at bounding box center [1137, 295] width 179 height 133
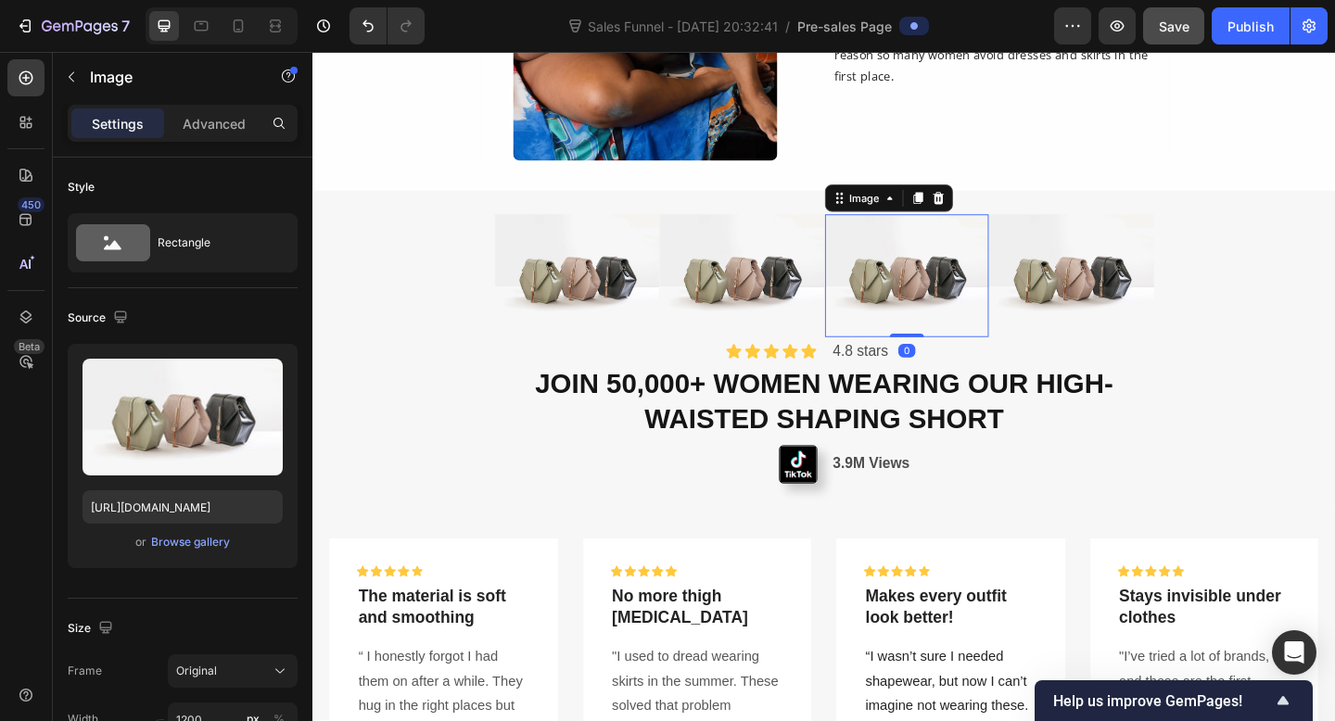
click at [1047, 357] on img at bounding box center [959, 295] width 179 height 133
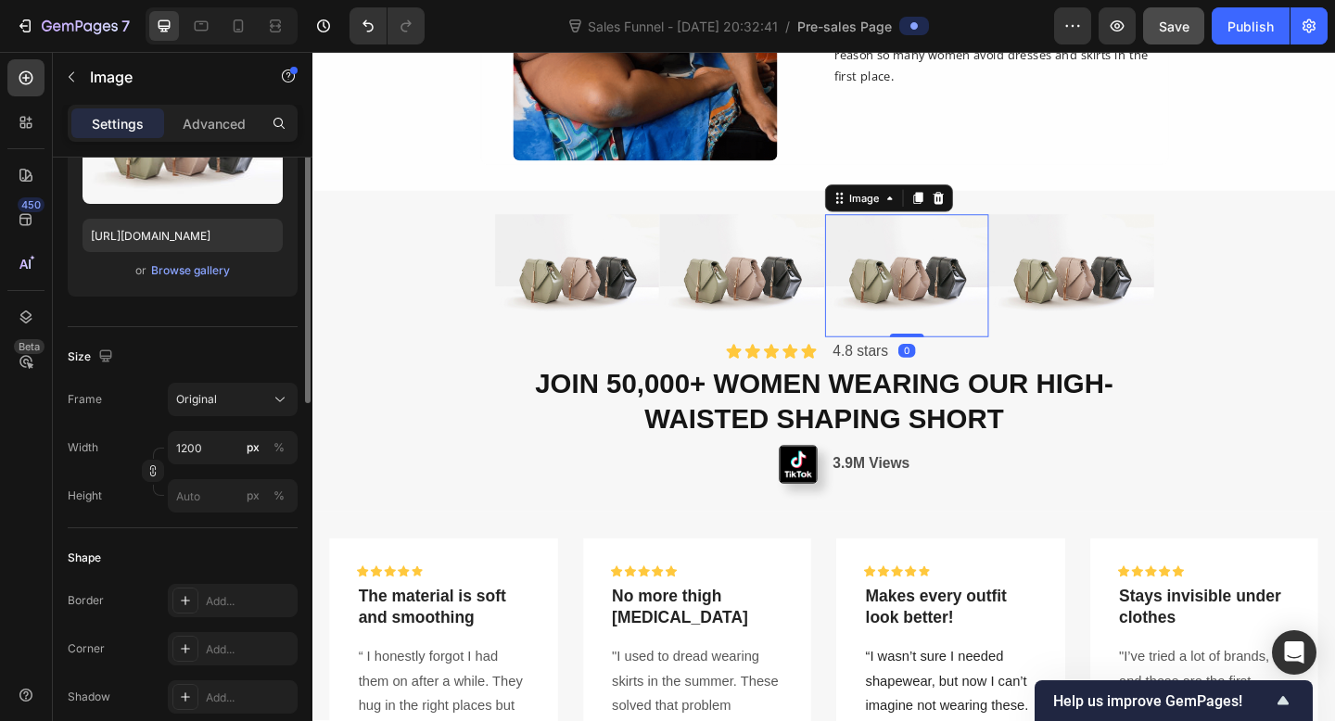
scroll to position [477, 0]
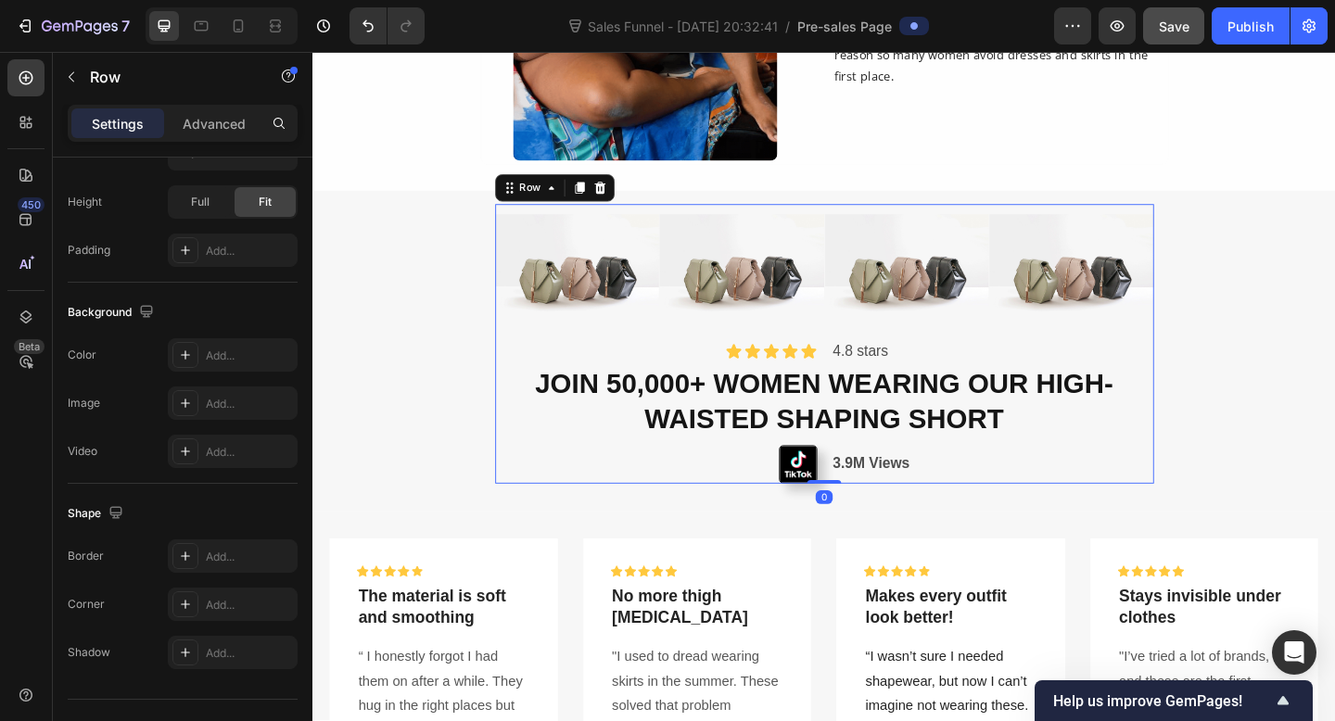
click at [671, 222] on div "Image Image Image Image Row Icon Icon Icon Icon Icon Icon List 4.8 stars Text B…" at bounding box center [869, 370] width 717 height 304
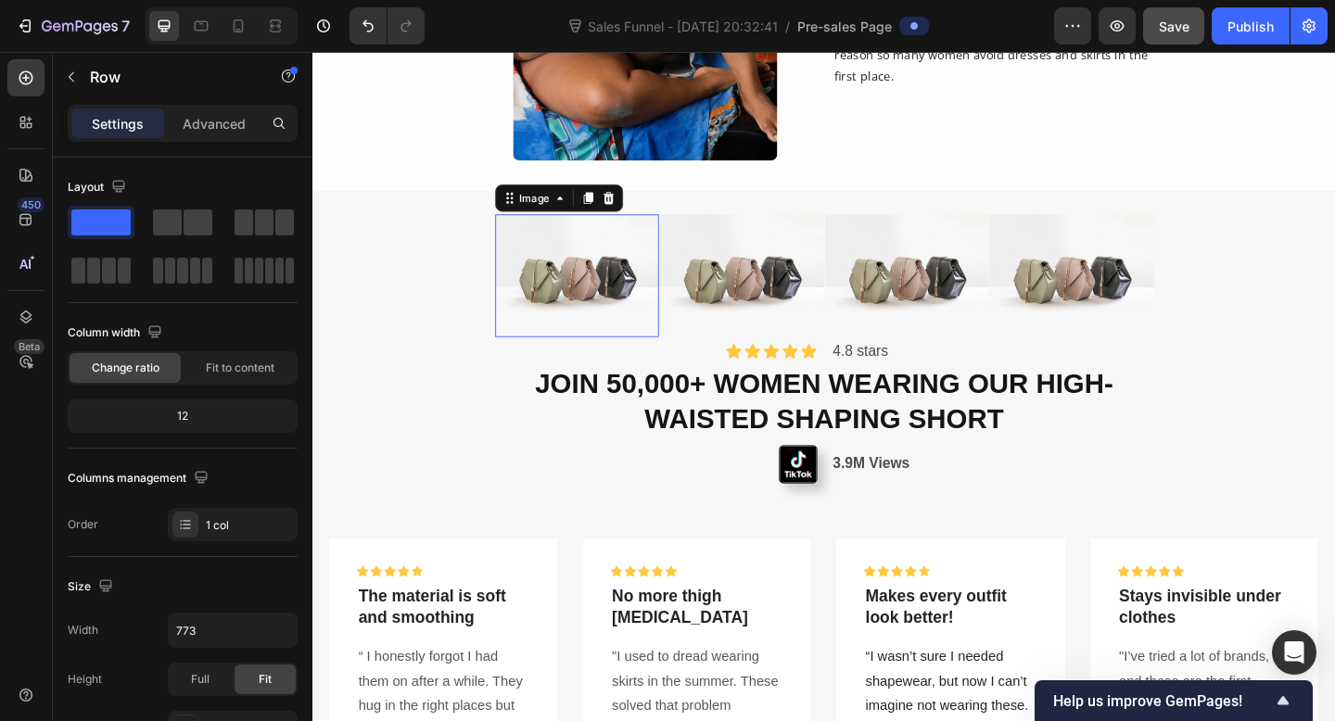
click at [687, 234] on img at bounding box center [600, 295] width 179 height 133
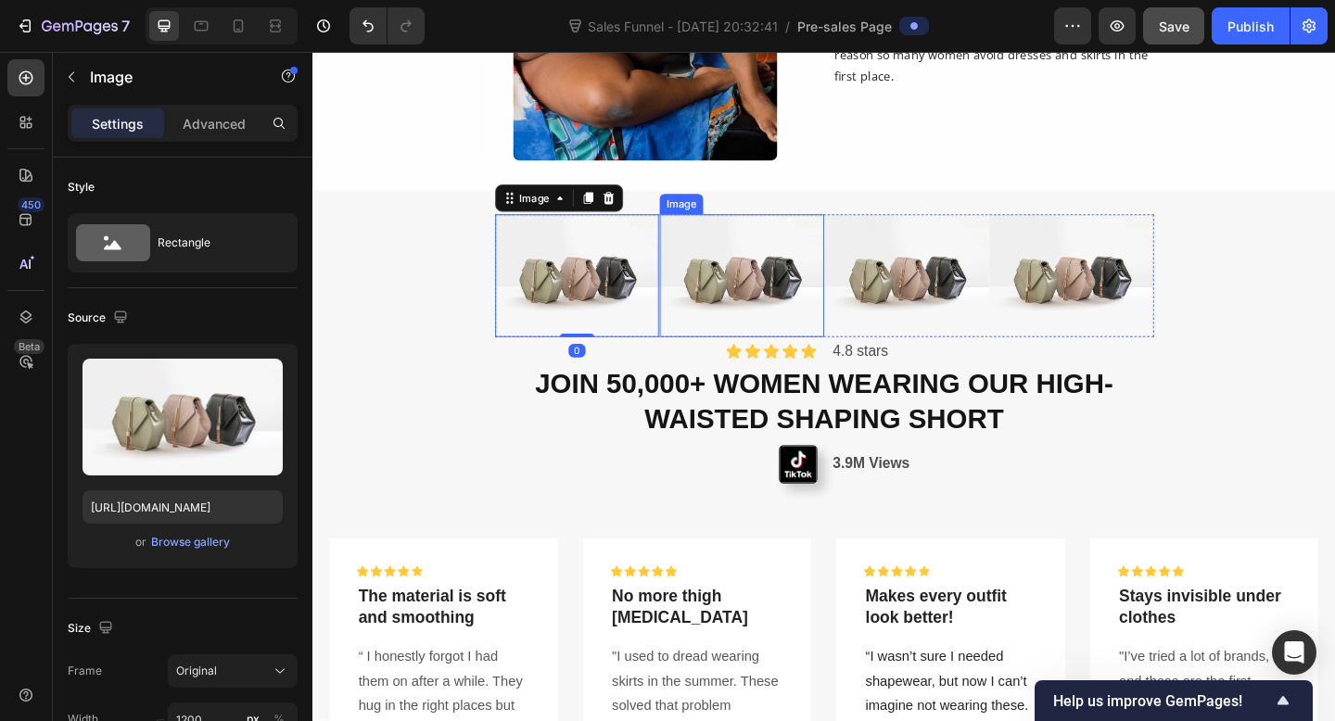
click at [692, 235] on img at bounding box center [779, 295] width 179 height 133
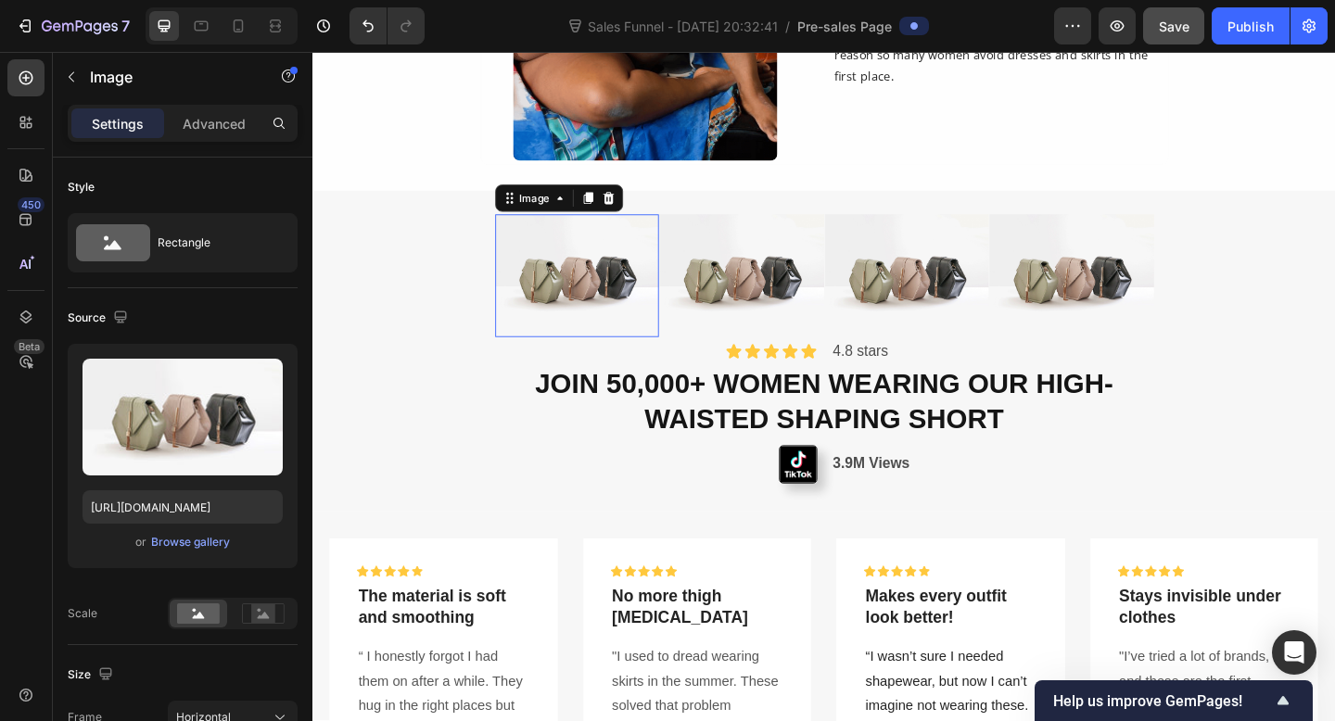
click at [586, 333] on img at bounding box center [600, 295] width 179 height 133
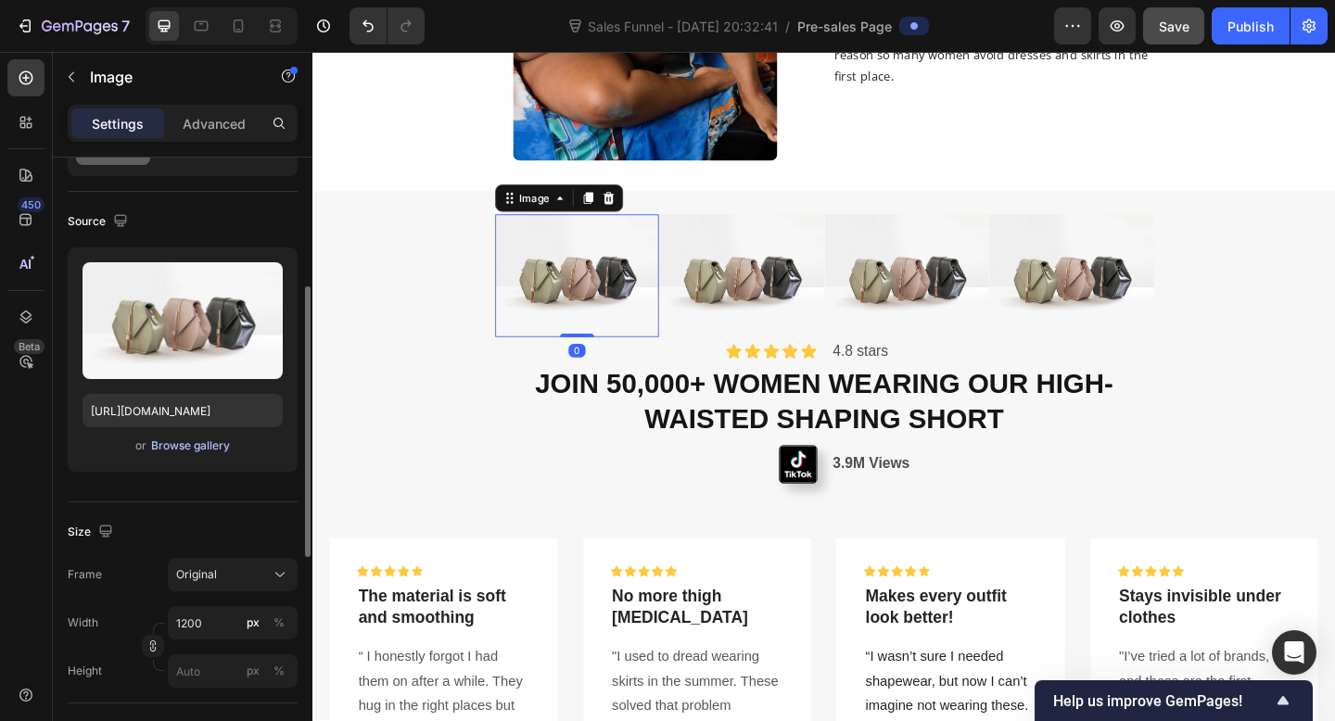
scroll to position [176, 0]
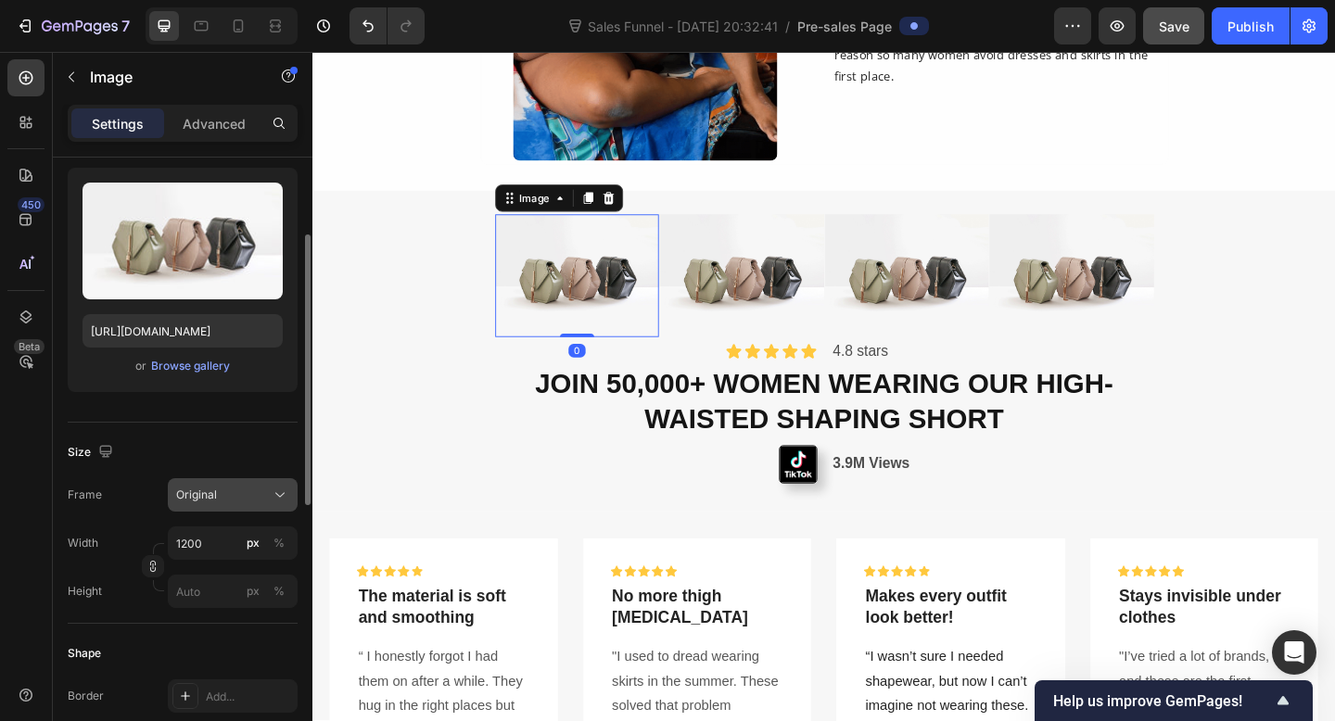
click at [260, 506] on button "Original" at bounding box center [233, 494] width 130 height 33
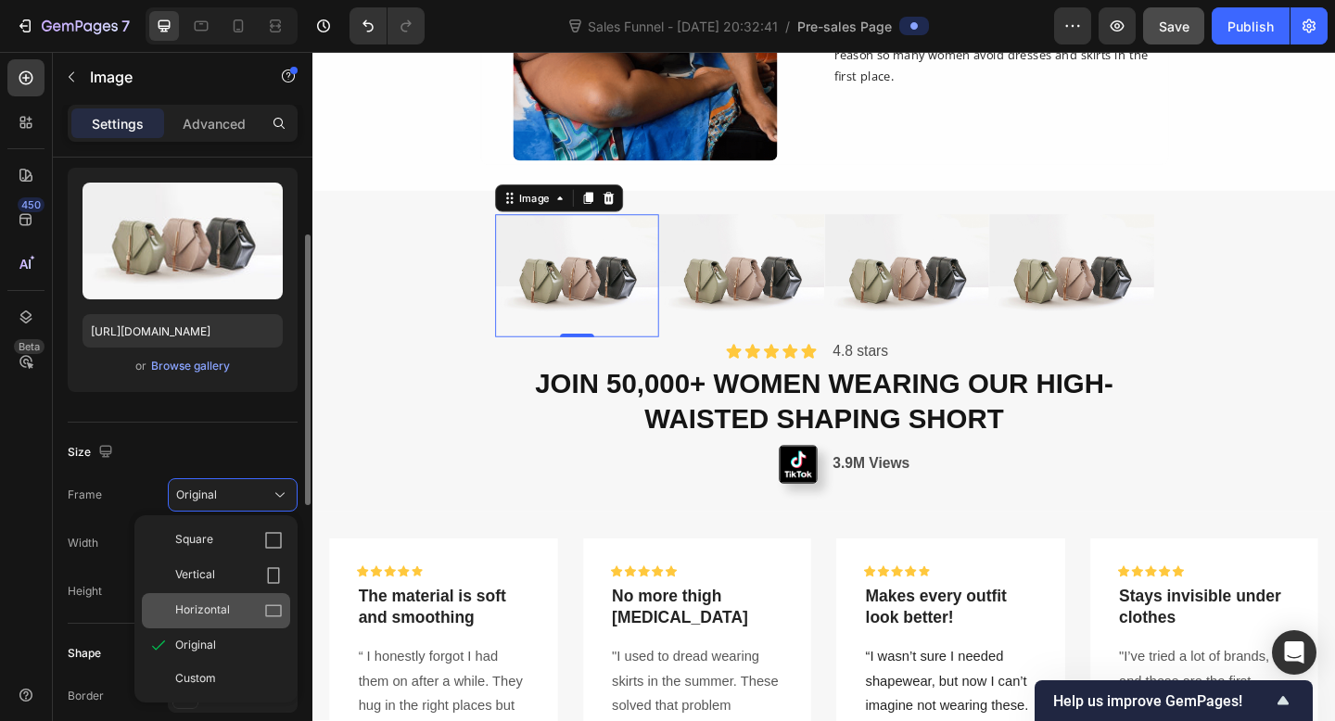
click at [241, 616] on div "Horizontal" at bounding box center [229, 611] width 108 height 19
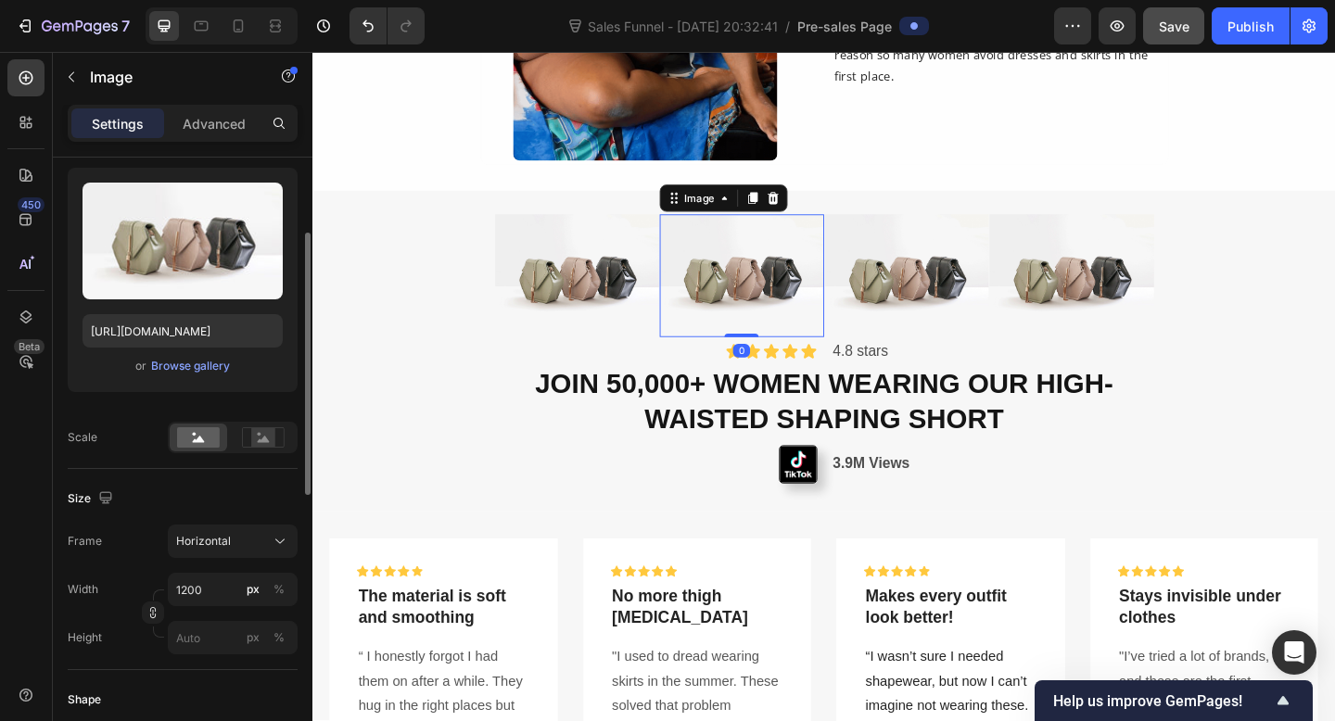
click at [713, 324] on img at bounding box center [779, 295] width 179 height 133
click at [281, 540] on icon at bounding box center [280, 541] width 19 height 19
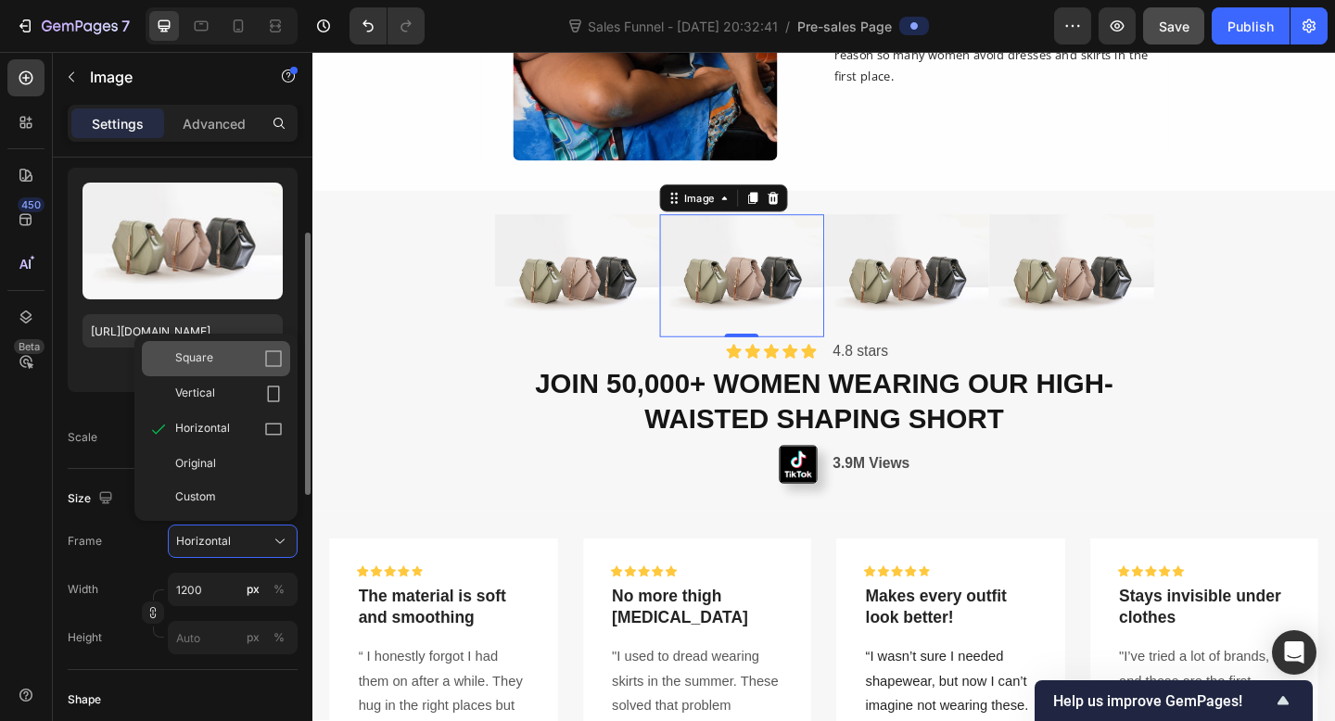
click at [257, 355] on div "Square" at bounding box center [229, 358] width 108 height 19
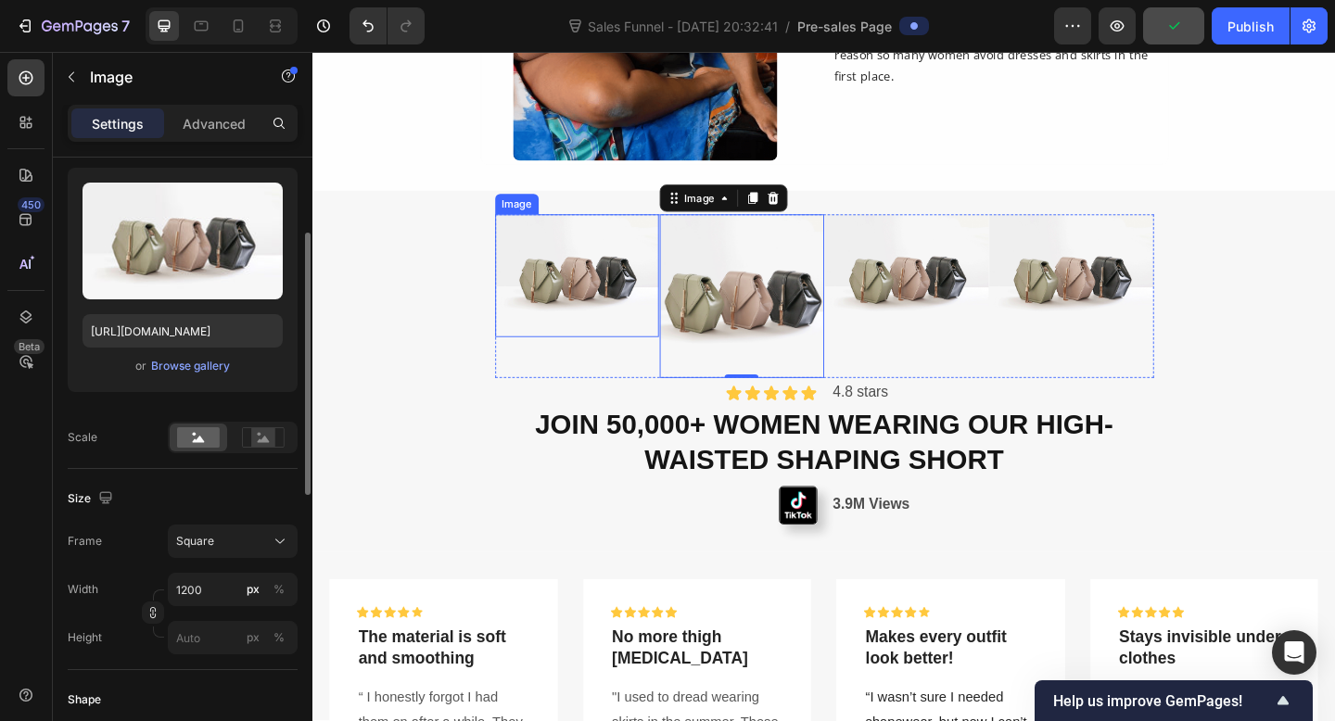
click at [619, 336] on img at bounding box center [600, 295] width 179 height 133
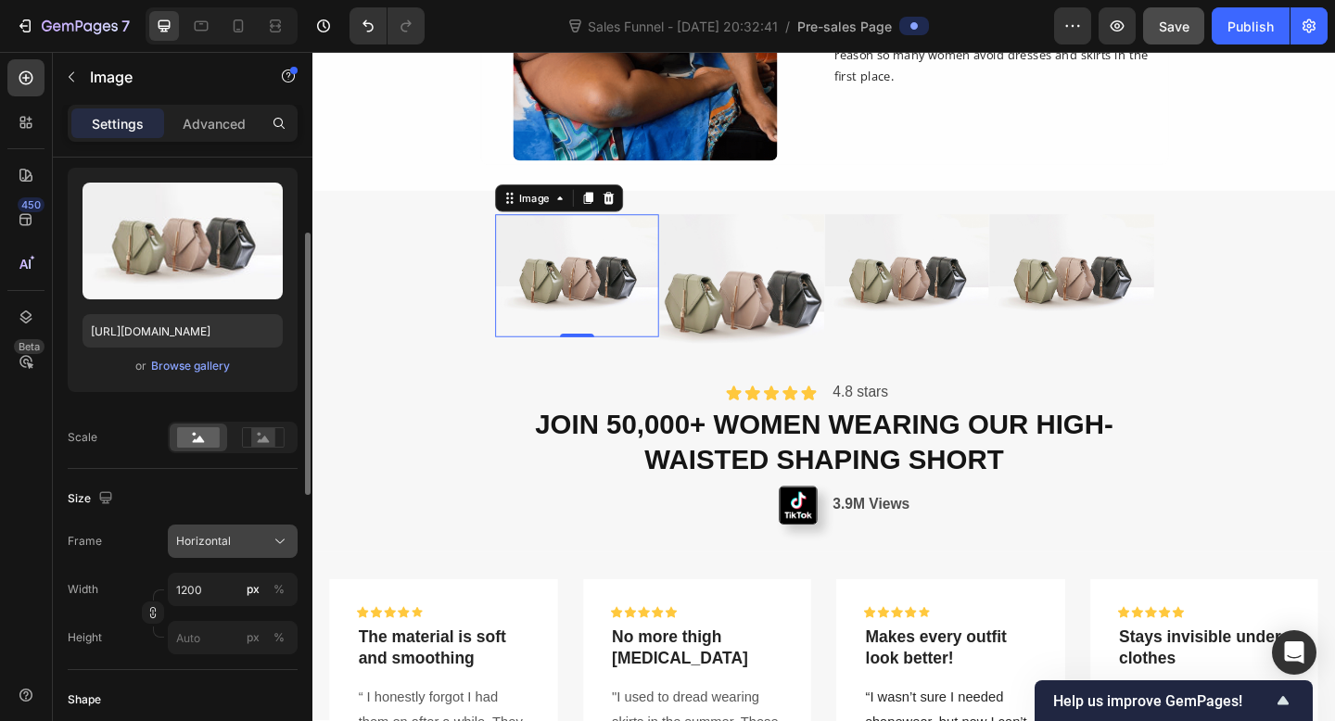
click at [257, 538] on div "Horizontal" at bounding box center [221, 541] width 91 height 17
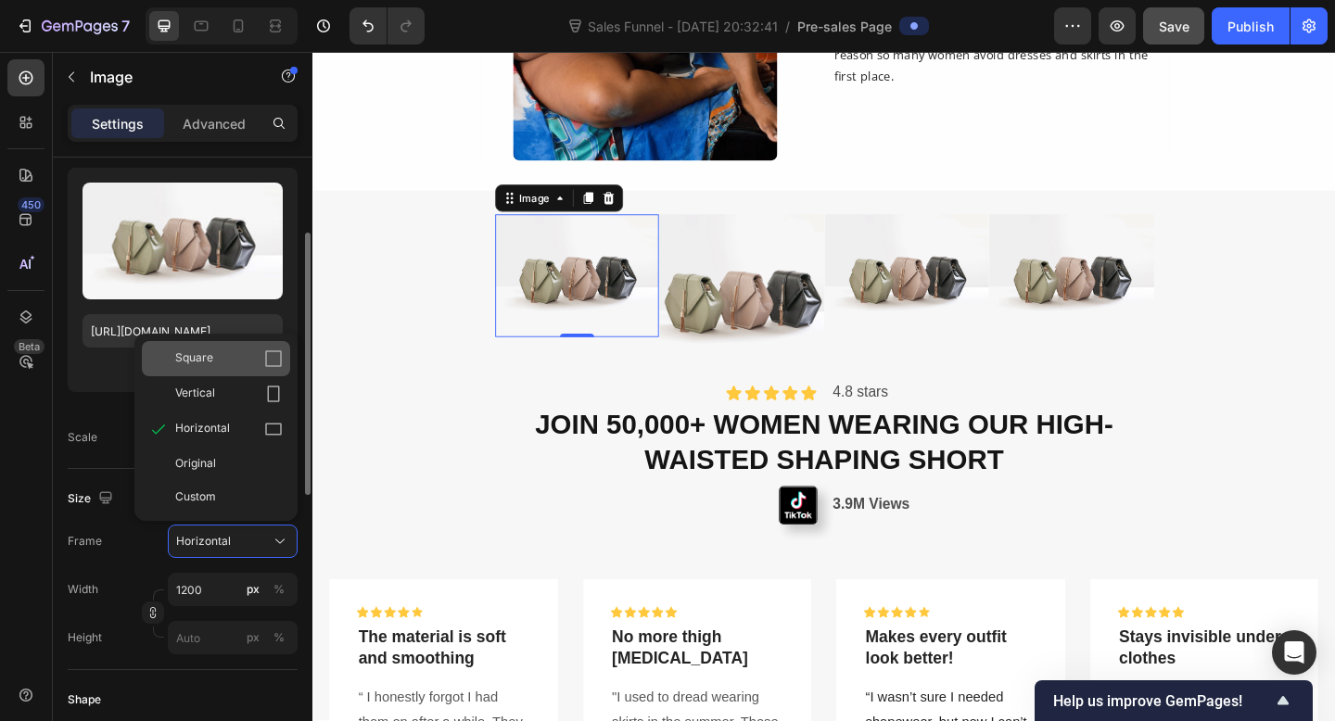
click at [237, 358] on div "Square" at bounding box center [229, 358] width 108 height 19
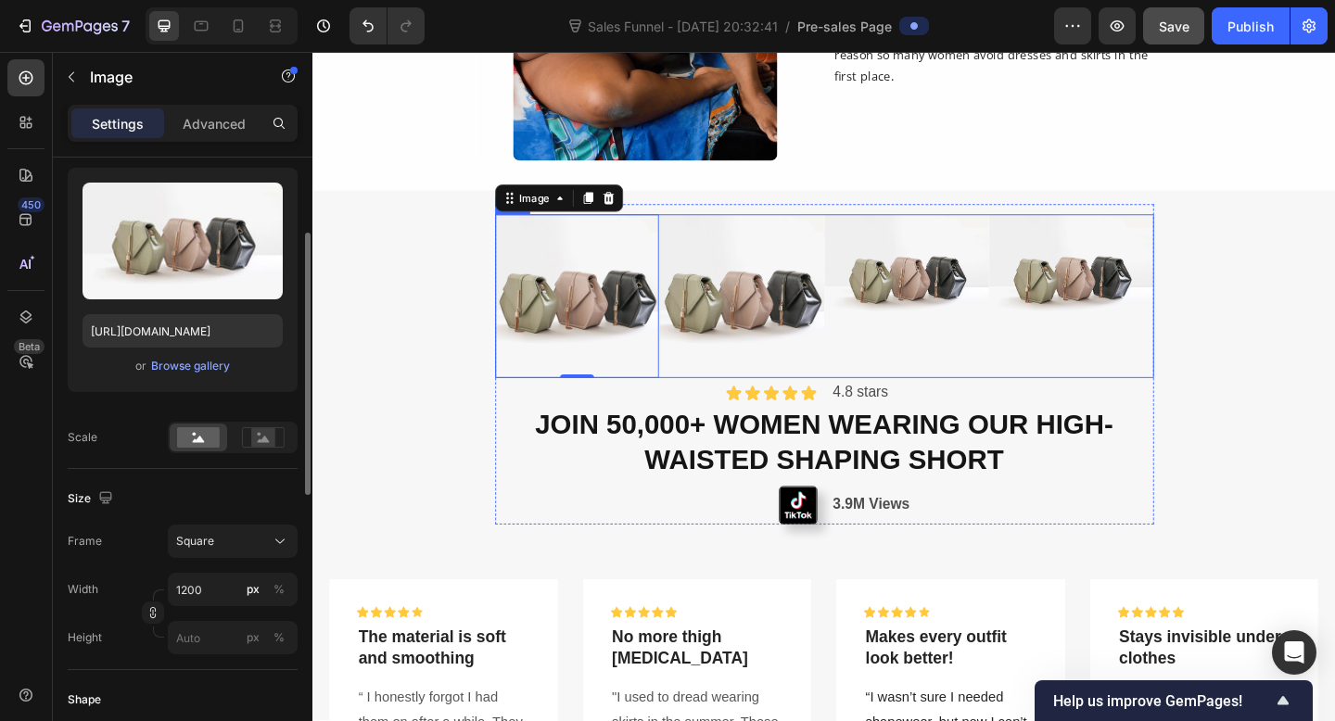
click at [974, 383] on div "Image" at bounding box center [959, 318] width 179 height 179
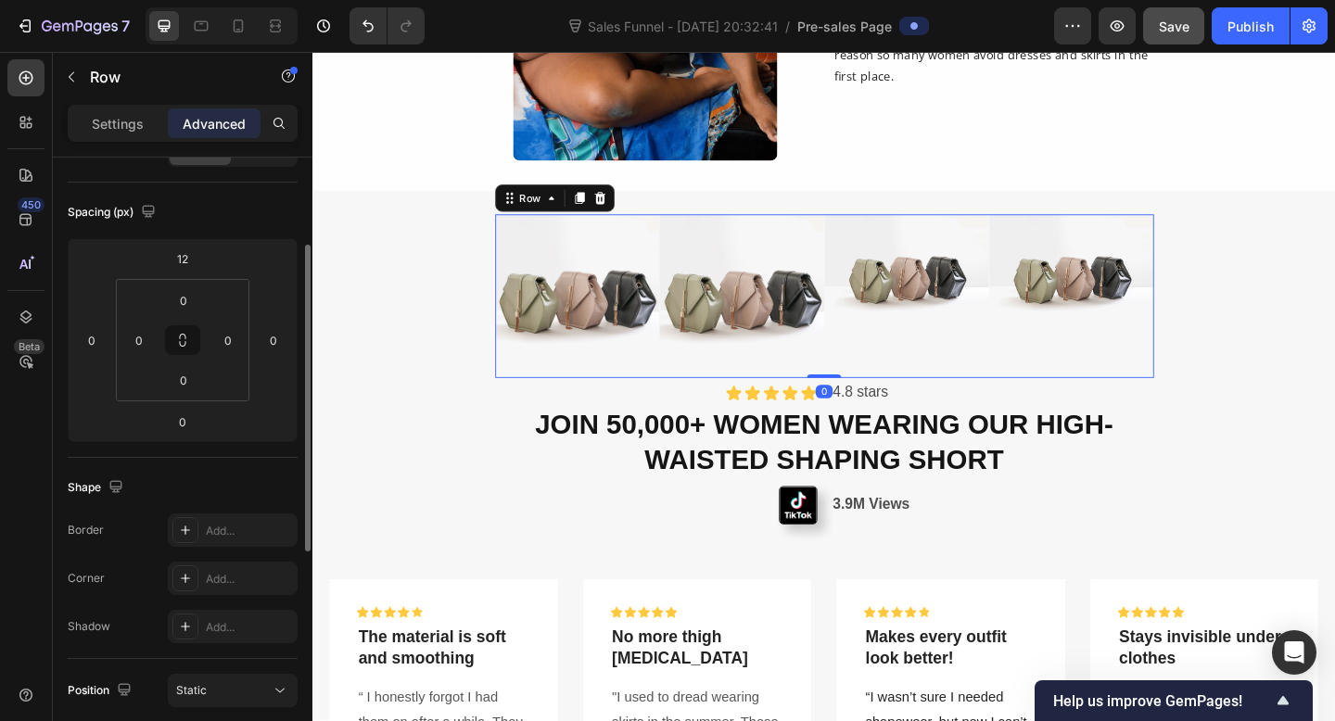
scroll to position [0, 0]
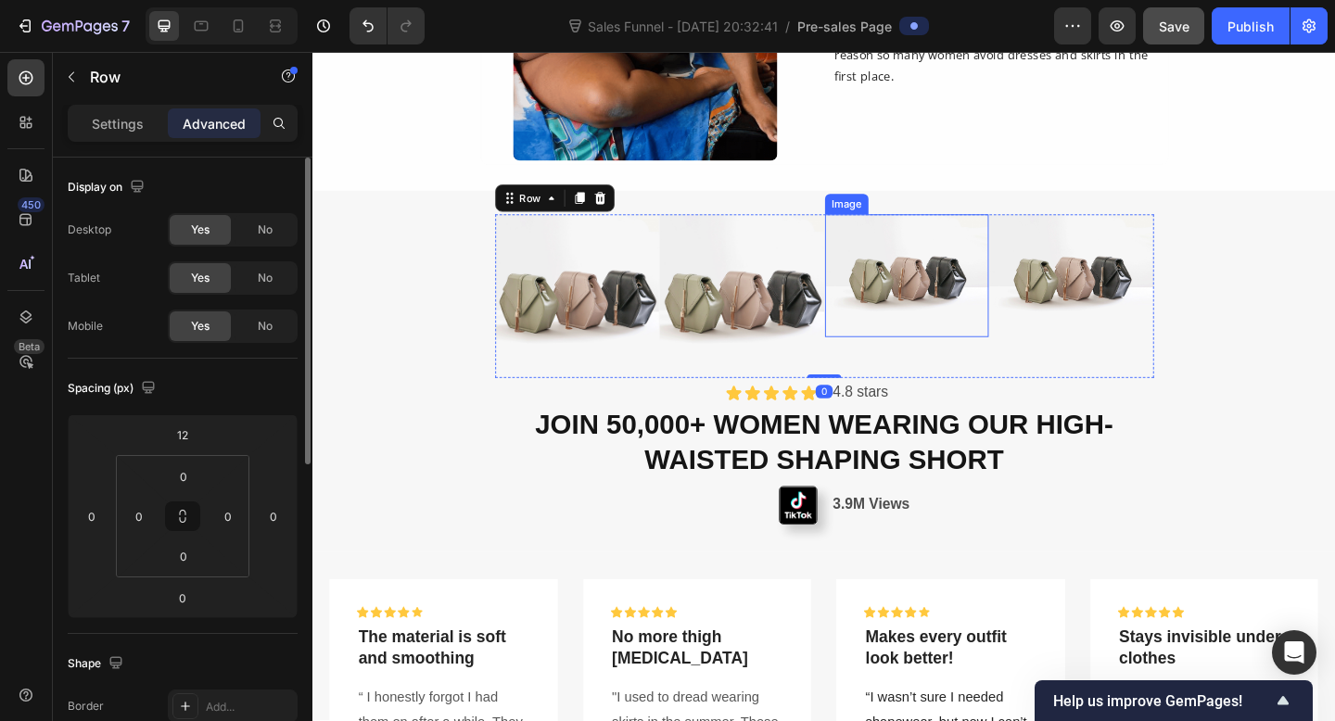
click at [952, 339] on img at bounding box center [959, 295] width 179 height 133
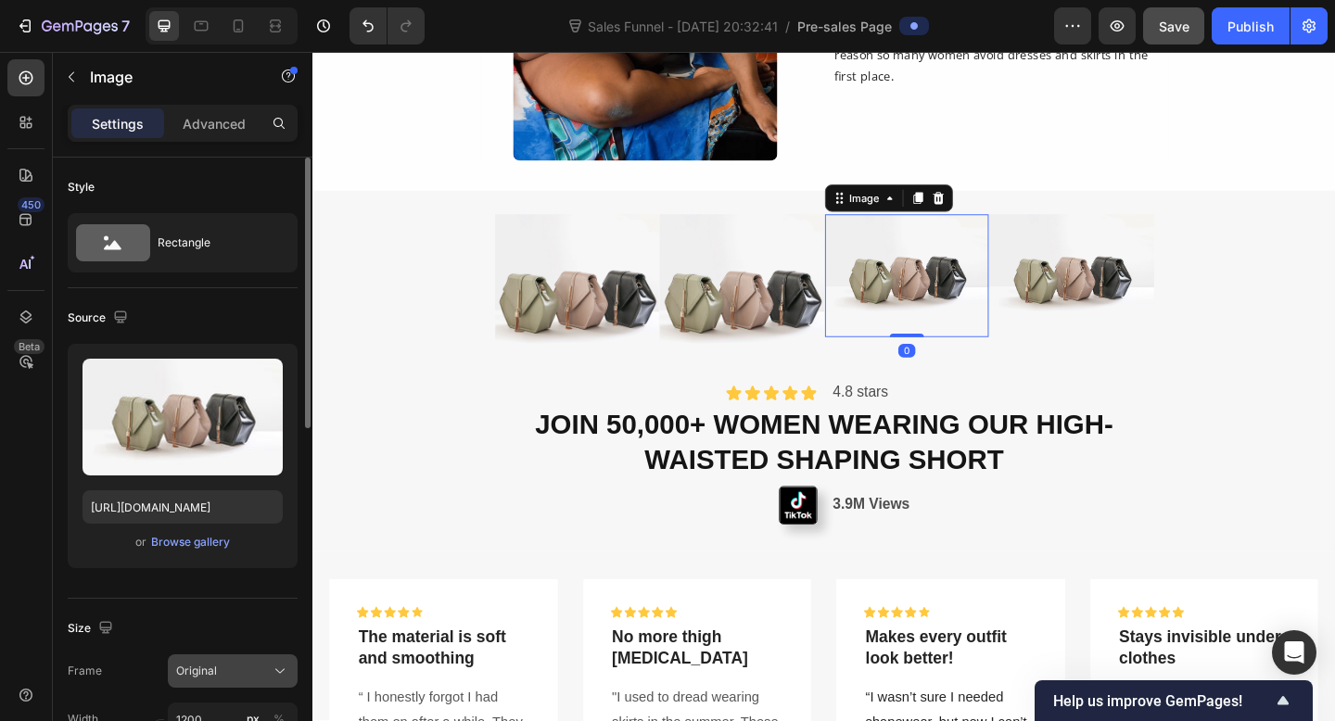
click at [271, 668] on icon at bounding box center [280, 671] width 19 height 19
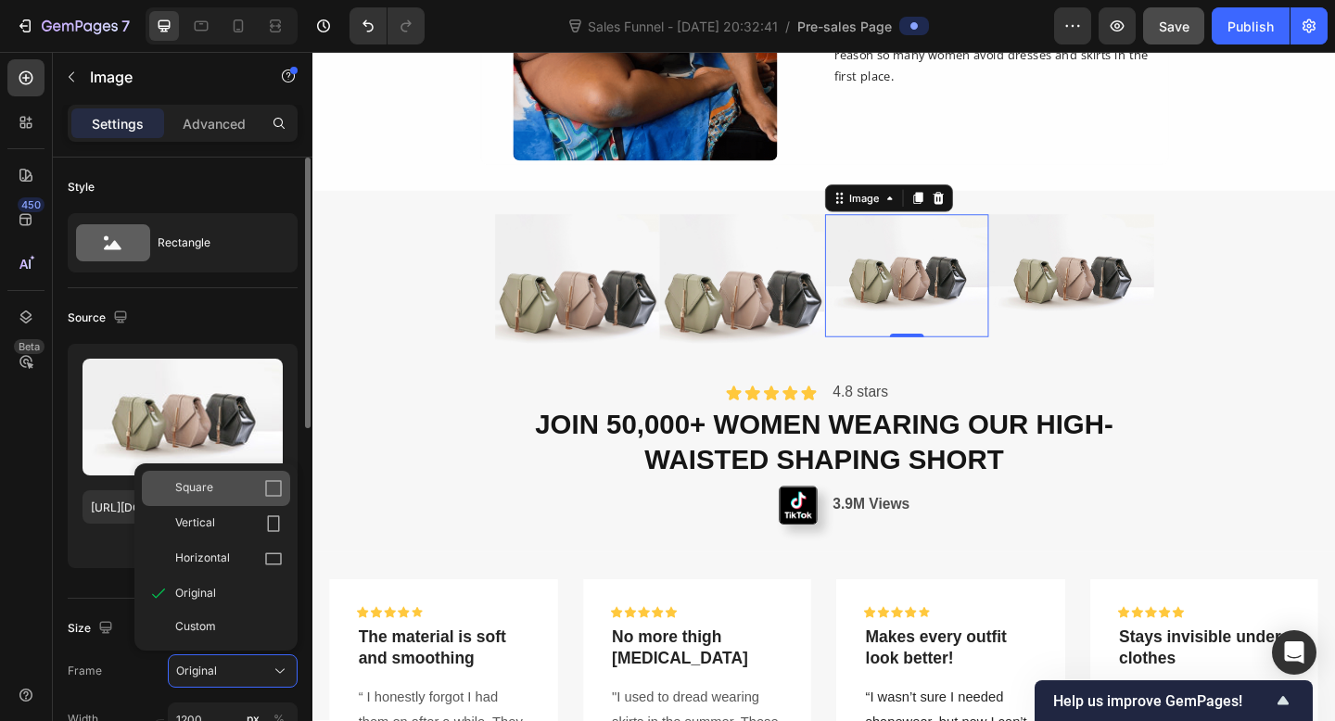
click at [261, 484] on div "Square" at bounding box center [229, 488] width 108 height 19
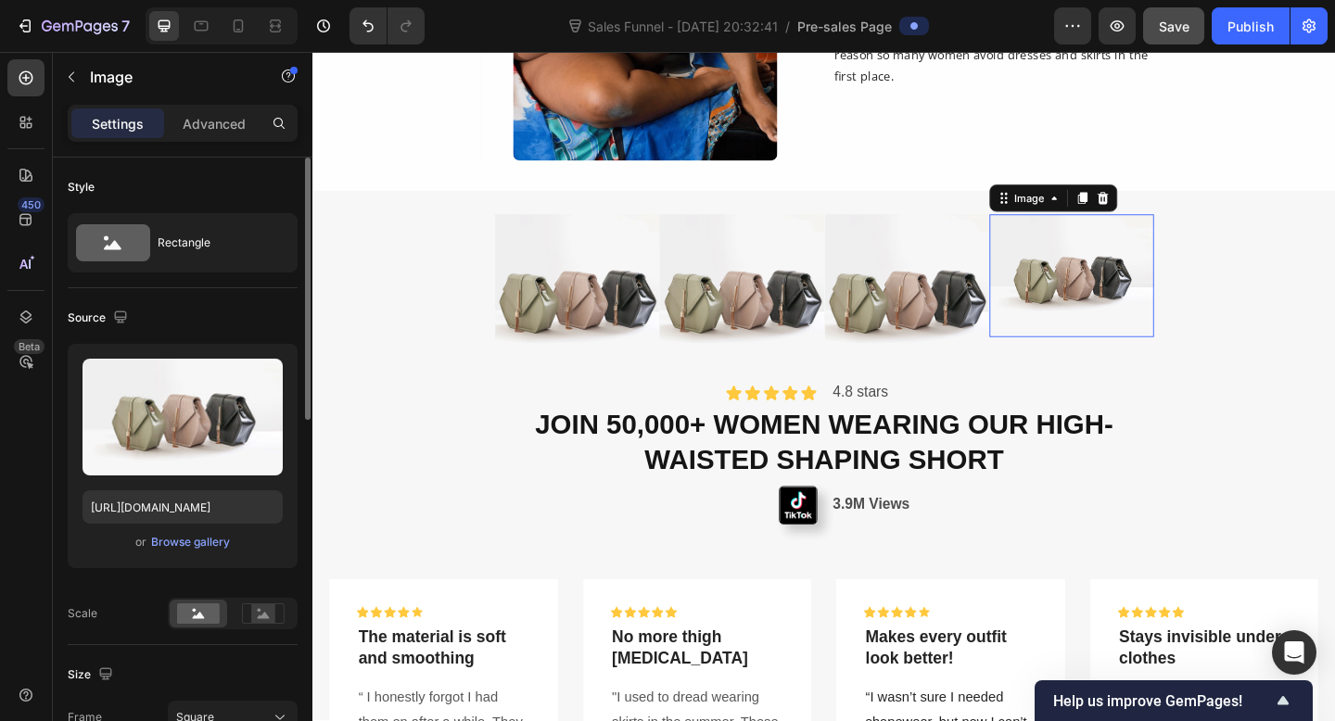
click at [1178, 333] on img at bounding box center [1137, 295] width 179 height 133
click at [276, 679] on icon at bounding box center [280, 671] width 19 height 19
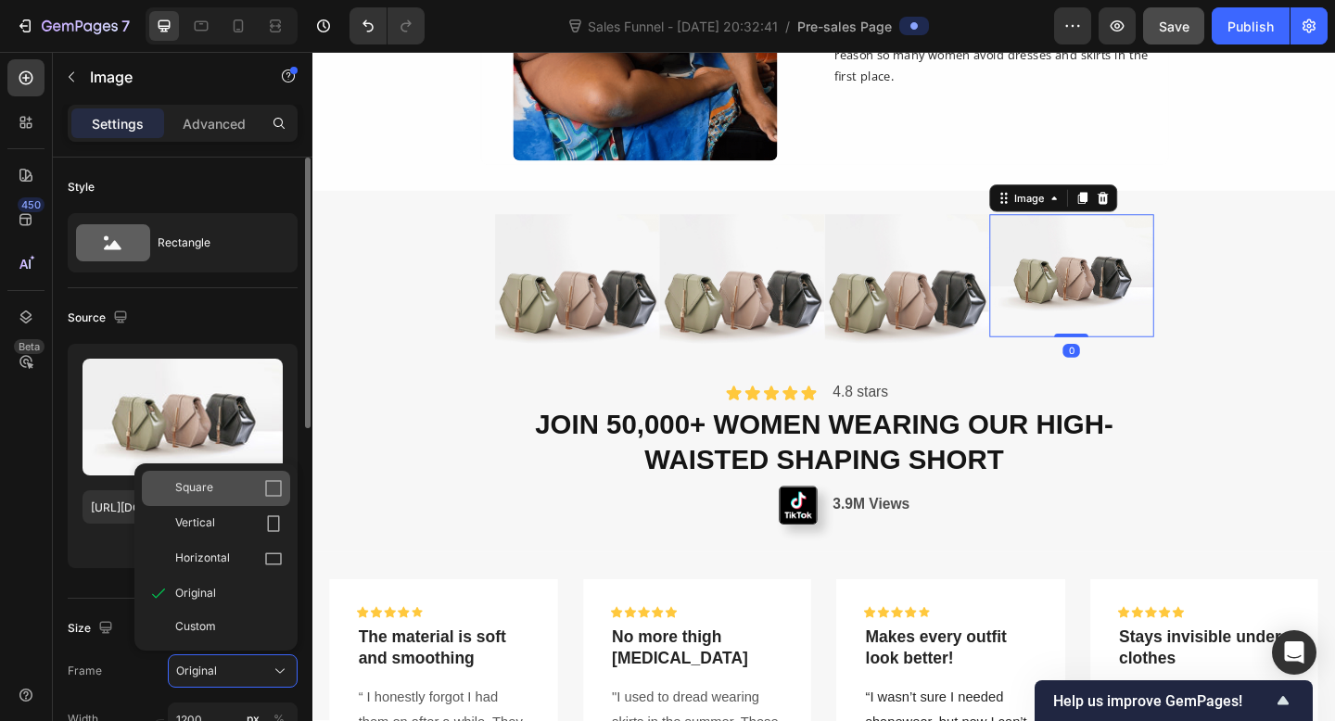
click at [270, 489] on icon at bounding box center [273, 488] width 19 height 19
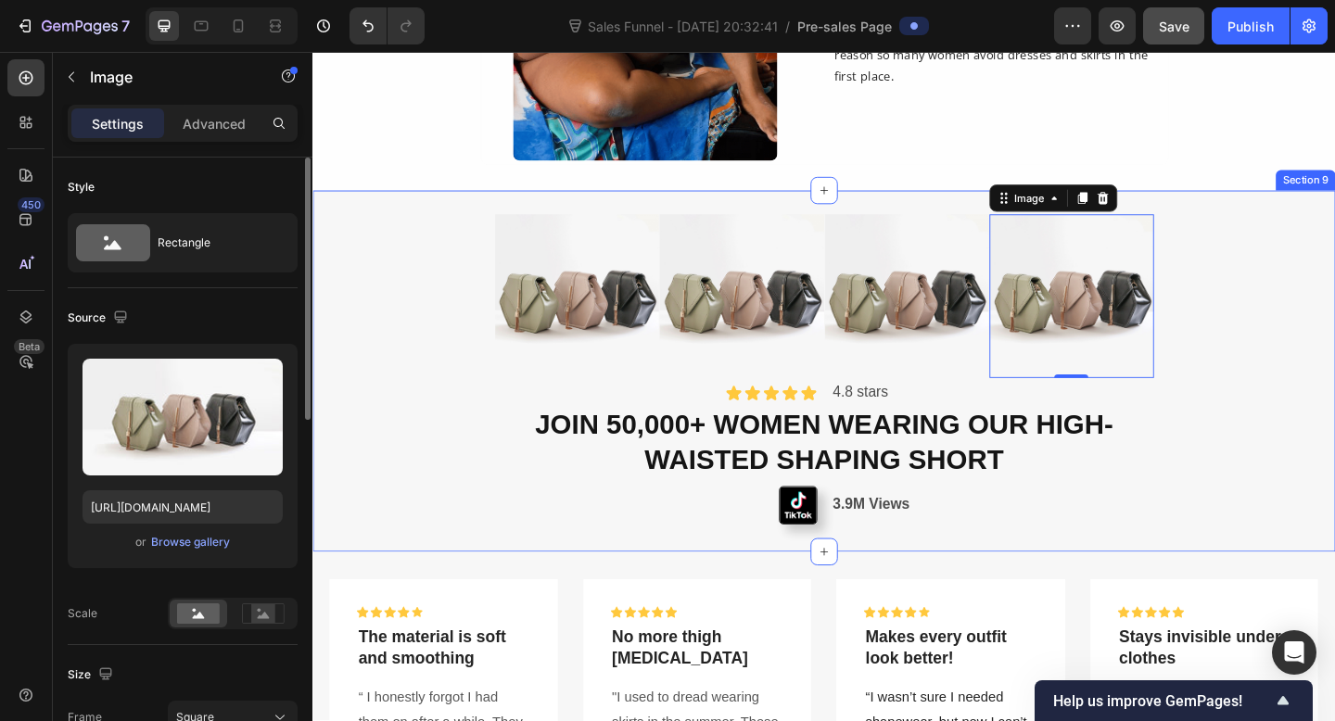
click at [1334, 453] on div "Image Image Image Image 0 Row Icon Icon Icon Icon Icon Icon List 4.8 stars Text…" at bounding box center [868, 399] width 1112 height 393
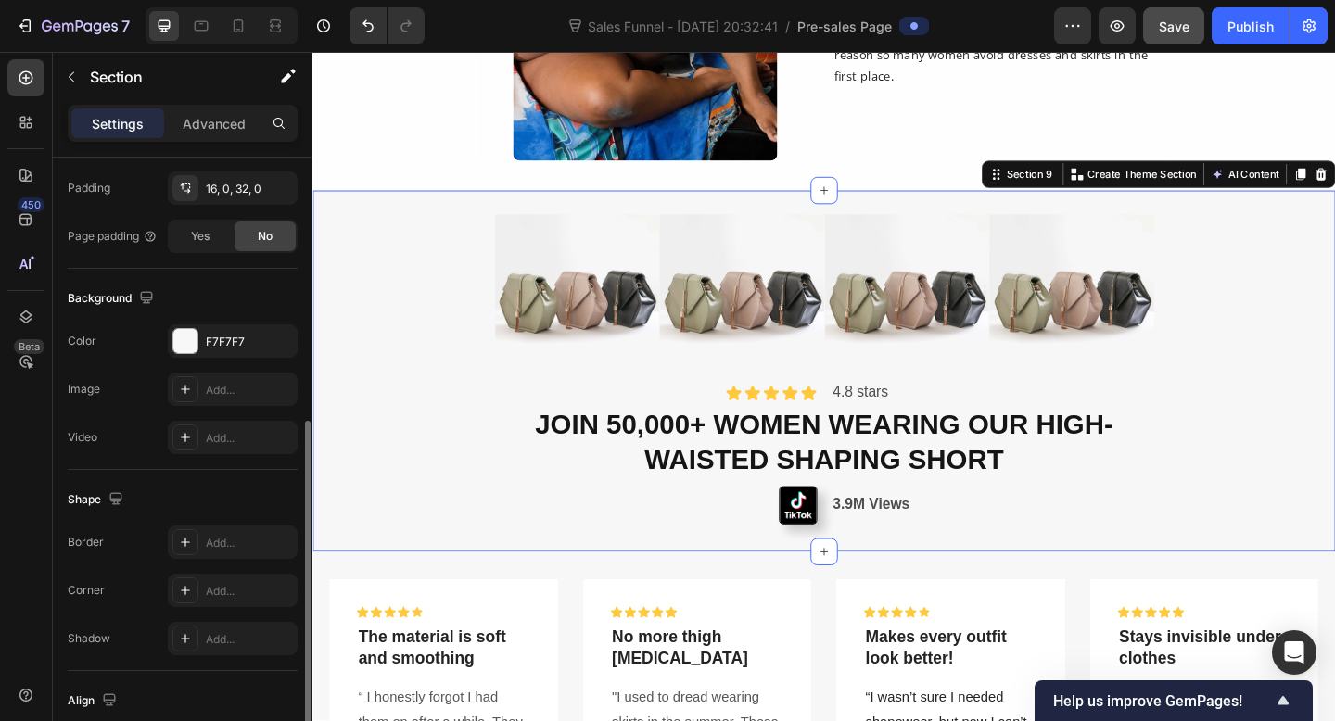
scroll to position [465, 0]
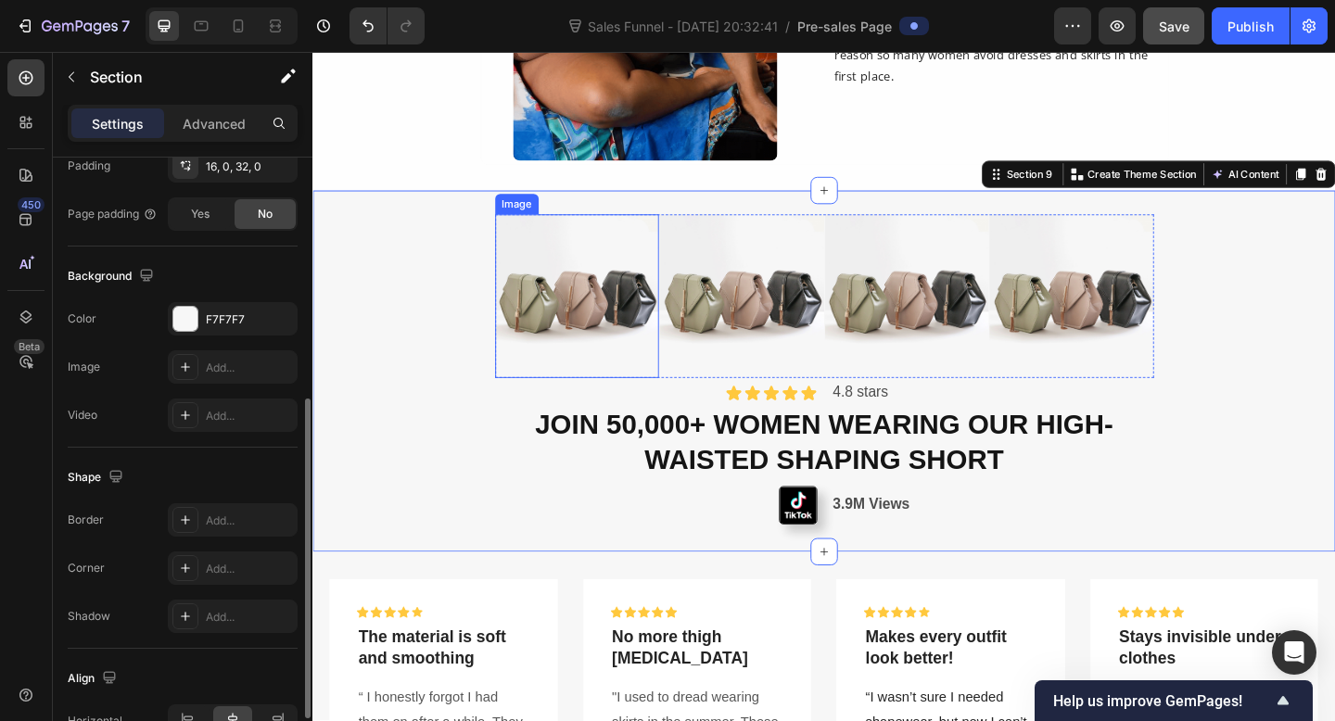
click at [582, 362] on img at bounding box center [600, 318] width 179 height 179
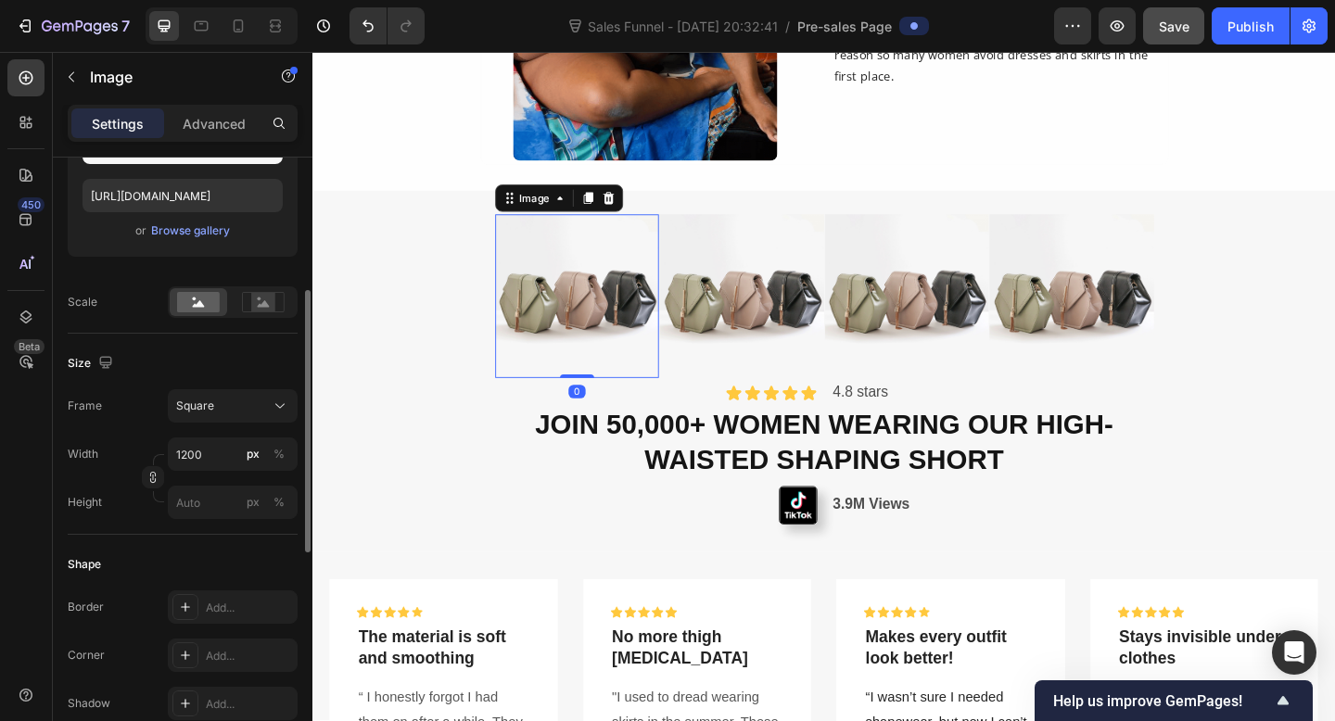
scroll to position [387, 0]
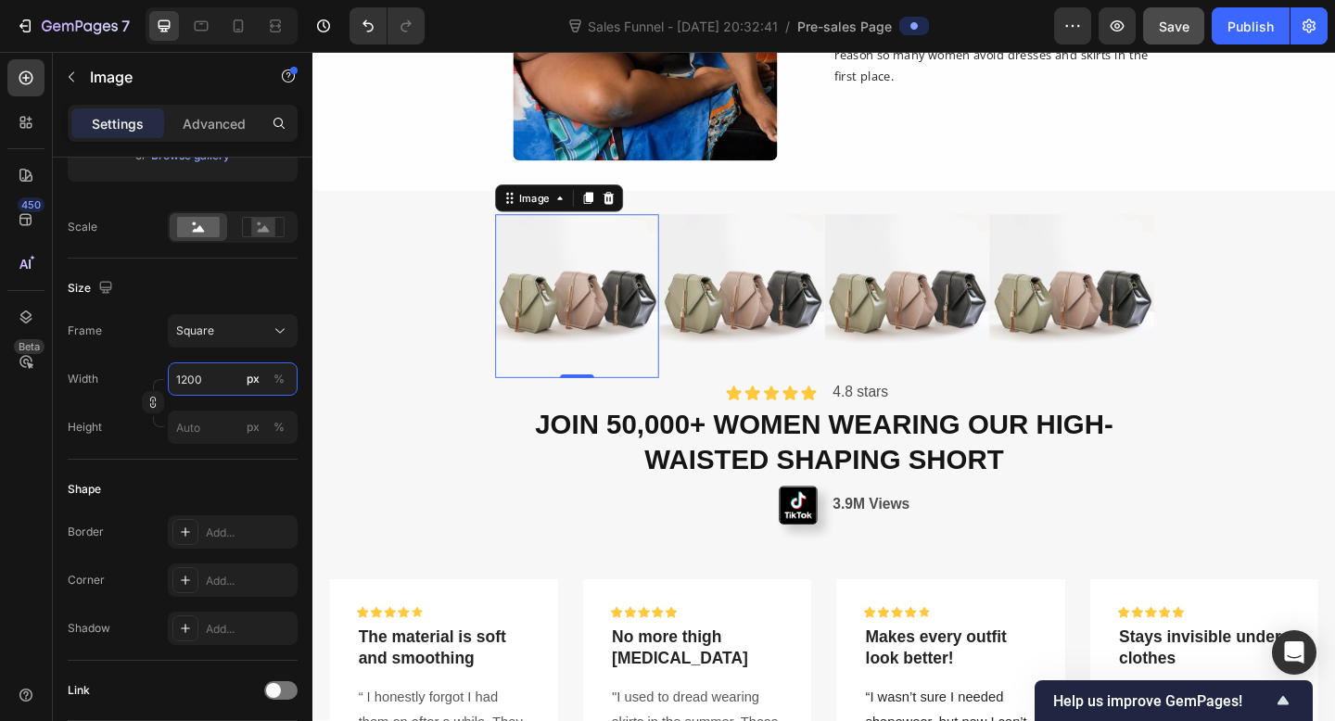
click at [186, 383] on input "1200" at bounding box center [233, 378] width 130 height 33
click at [284, 377] on div "%" at bounding box center [278, 379] width 11 height 17
click at [210, 384] on input "1200" at bounding box center [233, 378] width 130 height 33
click at [244, 427] on p "Full 100%" at bounding box center [229, 423] width 108 height 17
click at [189, 383] on input "100" at bounding box center [233, 378] width 130 height 33
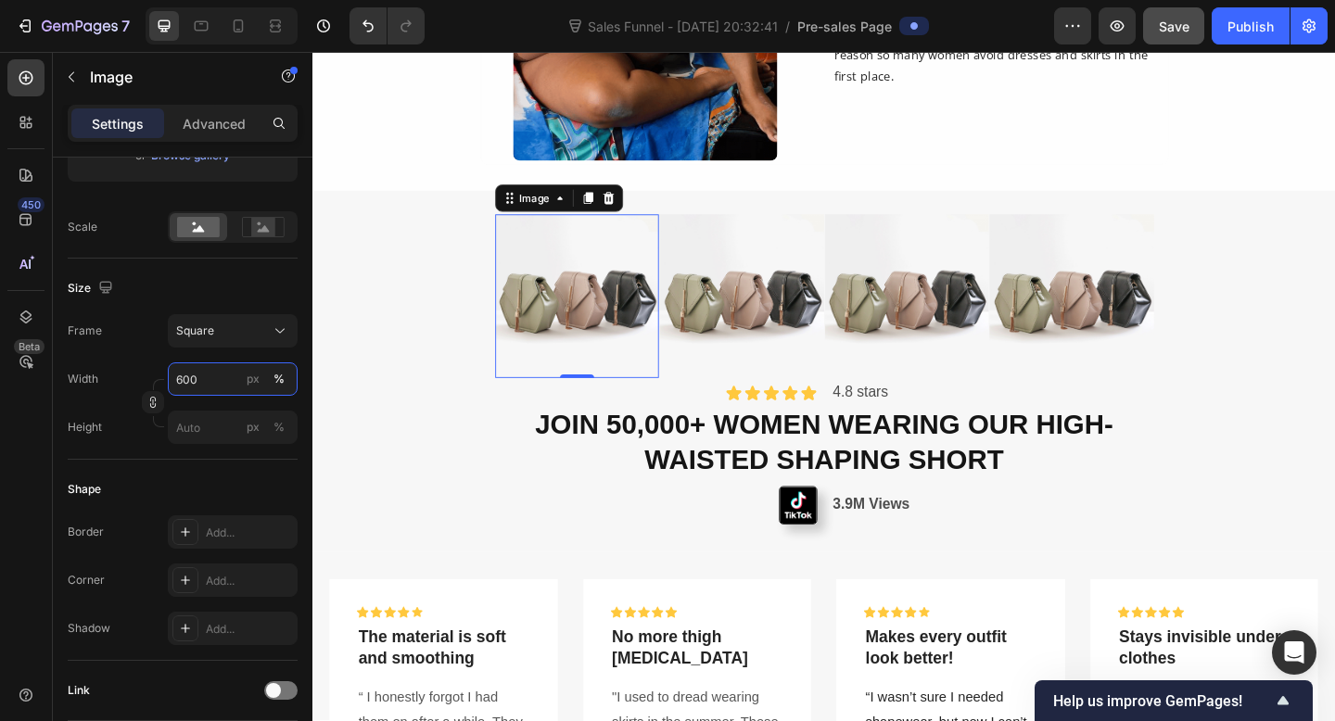
type input "600"
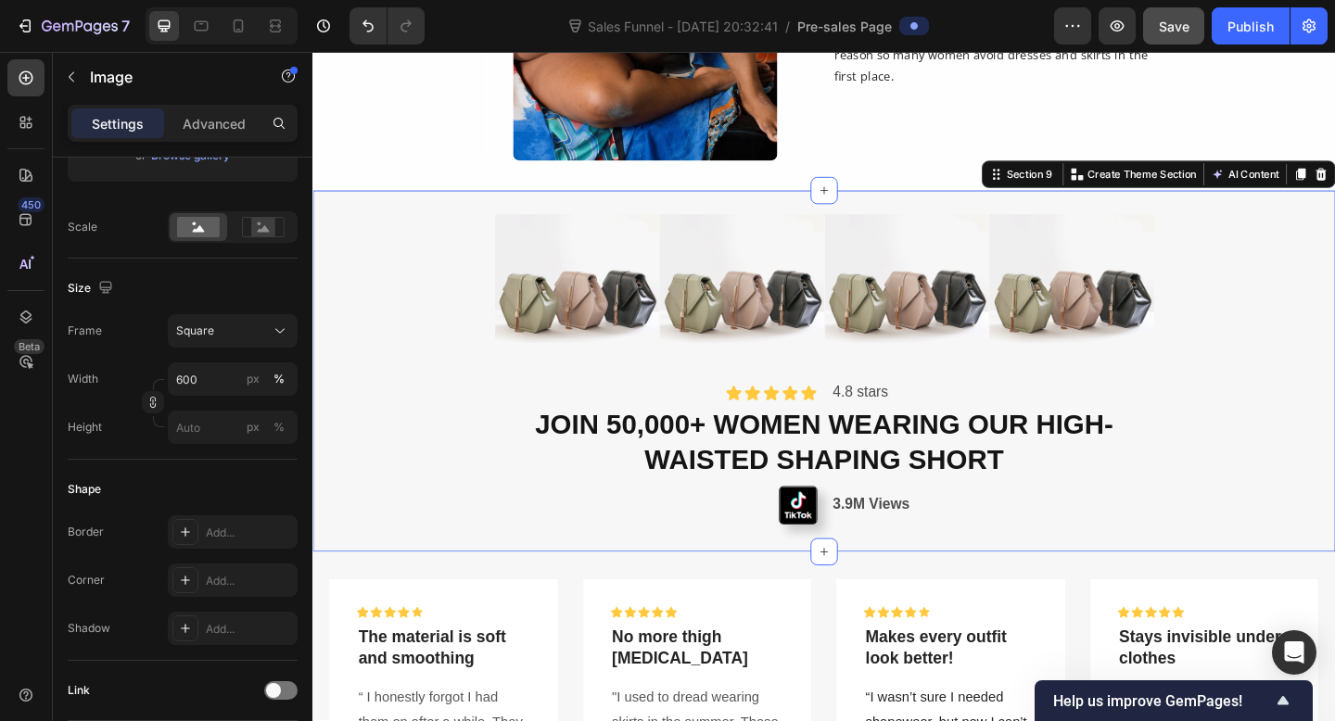
click at [488, 428] on div "Image Image Image Image Row Icon Icon Icon Icon Icon Icon List 4.8 stars Text B…" at bounding box center [868, 399] width 1112 height 393
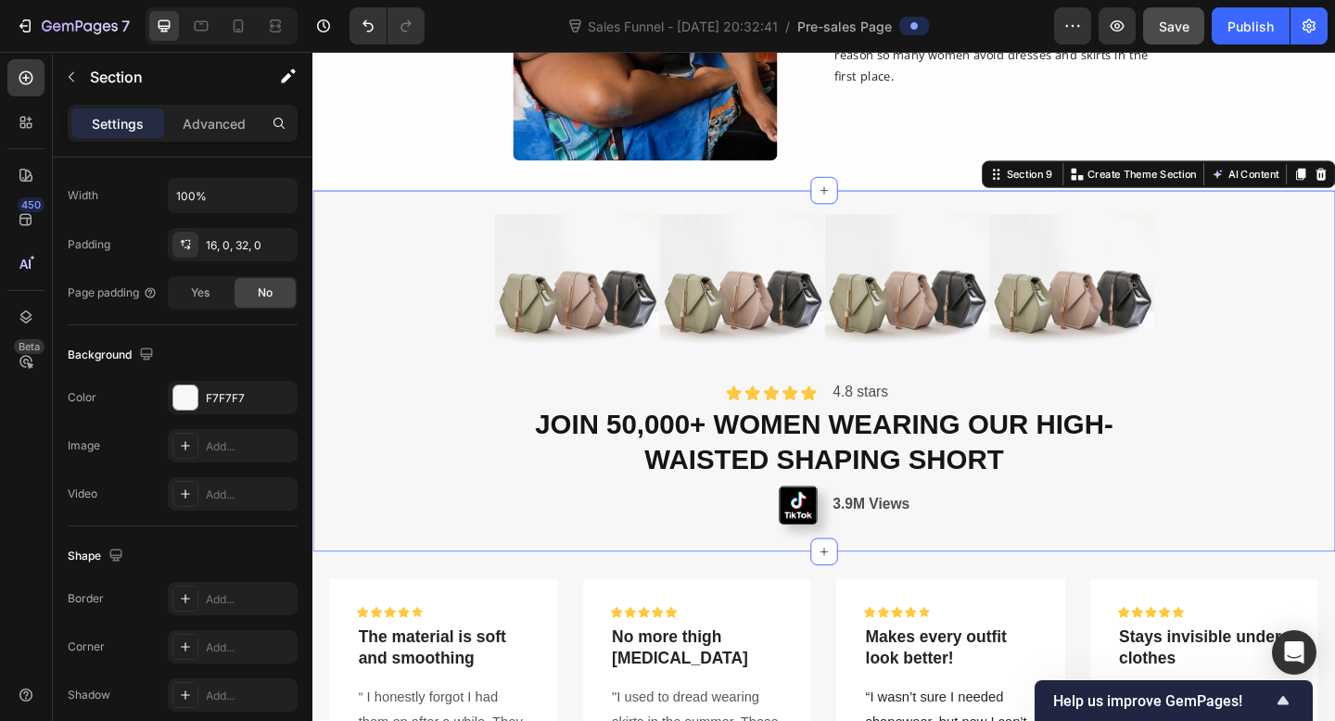
scroll to position [0, 0]
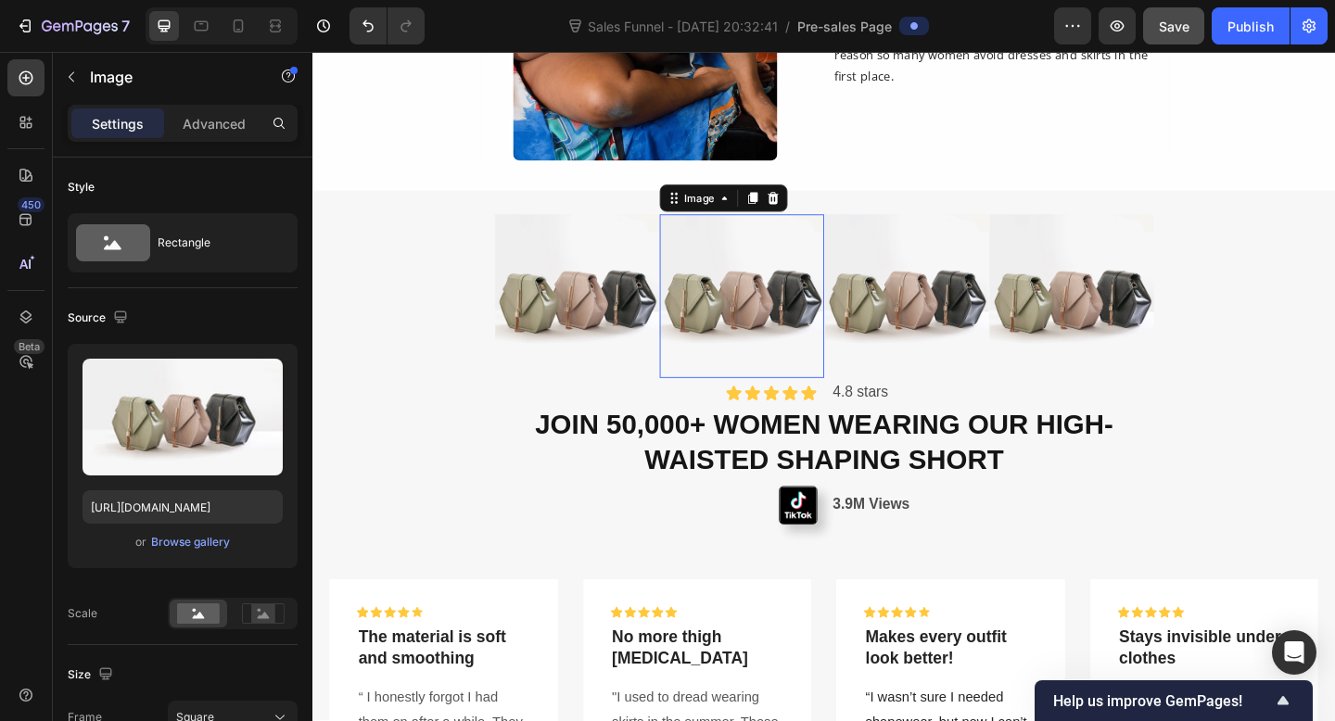
click at [692, 397] on img at bounding box center [779, 318] width 179 height 179
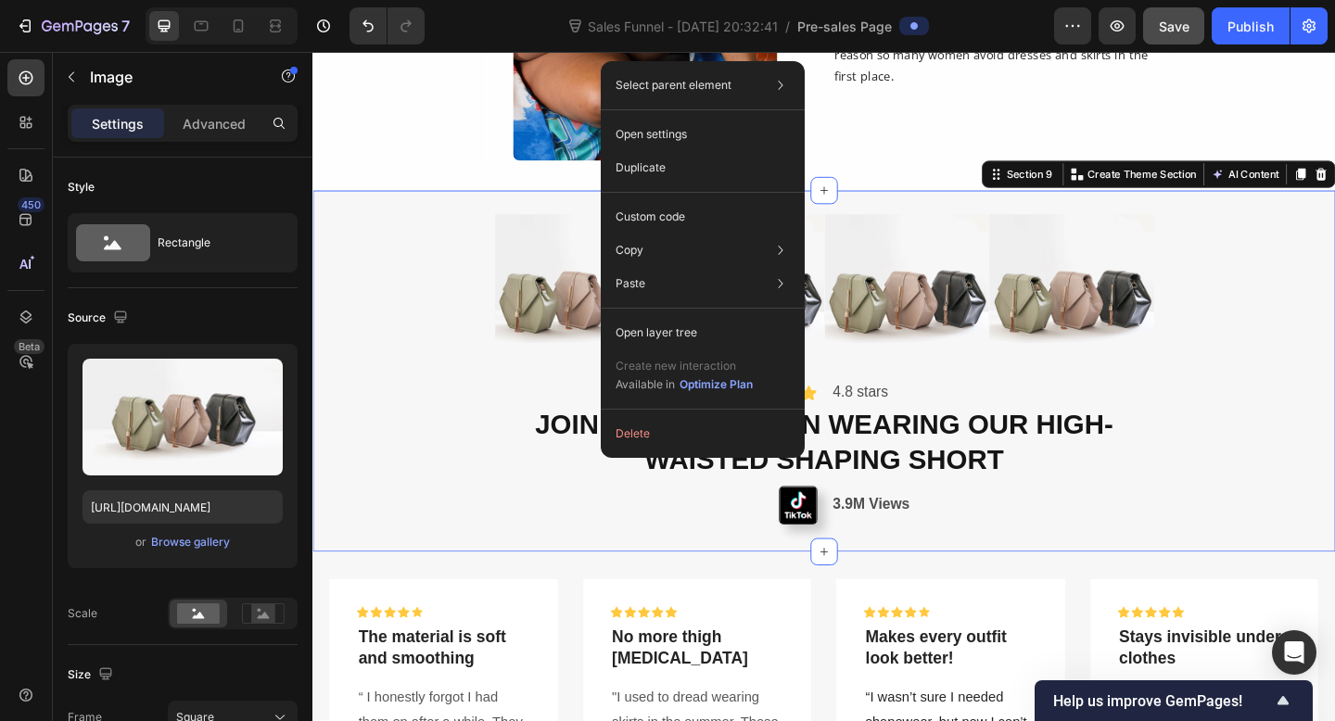
click at [437, 470] on div "Image Image Image Image Row Icon Icon Icon Icon Icon Icon List 4.8 stars Text B…" at bounding box center [868, 399] width 1112 height 393
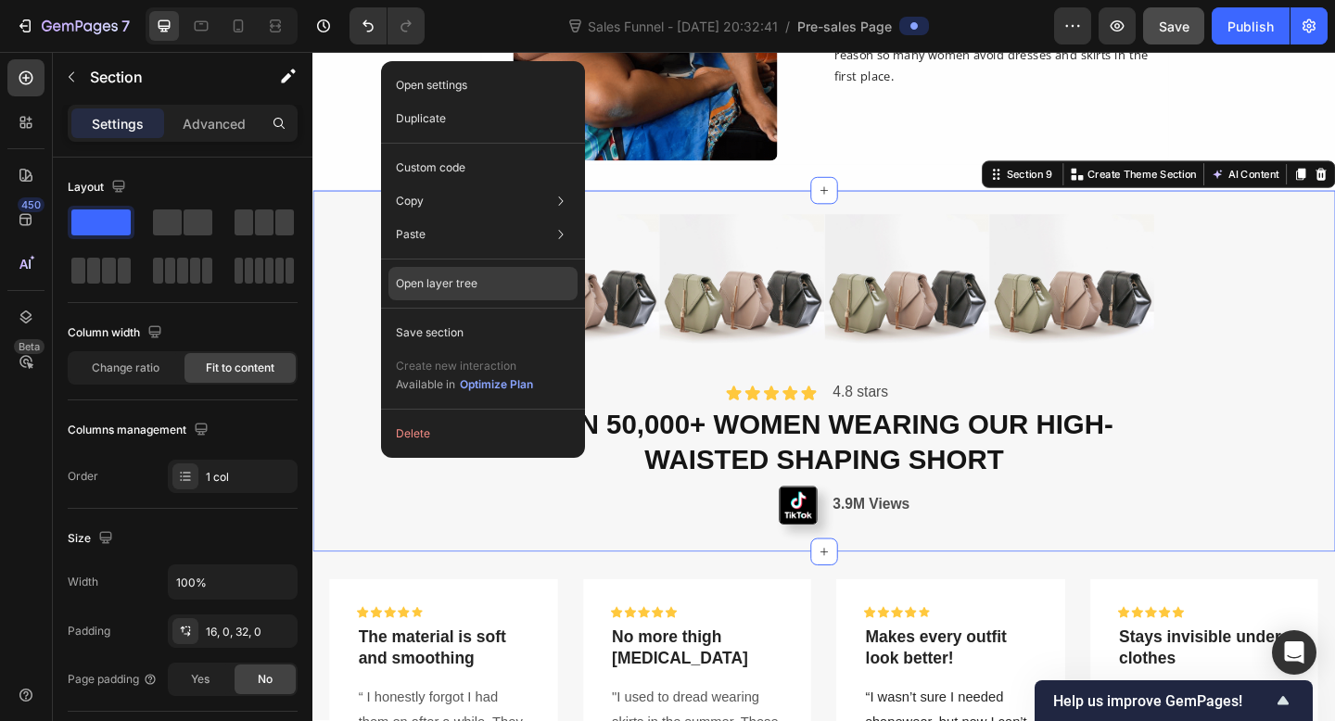
click at [460, 284] on p "Open layer tree" at bounding box center [437, 283] width 82 height 17
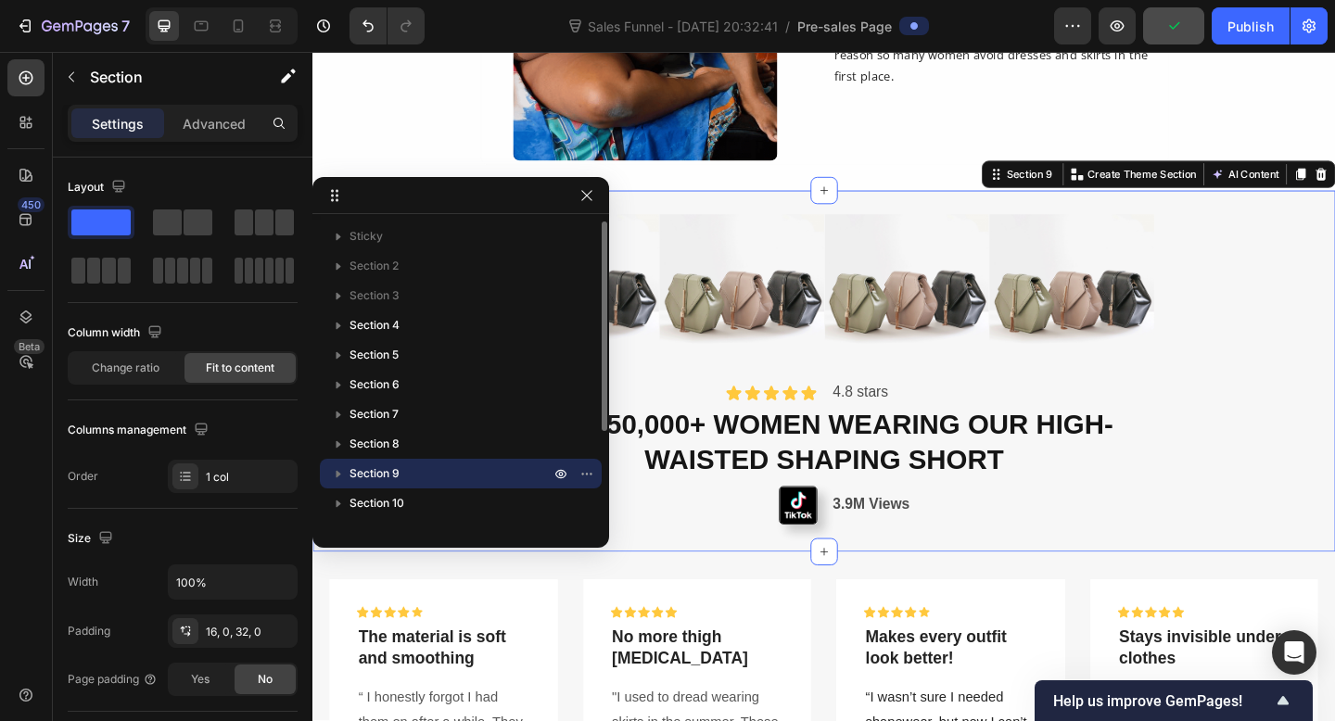
click at [340, 478] on icon "button" at bounding box center [338, 473] width 19 height 19
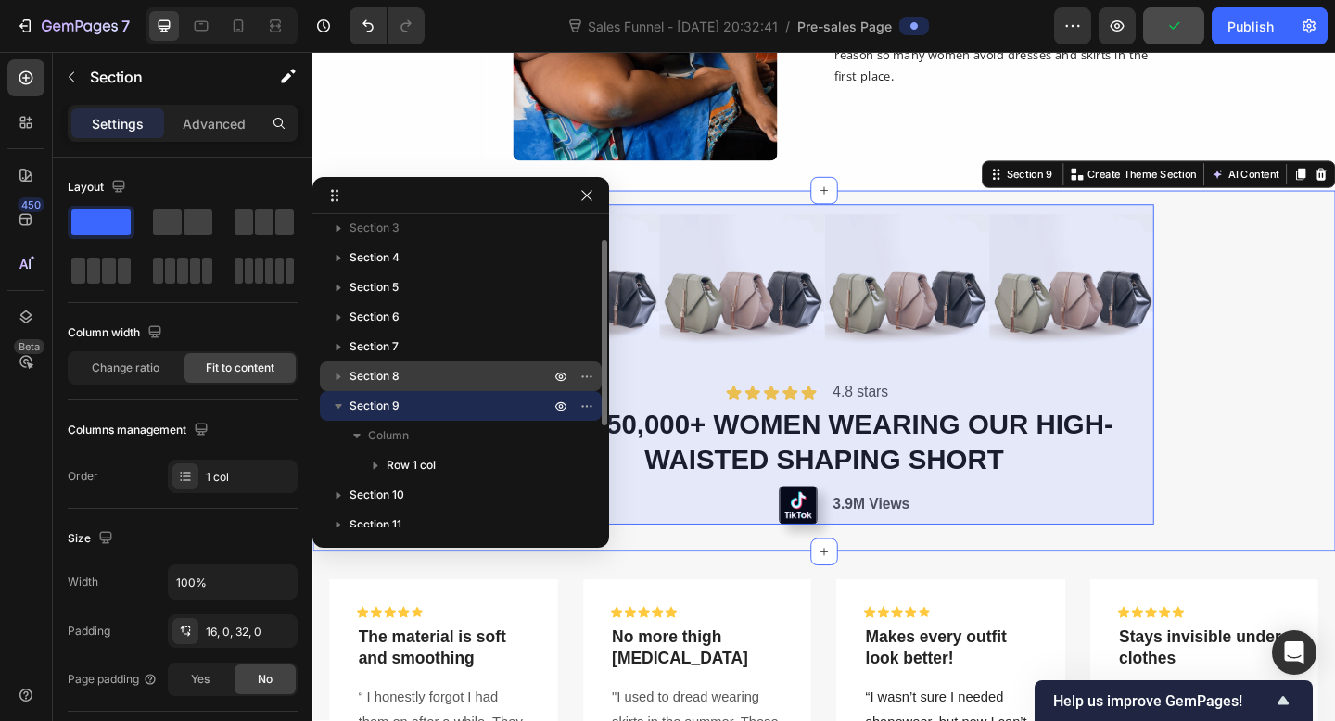
scroll to position [101, 0]
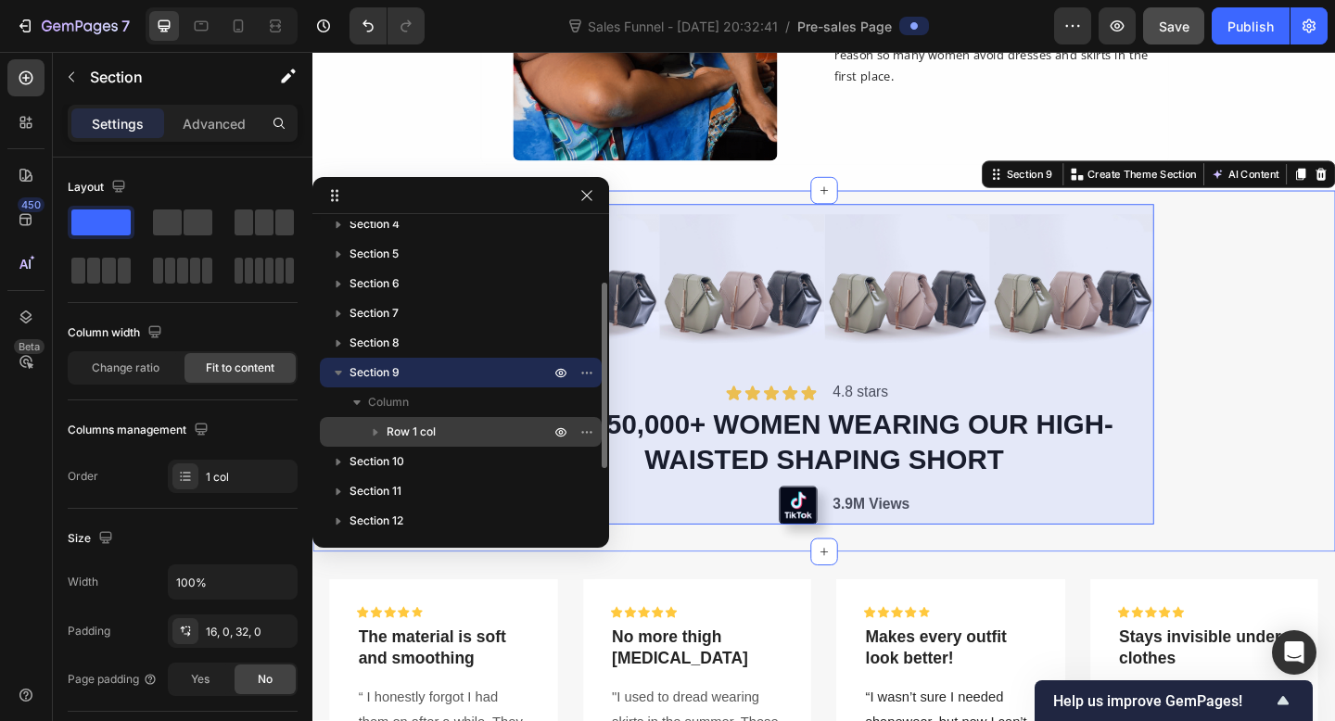
click at [374, 432] on icon "button" at bounding box center [376, 432] width 5 height 7
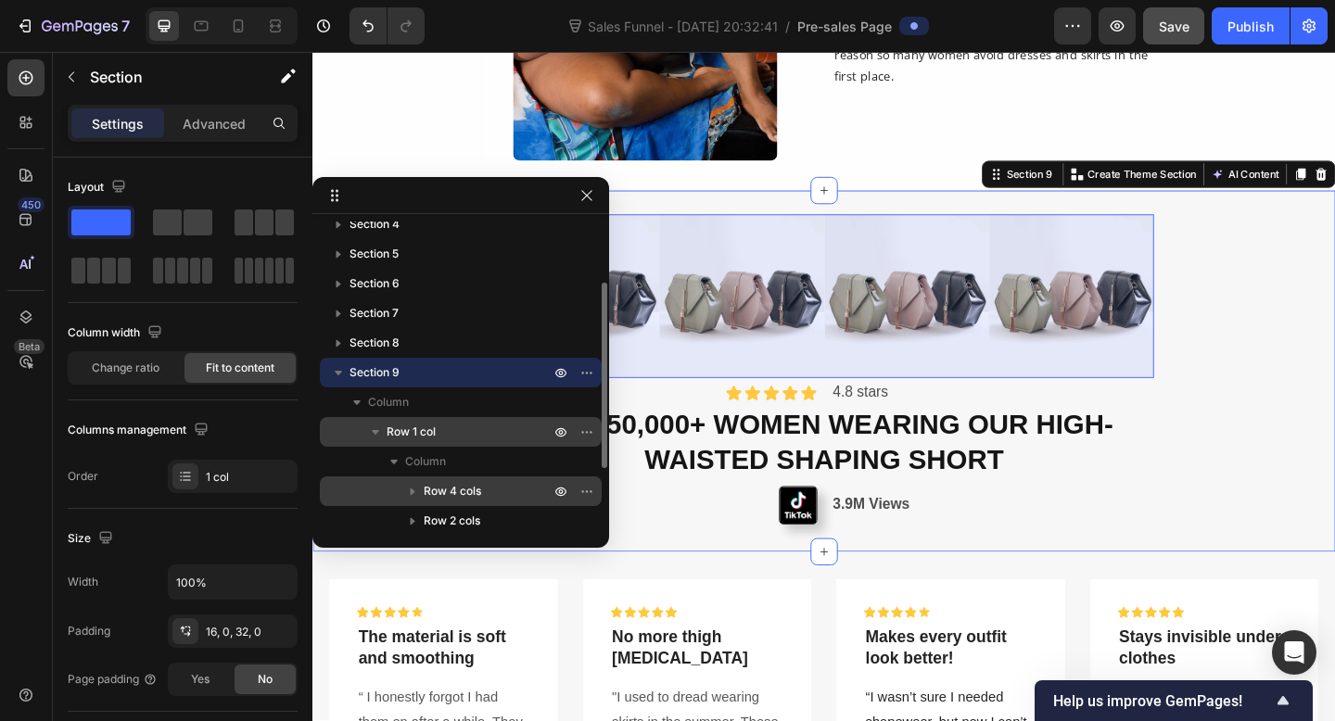
click at [411, 490] on icon "button" at bounding box center [413, 492] width 5 height 7
click at [488, 492] on p "Row 4 cols" at bounding box center [489, 491] width 130 height 19
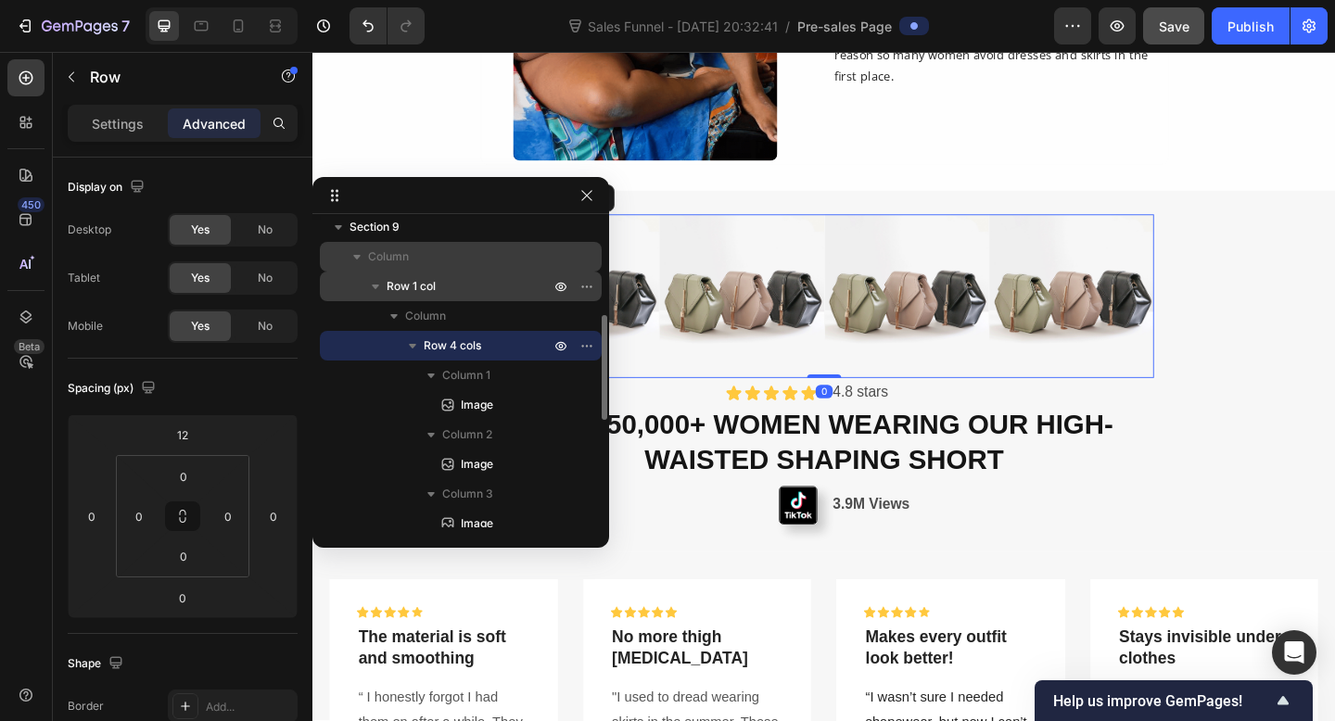
scroll to position [255, 0]
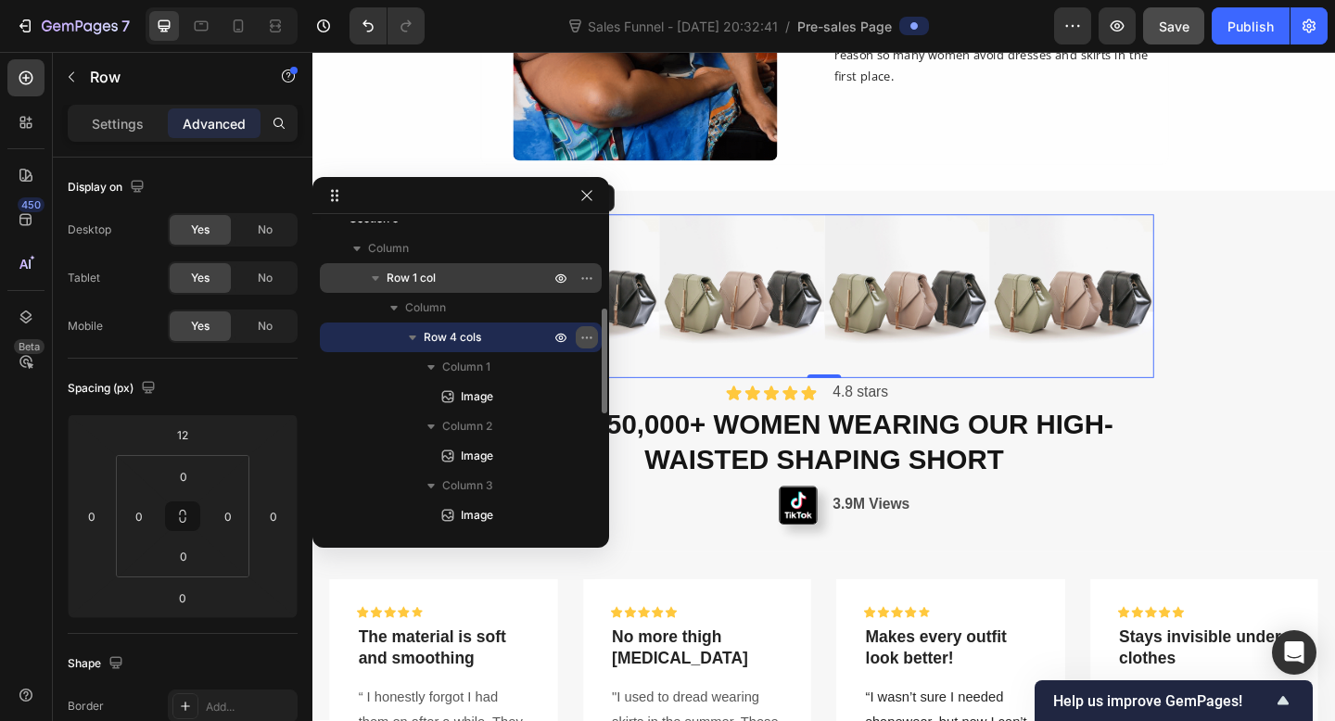
click at [590, 339] on icon "button" at bounding box center [586, 337] width 15 height 15
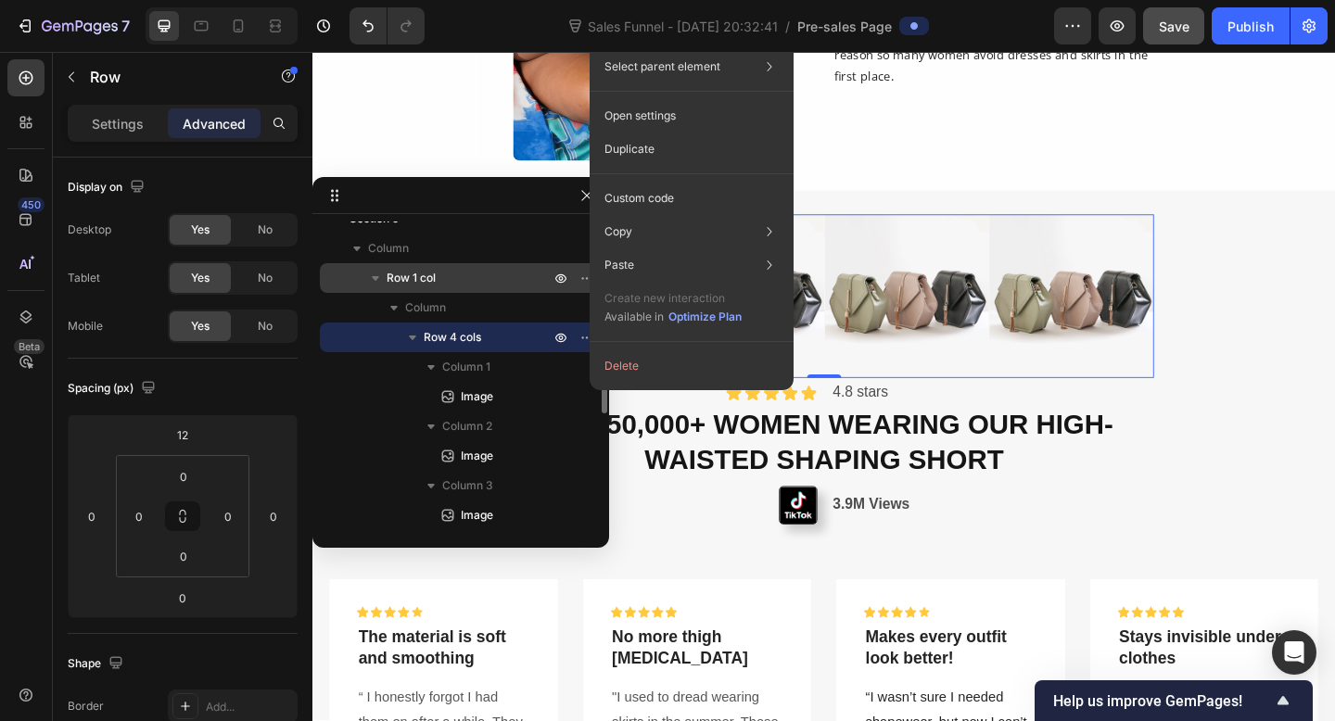
click at [514, 339] on p "Row 4 cols" at bounding box center [489, 337] width 130 height 19
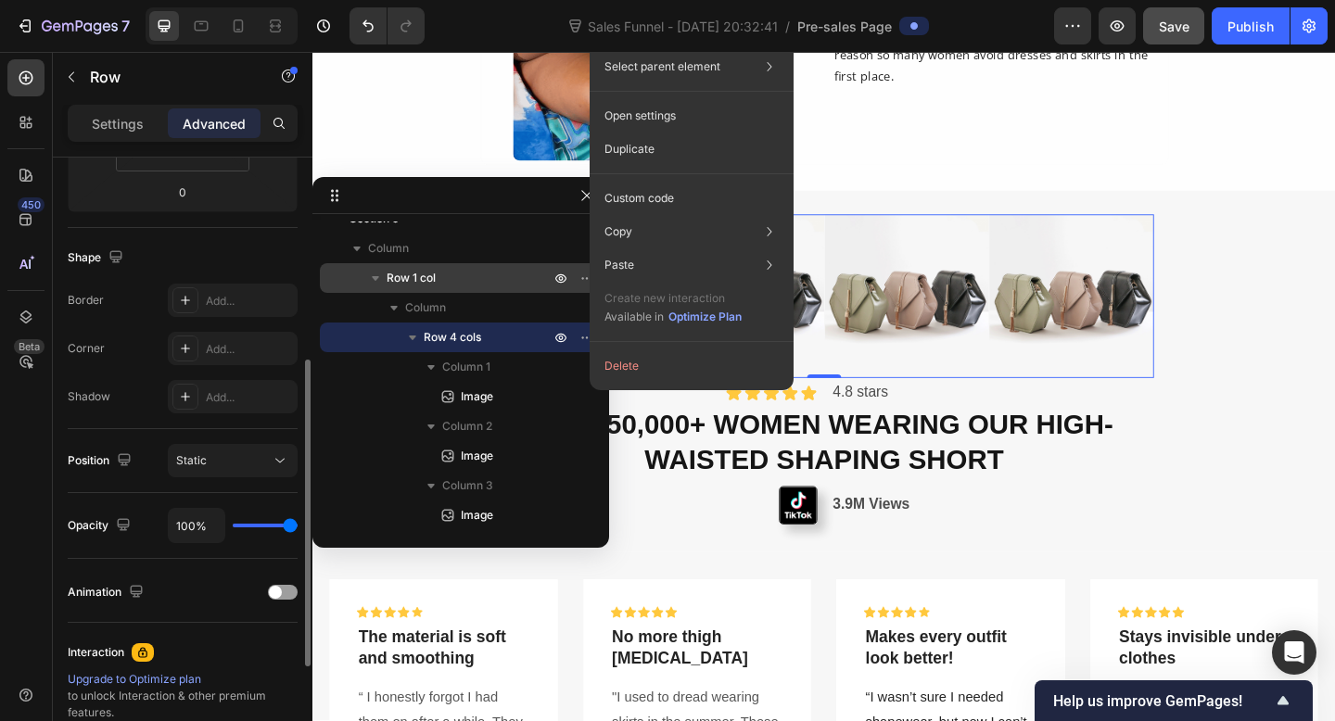
scroll to position [0, 0]
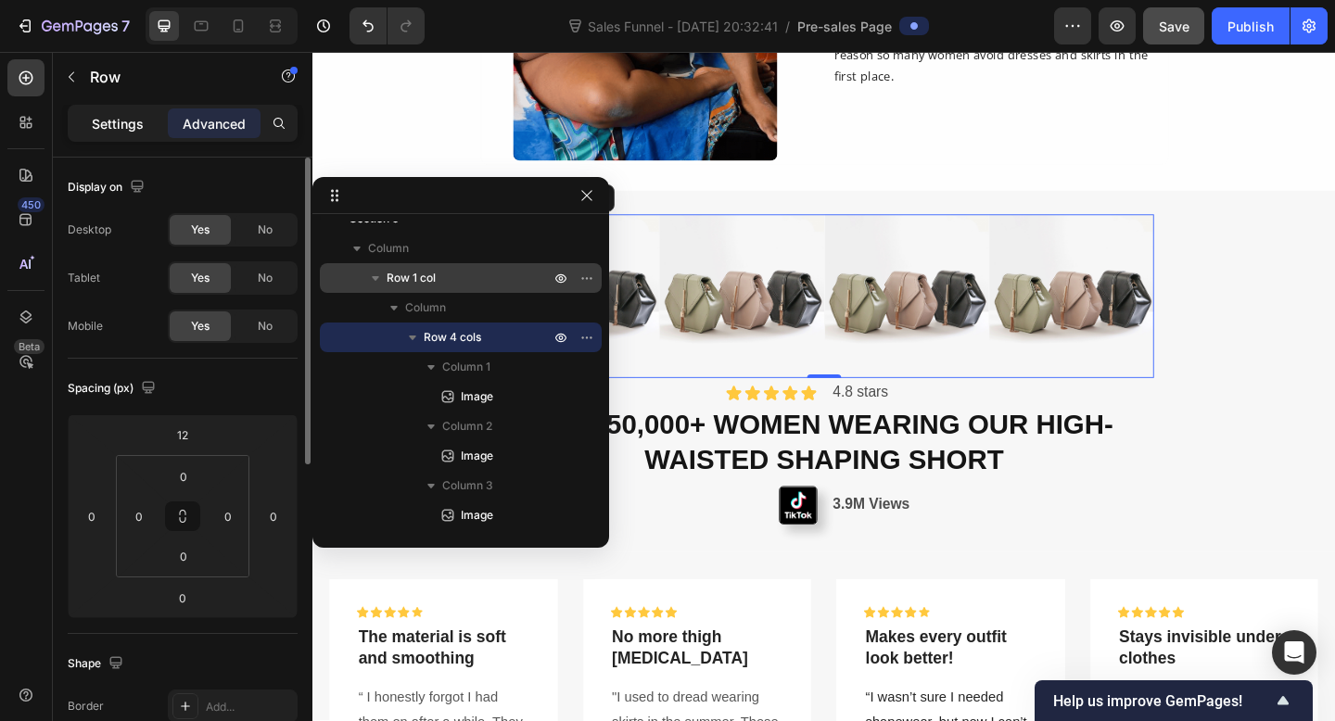
click at [111, 118] on p "Settings" at bounding box center [118, 123] width 52 height 19
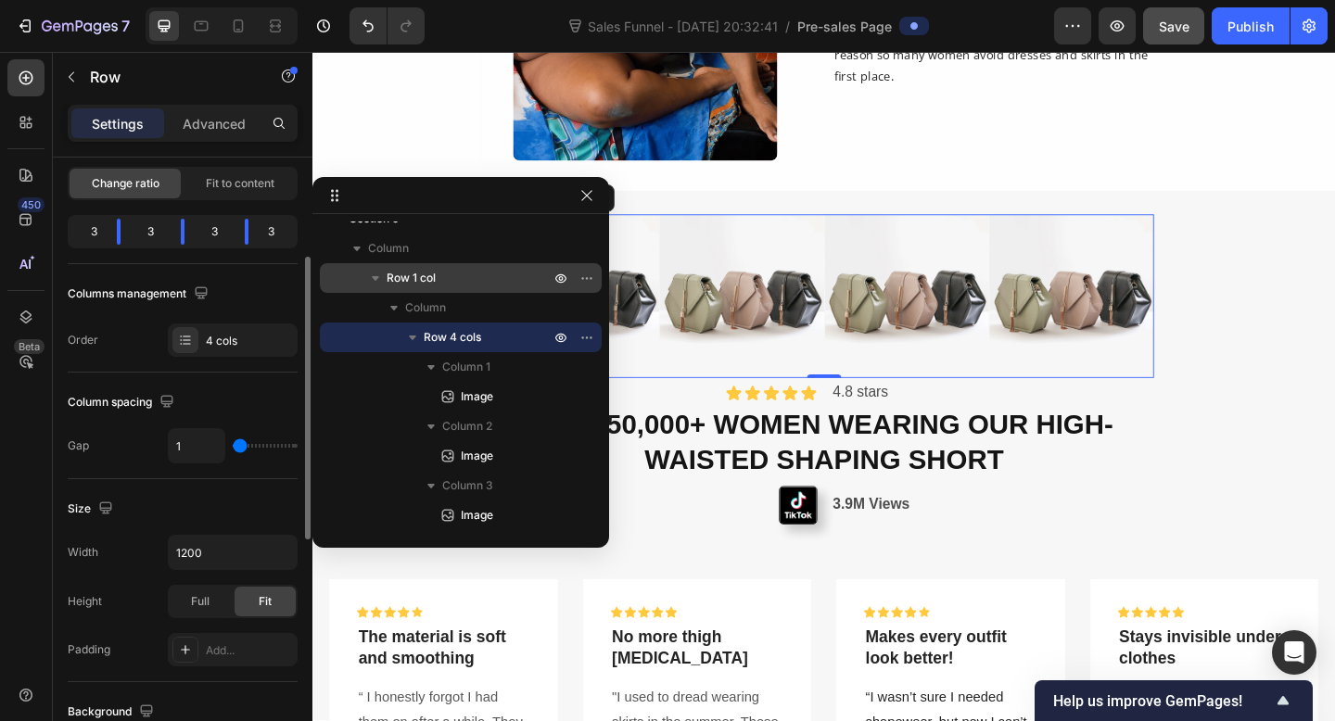
scroll to position [195, 0]
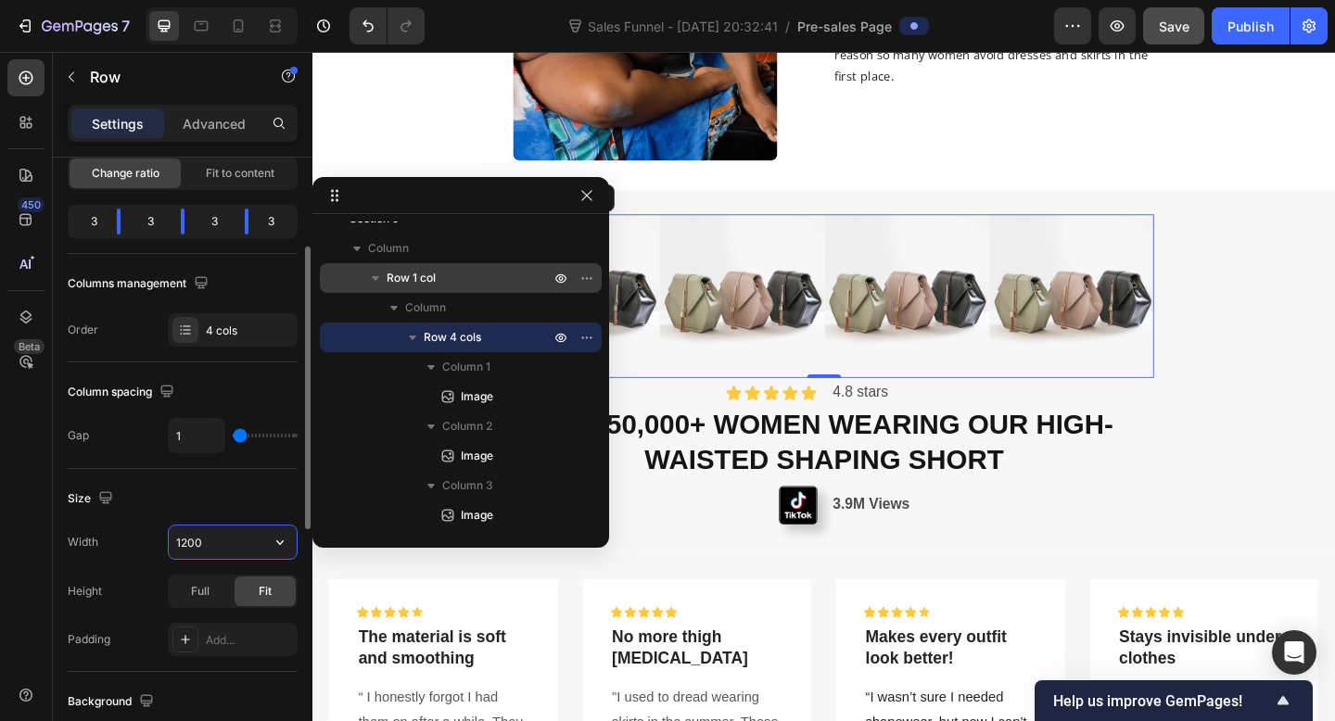
click at [236, 549] on input "1200" at bounding box center [233, 542] width 128 height 33
click at [273, 544] on icon "button" at bounding box center [280, 542] width 19 height 19
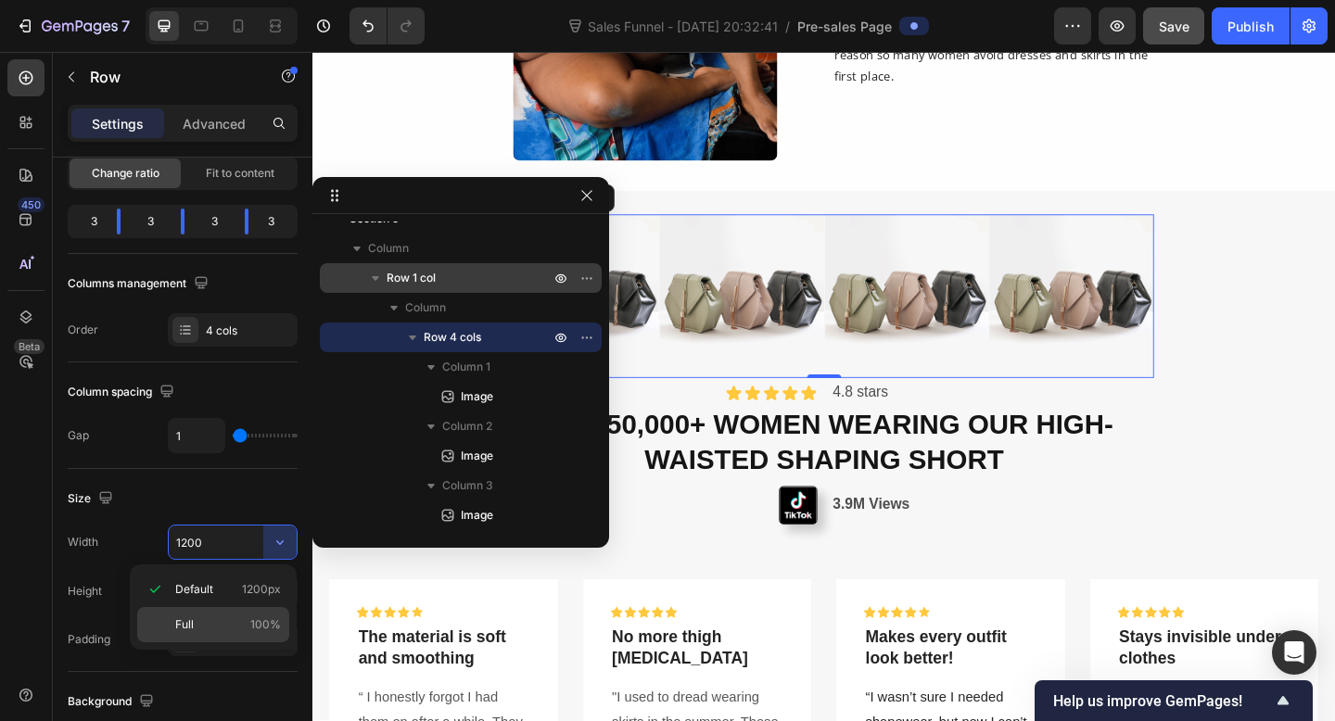
click at [238, 619] on p "Full 100%" at bounding box center [228, 624] width 106 height 17
type input "100%"
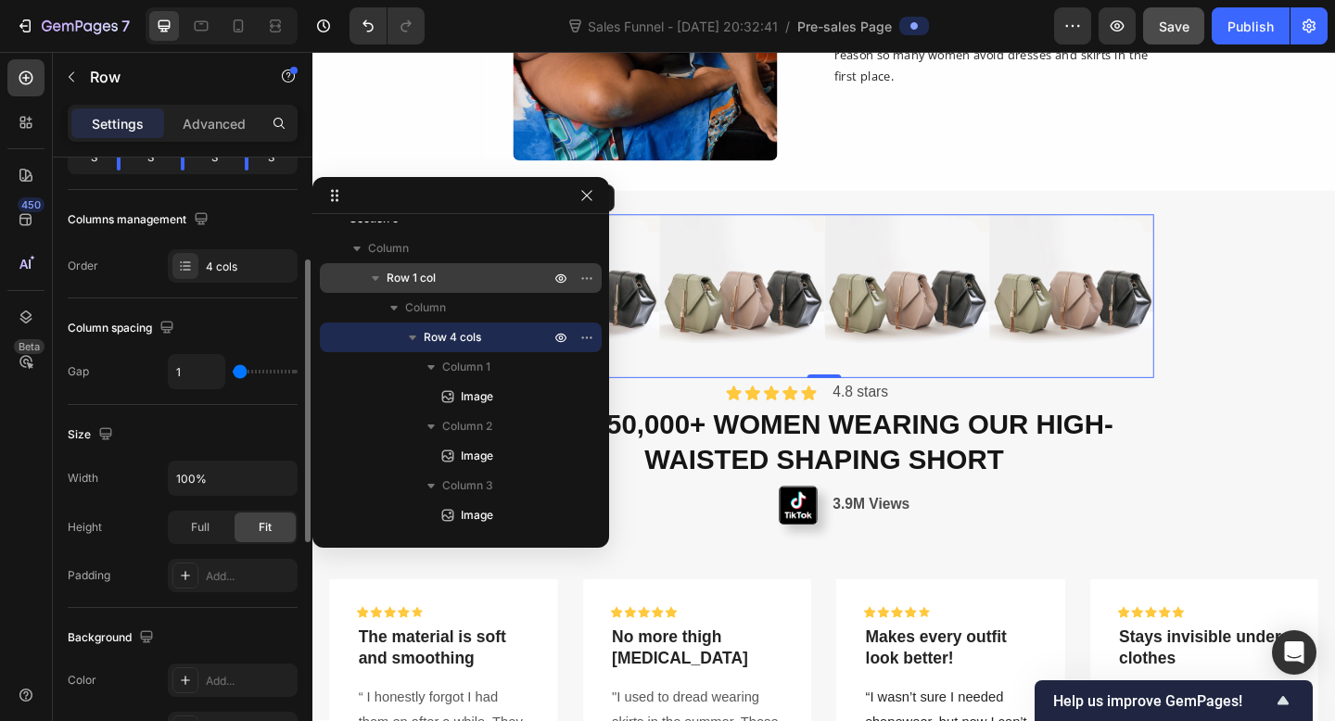
scroll to position [264, 0]
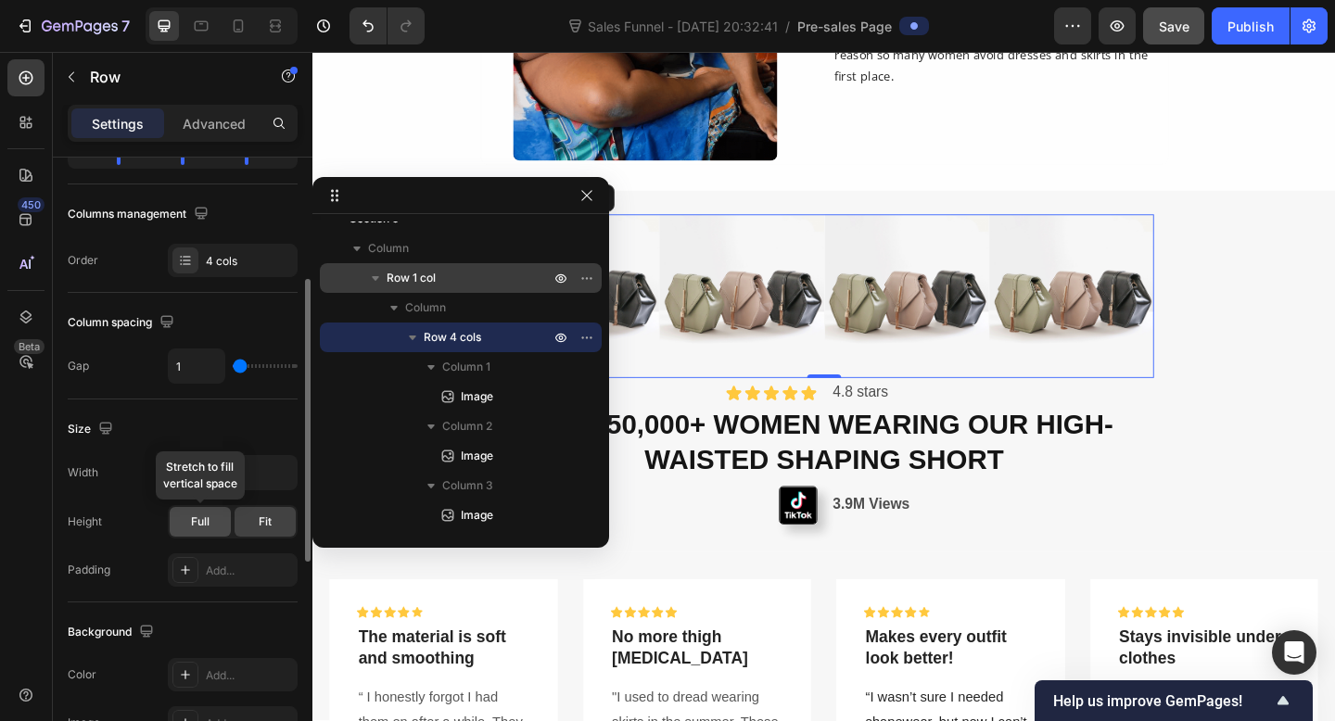
click at [205, 525] on span "Full" at bounding box center [200, 522] width 19 height 17
click at [260, 524] on span "Fit" at bounding box center [265, 522] width 13 height 17
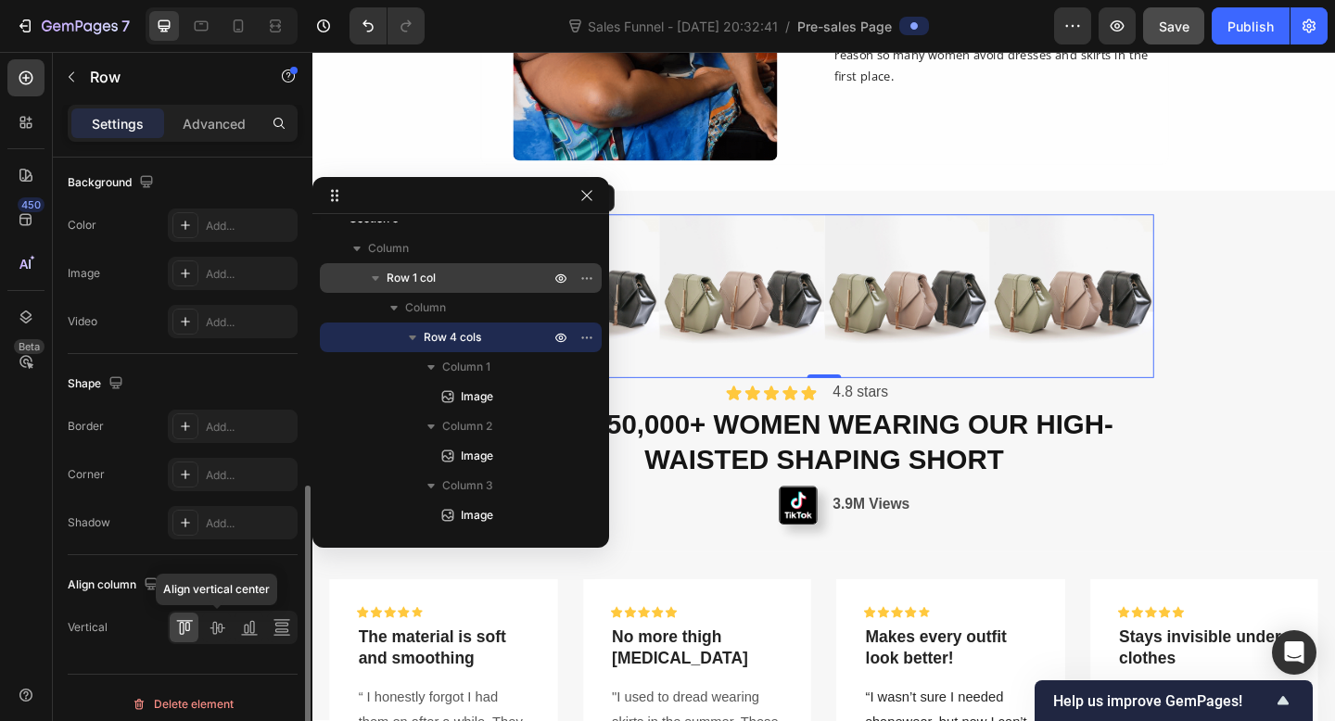
scroll to position [726, 0]
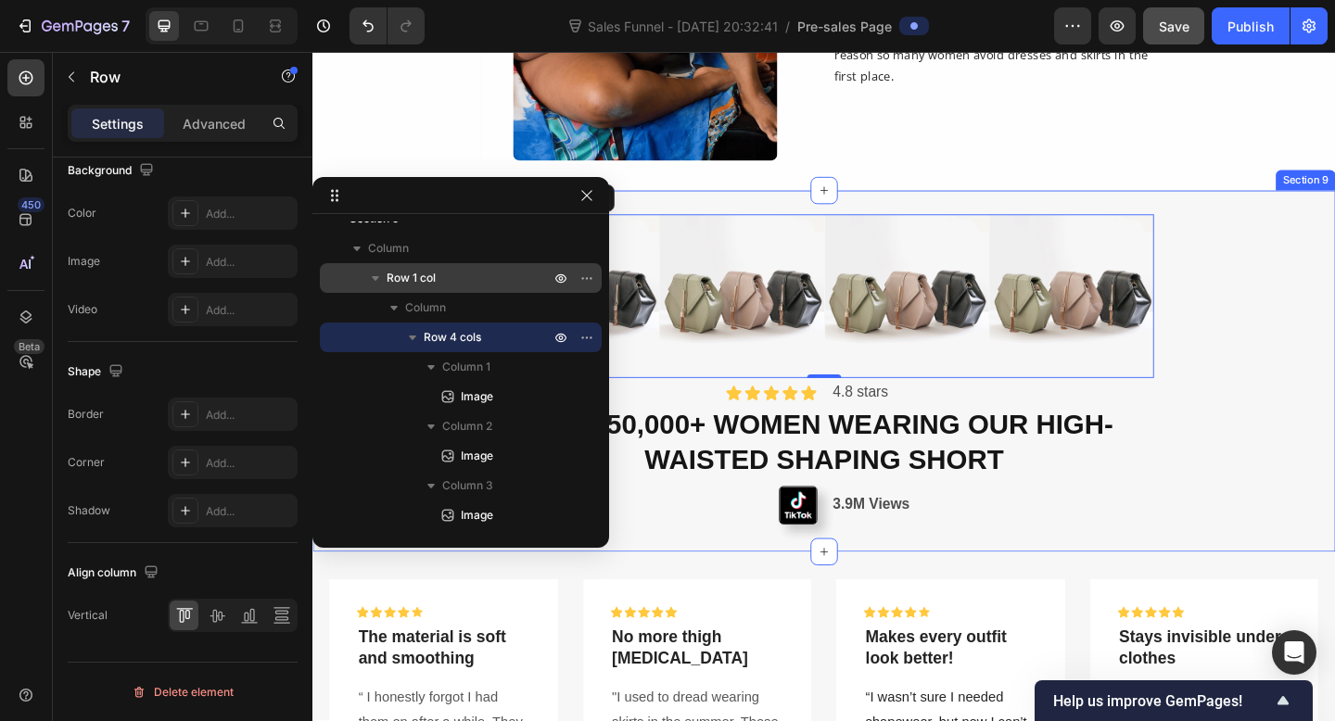
click at [1300, 494] on div "Image Image Image Image Row 0 Icon Icon Icon Icon Icon Icon List 4.8 stars Text…" at bounding box center [868, 399] width 1112 height 393
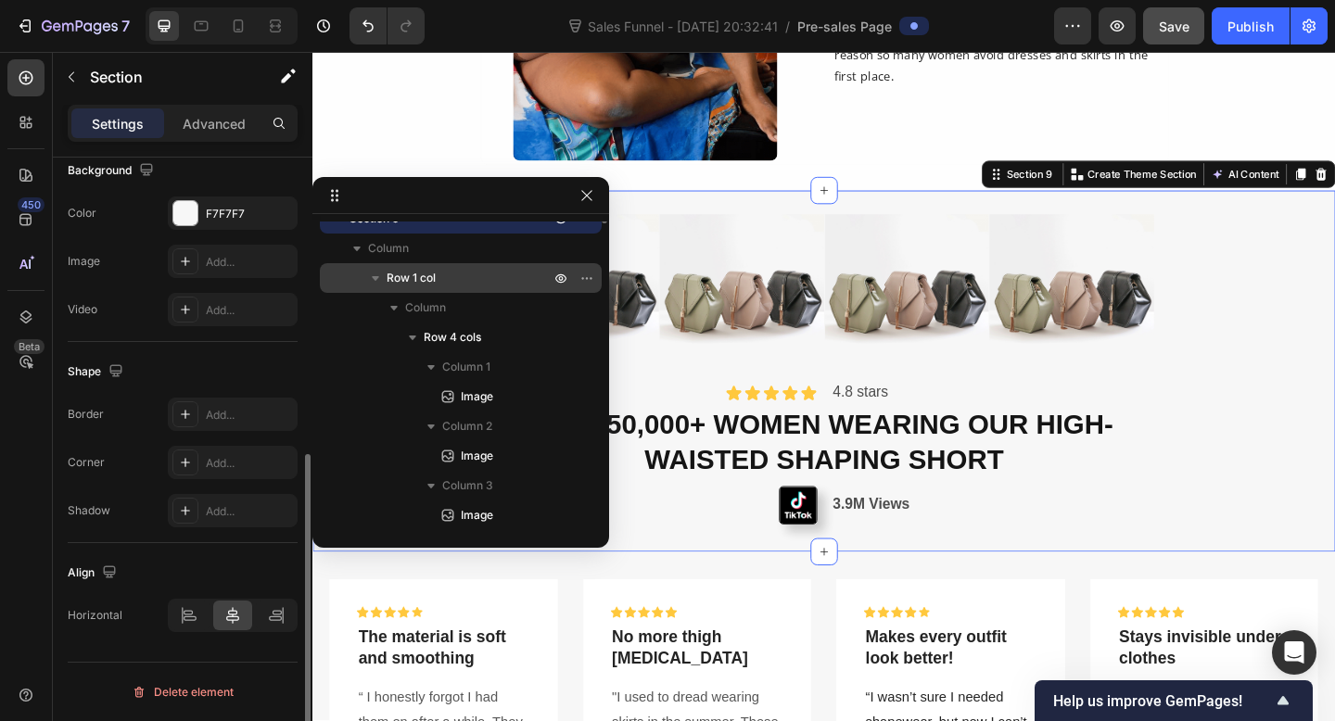
scroll to position [0, 0]
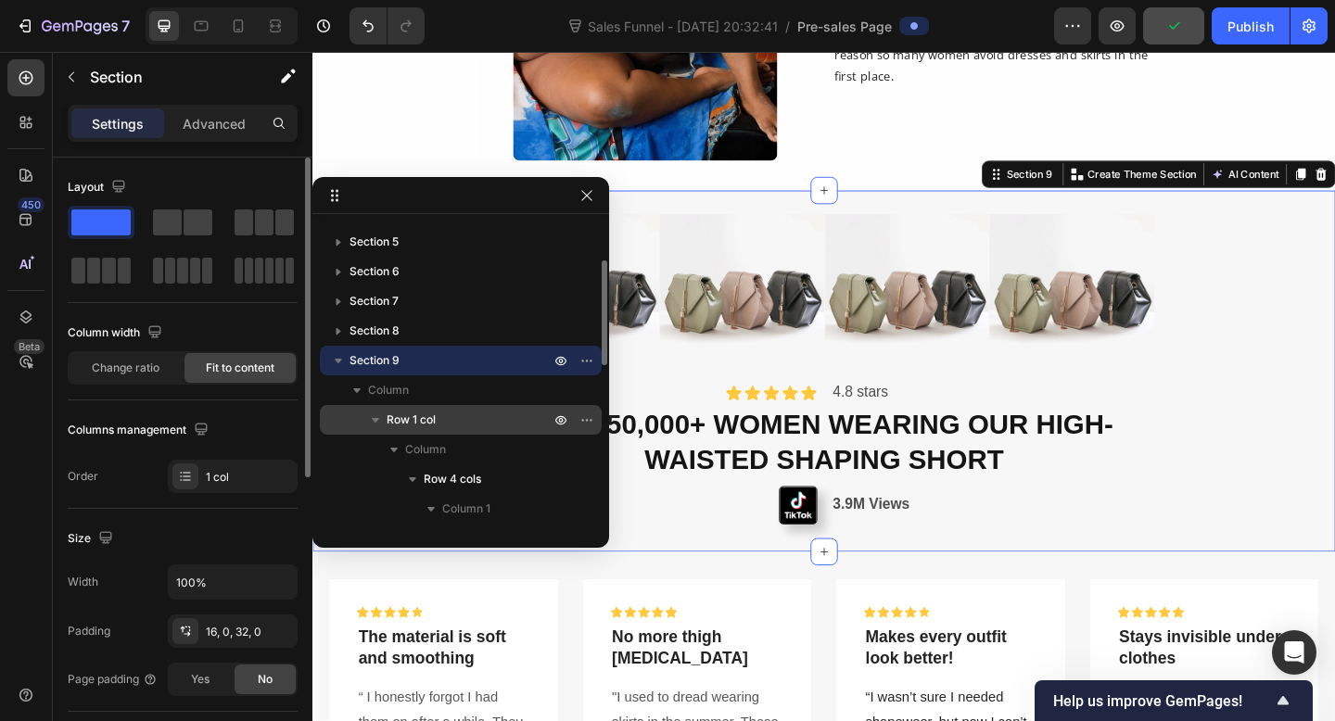
click at [1300, 494] on div "Image Image Image Image Row Icon Icon Icon Icon Icon Icon List 4.8 stars Text B…" at bounding box center [868, 399] width 1112 height 393
click at [587, 203] on button "button" at bounding box center [587, 195] width 22 height 22
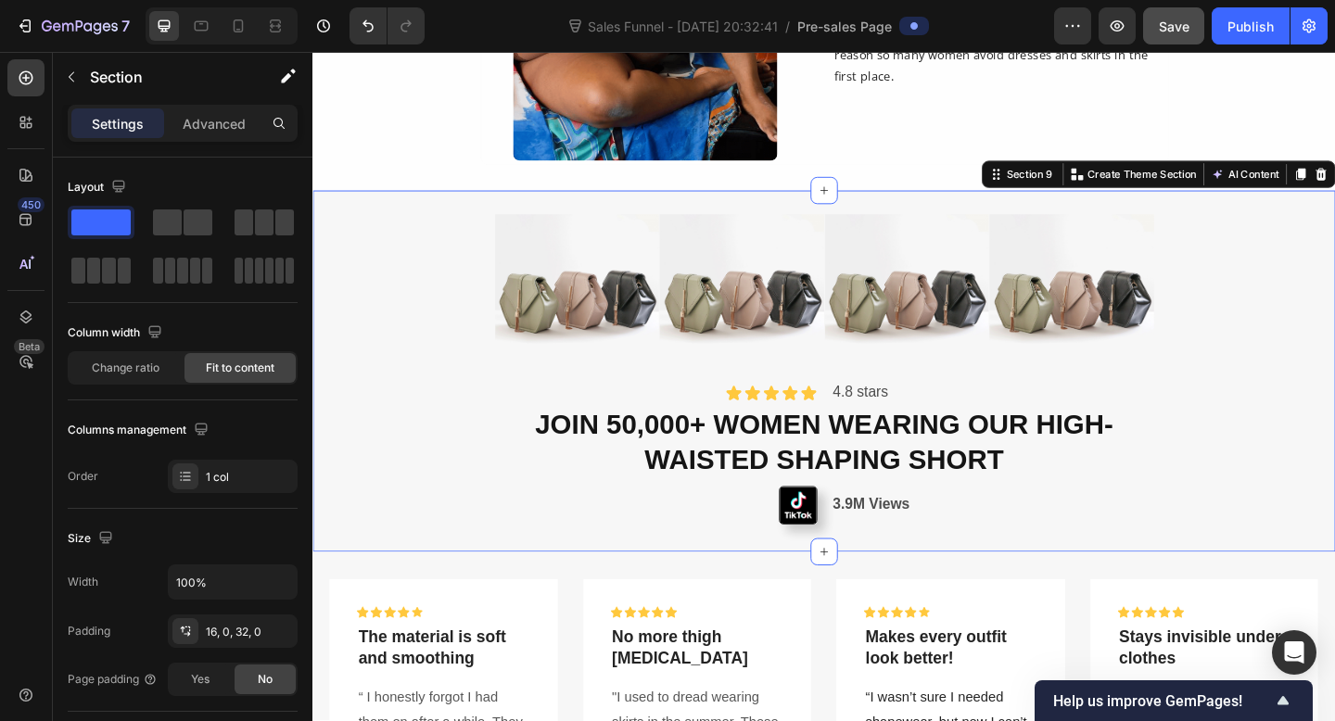
click at [385, 555] on div "Image Image Image Image Row Icon Icon Icon Icon Icon Icon List 4.8 stars Text B…" at bounding box center [868, 399] width 1112 height 393
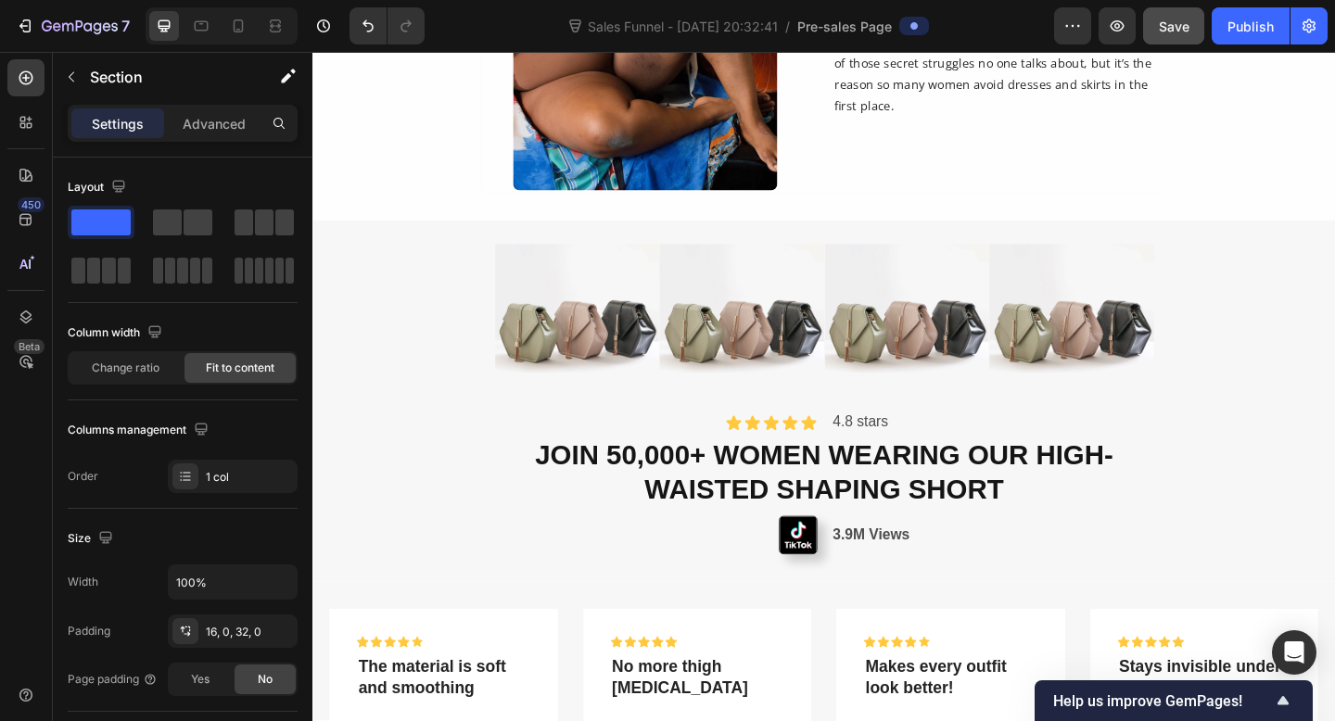
scroll to position [1959, 0]
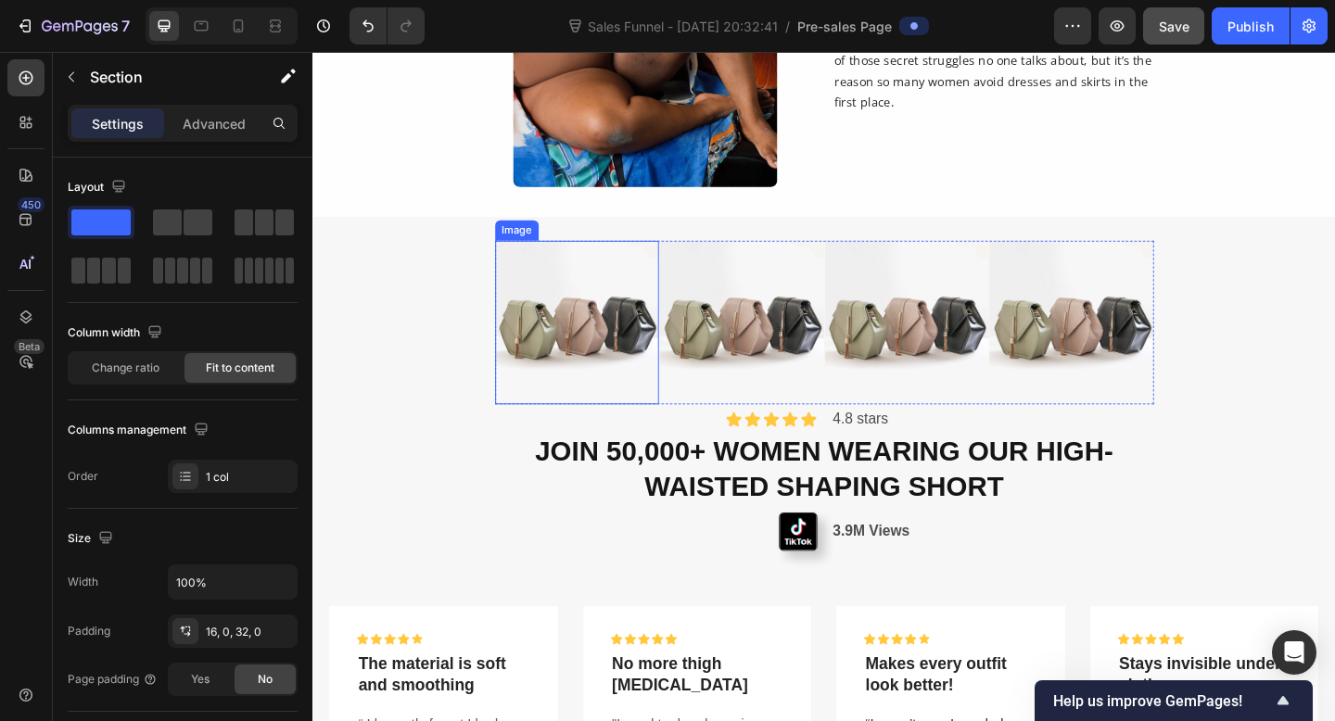
click at [630, 430] on img at bounding box center [600, 347] width 179 height 179
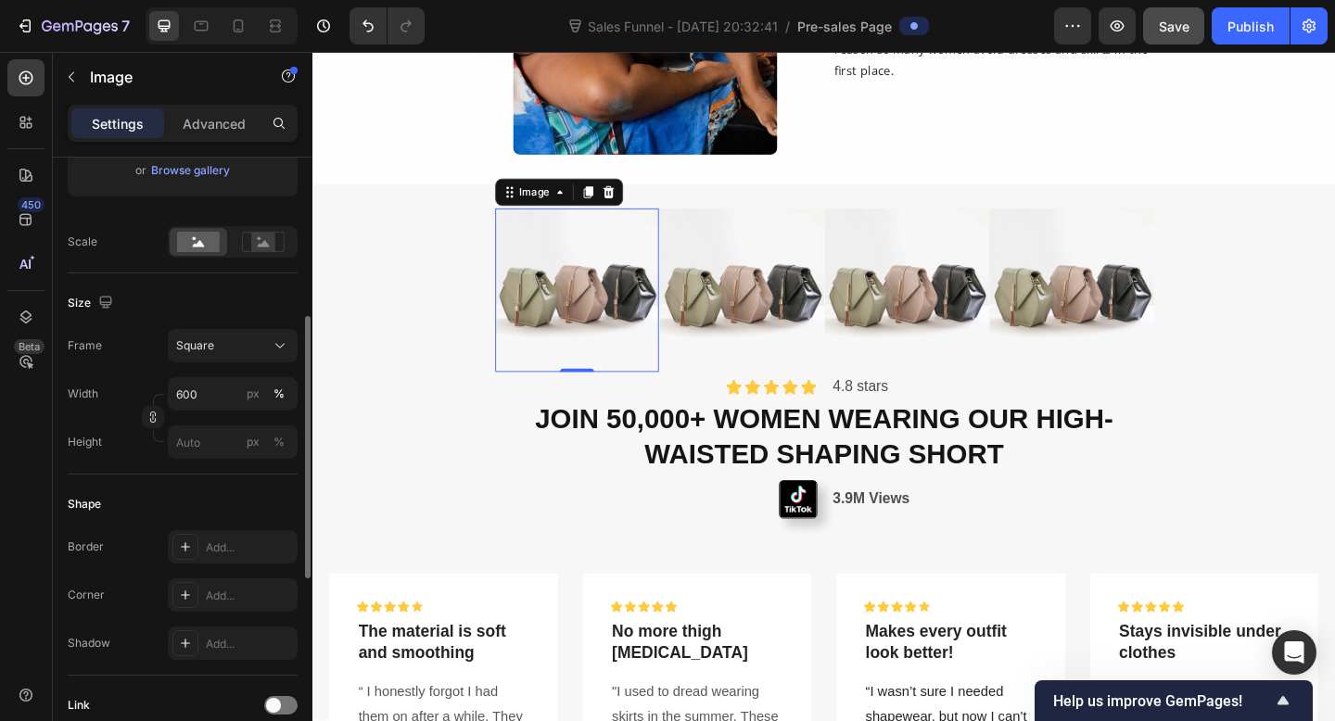
scroll to position [369, 0]
